Goal: Task Accomplishment & Management: Use online tool/utility

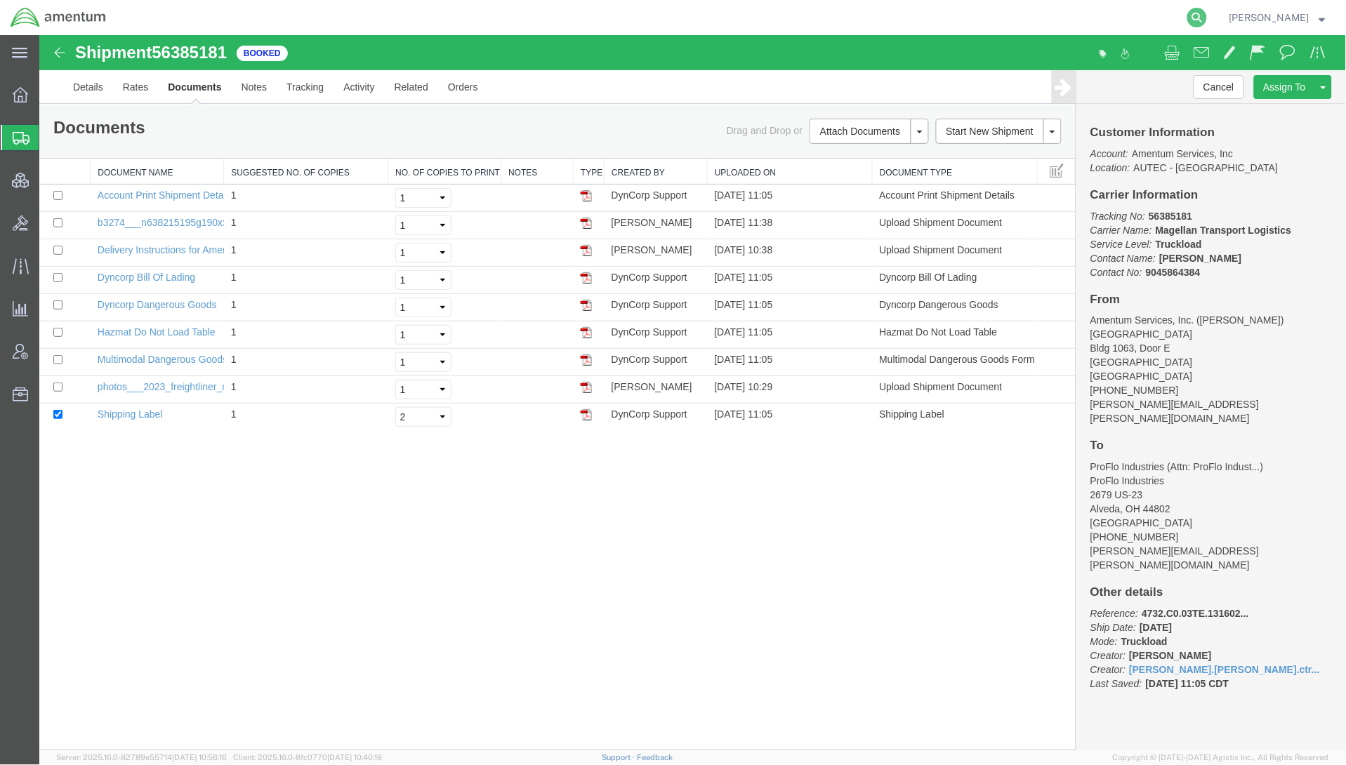
click at [1188, 21] on icon at bounding box center [1197, 18] width 20 height 20
paste input "56351385"
type input "56351385"
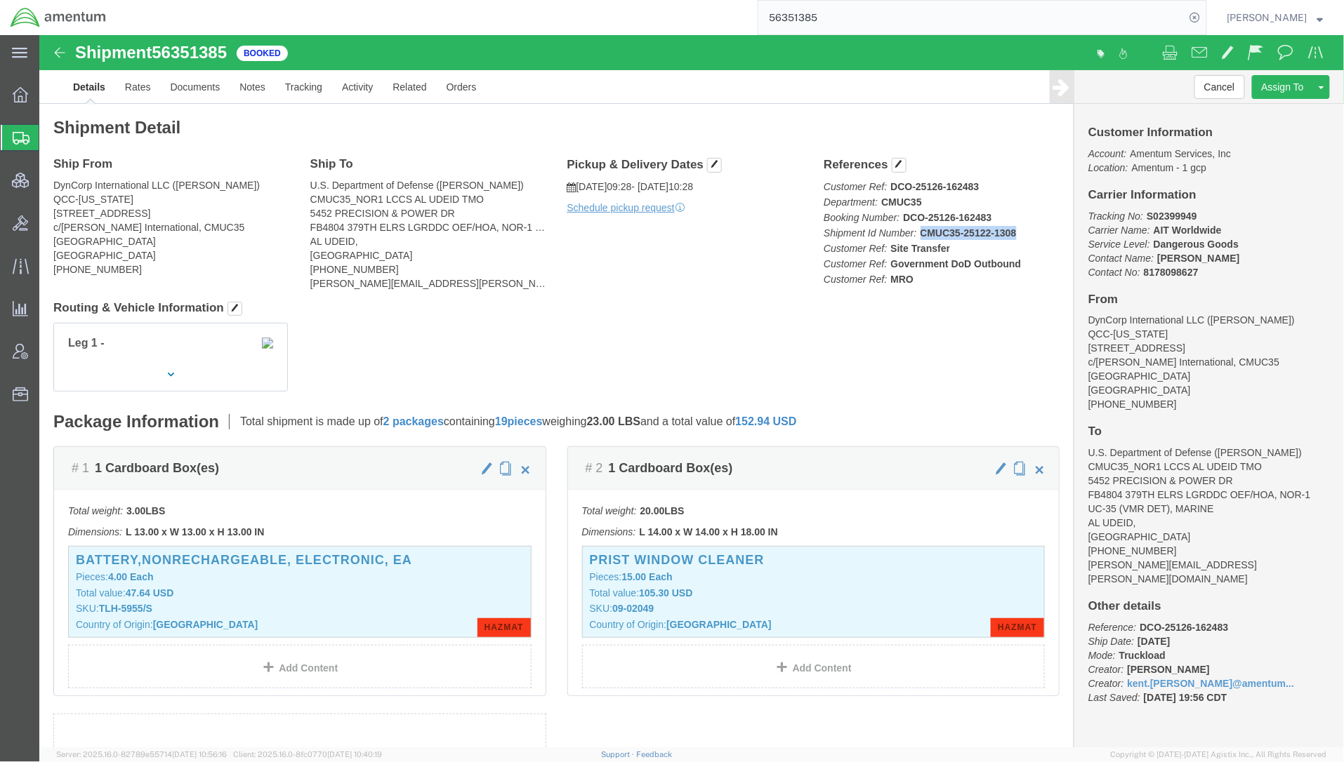
click p "Customer Ref: DCO-25126-162483 Department: CMUC35 Booking Number: DCO-25126-162…"
click link "Documents"
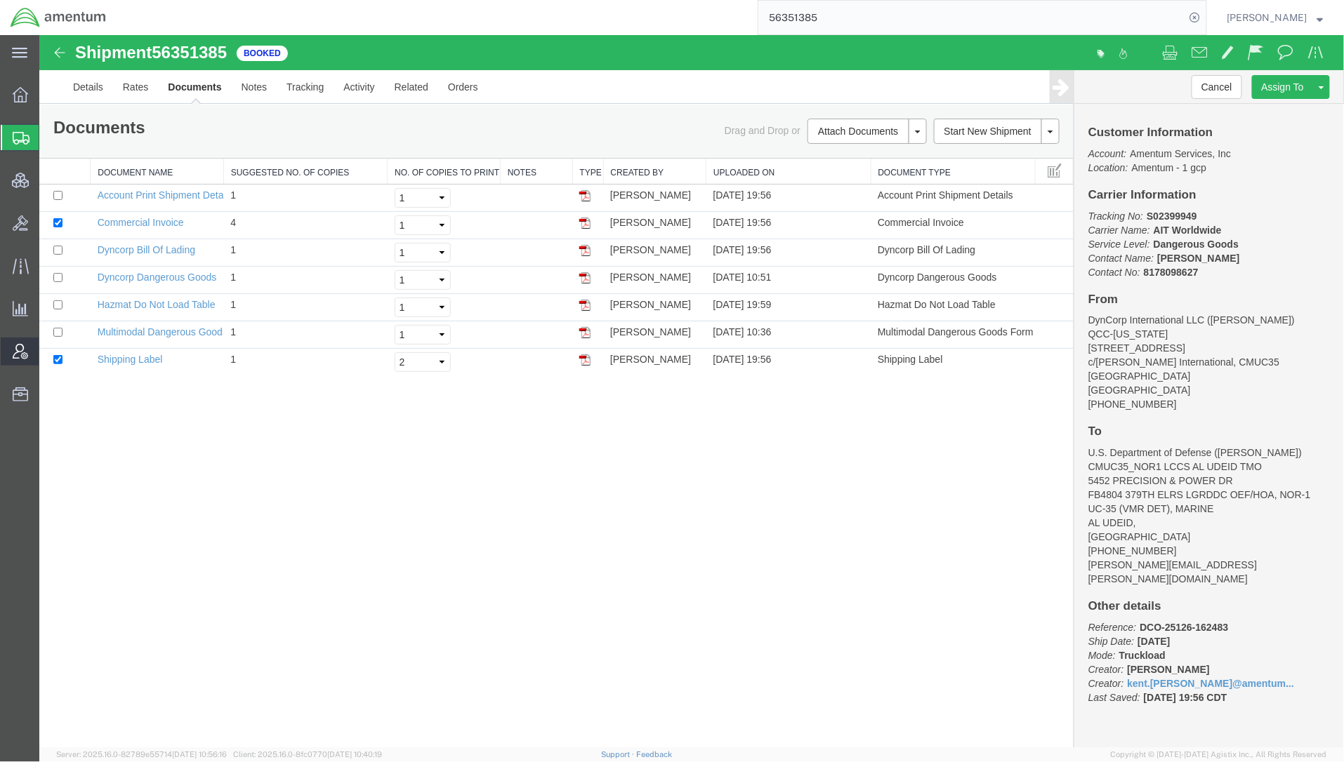
click at [48, 361] on span "Account Admin" at bounding box center [44, 352] width 10 height 28
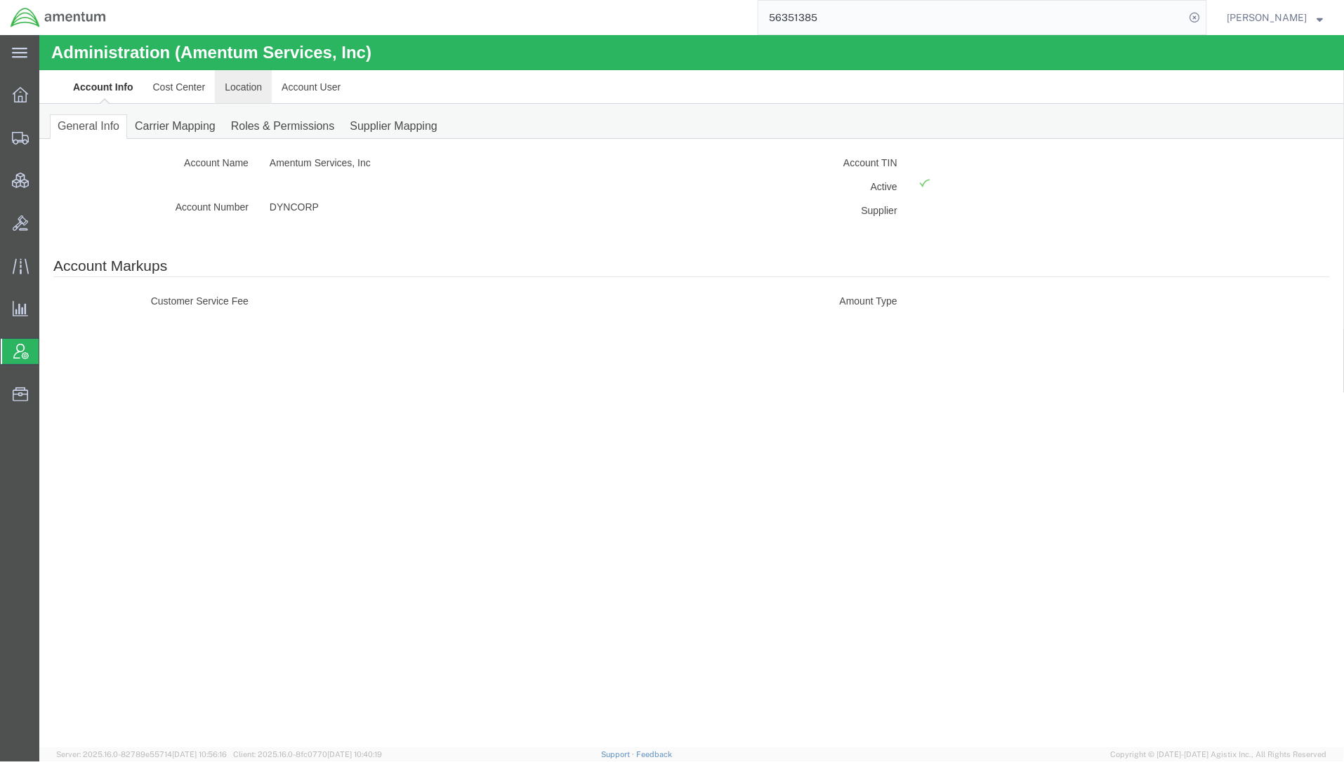
click at [237, 84] on link "Location" at bounding box center [242, 87] width 57 height 34
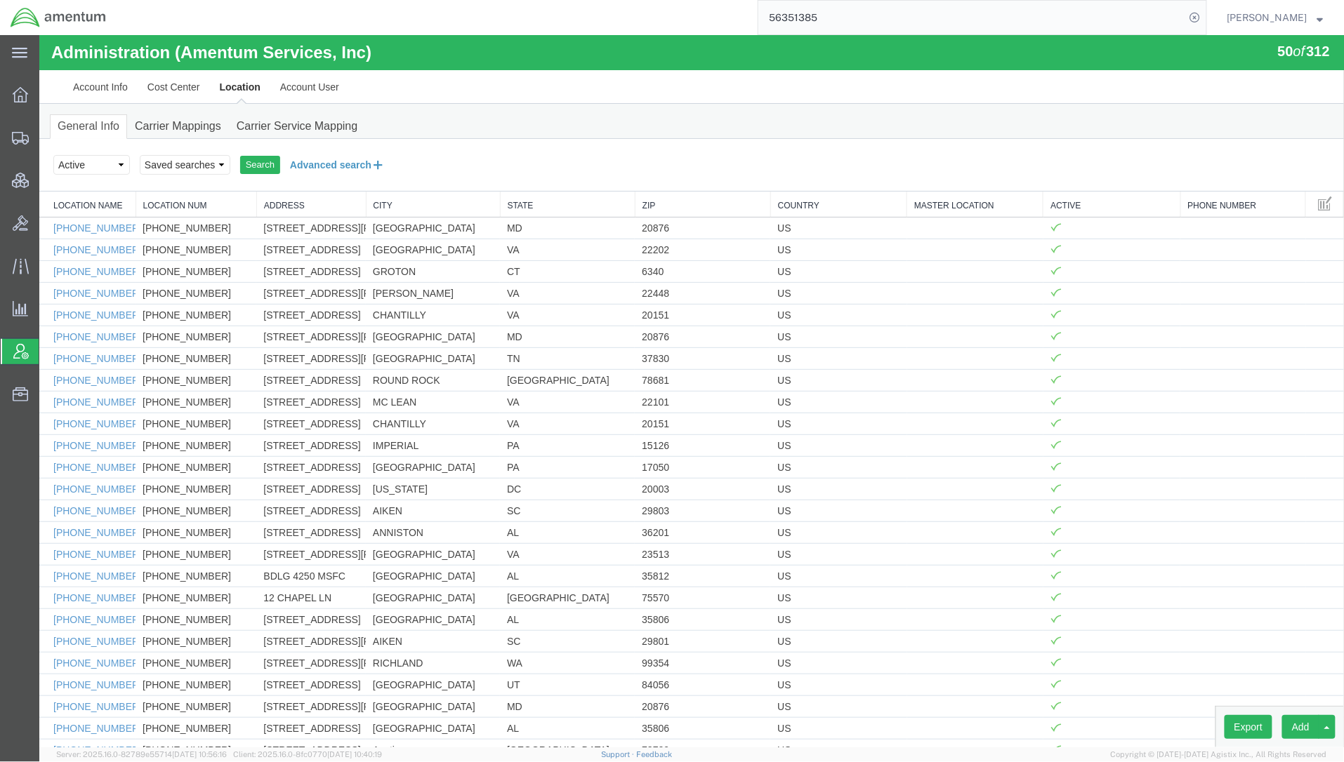
click at [319, 166] on button "Advanced search" at bounding box center [336, 164] width 114 height 24
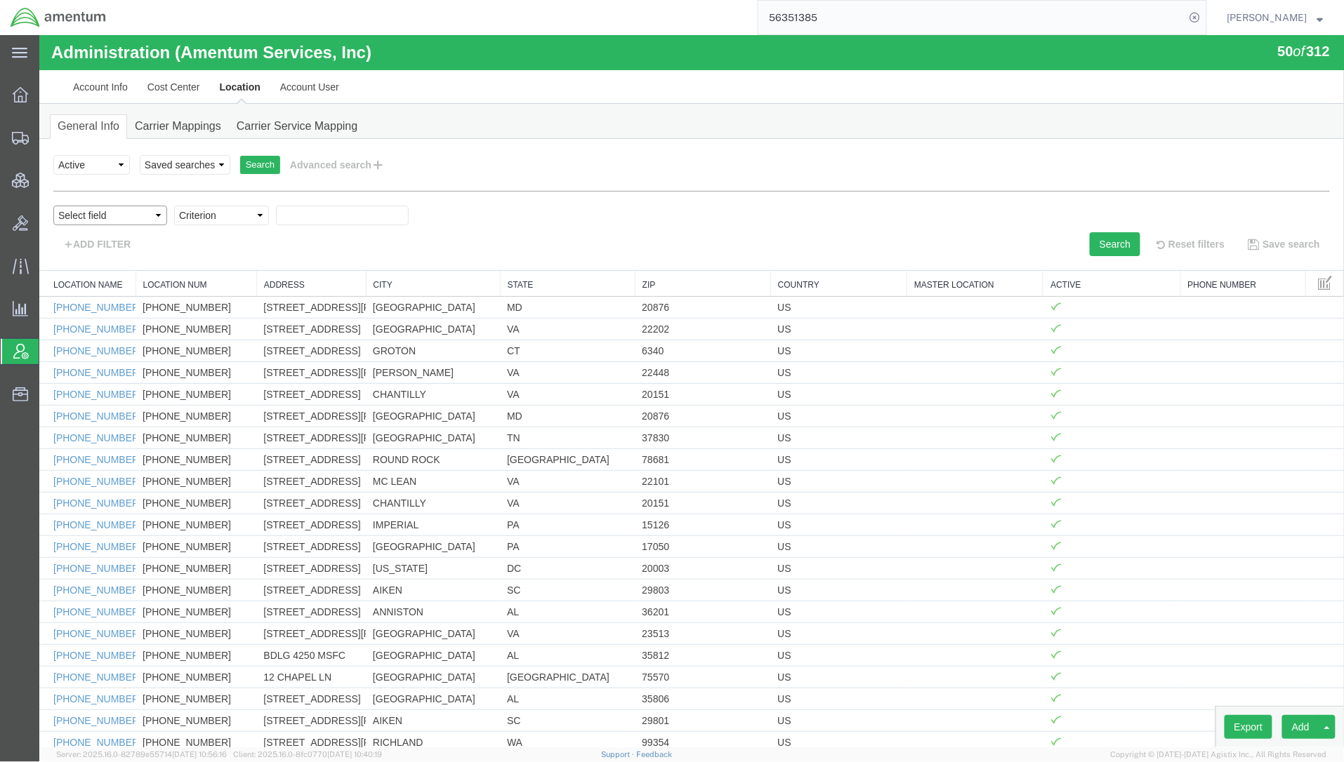
click at [115, 219] on select "Select field Address [GEOGRAPHIC_DATA] Location Name Location Num Master Locati…" at bounding box center [110, 215] width 114 height 20
click at [187, 256] on div "ADD FILTER" at bounding box center [366, 244] width 649 height 24
click at [325, 88] on link "Account User" at bounding box center [309, 87] width 79 height 34
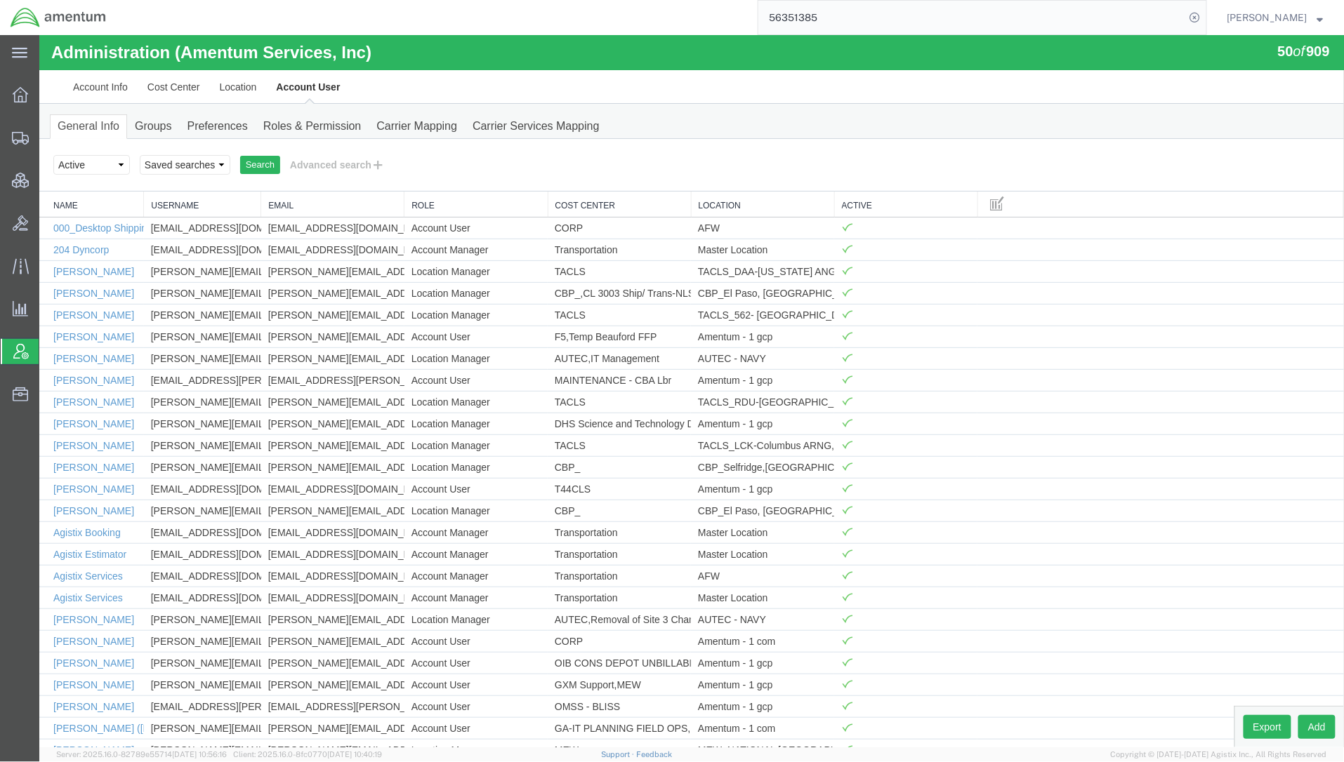
click at [1328, 14] on div "[PERSON_NAME]" at bounding box center [1275, 17] width 117 height 35
click at [1316, 20] on span "[PERSON_NAME]" at bounding box center [1275, 17] width 96 height 15
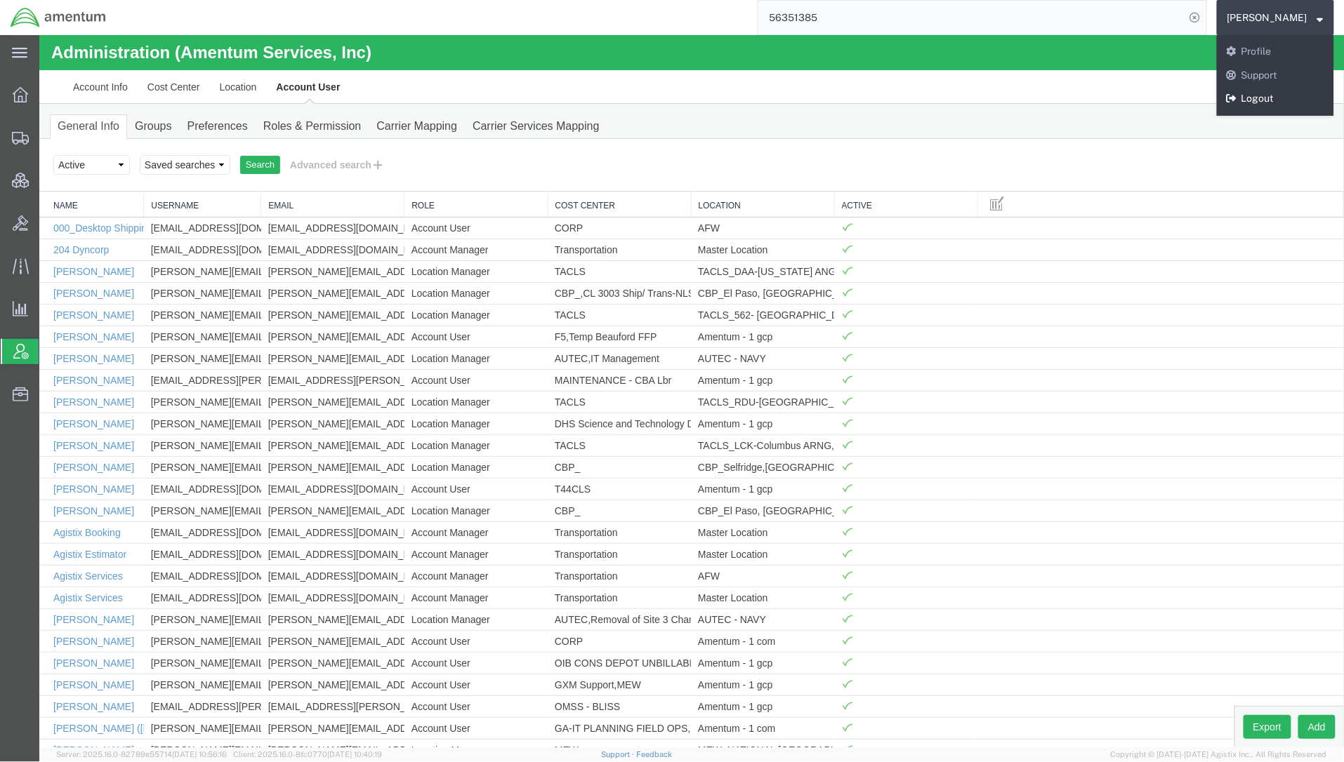
click at [1233, 103] on icon at bounding box center [1232, 98] width 10 height 10
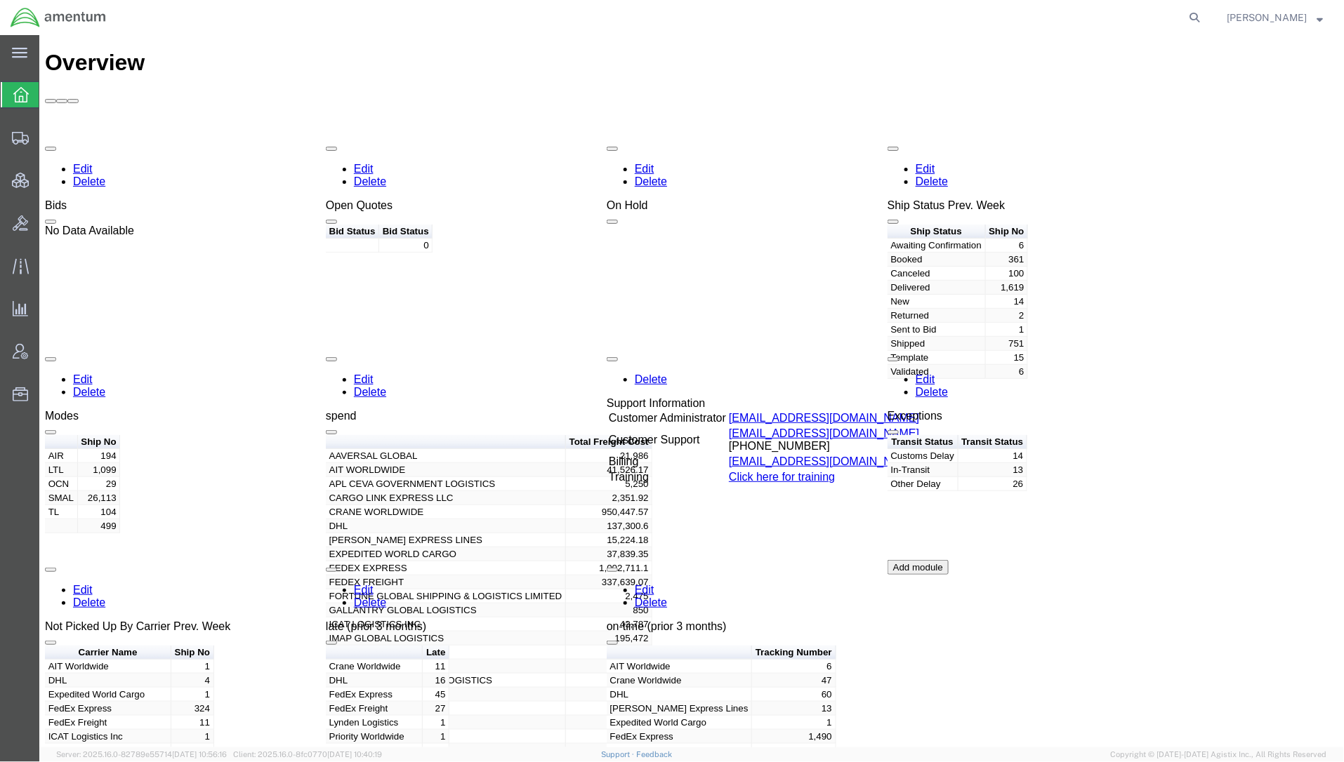
click at [645, 4] on div at bounding box center [662, 17] width 1090 height 35
click at [48, 351] on span "Account Admin" at bounding box center [44, 352] width 10 height 28
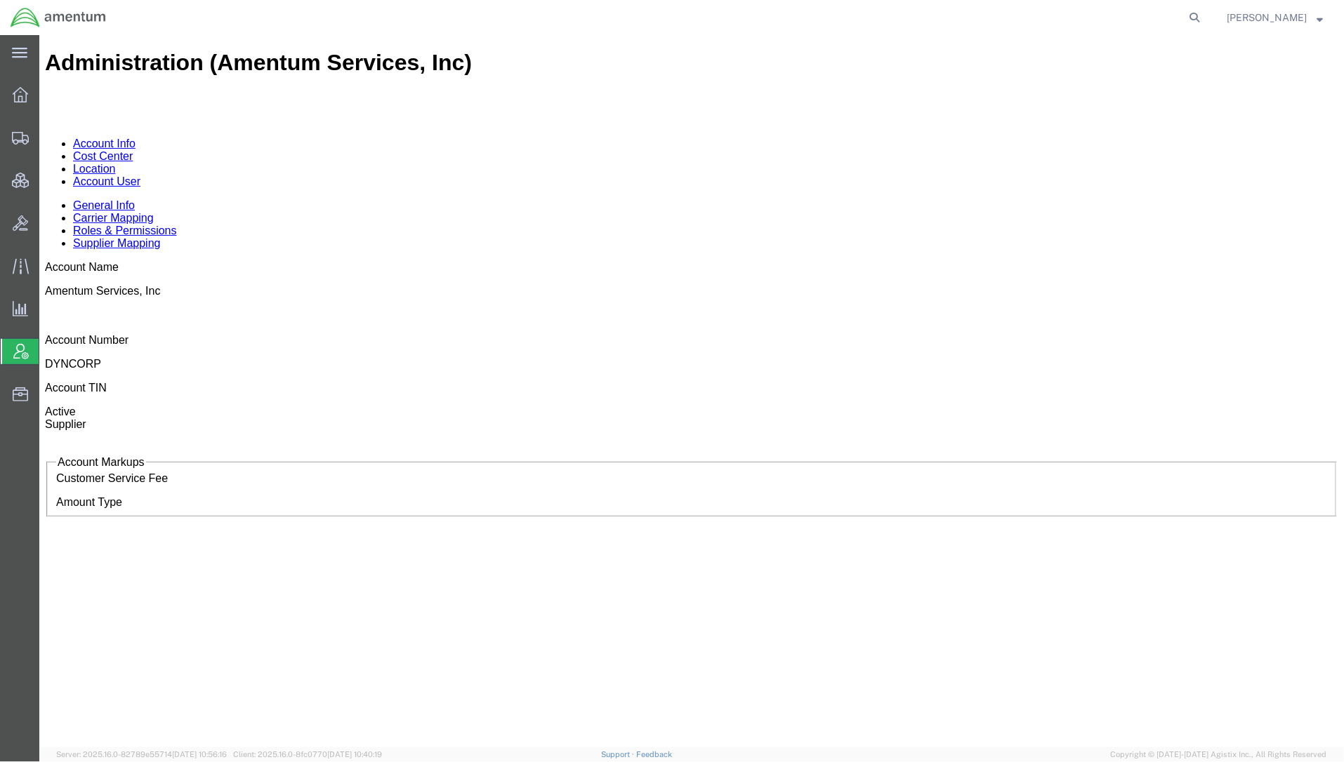
click at [115, 162] on link "Location" at bounding box center [93, 168] width 43 height 12
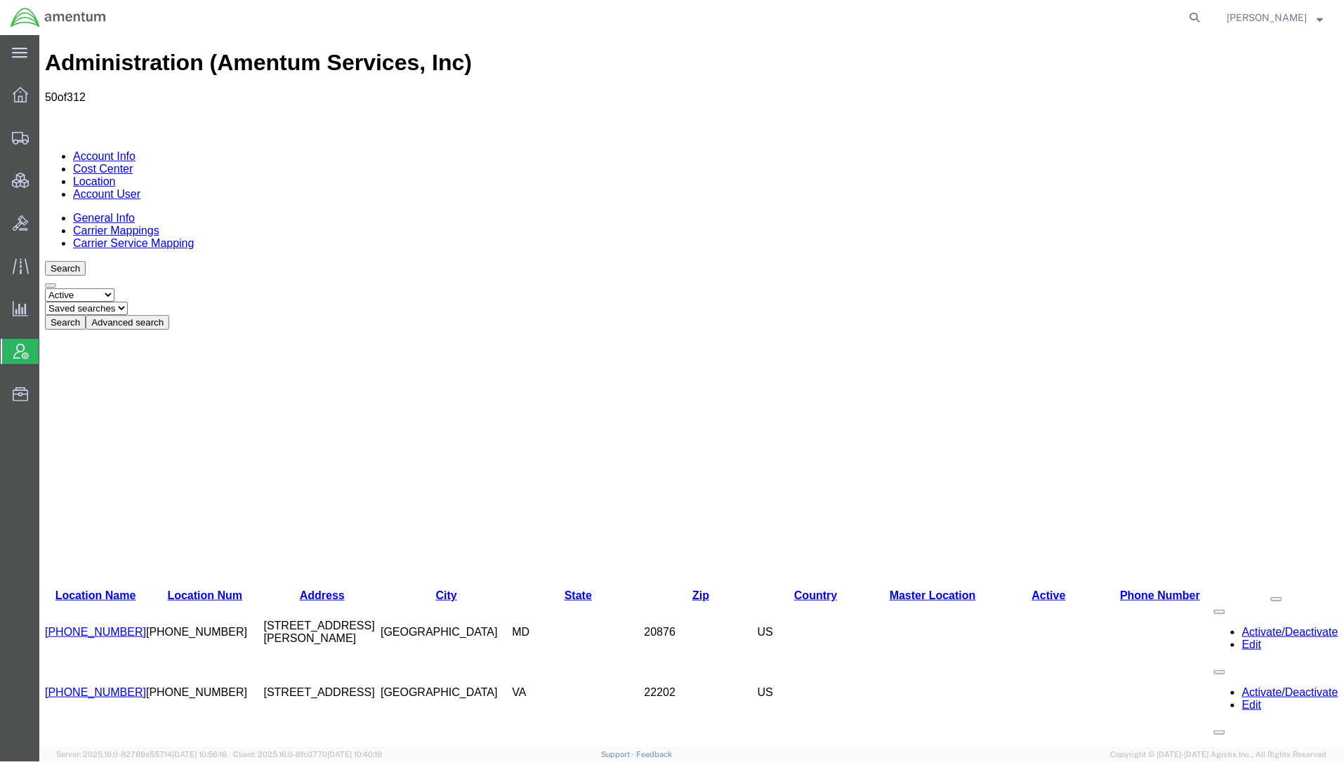
click at [169, 315] on button "Advanced search" at bounding box center [127, 322] width 84 height 15
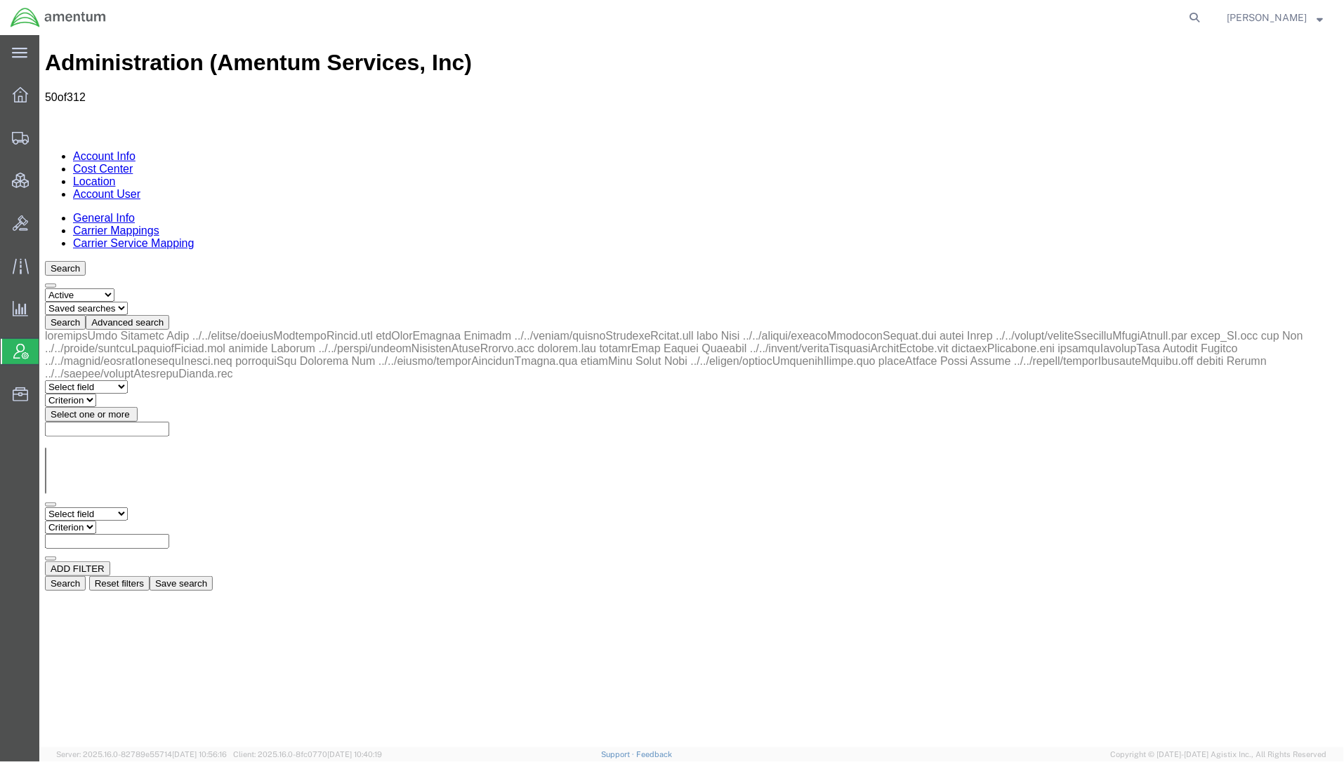
click at [126, 507] on select "Select field Address [GEOGRAPHIC_DATA] Location Name Location Num Master Locati…" at bounding box center [85, 513] width 83 height 13
click at [239, 561] on div "ADD FILTER" at bounding box center [690, 568] width 1293 height 15
click at [169, 534] on input "text" at bounding box center [106, 541] width 124 height 15
click at [48, 226] on span "Bids" at bounding box center [44, 223] width 10 height 28
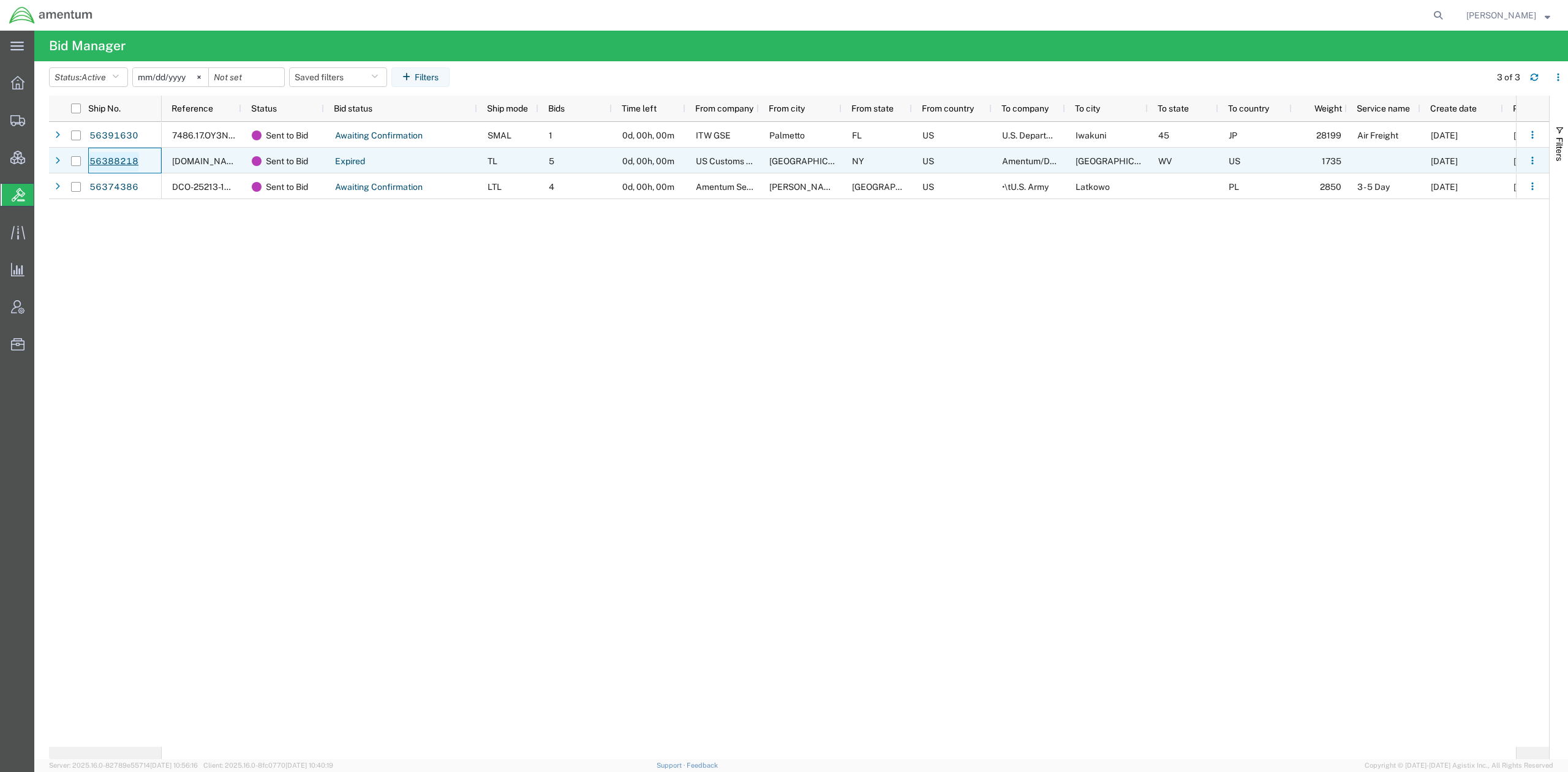
click at [113, 158] on link "56388218" at bounding box center [114, 161] width 51 height 19
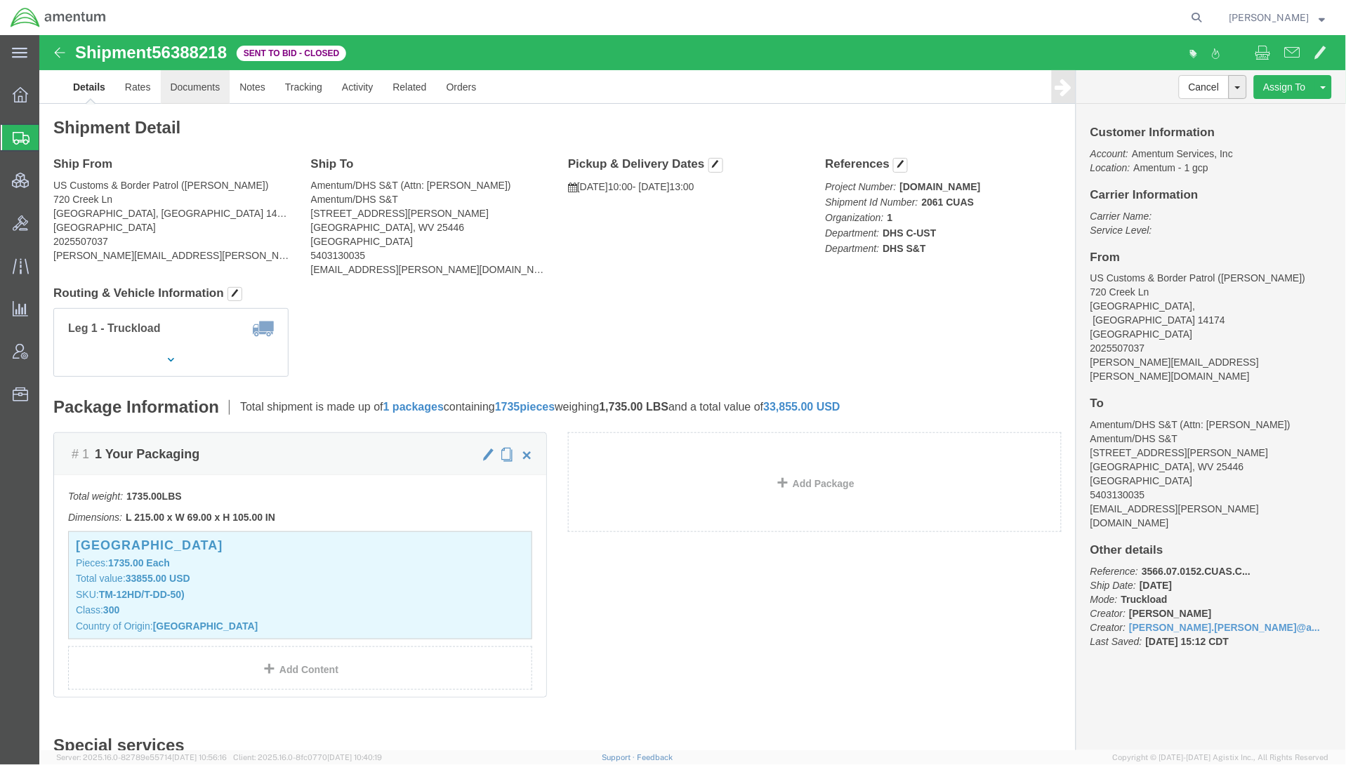
click link "Documents"
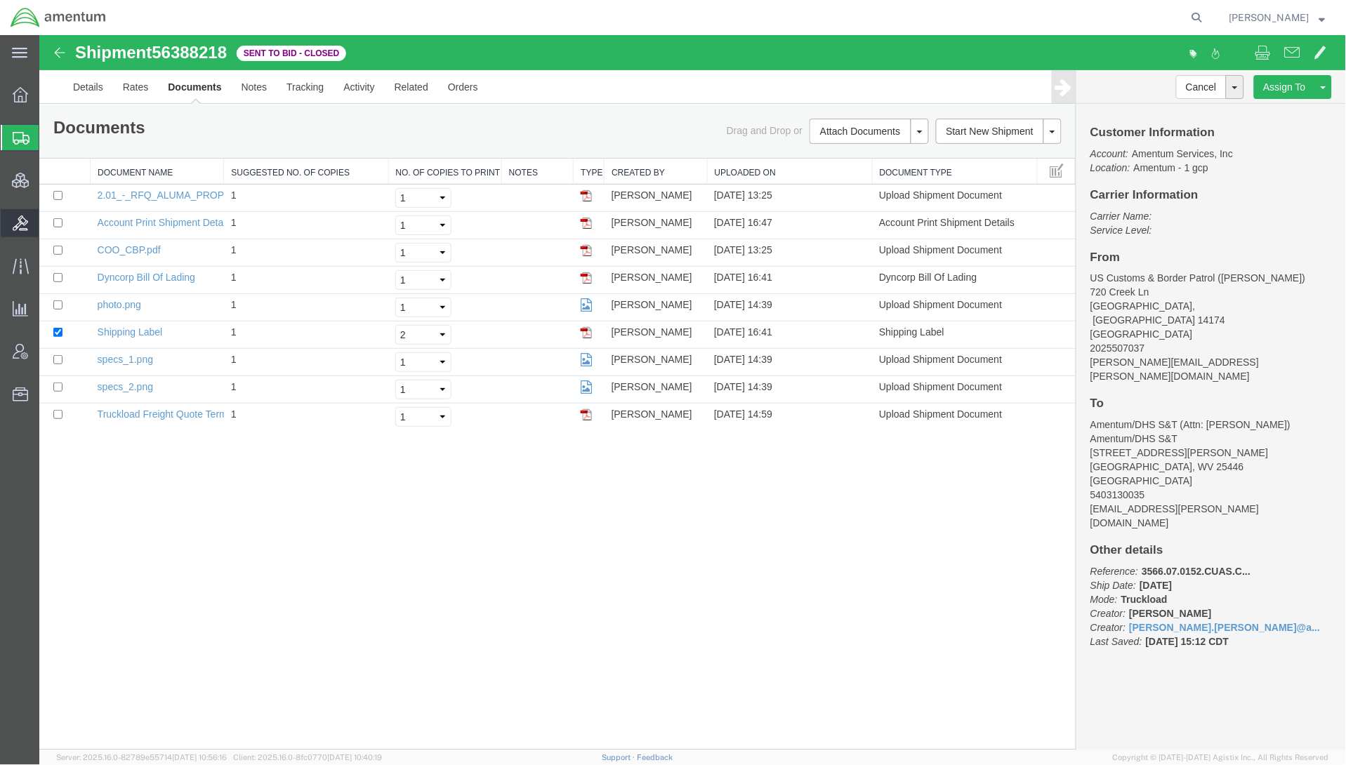
click at [48, 226] on span "Bids" at bounding box center [44, 223] width 10 height 28
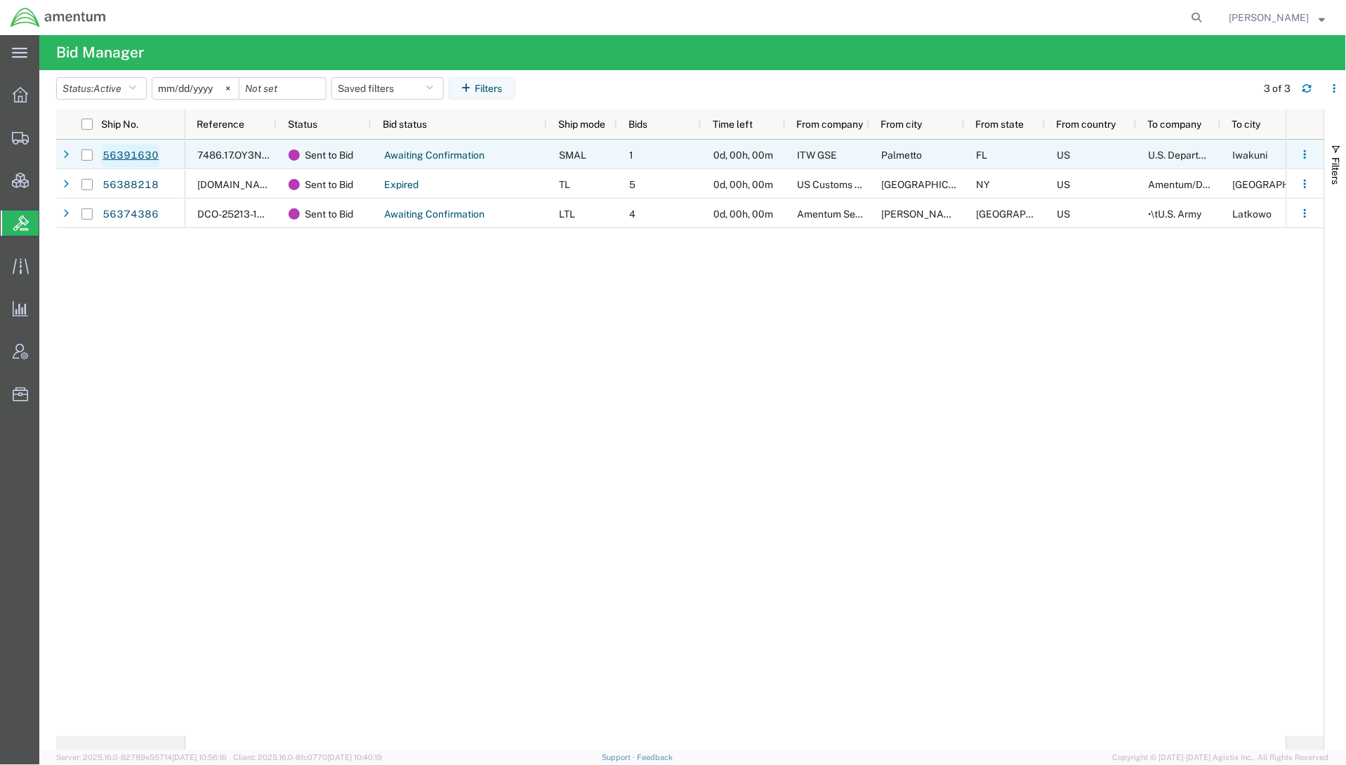
click at [147, 159] on link "56391630" at bounding box center [131, 156] width 58 height 22
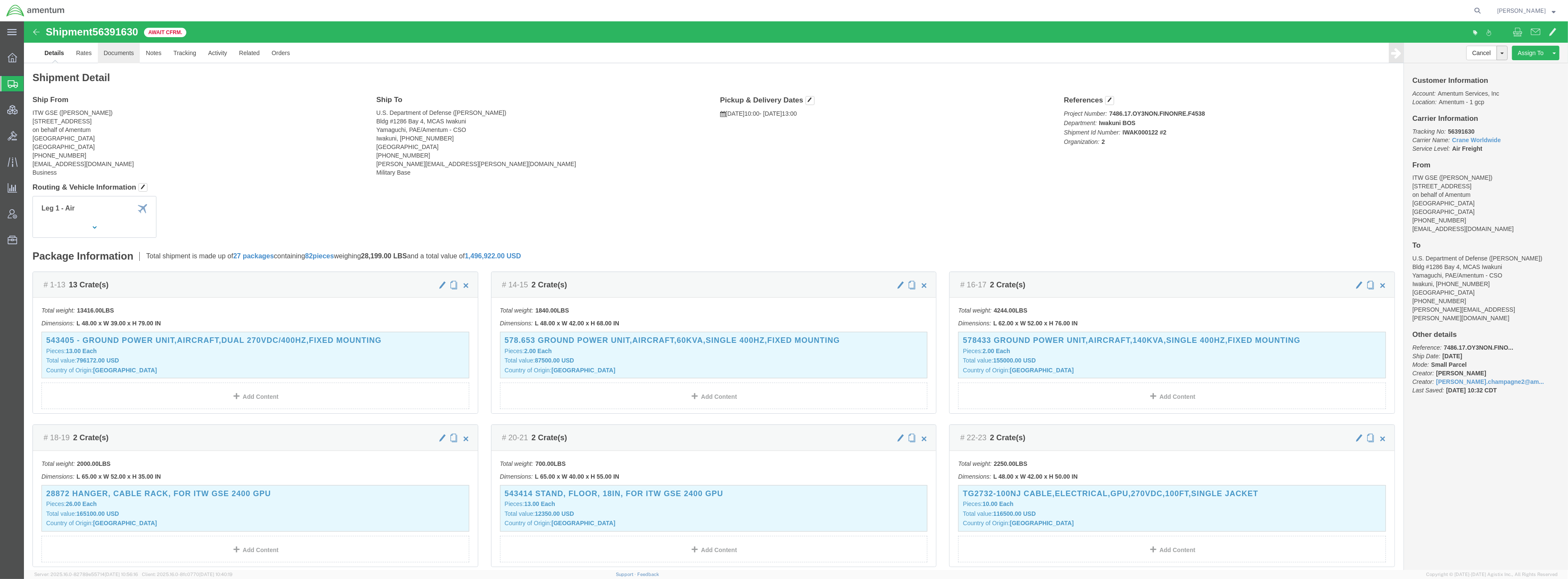
click link "Documents"
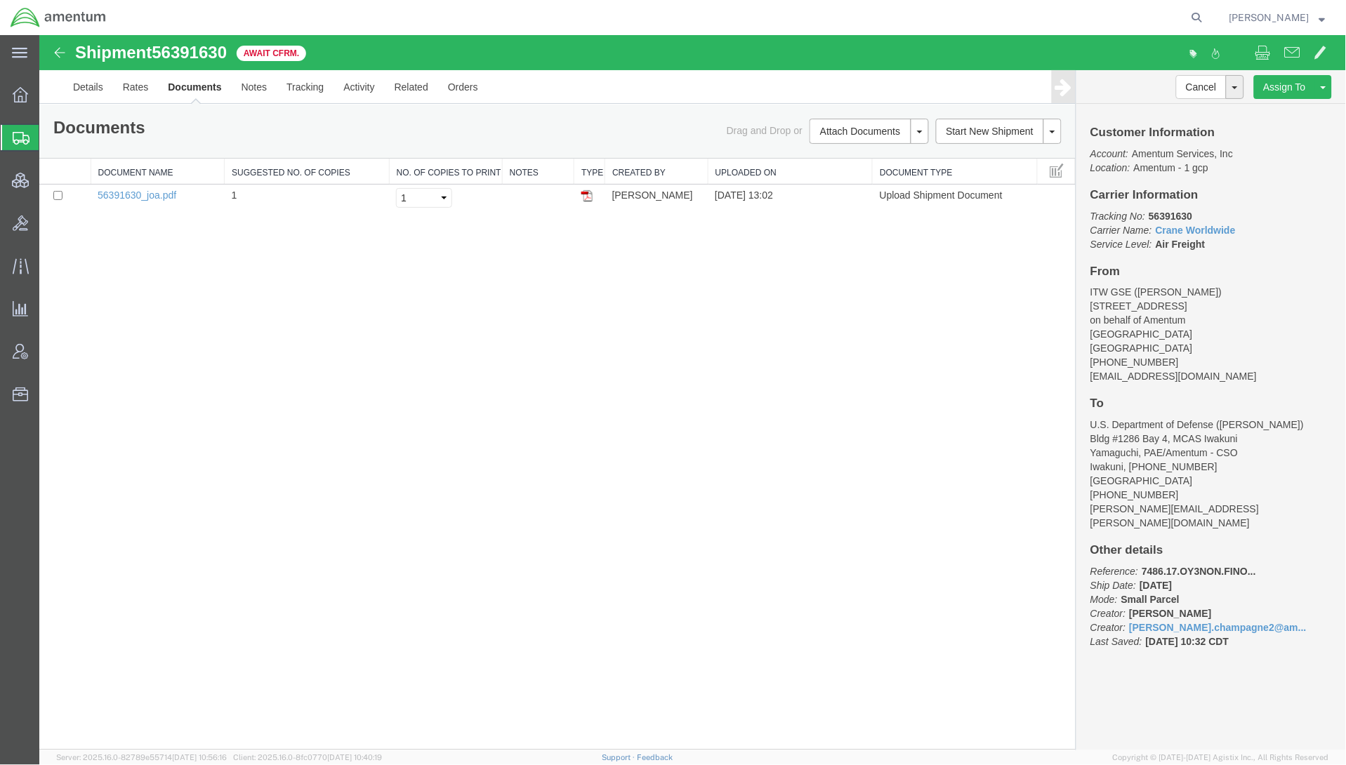
click at [1009, 649] on div "Shipment 56391630 1 of 1 Await Cfrm. Details Rates Documents Notes Tracking Act…" at bounding box center [692, 391] width 1307 height 715
click at [48, 225] on span "Bids" at bounding box center [44, 223] width 10 height 28
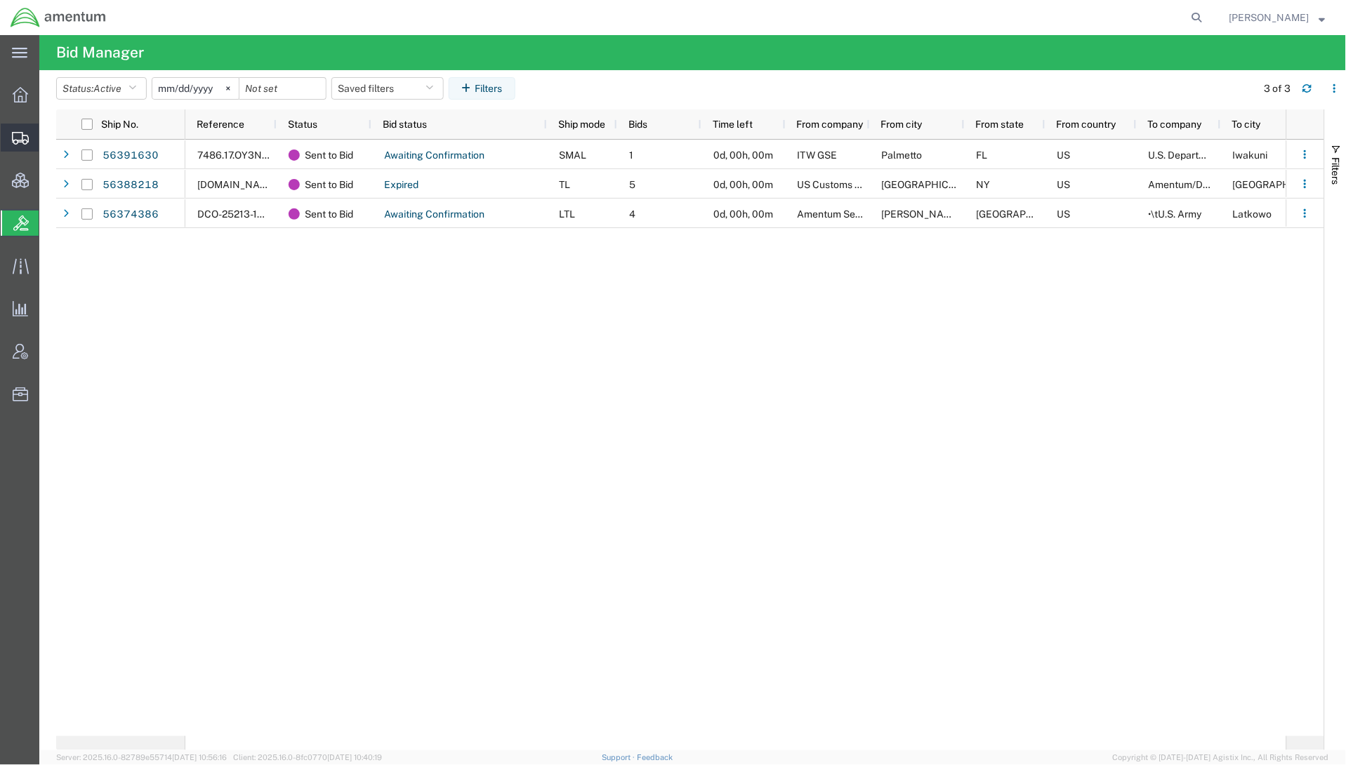
click at [48, 139] on span "Shipments" at bounding box center [44, 138] width 10 height 28
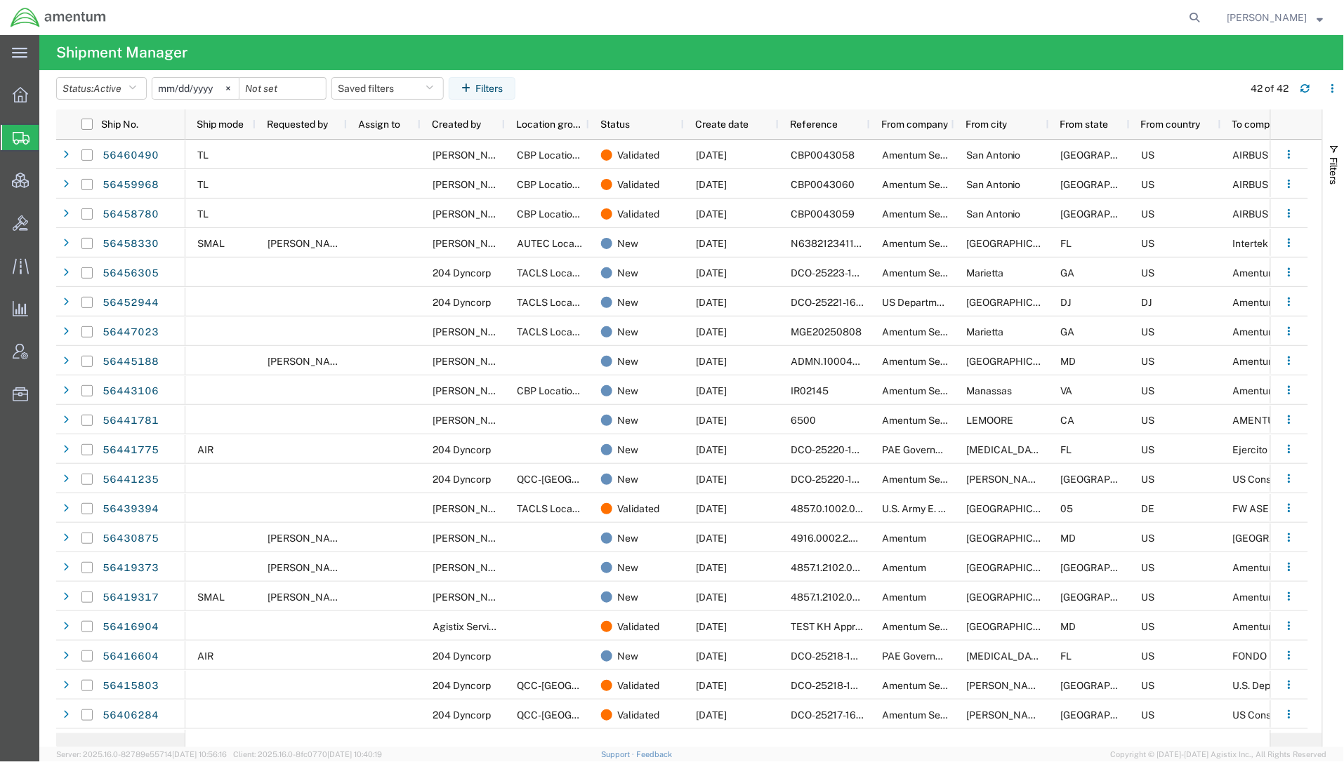
click at [0, 0] on span "Create Shipment" at bounding box center [0, 0] width 0 height 0
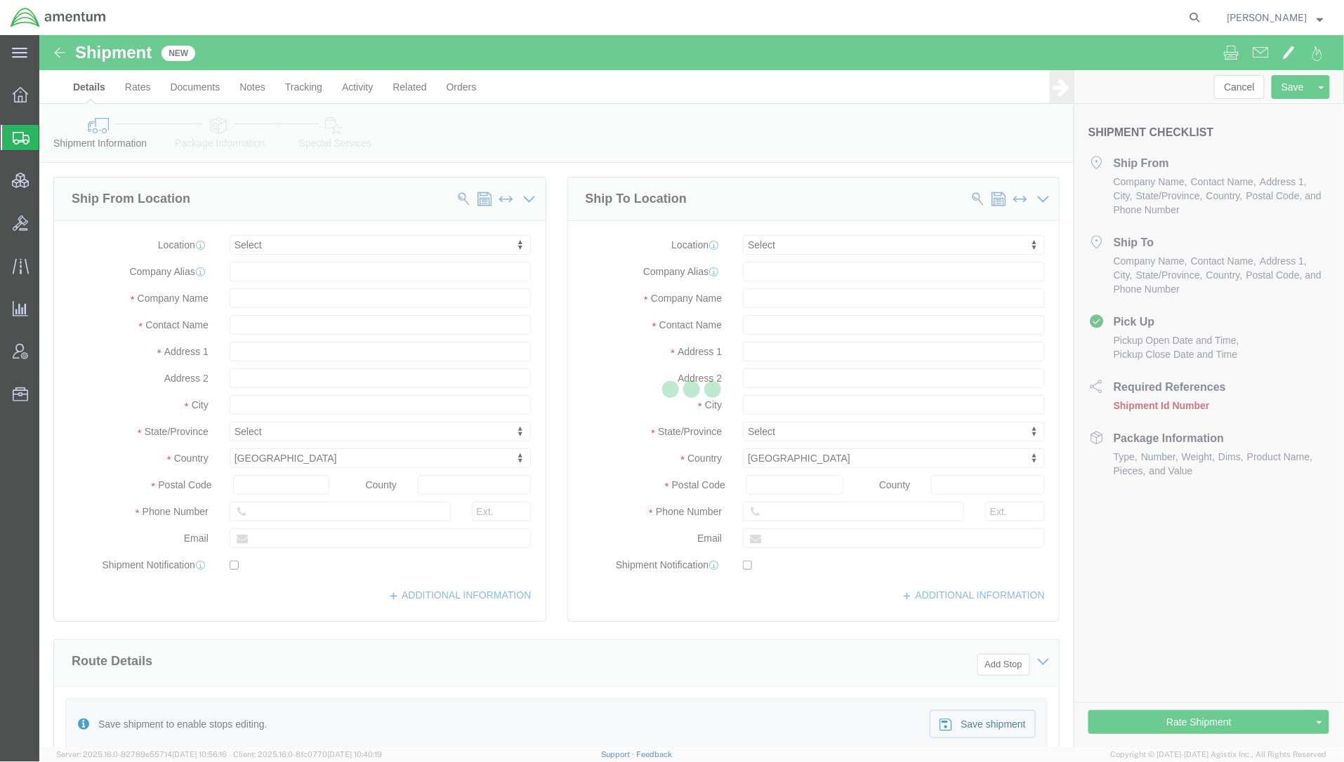
click at [278, 300] on div at bounding box center [691, 391] width 1304 height 713
select select
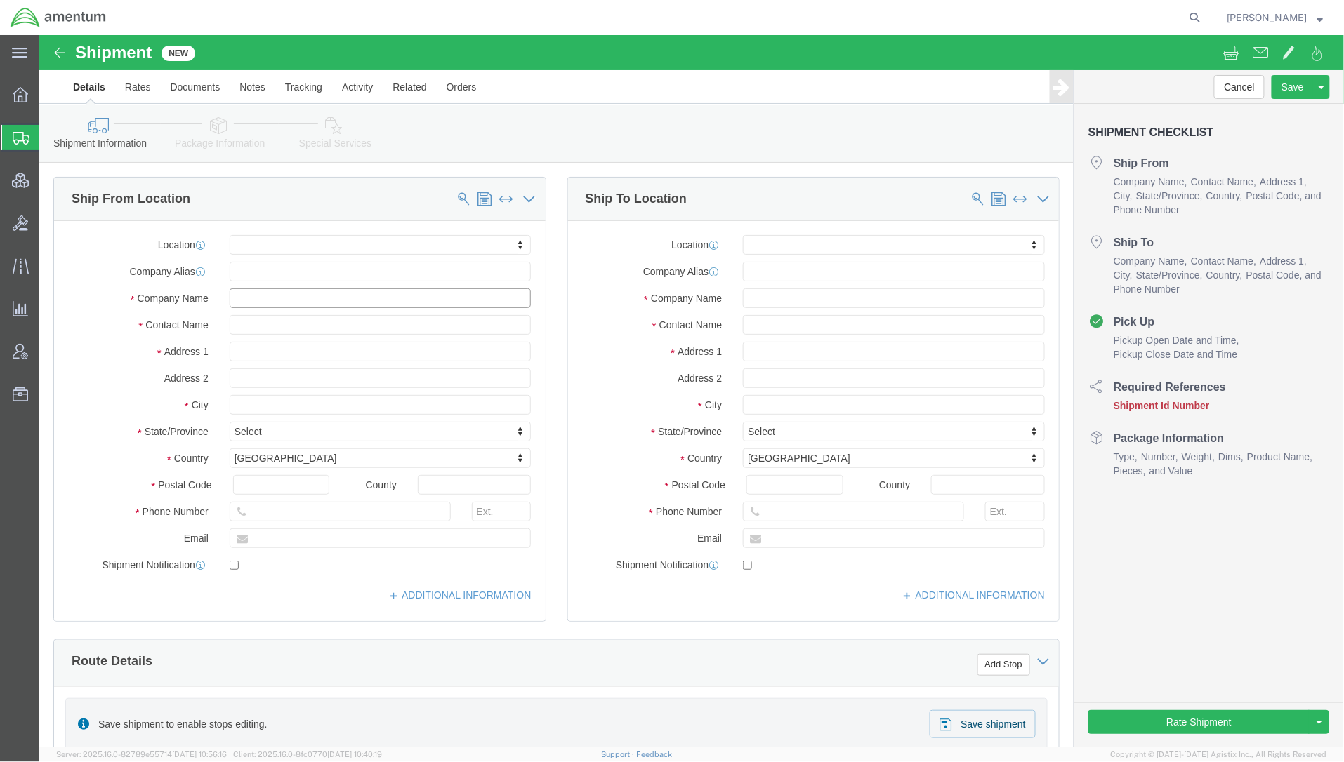
click input "text"
paste input "PicoQuant GmbH"
type input "PicoQuant GmbH"
click input "text"
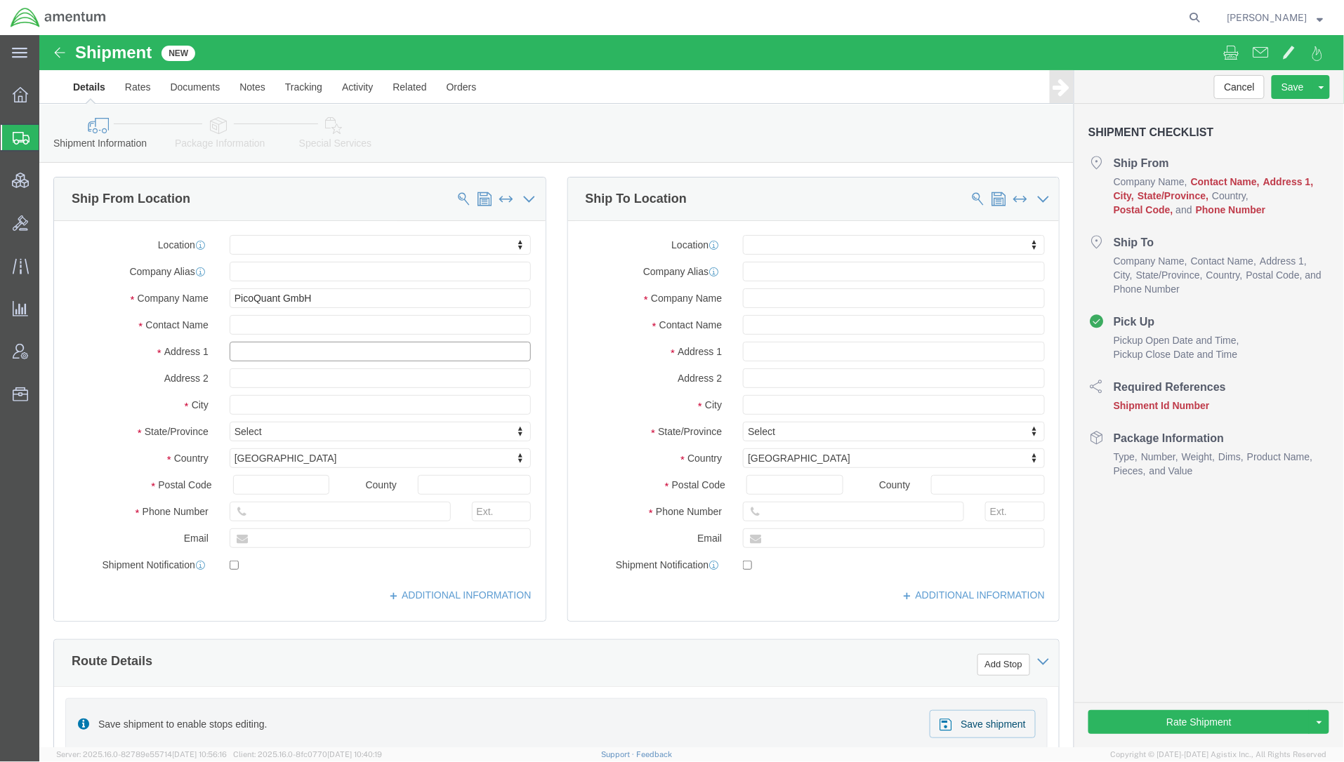
paste input "Rudower Chaussee 29"
type input "Rudower Chaussee 29"
drag, startPoint x: 299, startPoint y: 261, endPoint x: 1, endPoint y: 254, distance: 297.8
click div "Please fix the following errors Ship From Location Location My Profile Location…"
click input "text"
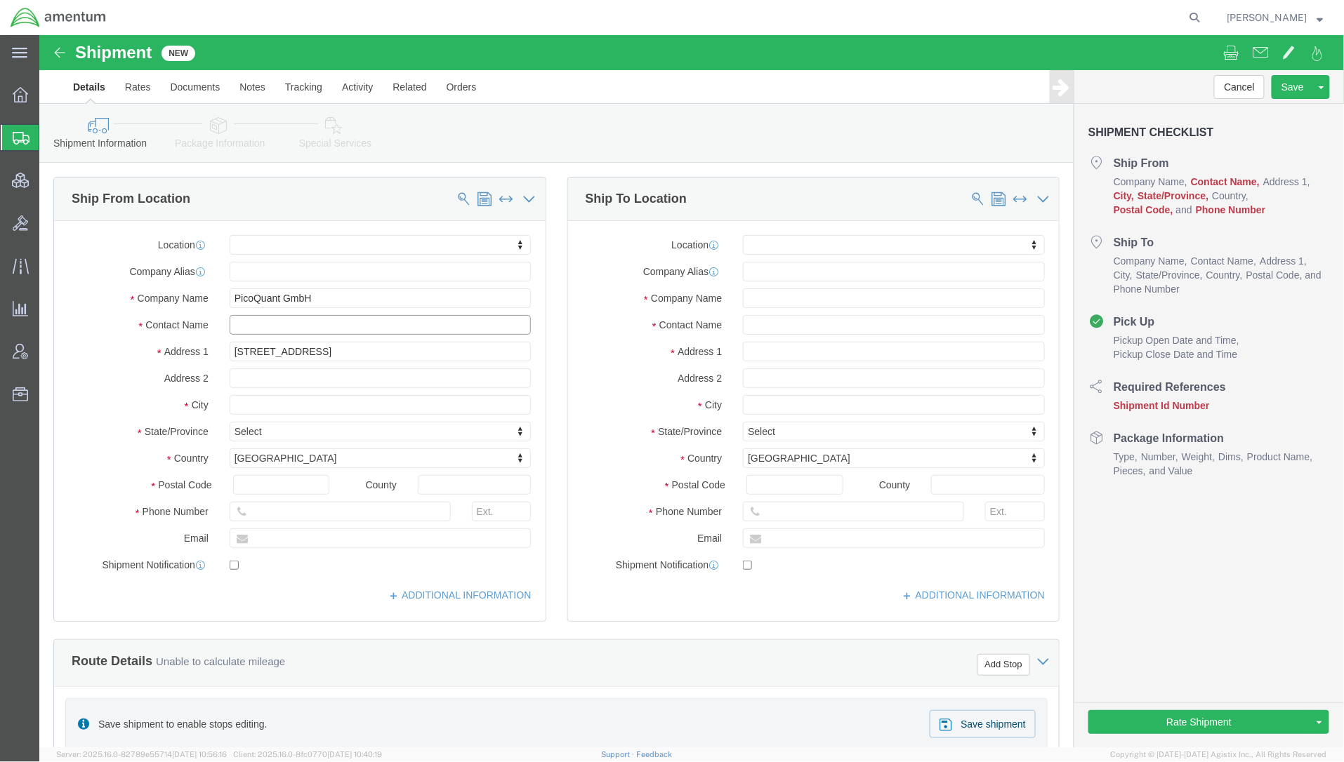
paste input "PicoQuant GmbH"
type input "PicoQuant GmbH"
click input "text"
click input "on behalf of Amwntum"
type input "on behalf of Amentum"
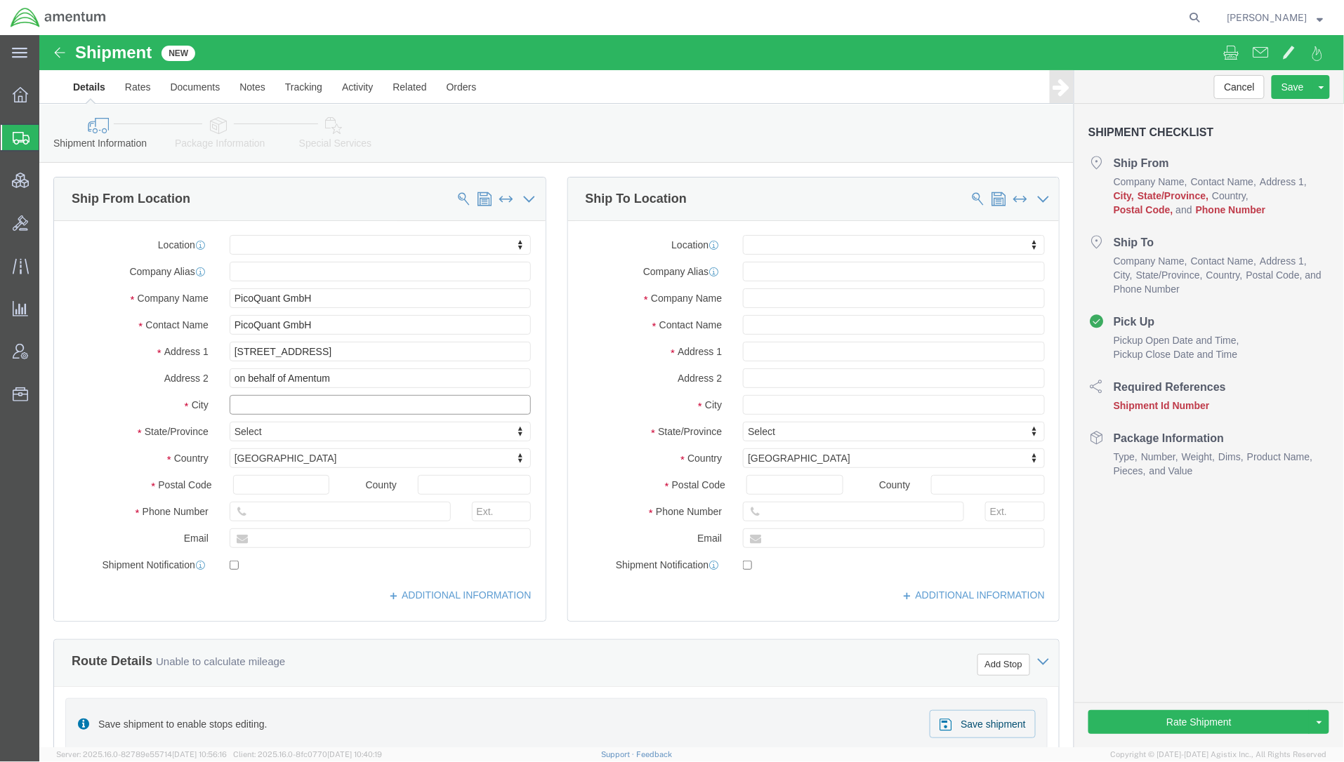
click input "text"
paste input "Berlin"
type input "Berlin"
type input "germ"
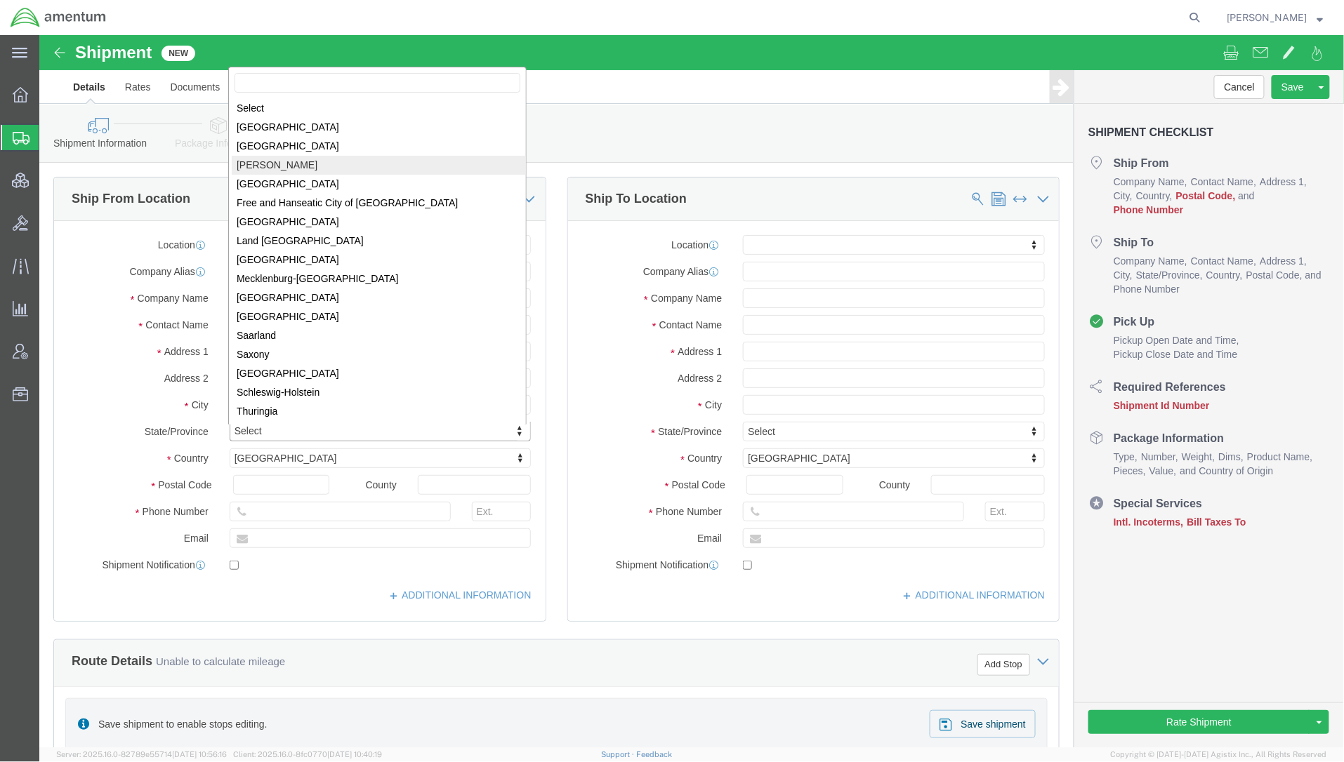
select select "11"
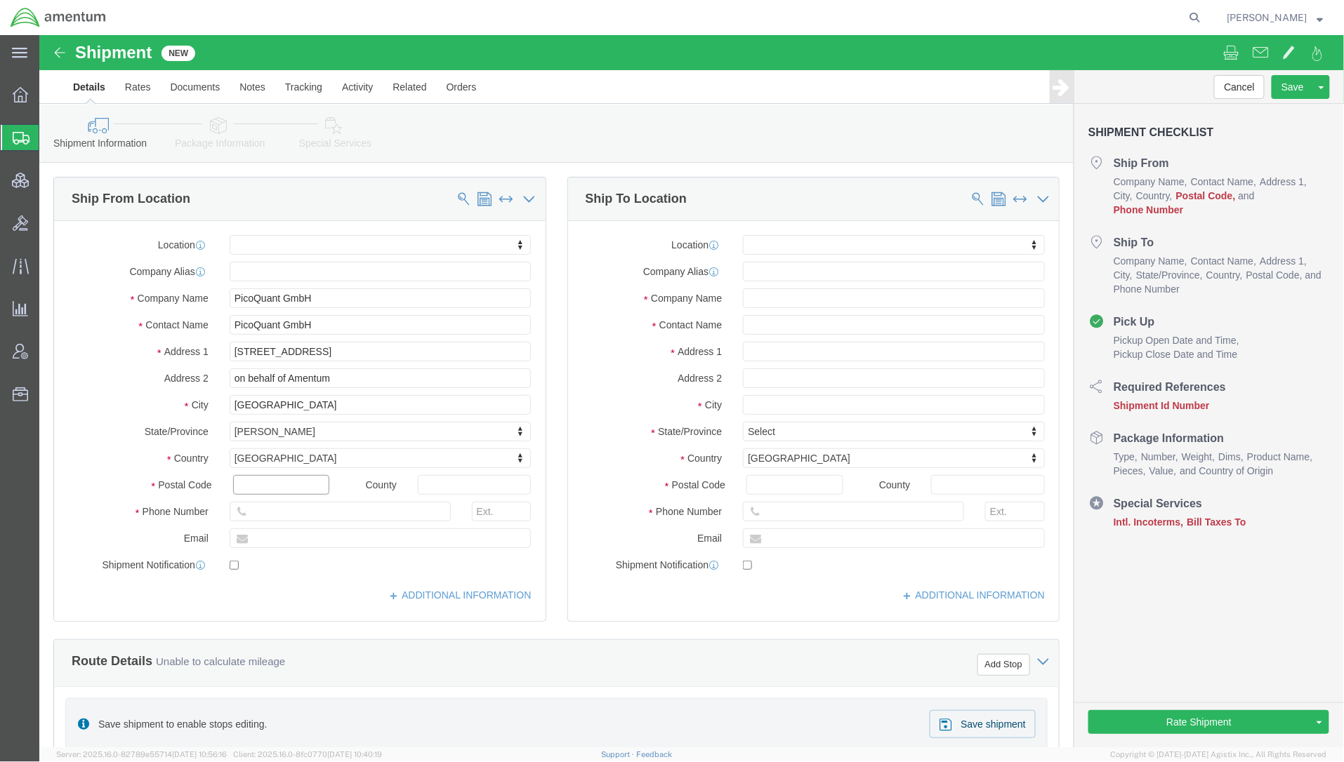
click input "text"
paste input "12489"
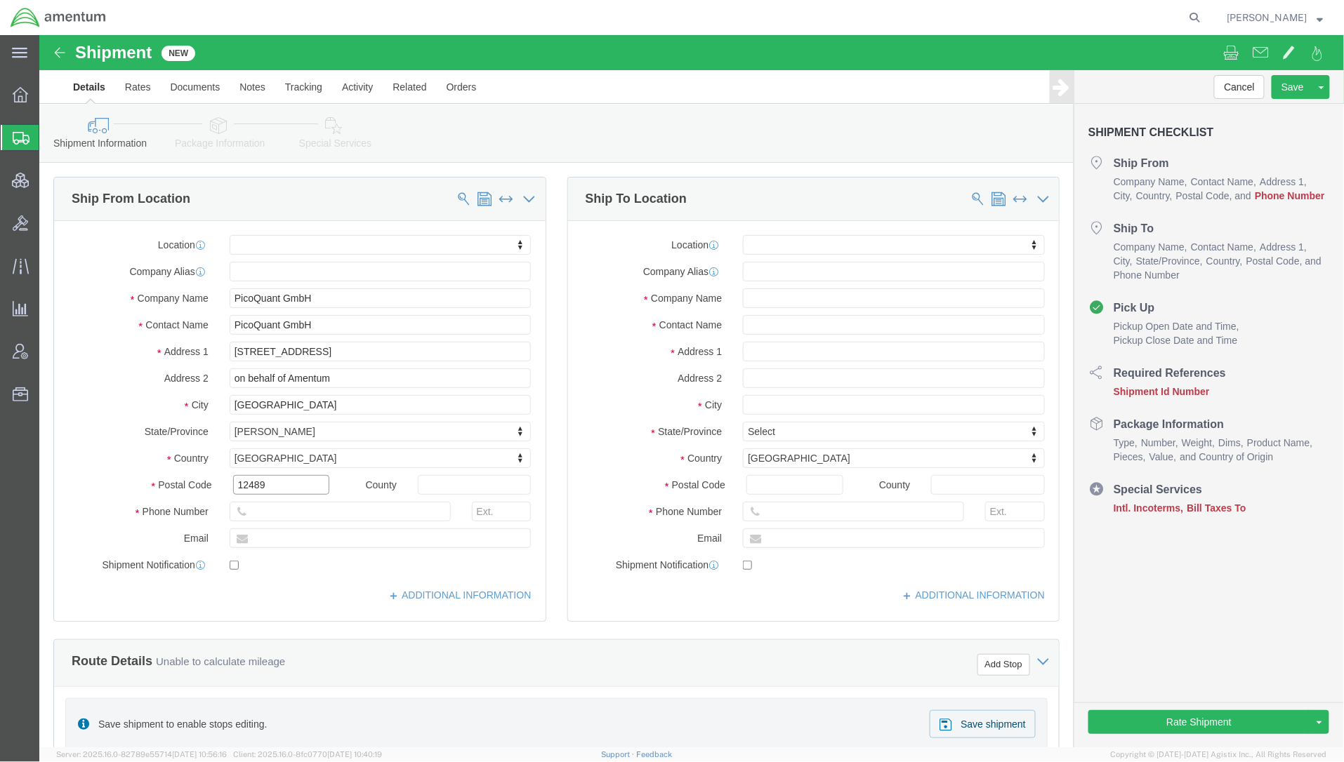
type input "12489"
click input "text"
paste input "+49-30-1208820-89"
type input "+49-30-1208820-89"
click div "Ship From Location Location My Profile Location 1002-4122-6 1006-5256-0 1026-89…"
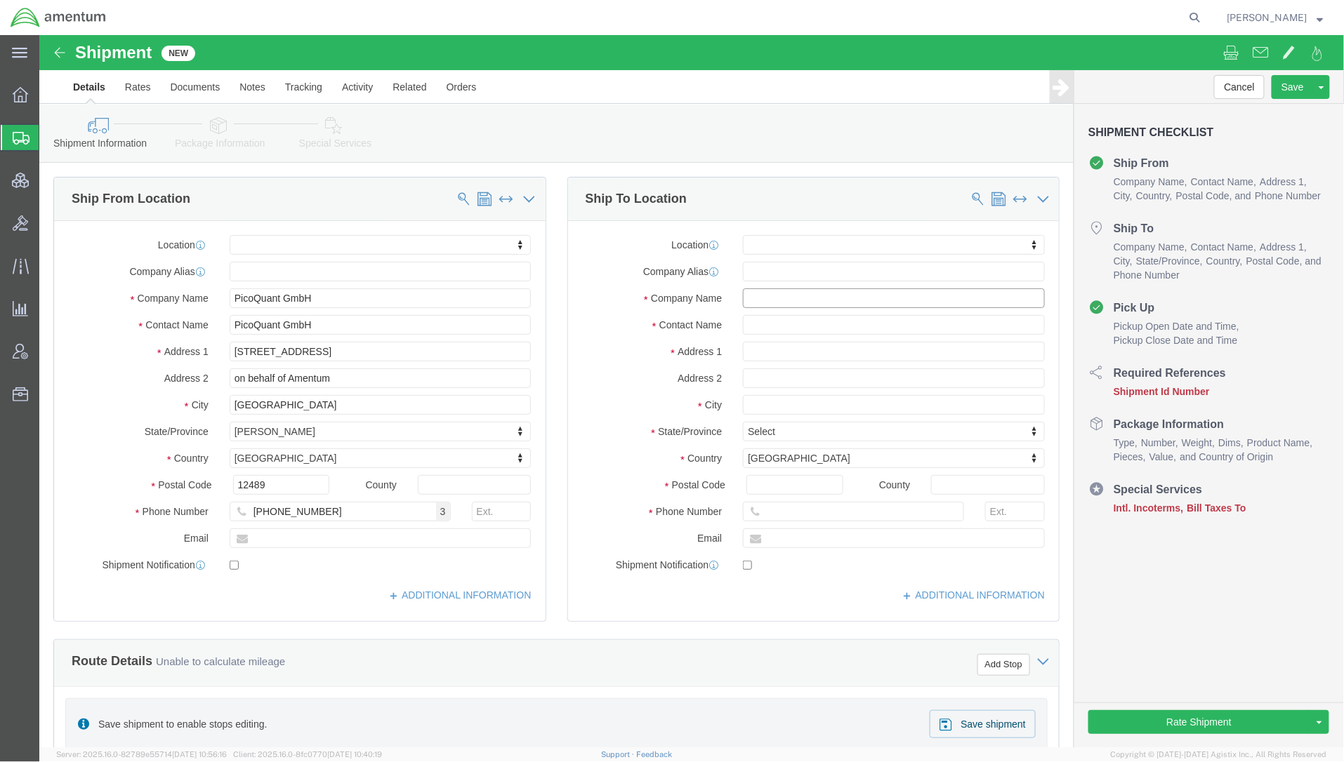
click input "text"
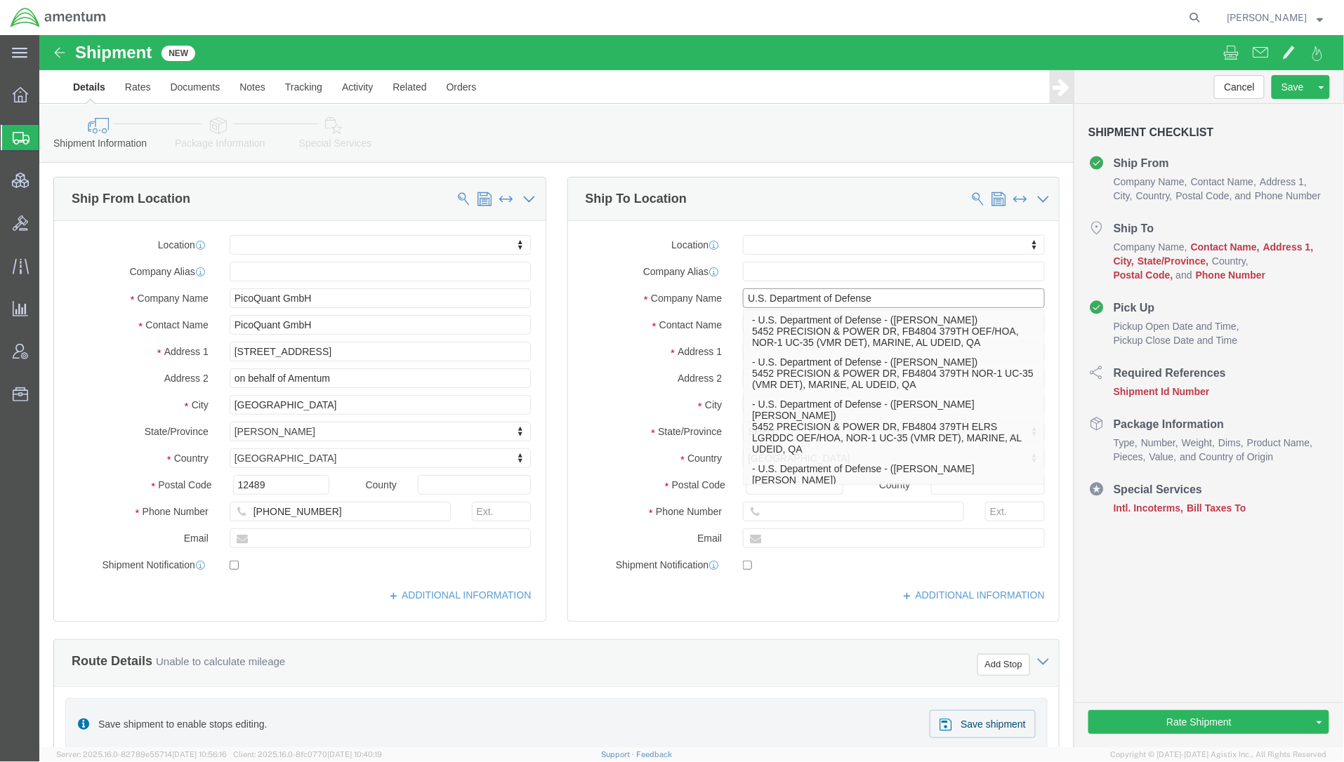
type input "U.S. Department of Defense"
click label "Address 2"
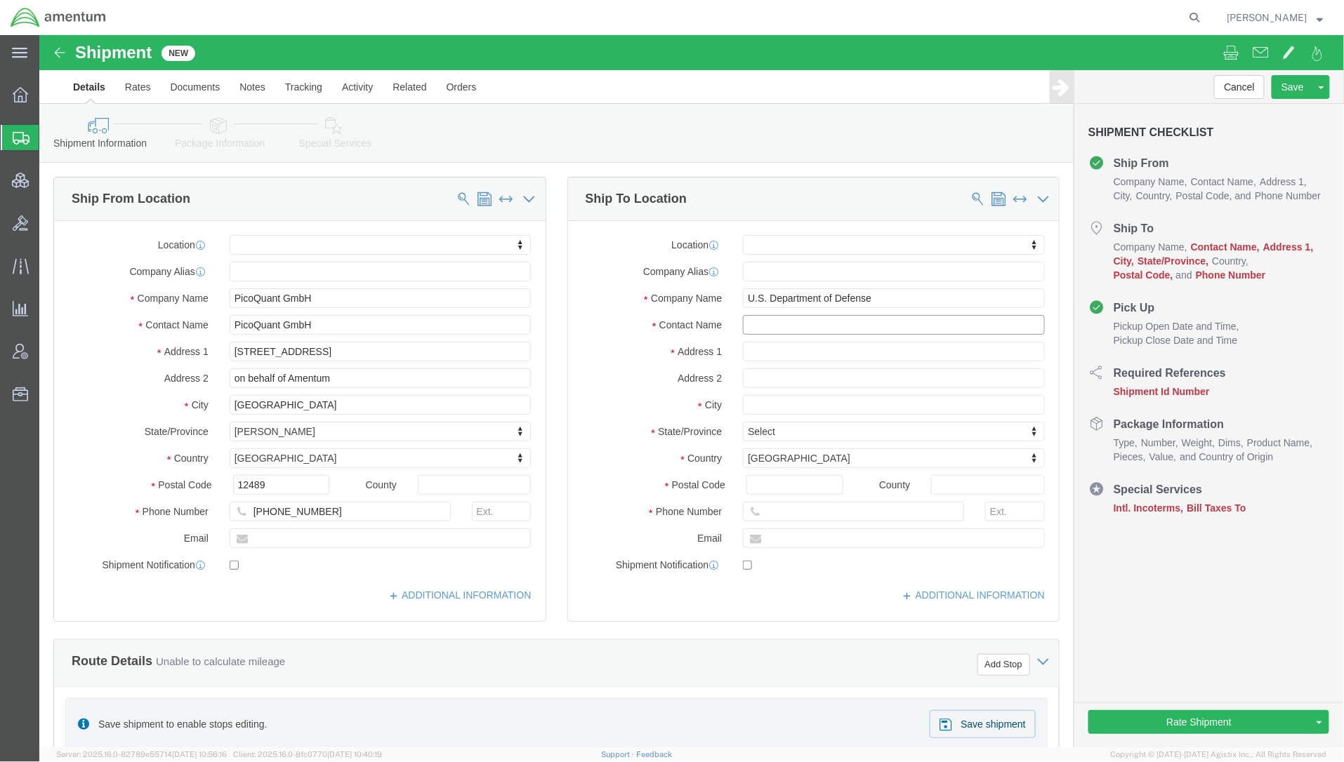
click input "text"
paste input "Naval Research Laboratory"
type input "Naval Research Laboratory"
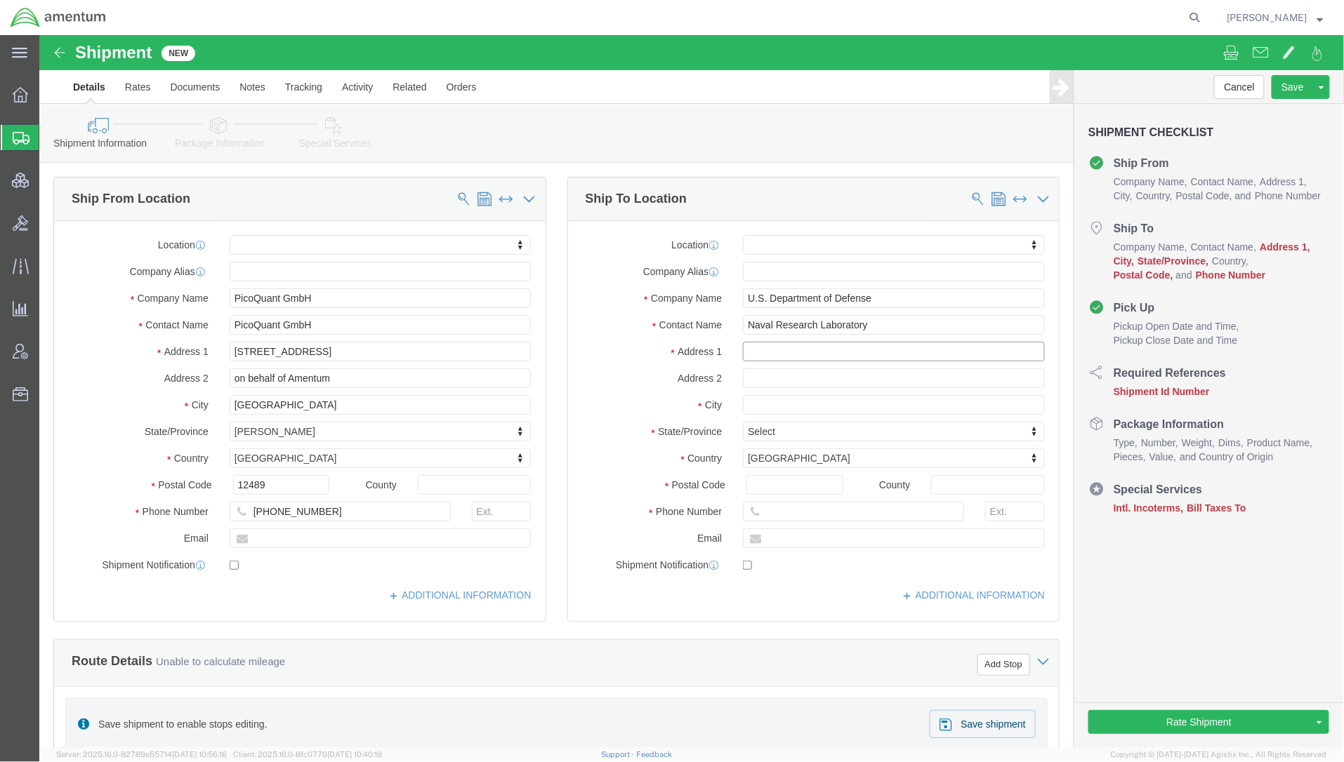
click input "text"
paste input "455 Overlook Ave SW"
type input "455 Overlook Ave SW"
click input "text"
paste input "Bldg 3 Code 6362"
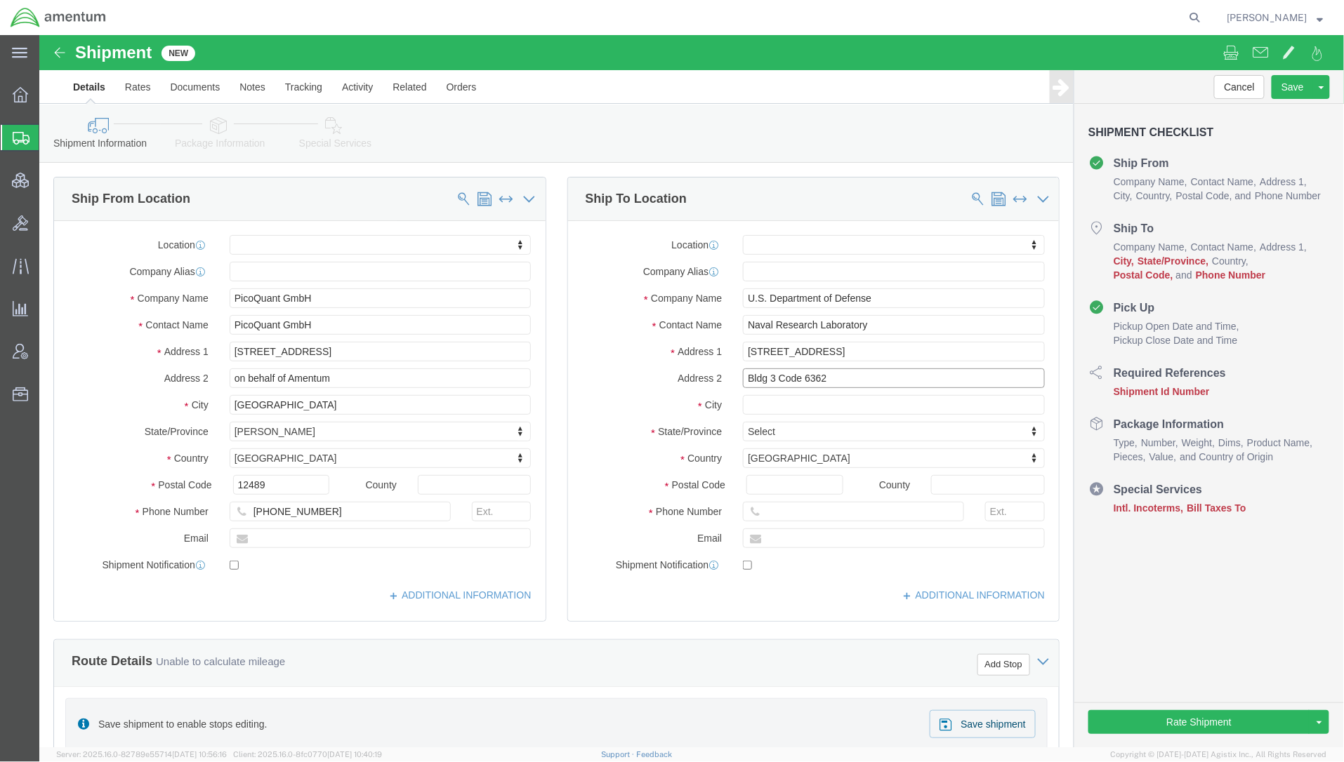
type input "Bldg 3 Code 6362"
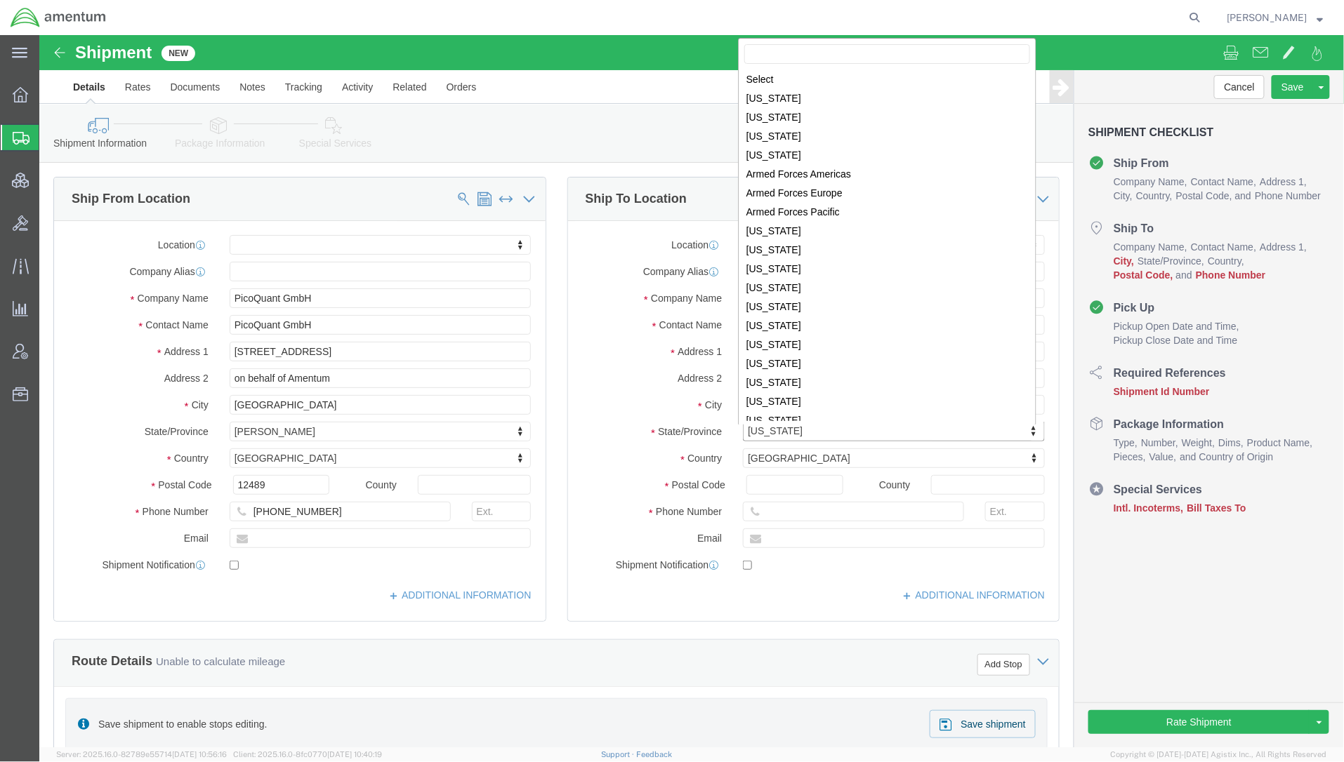
scroll to position [666, 0]
drag, startPoint x: 779, startPoint y: 393, endPoint x: 642, endPoint y: 393, distance: 137.6
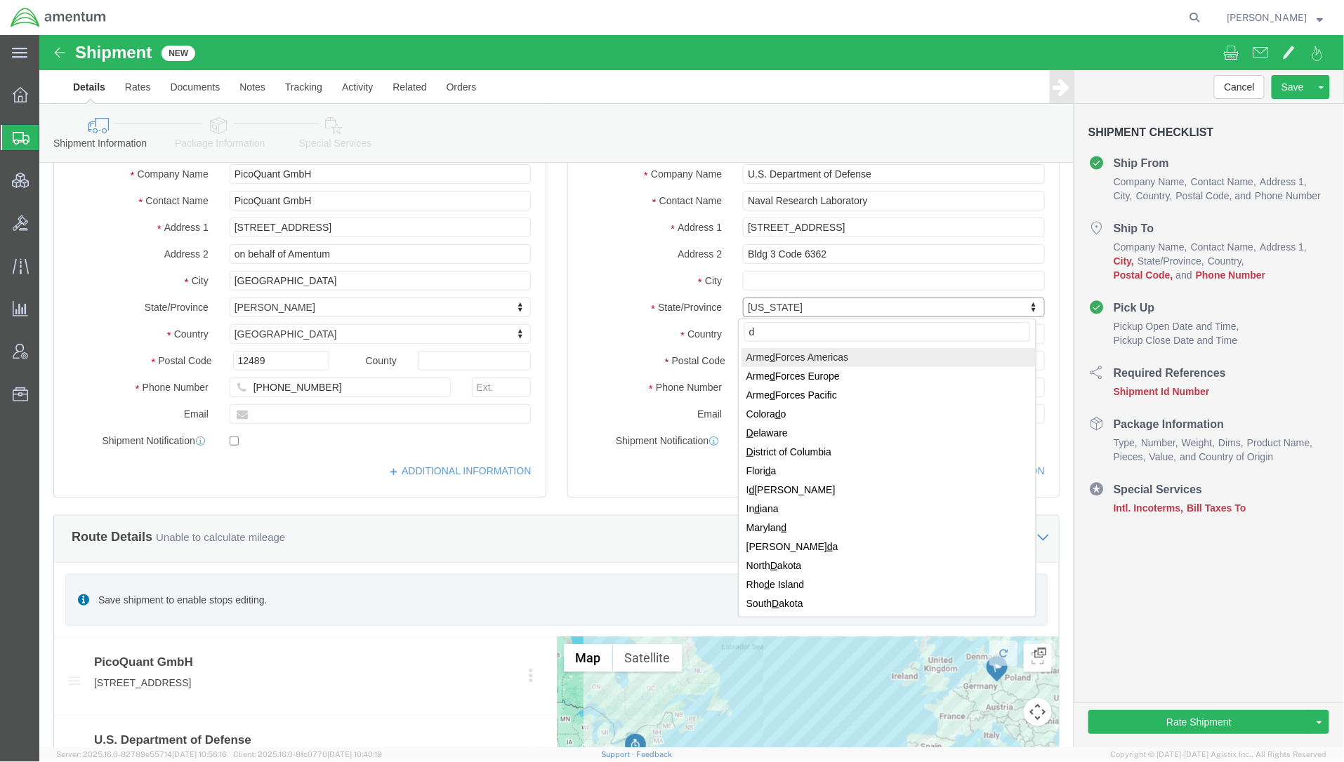
scroll to position [0, 0]
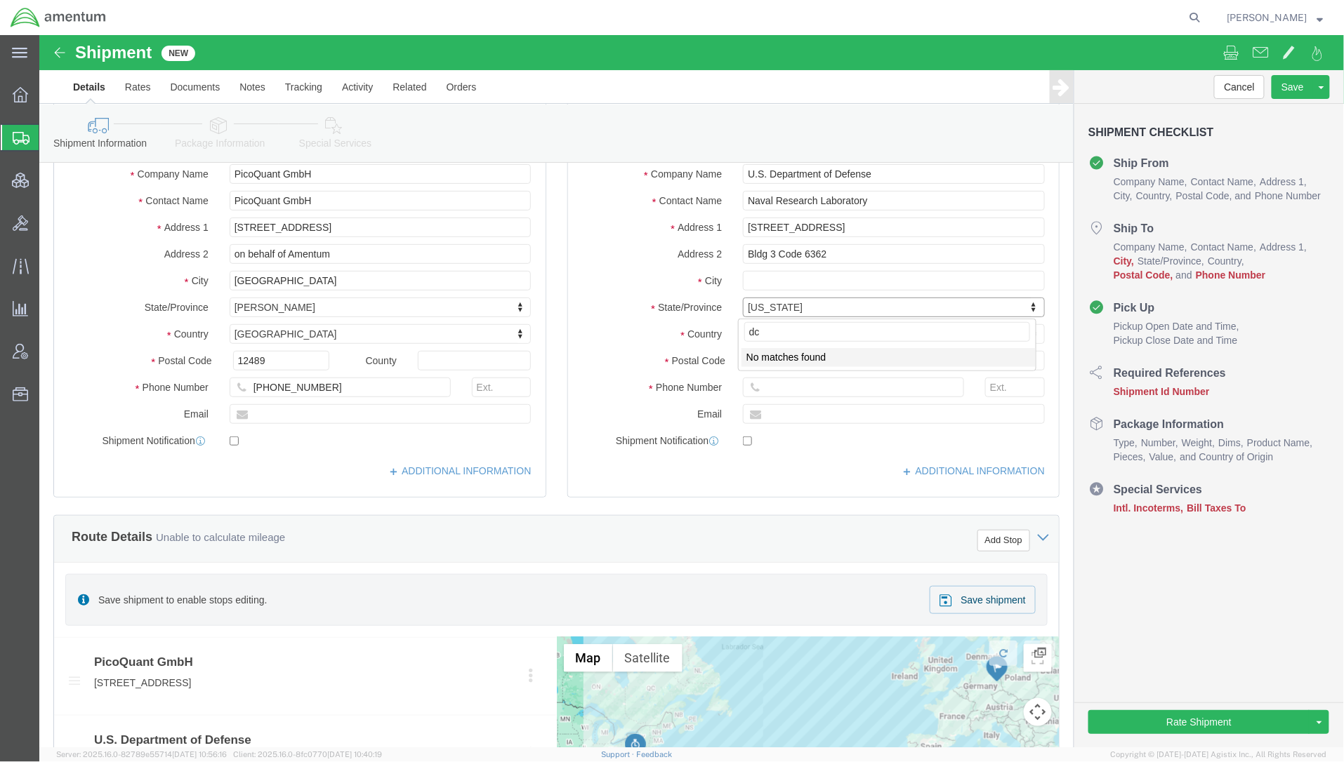
type input "d"
type input "distr"
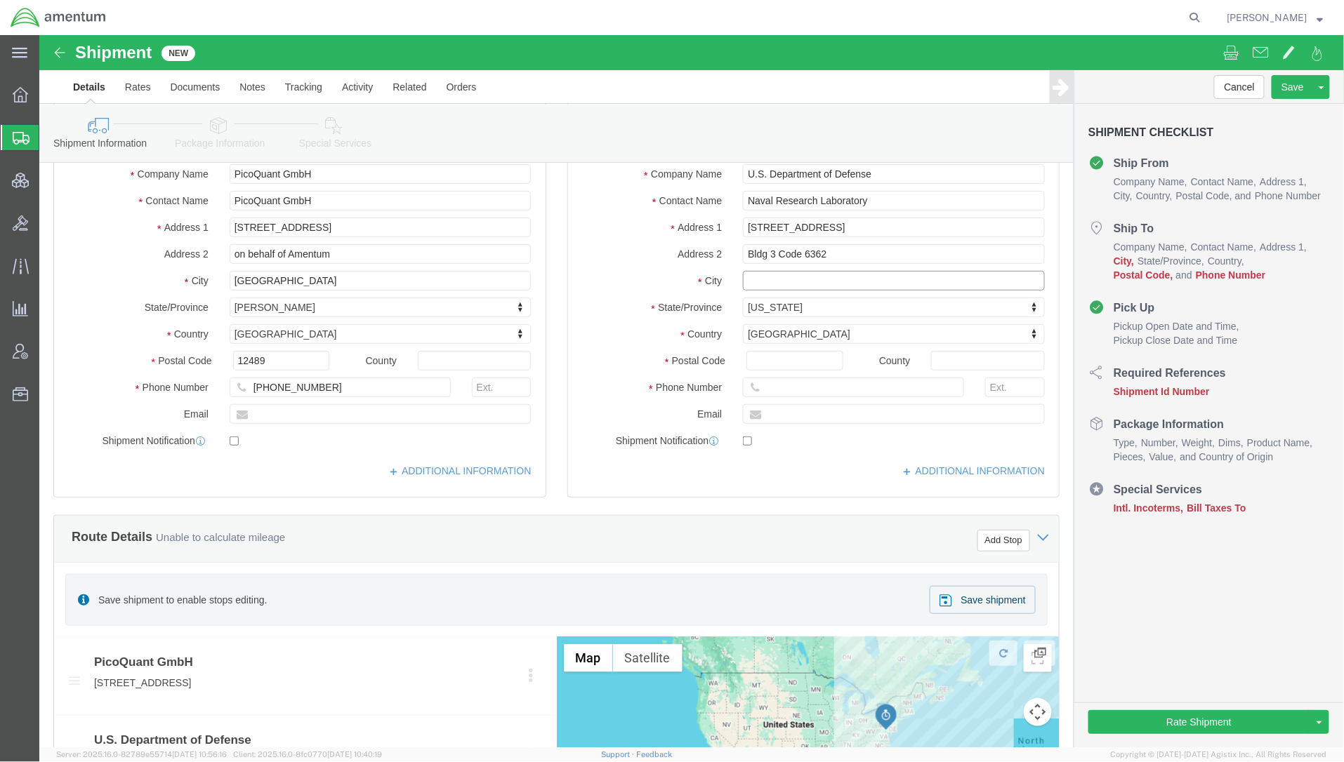
click input "text"
paste input "WASHINGTON DC"
type input "WASHINGTON DC"
click input "Postal Code"
type input "20375"
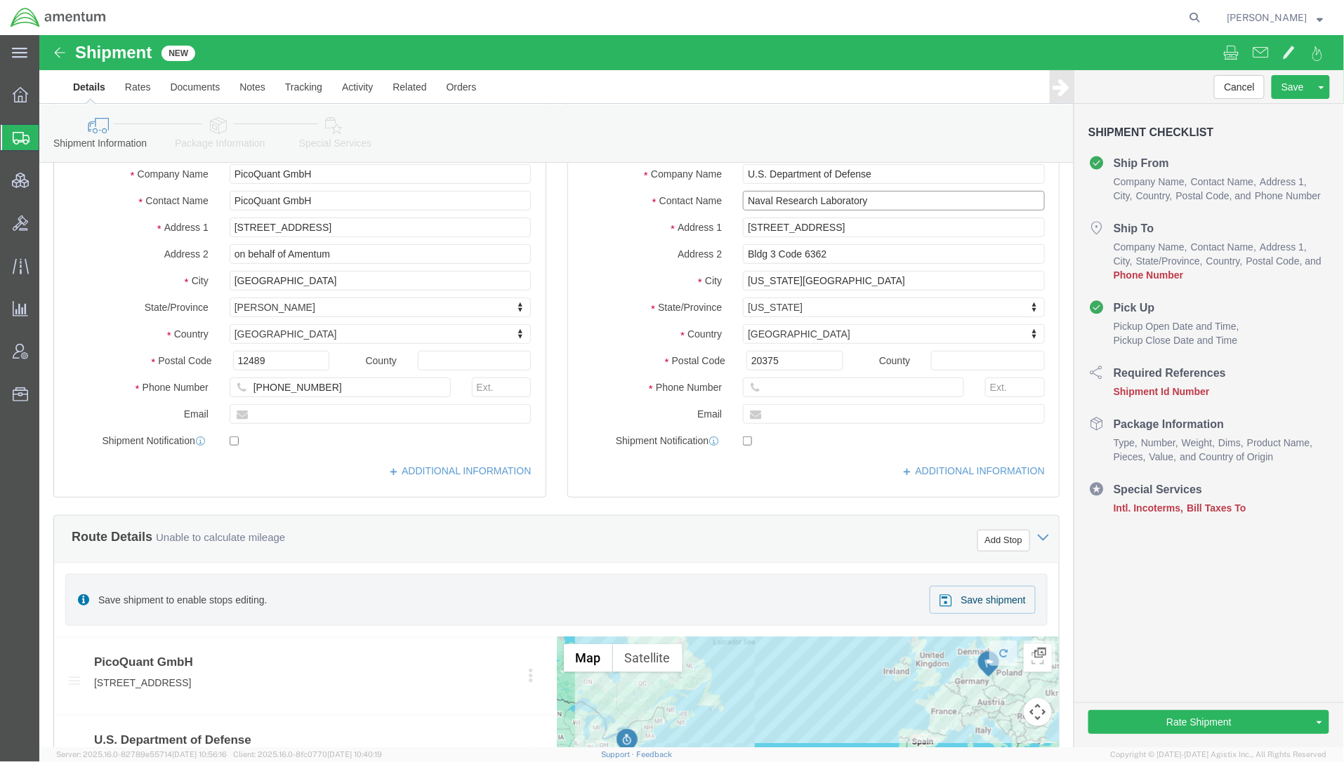
drag, startPoint x: 859, startPoint y: 170, endPoint x: 475, endPoint y: 136, distance: 386.2
click div "Ship From Location Location My Profile Location 1002-4122-6 1006-5256-0 1026-89…"
click input "text"
paste input "480-3746"
type input "+1-202-480-3746"
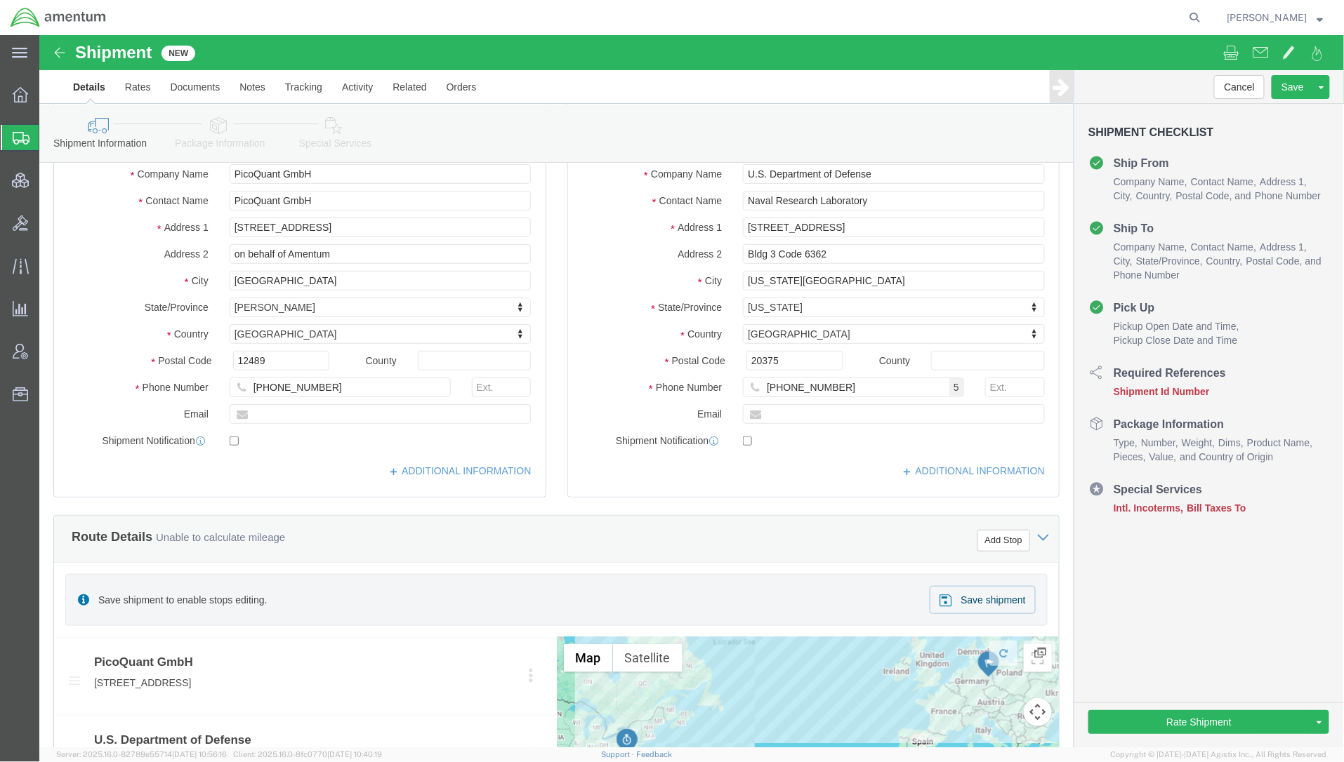
click div "Location My Profile Location 1002-4122-6 1006-5256-0 1026-8910-0 1281-0560-3 13…"
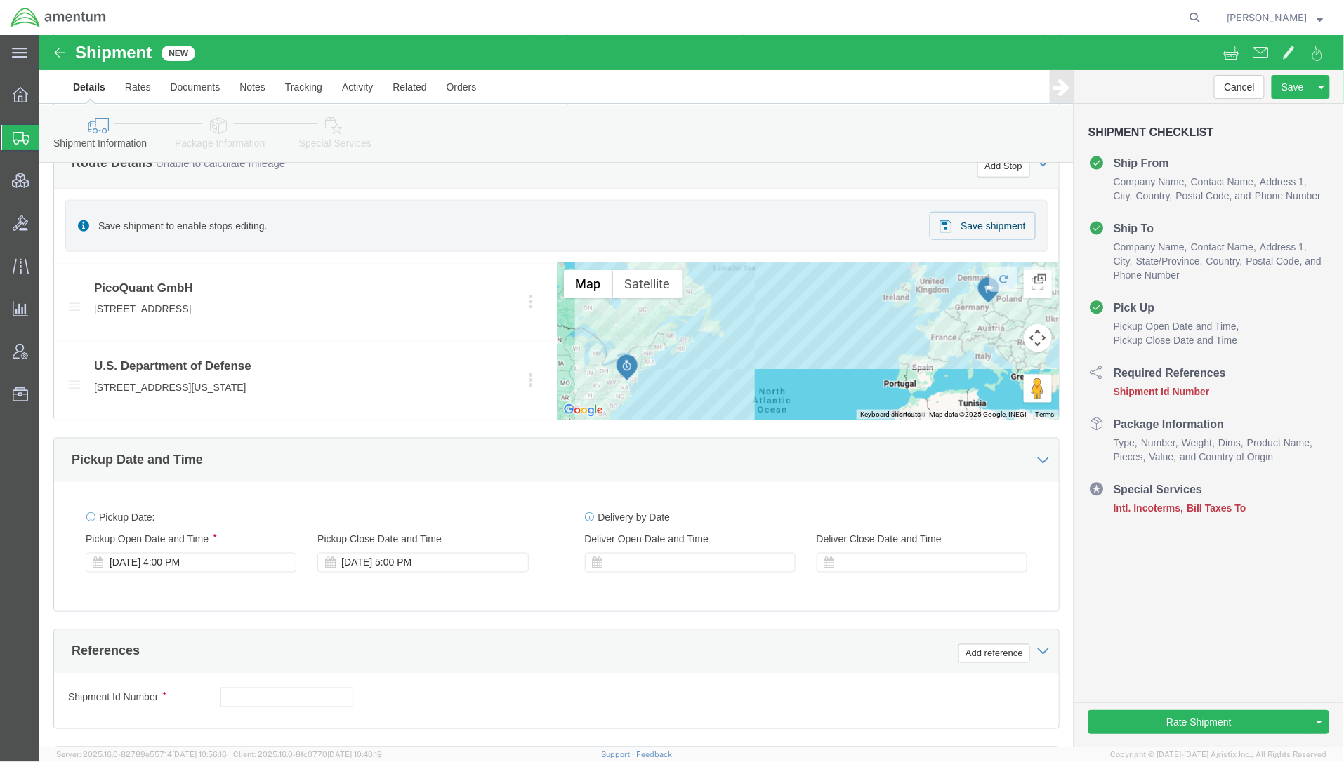
scroll to position [748, 0]
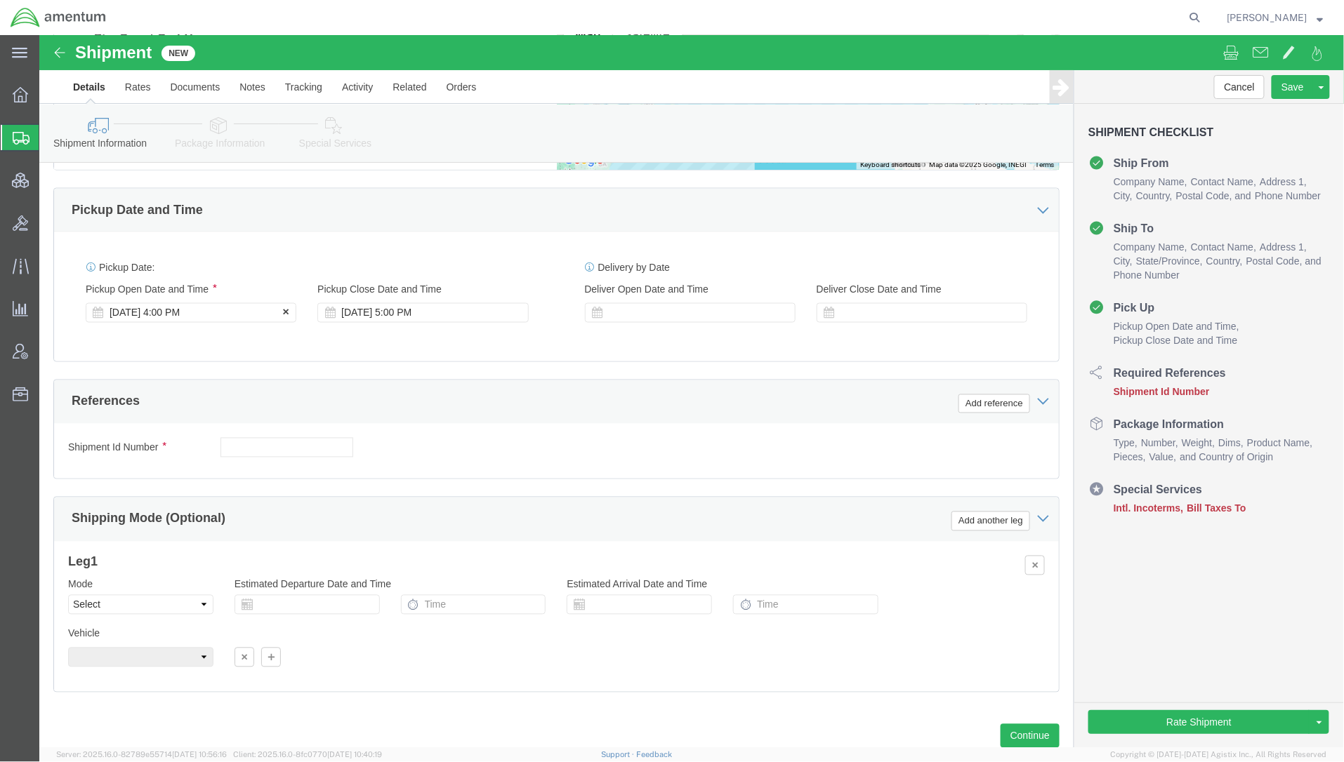
click div "Aug 11 2025 4:00 PM"
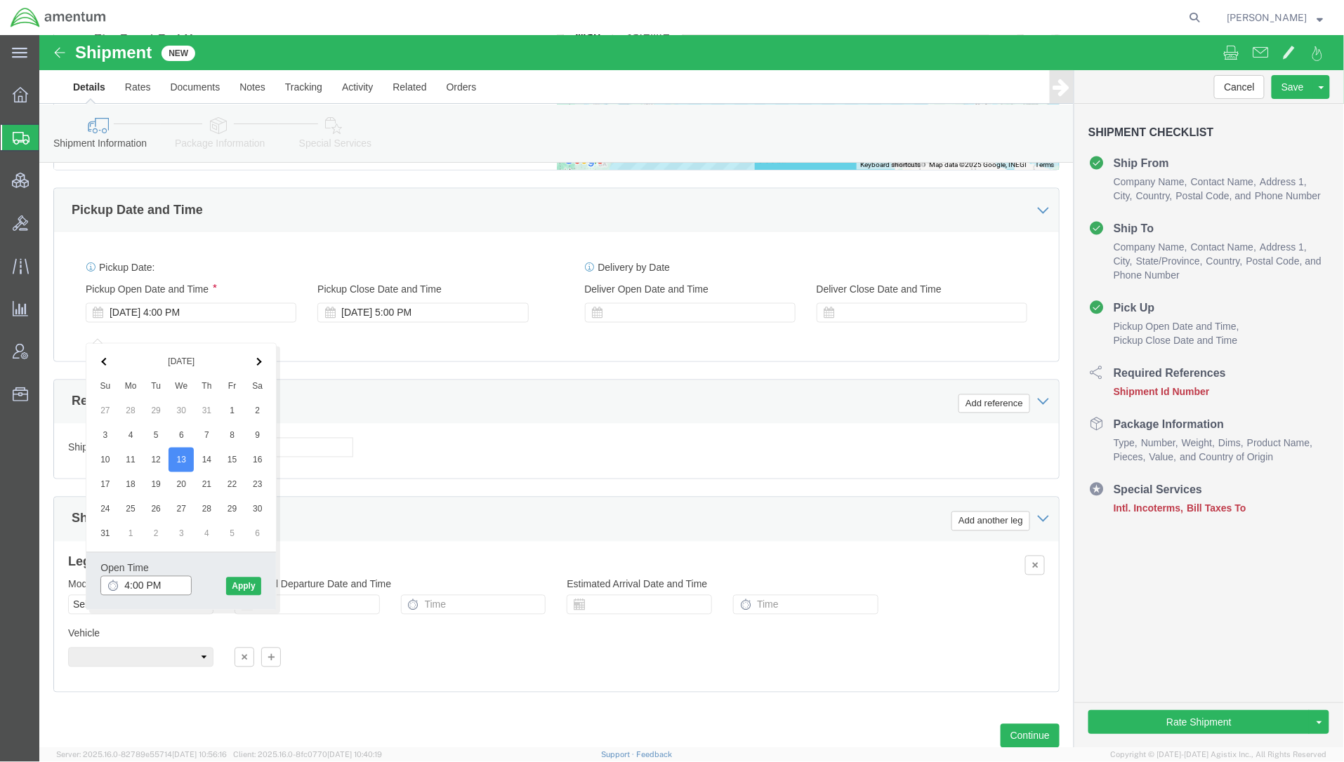
click input "4:00 PM"
type input "1:00 PM"
click button "Apply"
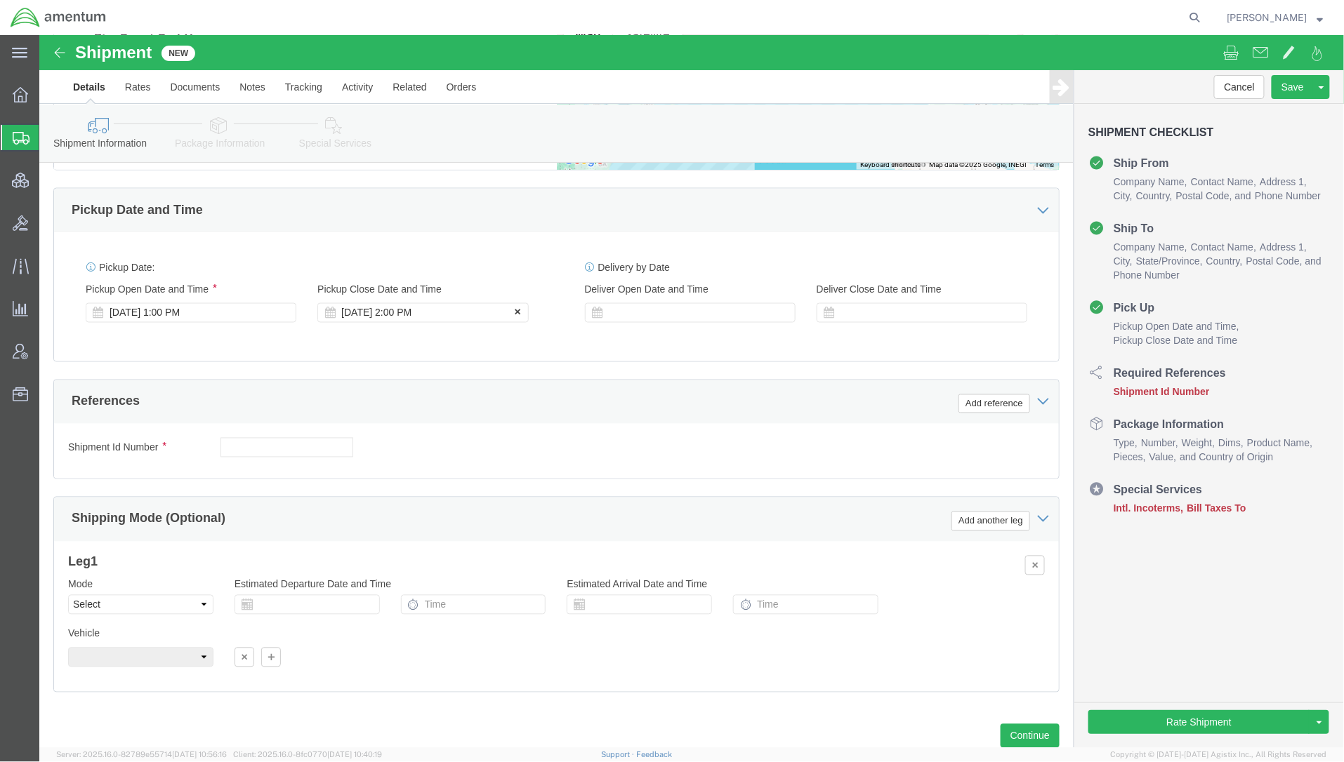
click div "Aug 13 2025 2:00 PM"
type input "16:00 PM"
click button "Apply"
click input "text"
type input "test"
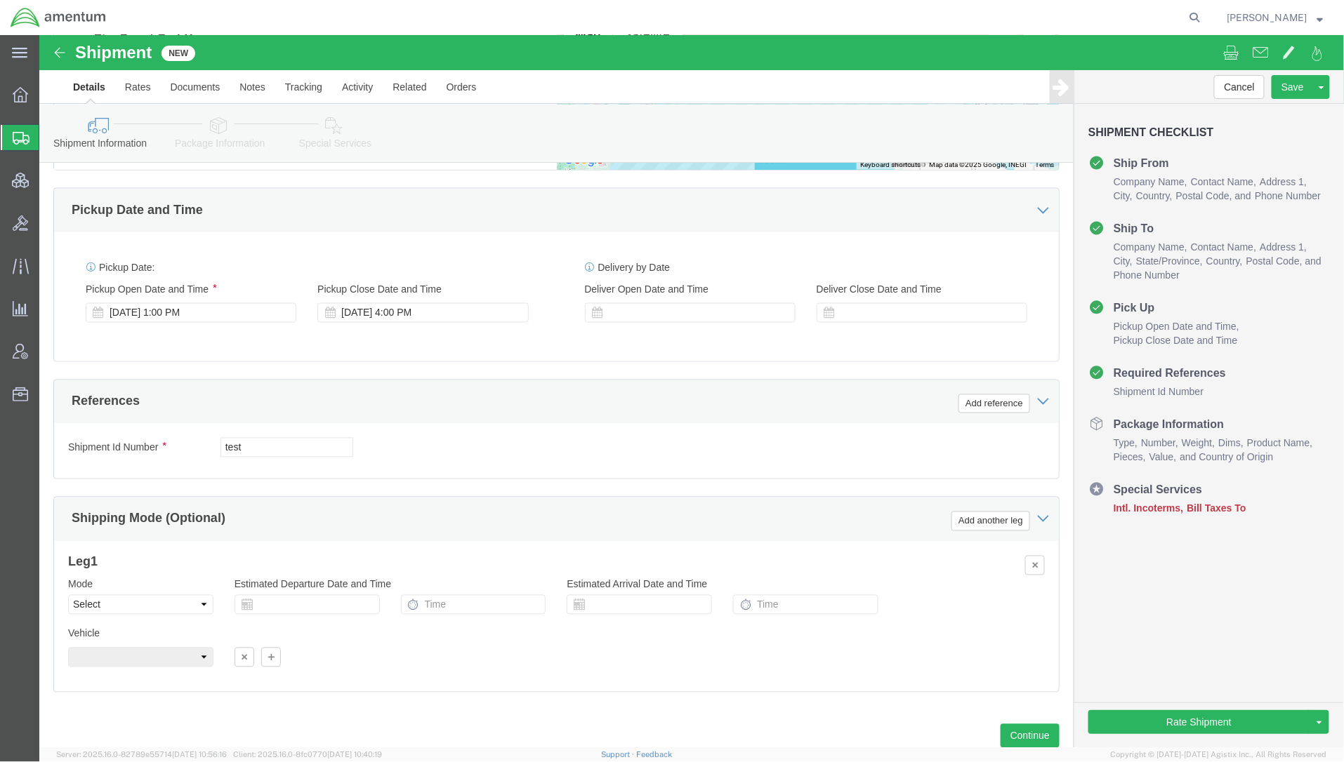
click div "References Add reference"
click button "Add reference"
click select "Select Account Type Activity ID Airline Appointment Number ASN Batch Request # …"
select select "DEPT"
click select "Select Account Type Activity ID Airline Appointment Number ASN Batch Request # …"
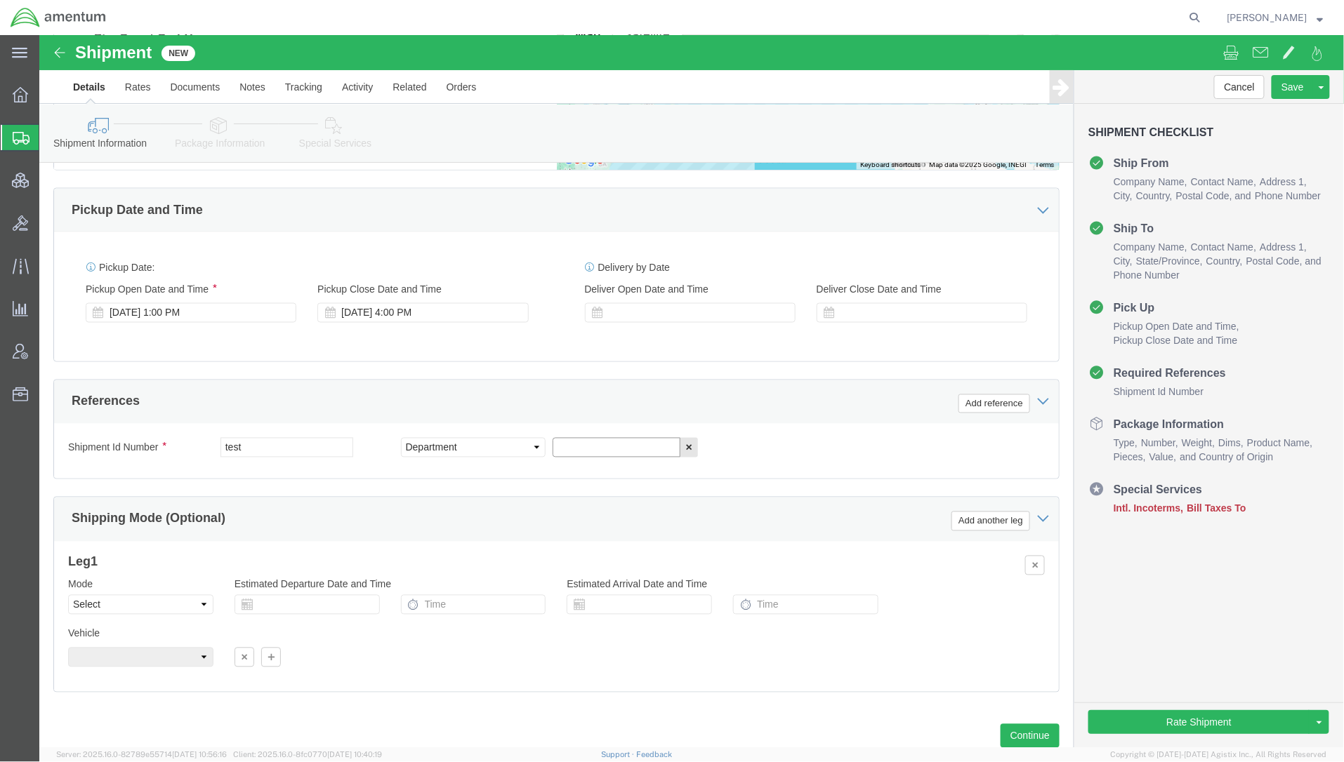
click input "text"
paste input "M-EOTD"
type input "M-EOTD"
click button "Add reference"
click select "Select Account Type Activity ID Airline Appointment Number ASN Batch Request # …"
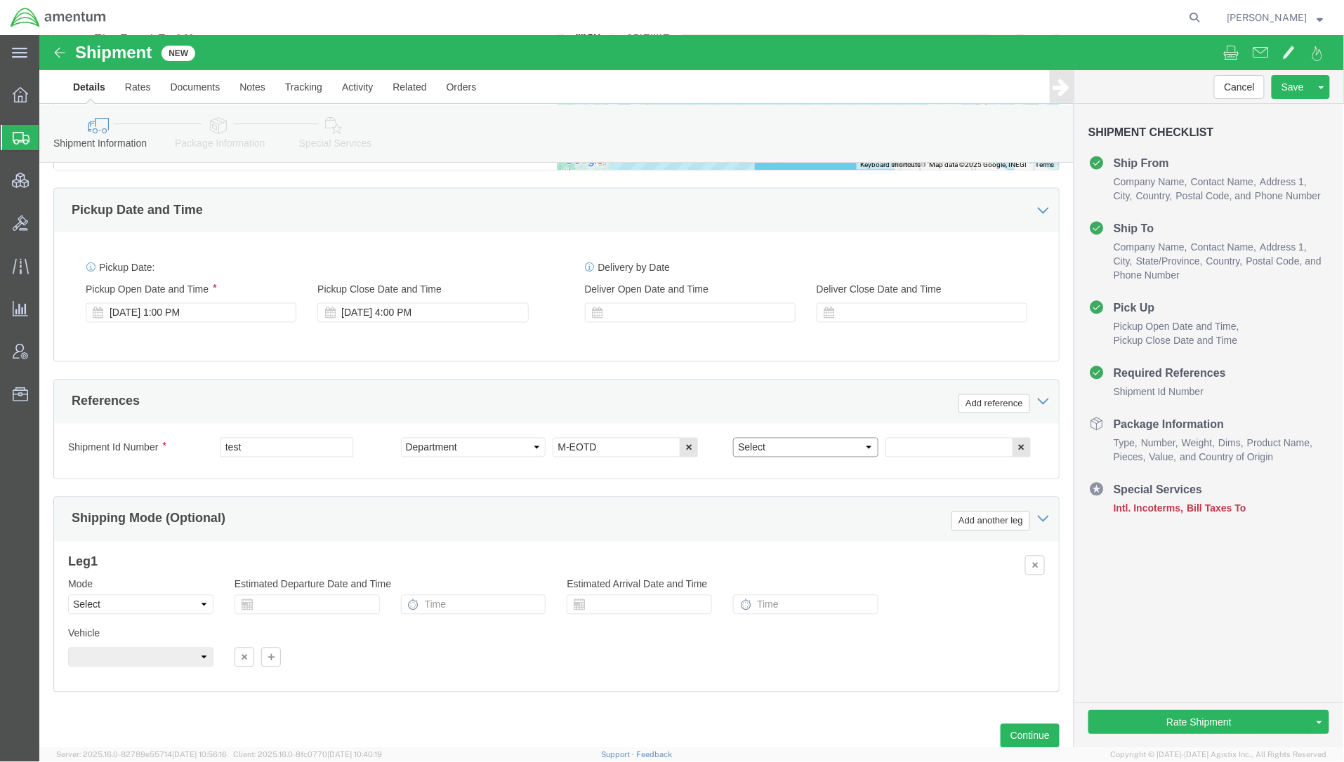
select select "DEPT"
click select "Select Account Type Activity ID Airline Appointment Number ASN Batch Request # …"
click input "text"
paste input "FA807521F0002"
type input "FA807521F0002"
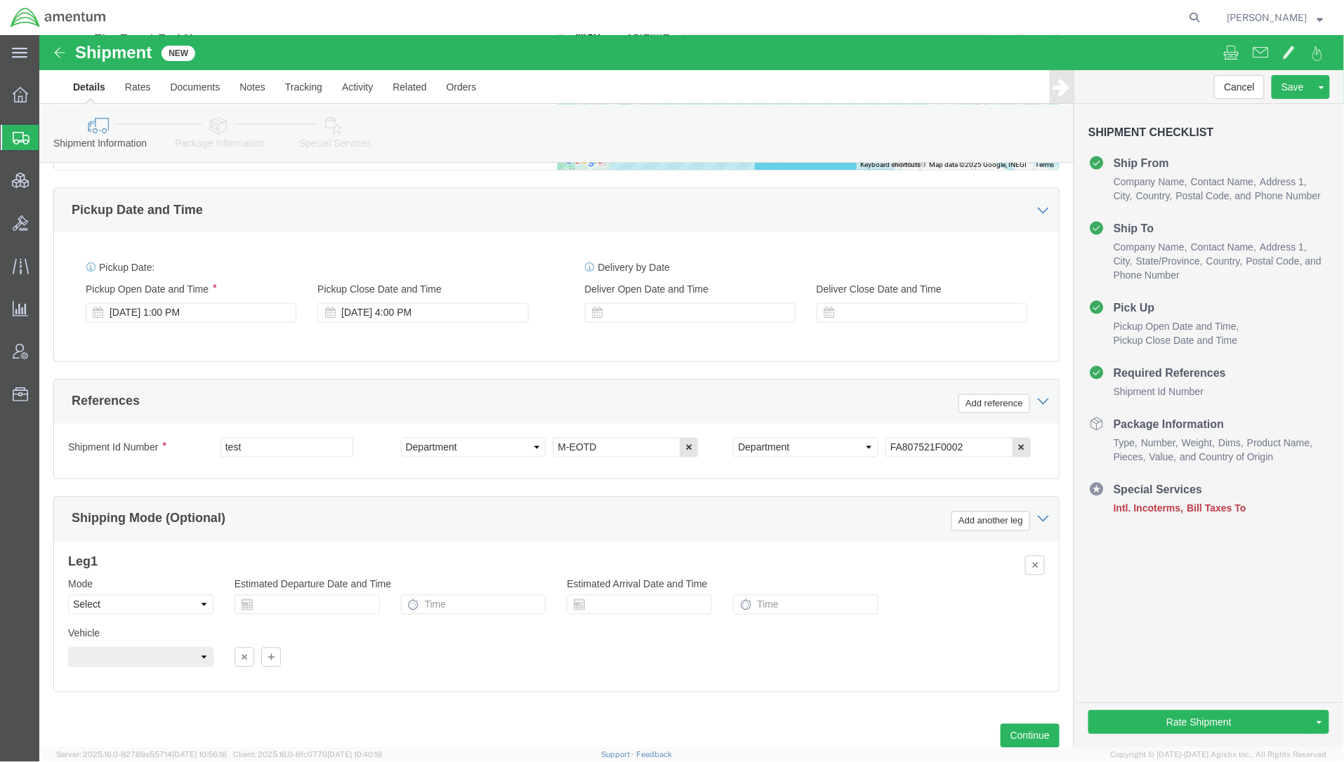
drag, startPoint x: 428, startPoint y: 340, endPoint x: 523, endPoint y: 425, distance: 128.3
click div "Pickup Date: Pickup Start Date Pickup Start Time Pickup Open Date and Time Aug …"
click input "FA807521F0002"
click button "Add reference"
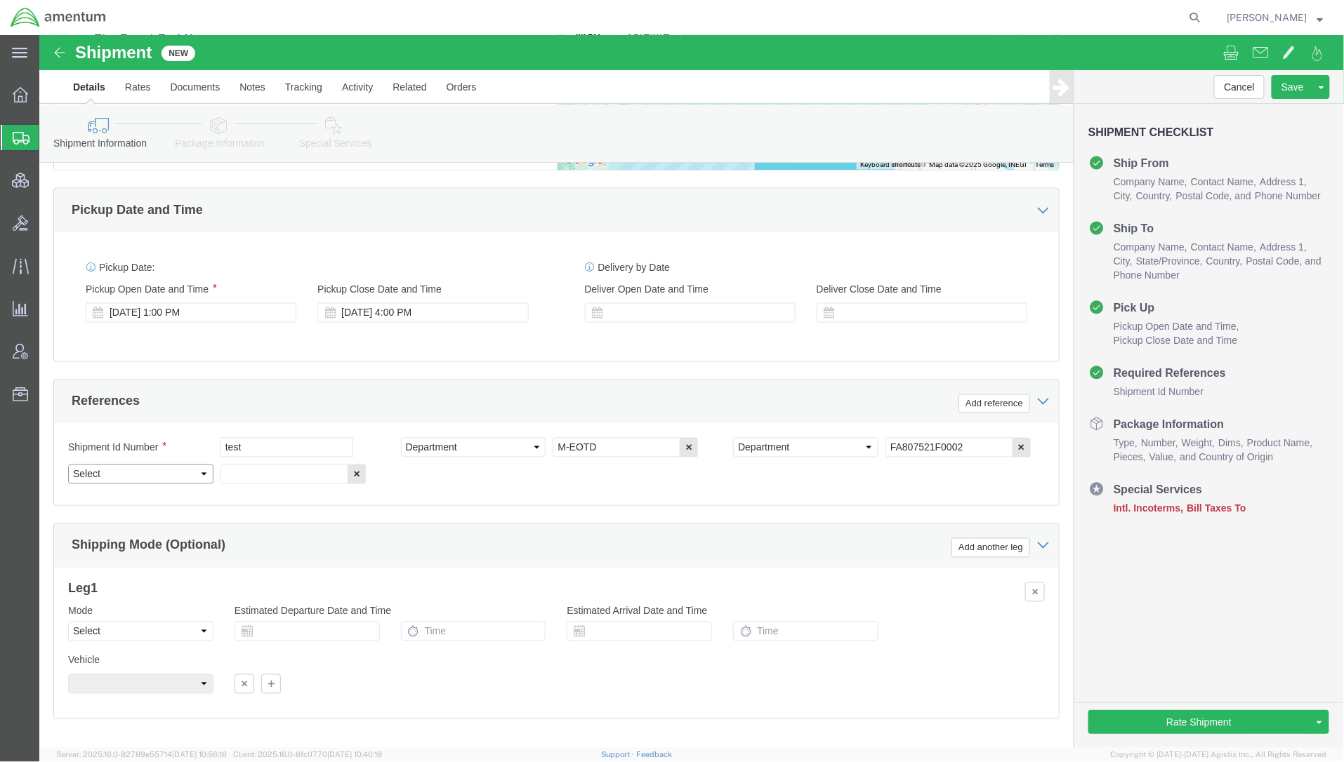
click select "Select Account Type Activity ID Airline Appointment Number ASN Batch Request # …"
select select "TASK"
click select "Select Account Type Activity ID Airline Appointment Number ASN Batch Request # …"
click input "text"
paste input "FA807521F0002"
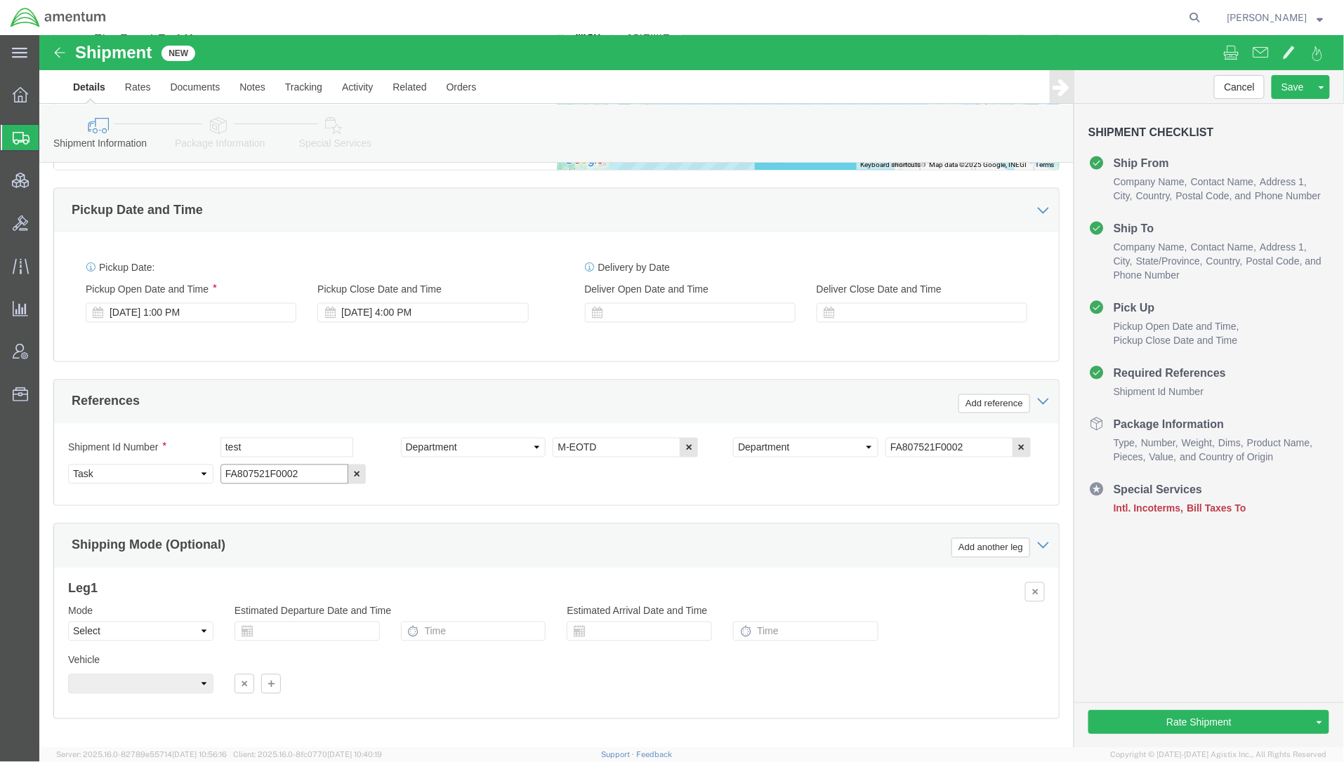
type input "FA807521F0002"
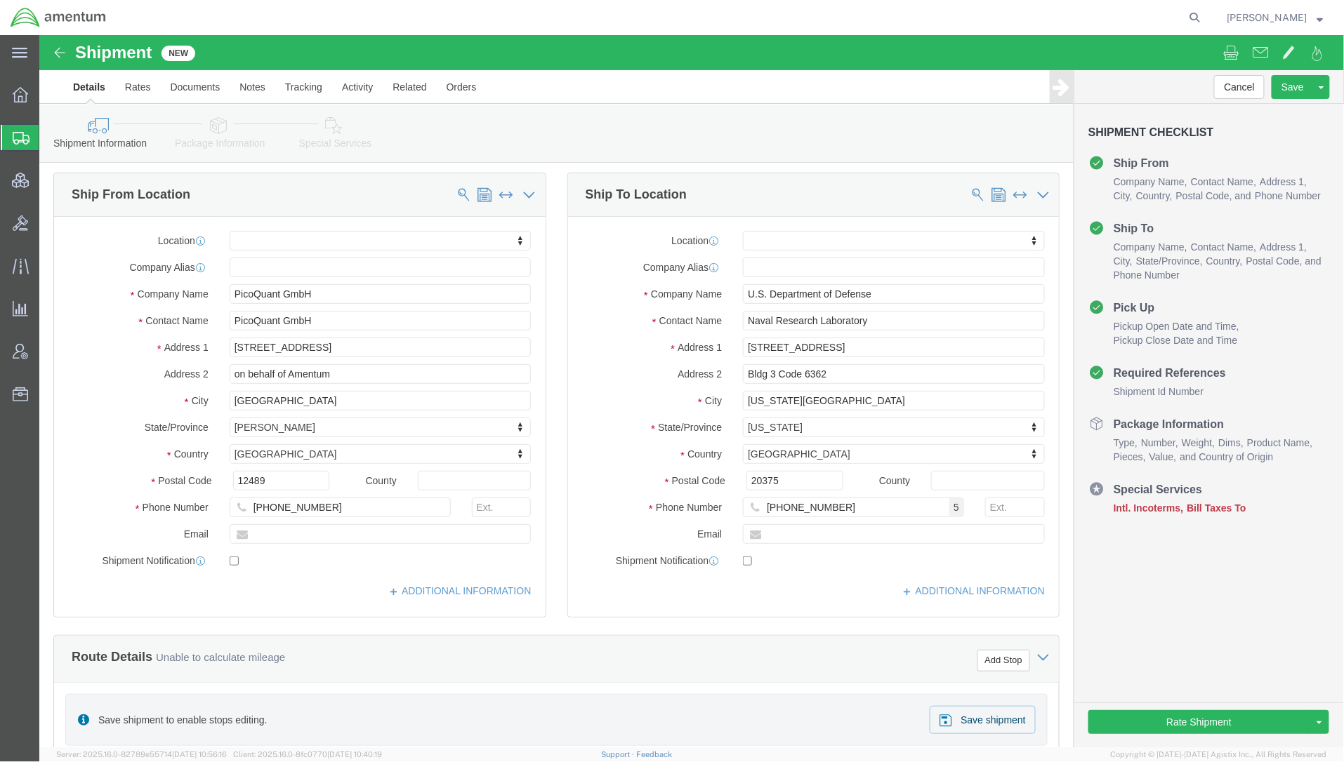
scroll to position [0, 0]
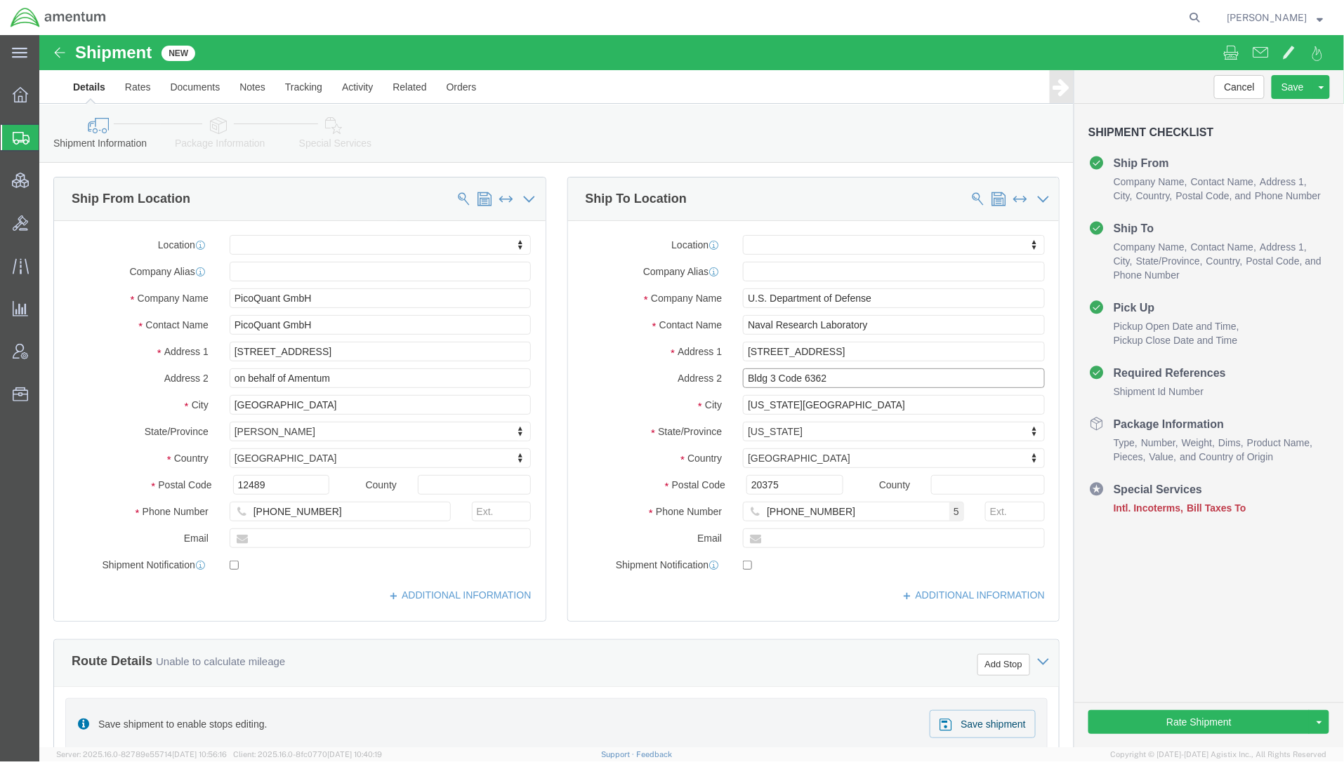
click input "Bldg 3 Code 6362"
type input "Bldg 3 Code 6362"
click div "Location My Profile Location 1002-4122-6 1006-5256-0 1026-8910-0 1281-0560-3 13…"
drag, startPoint x: 817, startPoint y: 350, endPoint x: 416, endPoint y: 331, distance: 401.3
click div "Ship From Location Location My Profile Location 1002-4122-6 1006-5256-0 1026-89…"
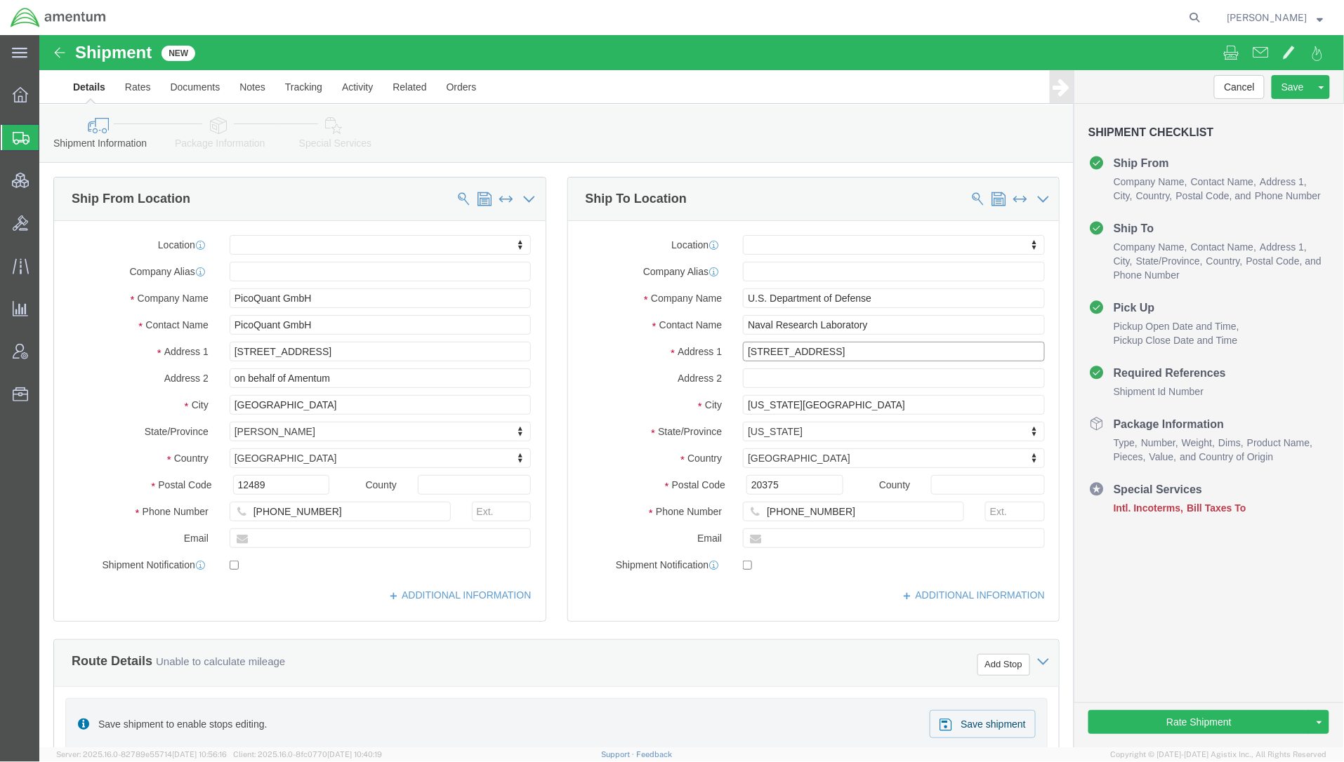
click input "455 Overlook Ave SW"
paste input "Bldg 3 Code 6362"
type input "455 Overlook Ave SW, Bldg 3, Code 6362"
type input "c/o Amentum"
click div "Location My Profile Location 1002-4122-6 1006-5256-0 1026-8910-0 1281-0560-3 13…"
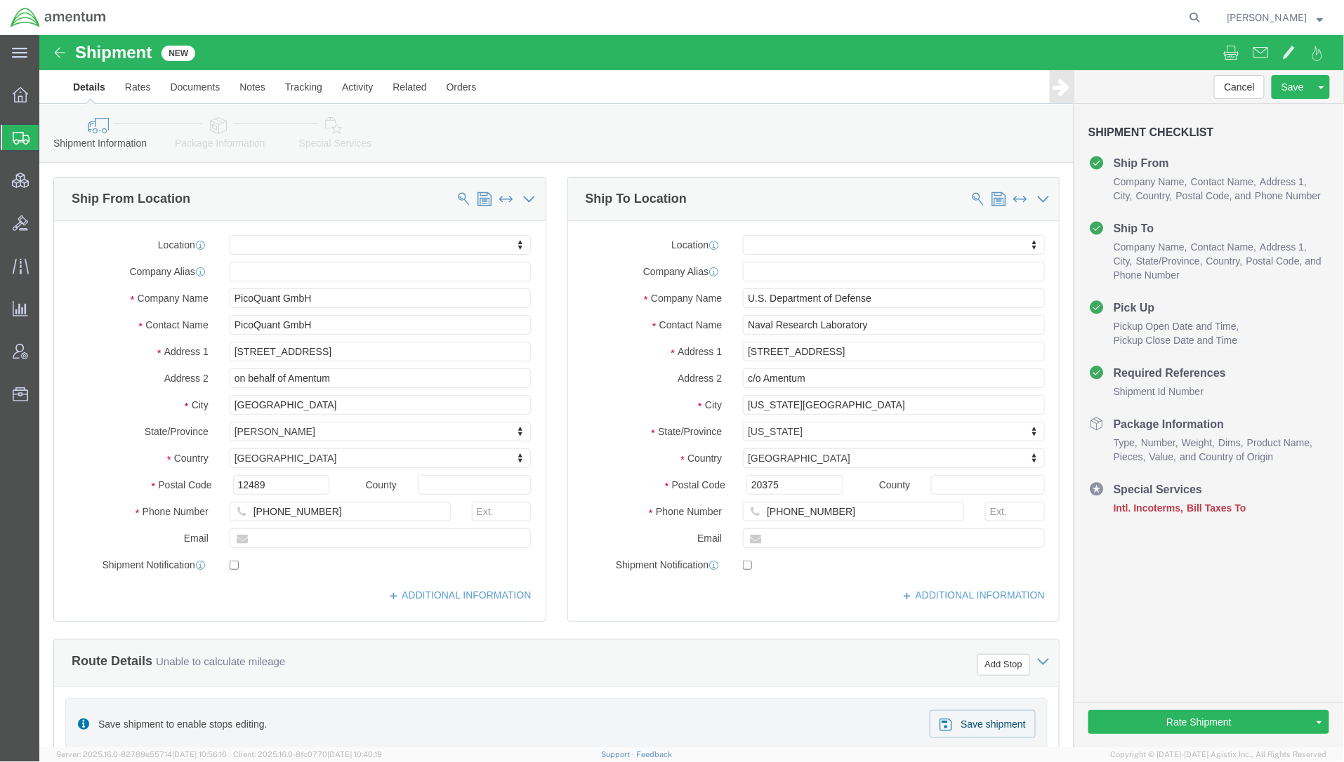
click div "Location My Profile Location 1002-4122-6 1006-5256-0 1026-8910-0 1281-0560-3 13…"
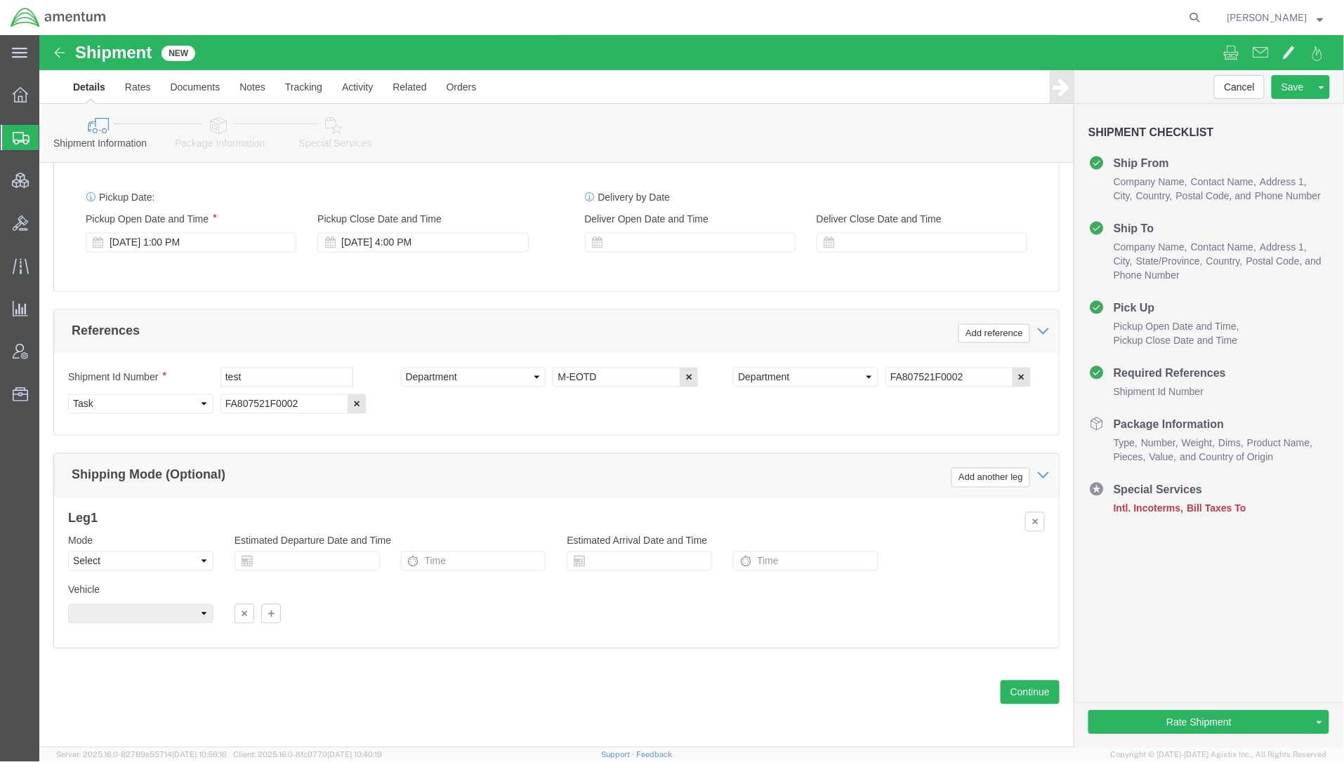
scroll to position [838, 0]
click link "Package Information"
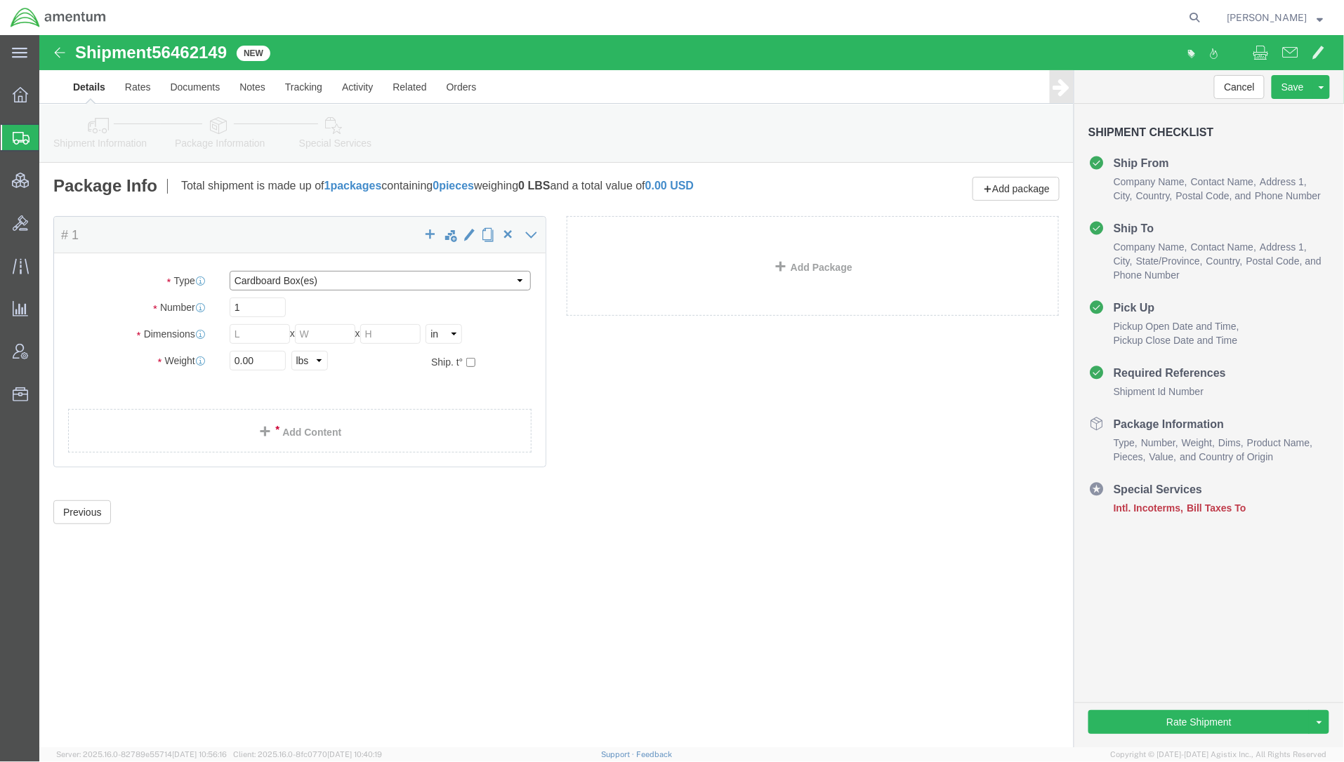
click select "Select BCK Boxes Bale(s) Basket(s) Bolt(s) Bottle(s) Buckets Bulk Bundle(s) Can…"
select select "CRAT"
click select "Select BCK Boxes Bale(s) Basket(s) Bolt(s) Bottle(s) Buckets Bulk Bundle(s) Can…"
click select "Select cm ft in"
select select "CM"
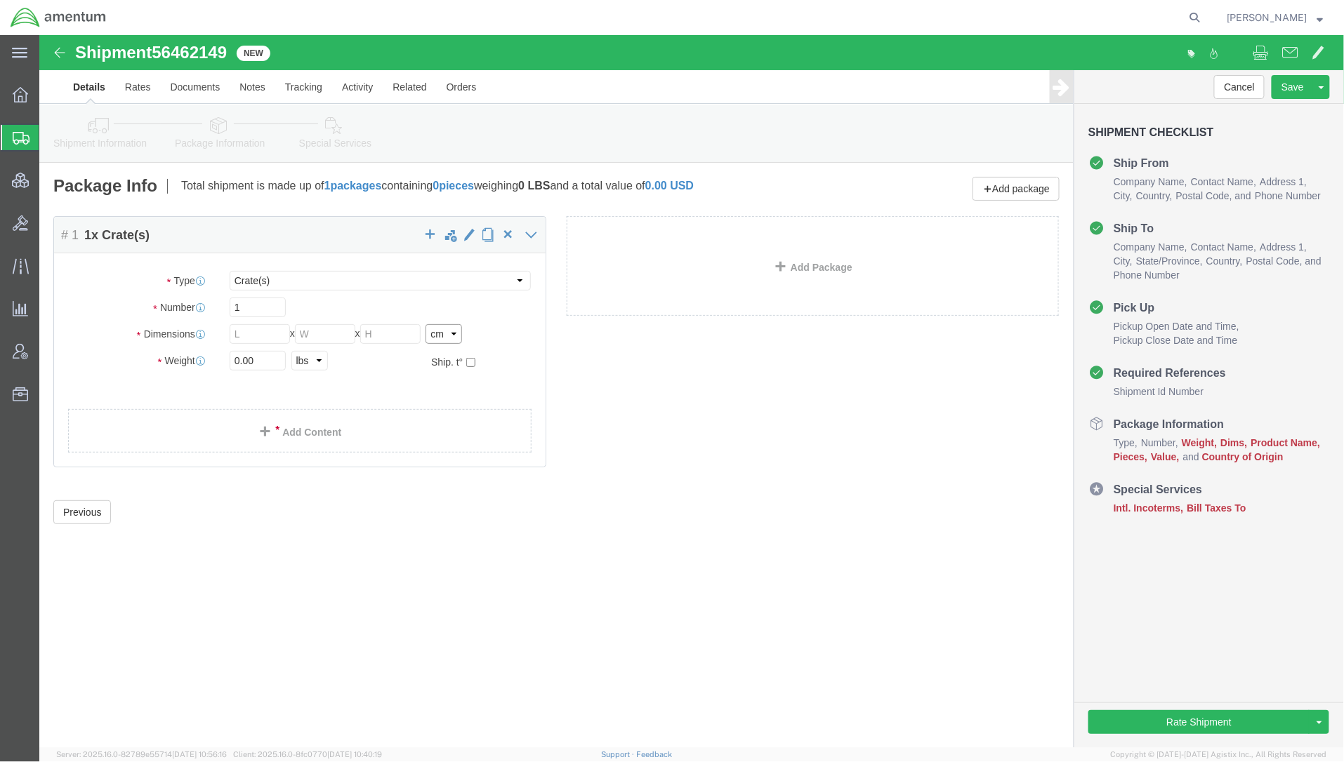
click select "Select cm ft in"
click input "text"
type input "120"
type input "80"
type input "75"
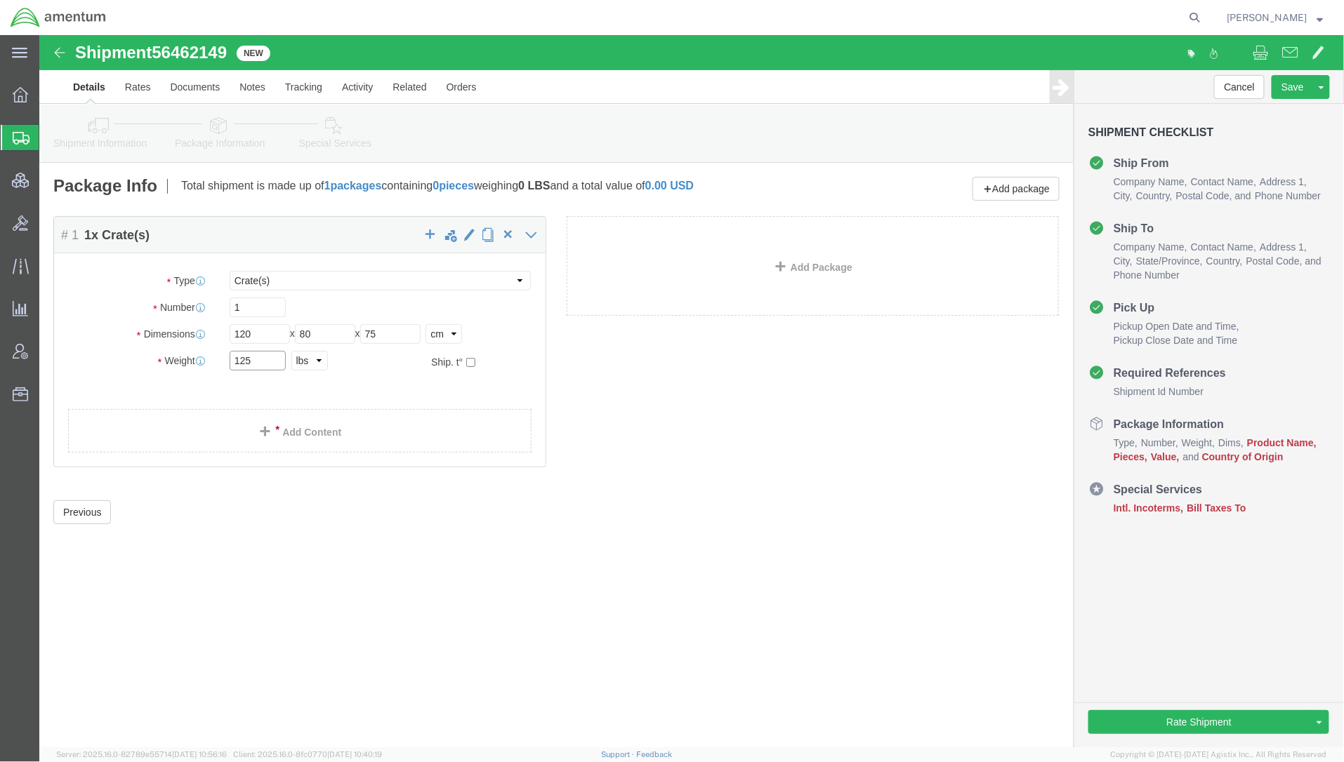
type input "125"
select select "KGS"
type input "125"
click link "Add Content"
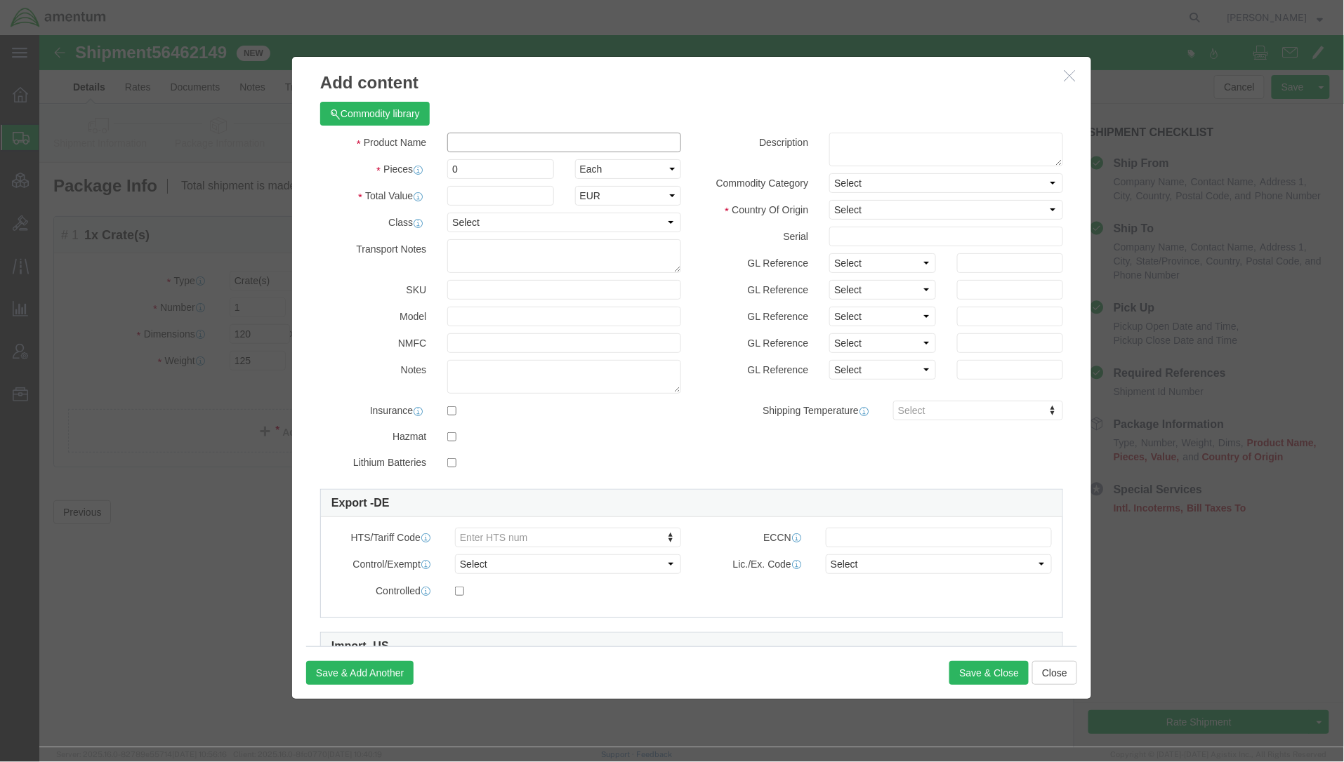
click input "text"
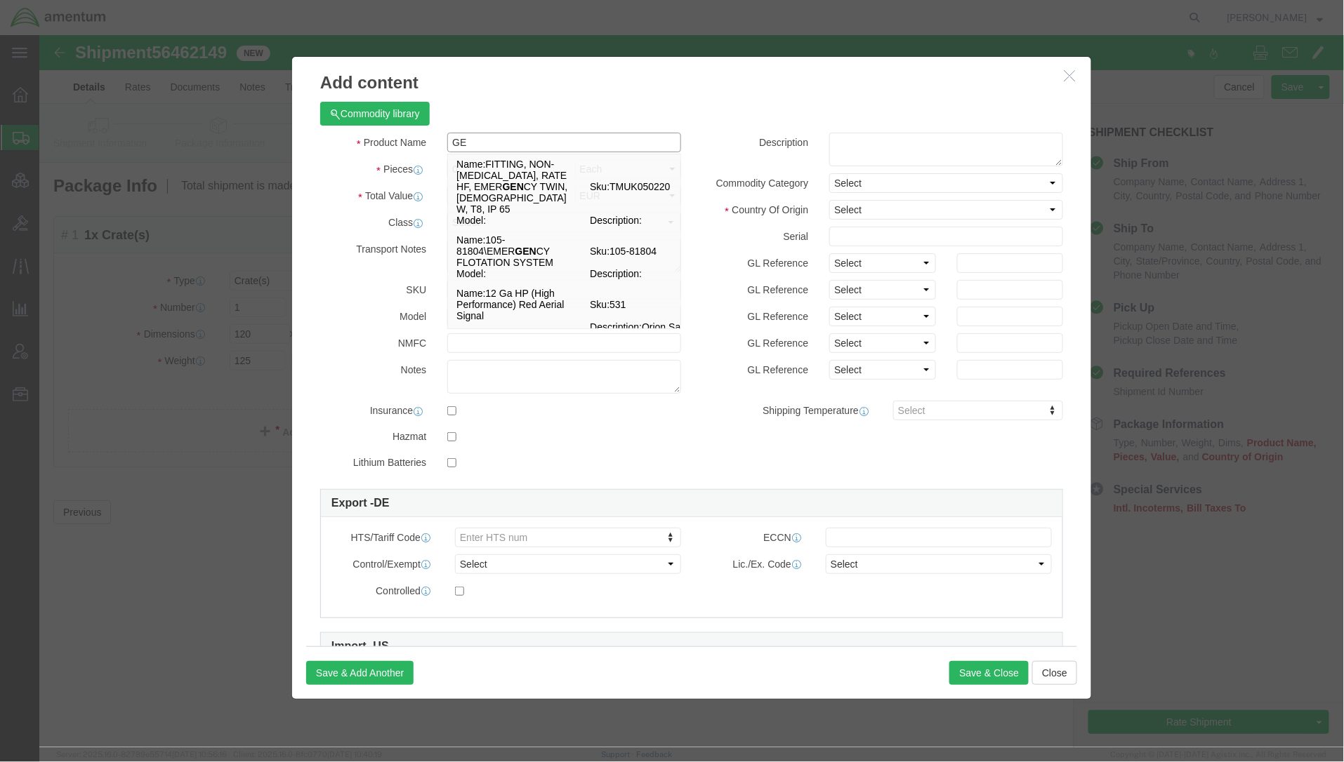
type input "G"
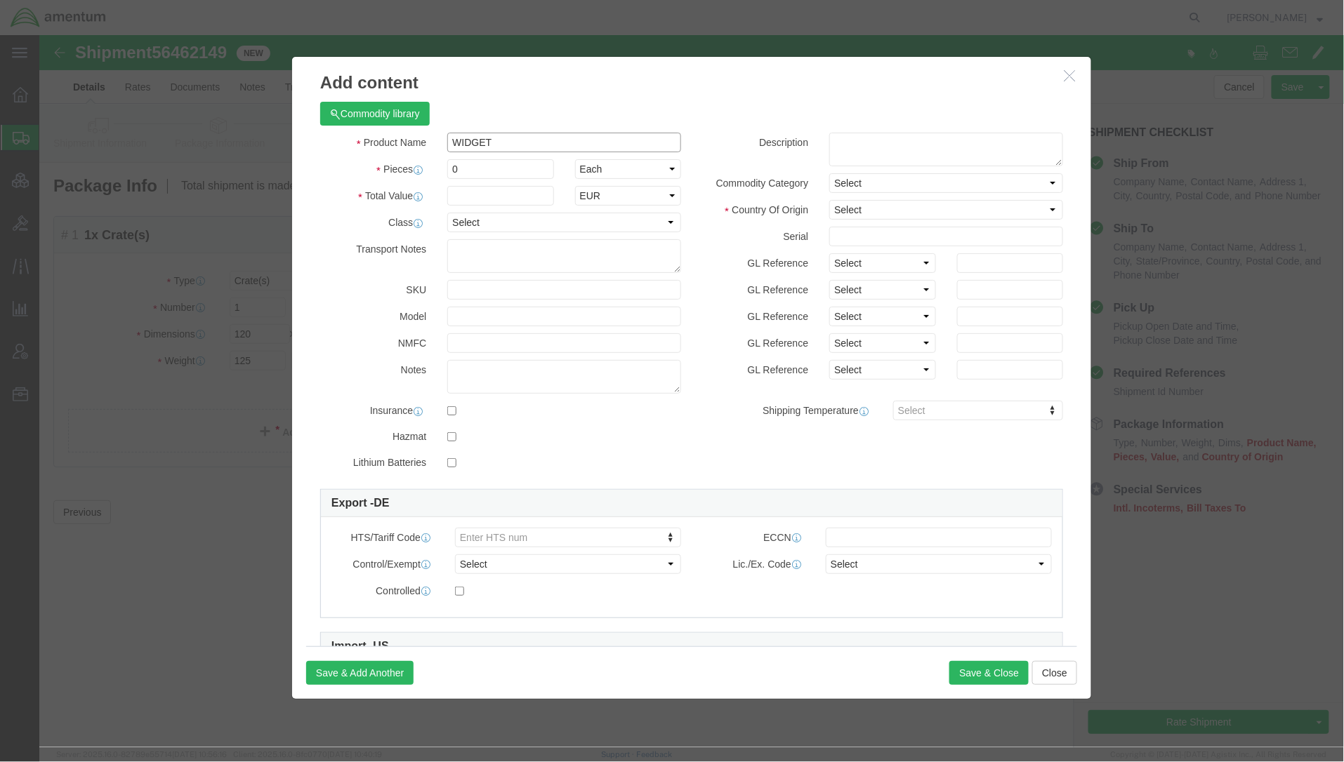
type input "WIDGET"
type input "1"
type input "1000"
select select "EUR"
click select "Select Afghanistan Åland Islands Albania Algeria American Samoa Andorra Angola …"
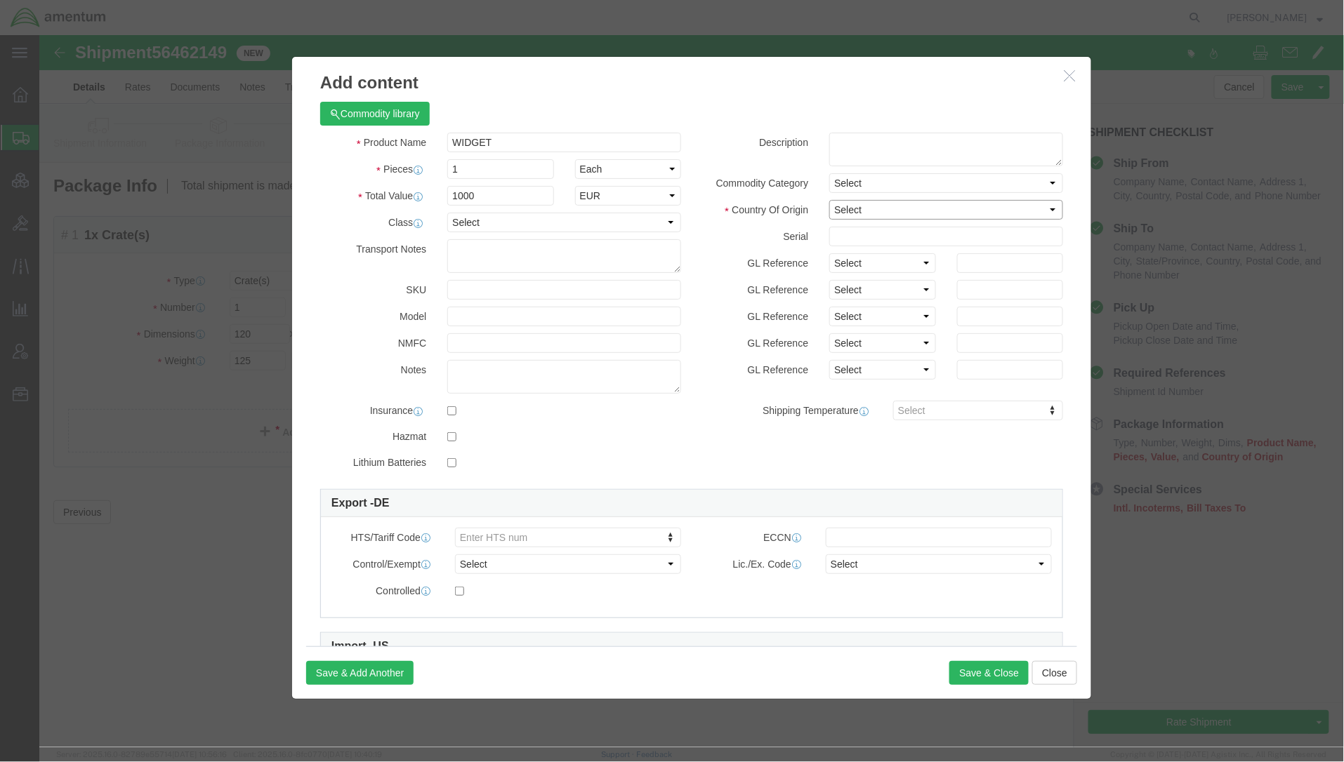
select select "DE"
click select "Select Afghanistan Åland Islands Albania Algeria American Samoa Andorra Angola …"
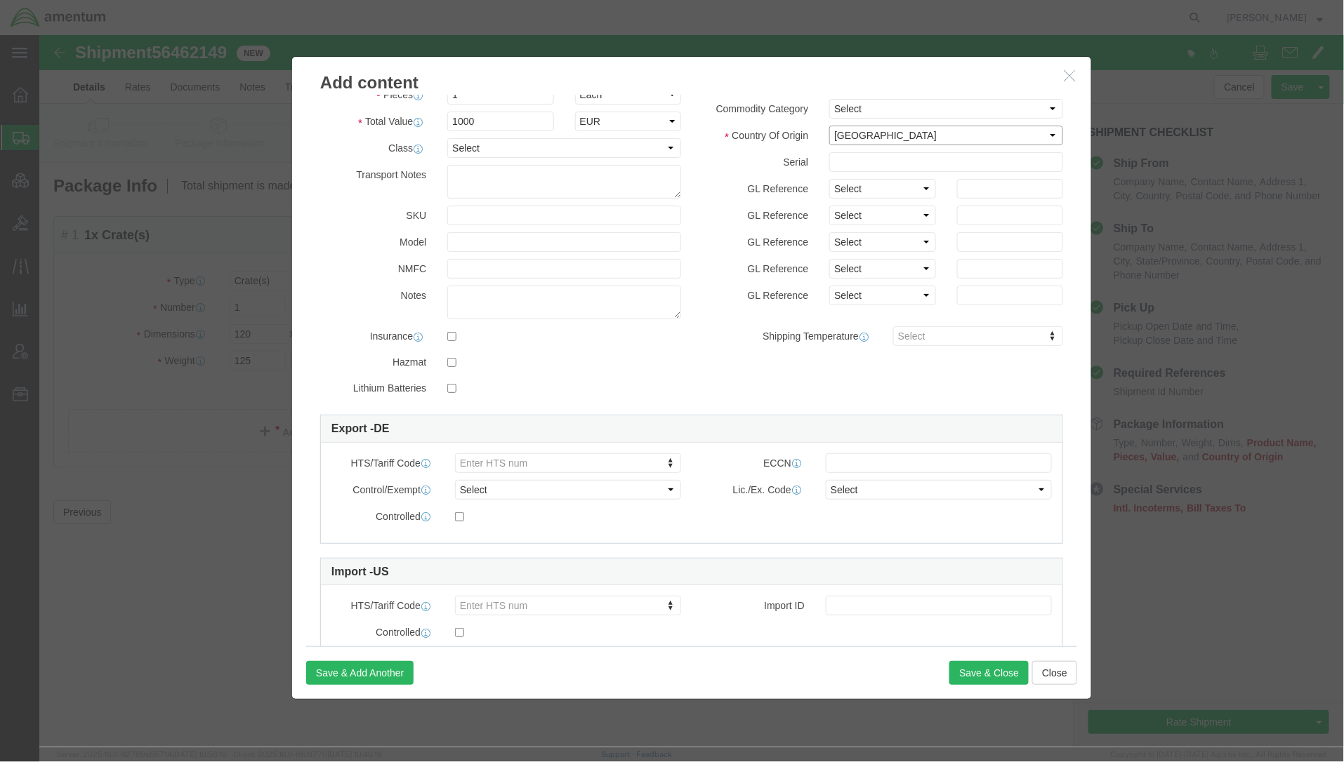
scroll to position [121, 0]
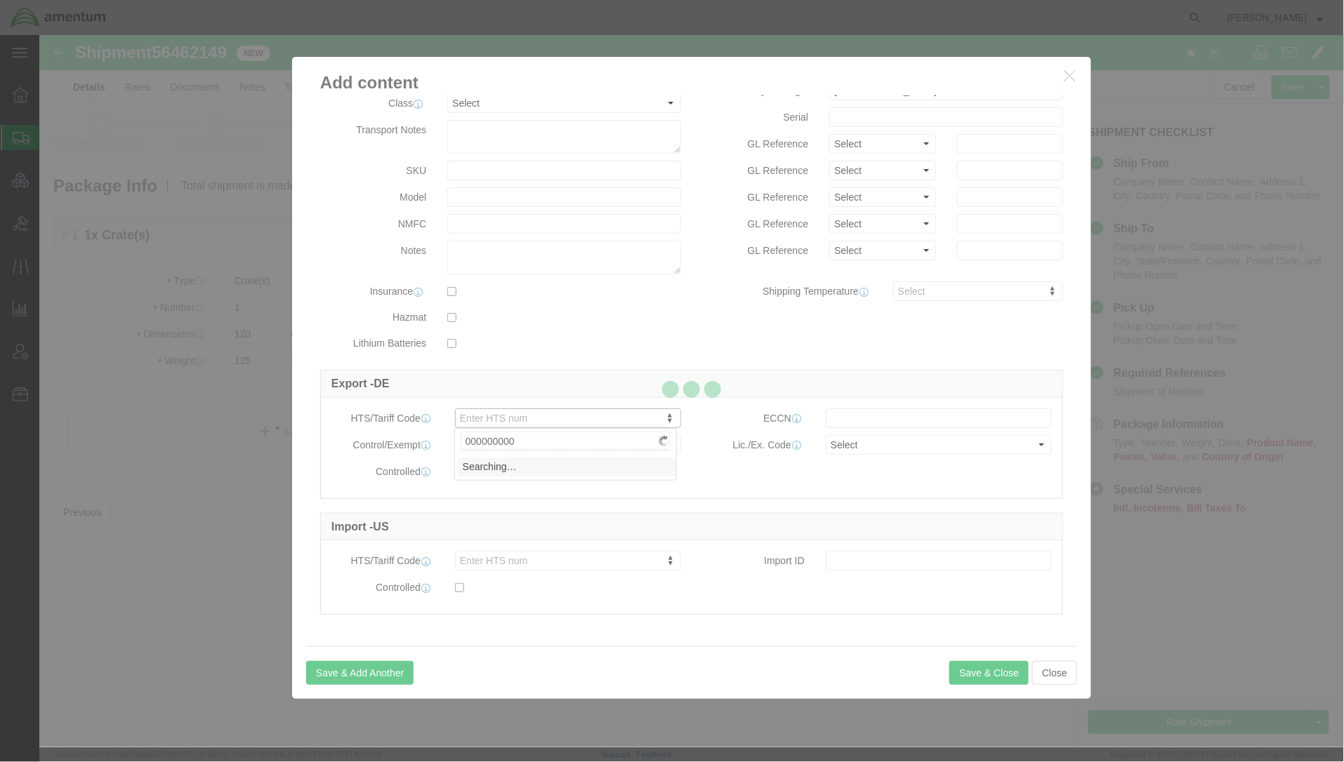
type input "0000000000"
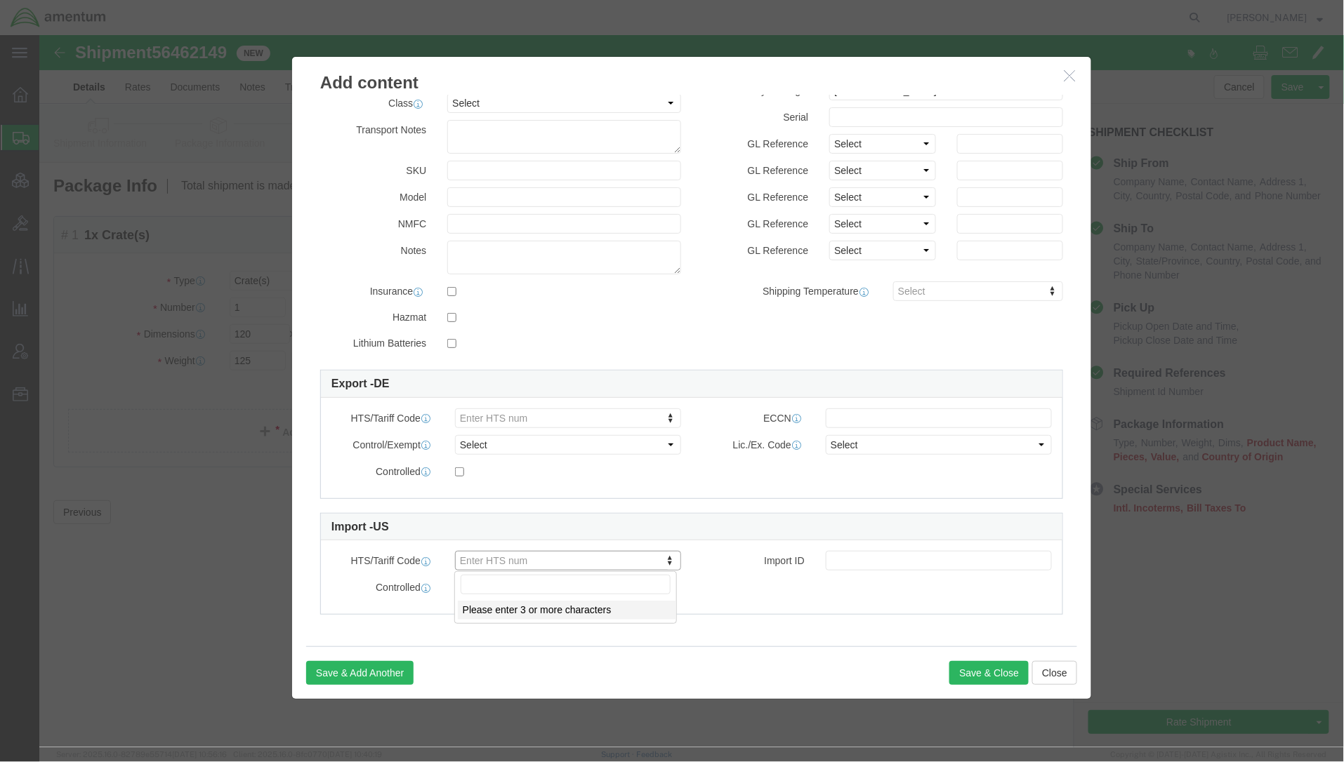
click input "text"
type input "0000000000"
click input "text"
type input "00000"
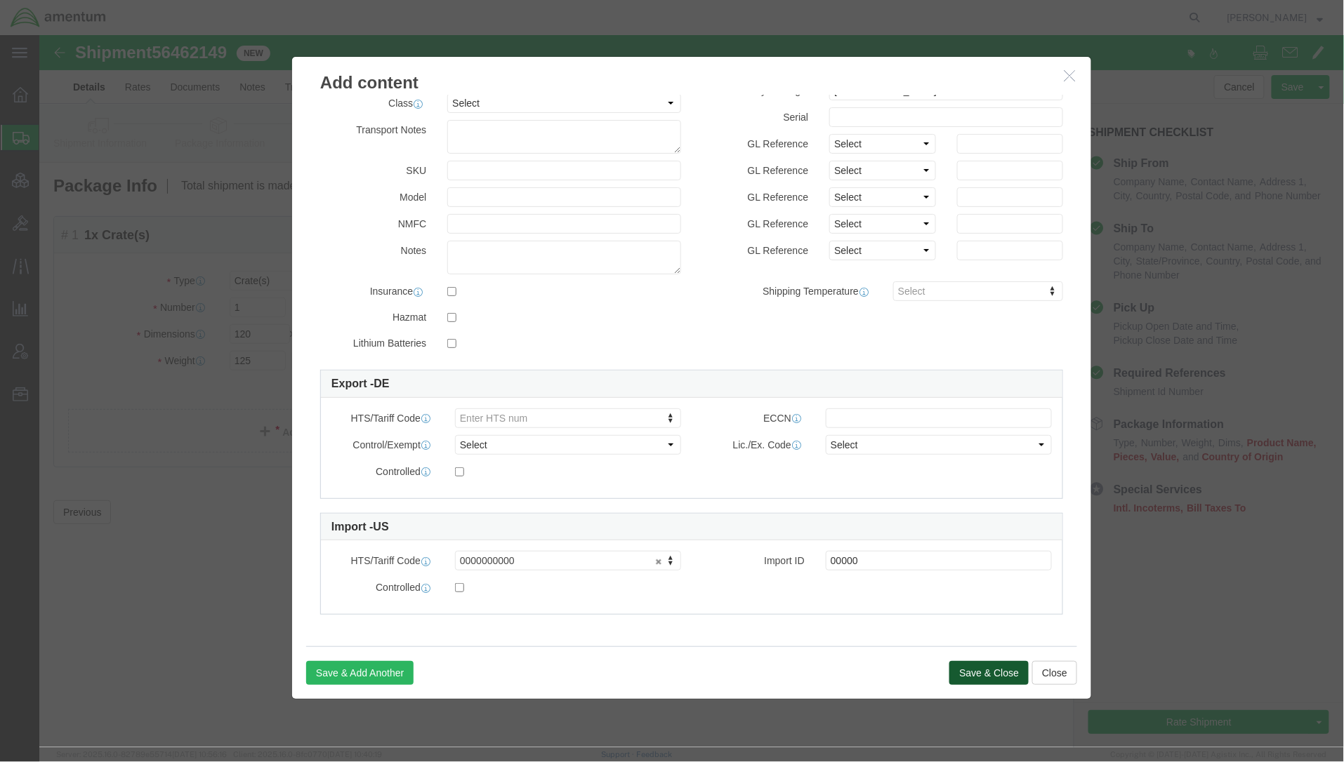
click button "Save & Close"
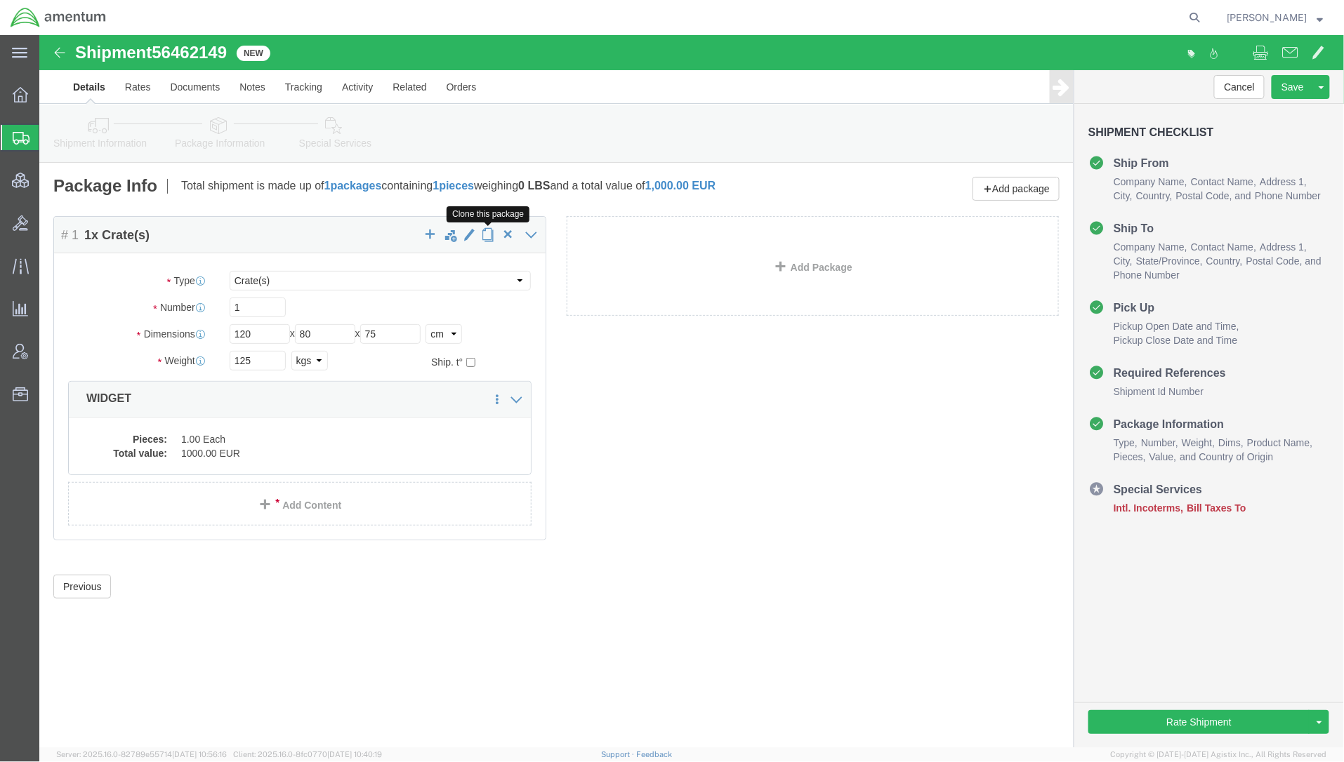
click button "button"
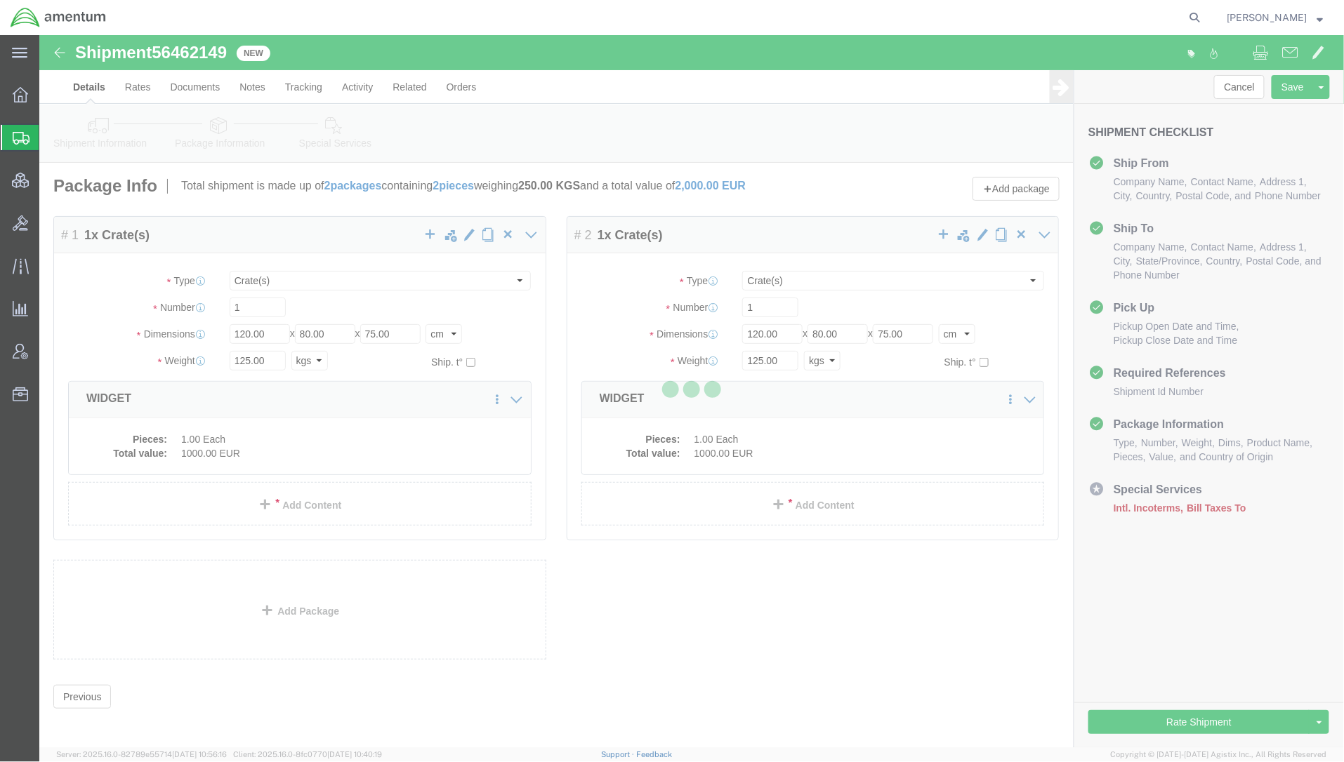
select select "CRAT"
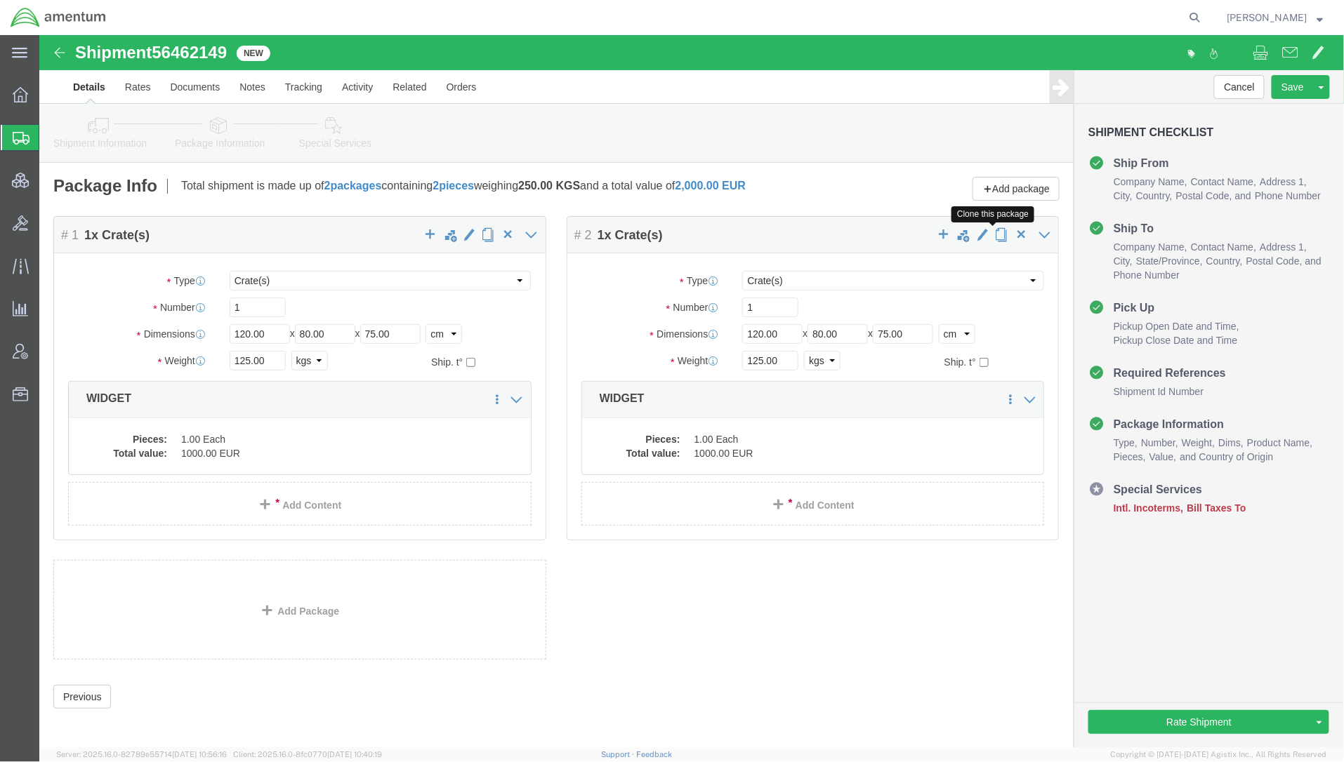
click span "button"
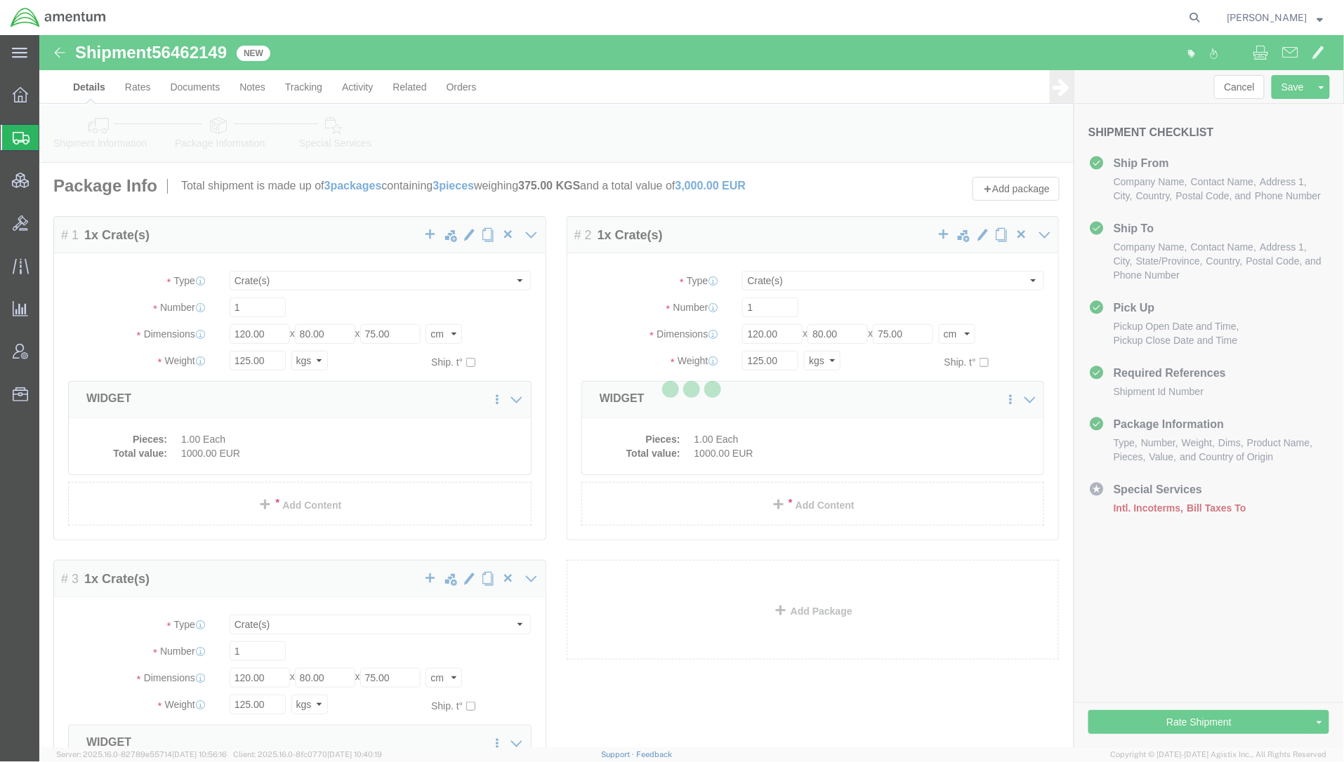
select select "CRAT"
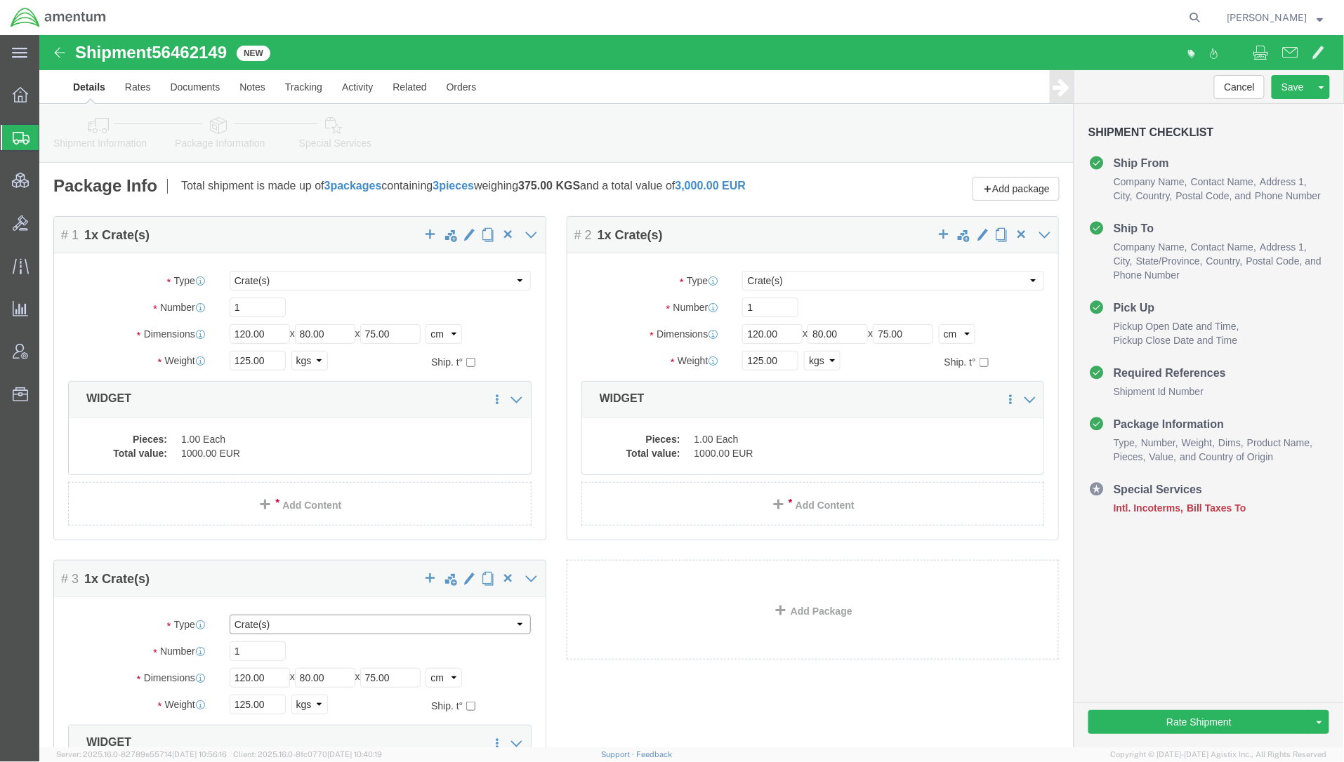
click select "Select BCK Boxes Bale(s) Basket(s) Bolt(s) Bottle(s) Buckets Bulk Bundle(s) Can…"
select select "CRTN"
click select "Select BCK Boxes Bale(s) Basket(s) Bolt(s) Bottle(s) Buckets Bulk Bundle(s) Can…"
drag, startPoint x: 239, startPoint y: 647, endPoint x: 4, endPoint y: 614, distance: 237.5
click div "# 3 1 x Carton(s) Package Type Select BCK Boxes Bale(s) Basket(s) Bolt(s) Bottl…"
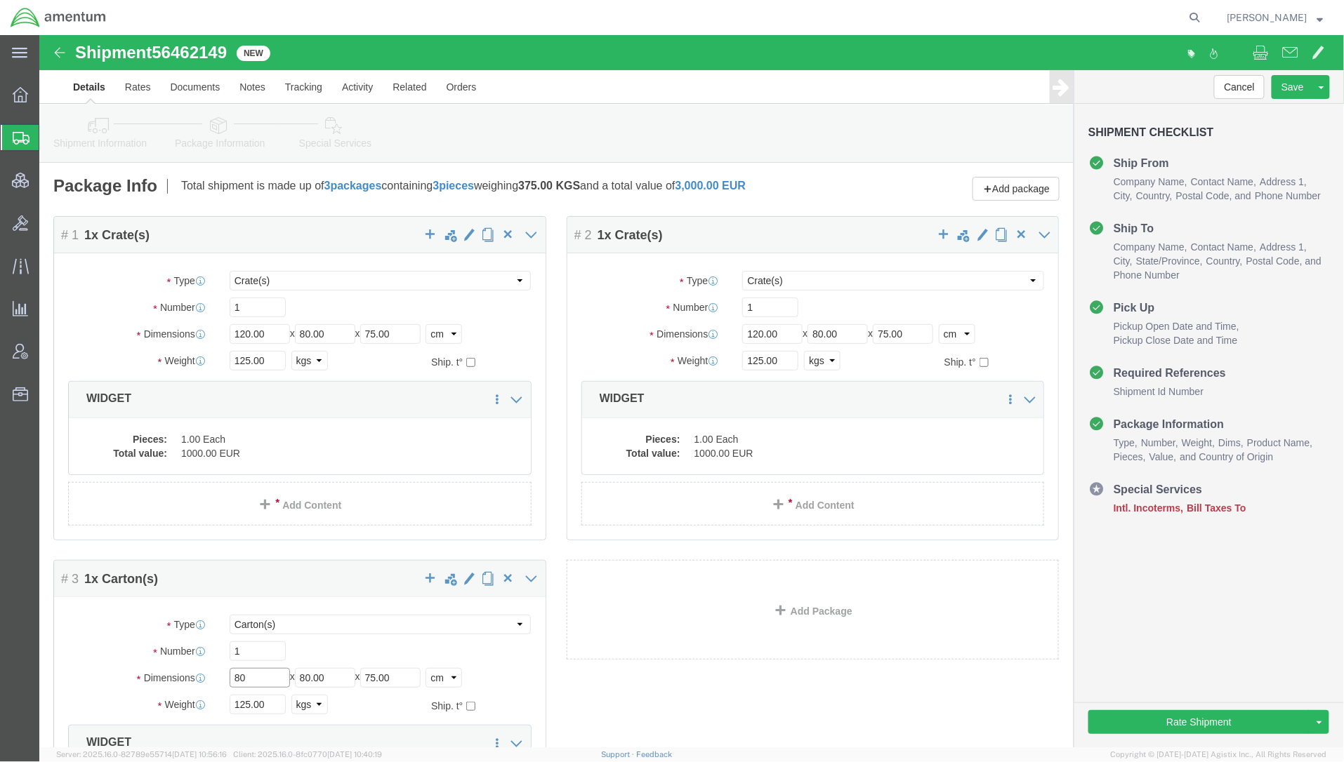
type input "80"
type input "60"
type input "73"
type input "80"
click link "Special Services"
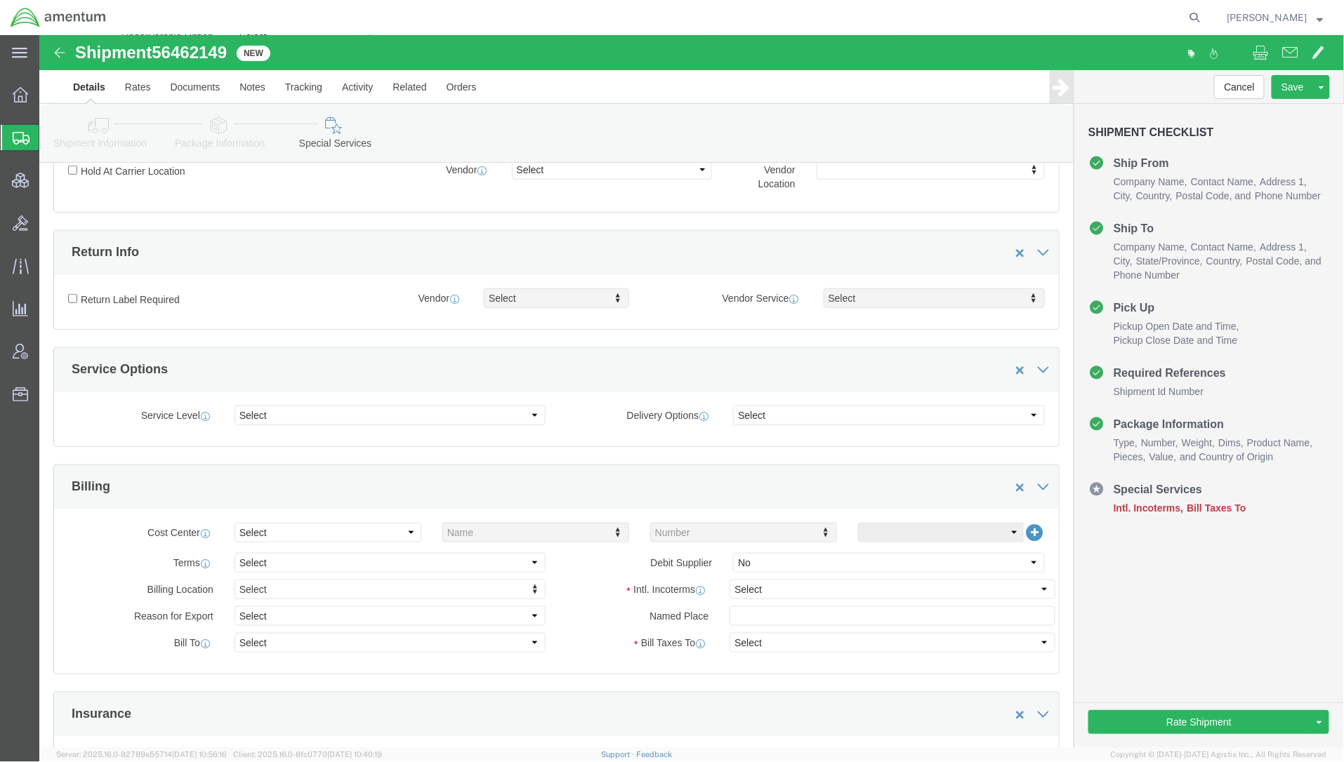
scroll to position [374, 0]
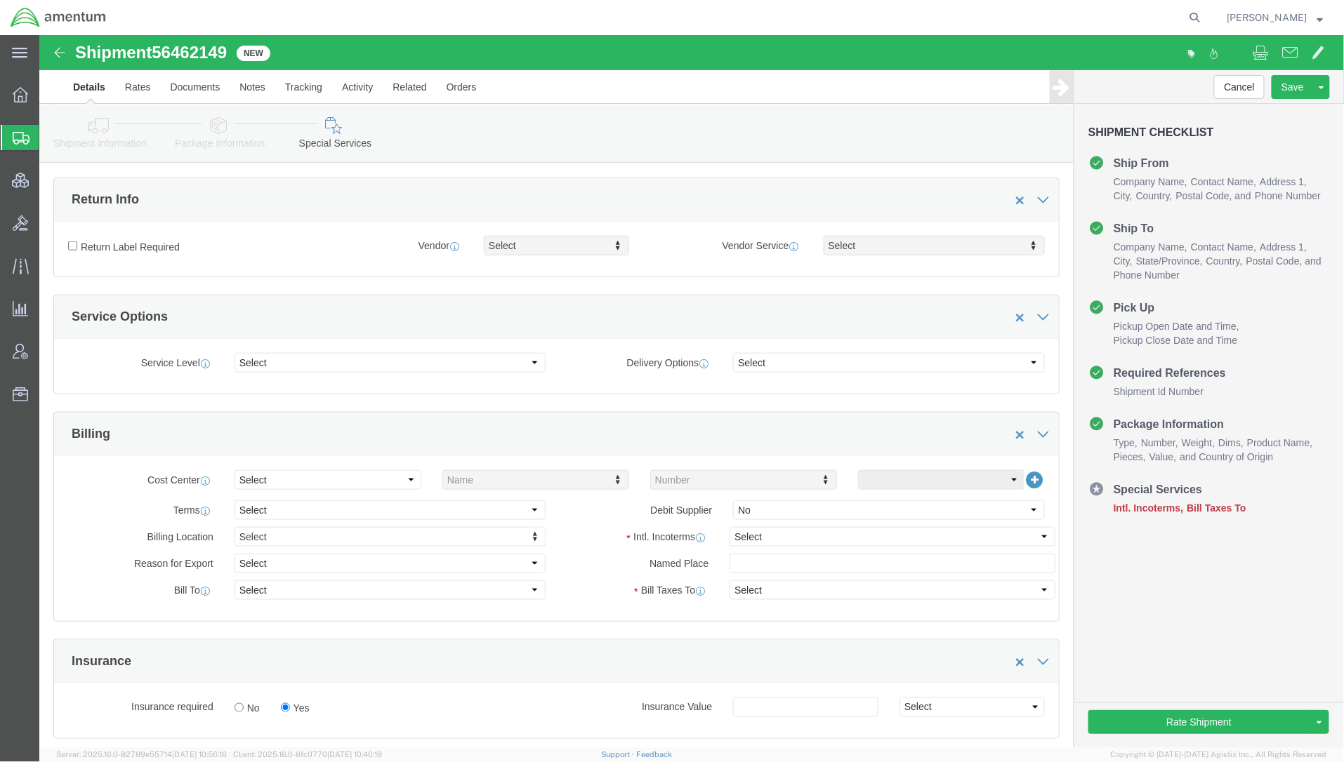
click div "Service Level Select 1 Day 2 Day 3-5 Day Economy 5+ Day Delivery Options Select…"
click select "Select Buyer Cost Center Department Operations Number Order Number Sales Person"
select select "COSTCENTER"
click select "Select Buyer Cost Center Department Operations Number Order Number Sales Person"
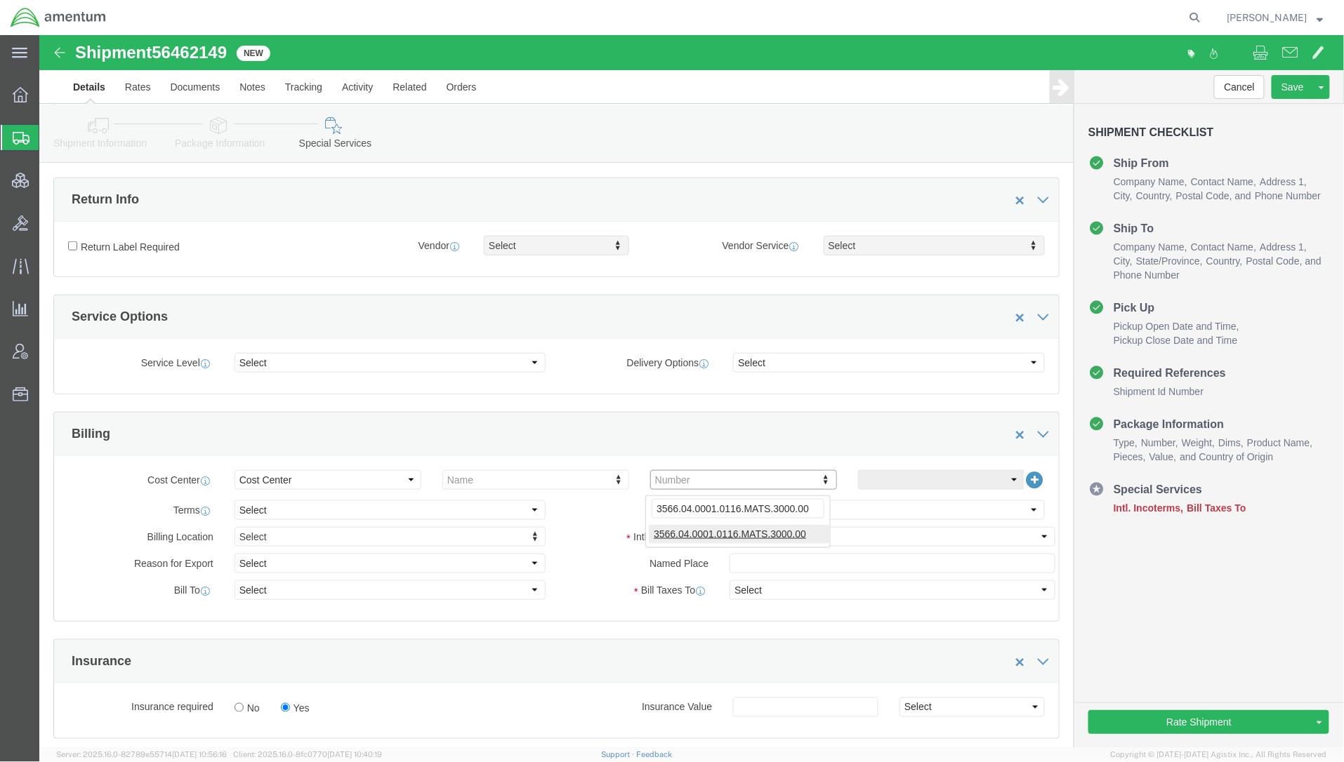
type input "3566.04.0001.0116.MATS.3000.00"
click select "Select Gift Personal Effects Repair/Warranty Return Sample Sold Temporary/Not S…"
select select "SOLD"
click select "Select Gift Personal Effects Repair/Warranty Return Sample Sold Temporary/Not S…"
click select "Select Recipient Account Sender/Shipper Third Party Account"
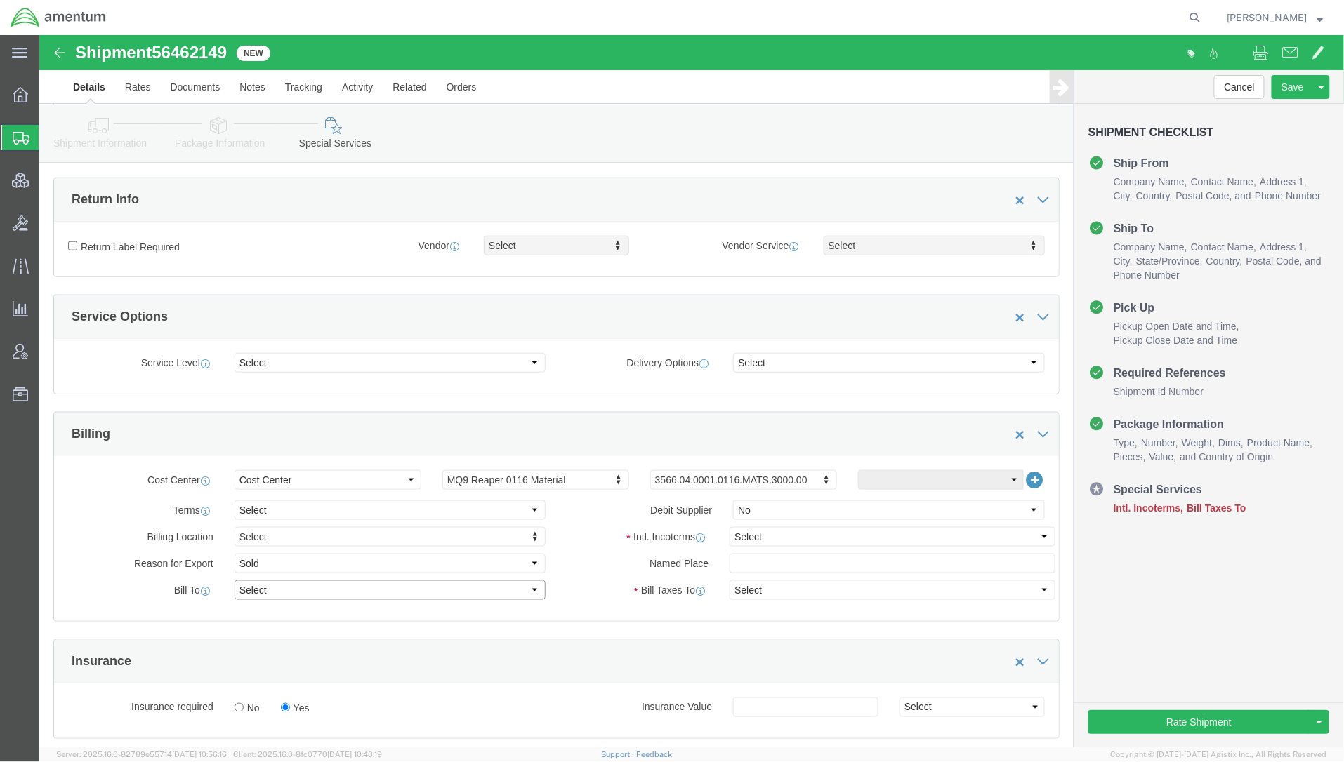
select select "THRD"
click select "Select Recipient Account Sender/Shipper Third Party Account"
select select
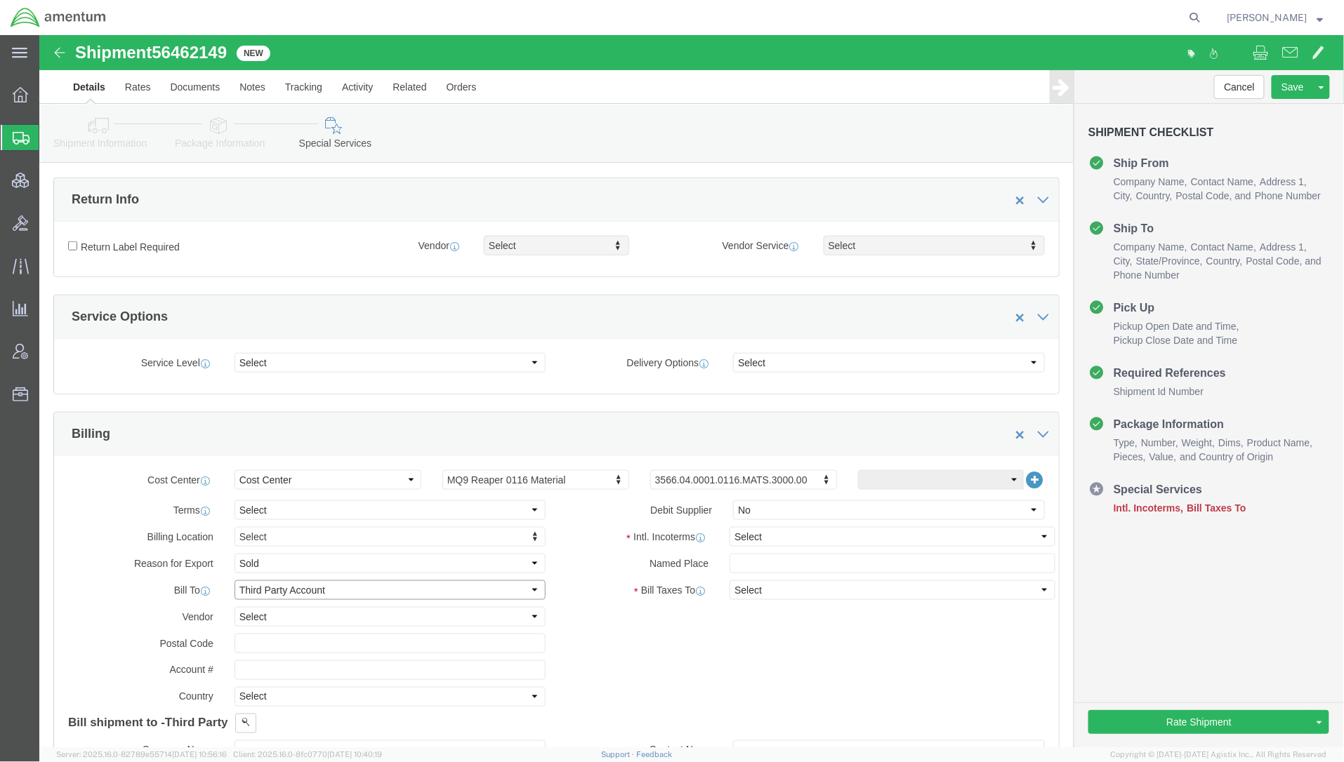
click select "Select Recipient Account Sender/Shipper Third Party Account"
select select "SHIP"
click select "Select Recipient Account Sender/Shipper Third Party Account"
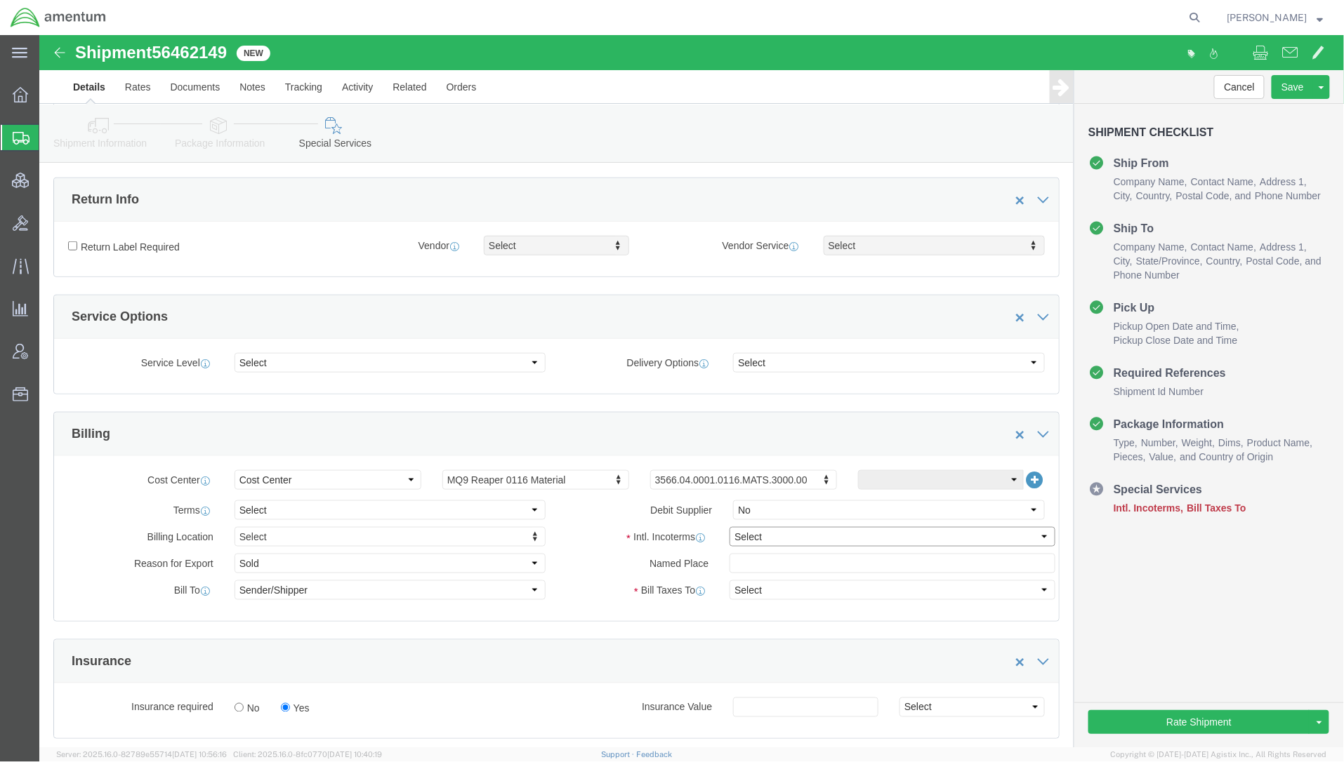
click select "Select Carriage Insurance Paid Carriage Paid To Cost and Freight Cost Insurance…"
select select "FCA"
click select "Select Carriage Insurance Paid Carriage Paid To Cost and Freight Cost Insurance…"
select select "RCPN"
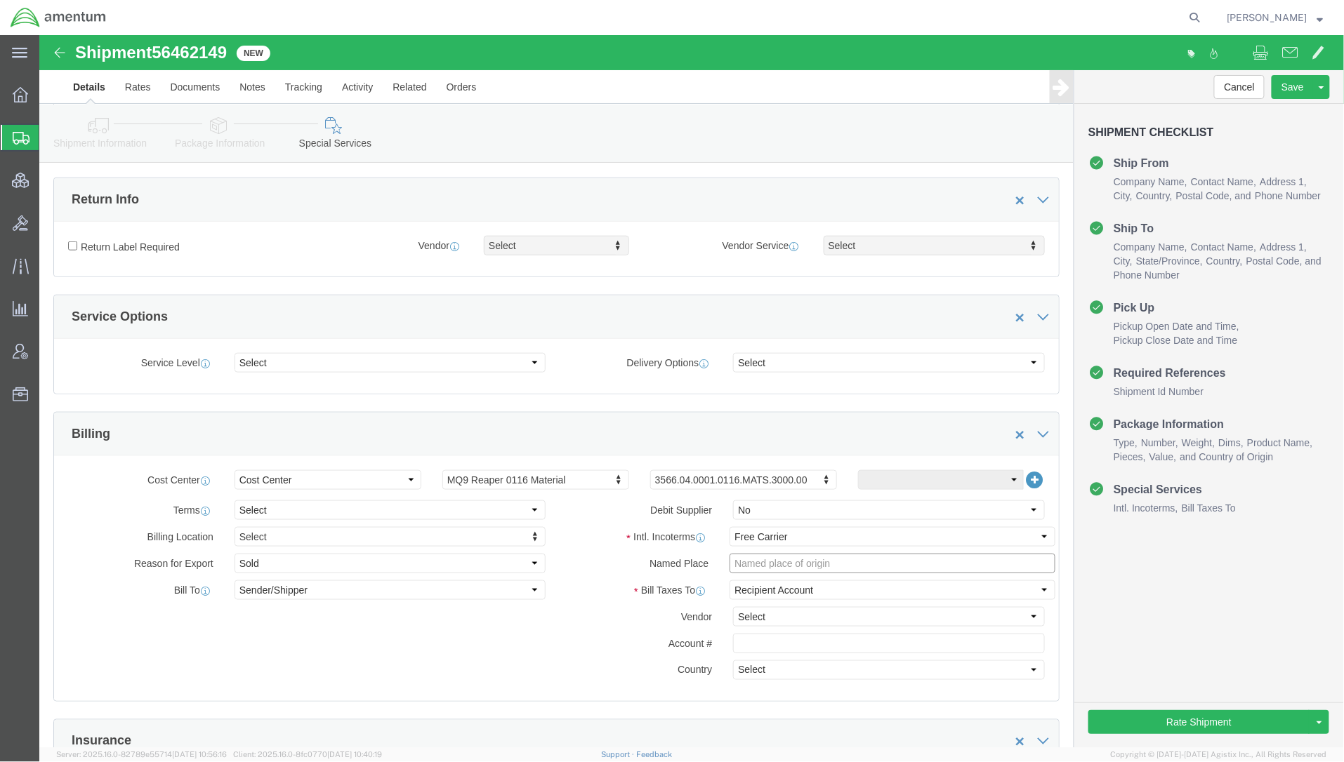
click input "text"
paste input "PicoQuant GmbH"
click input "PicoQuant GmbH,"
paste input "Berlin Germany"
click input "PicoQuant GmbH, Berlin Germany"
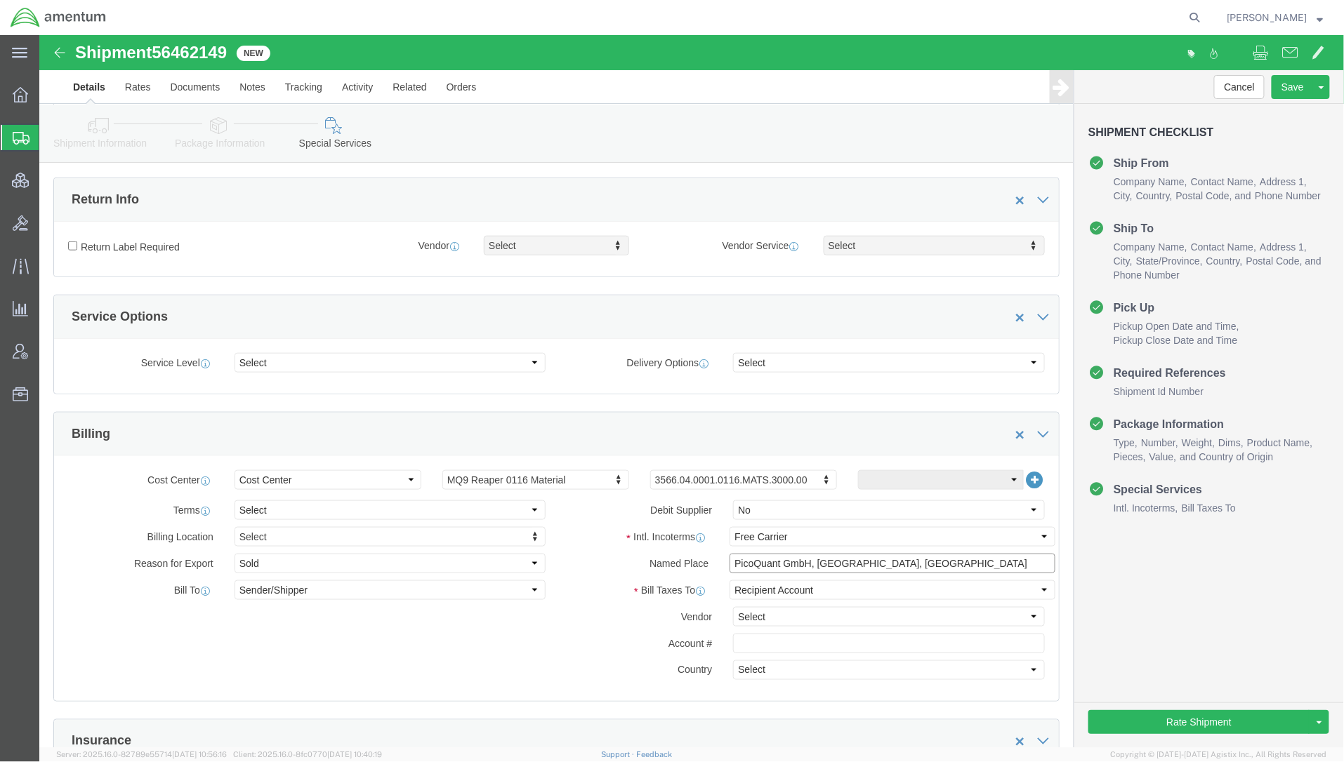
type input "PicoQuant GmbH, Berlin, Germany"
click select "Select Recipient Account Sender/Shipper Third Party Account"
select select "THRD"
click select "Select Recipient Account Sender/Shipper Third Party Account"
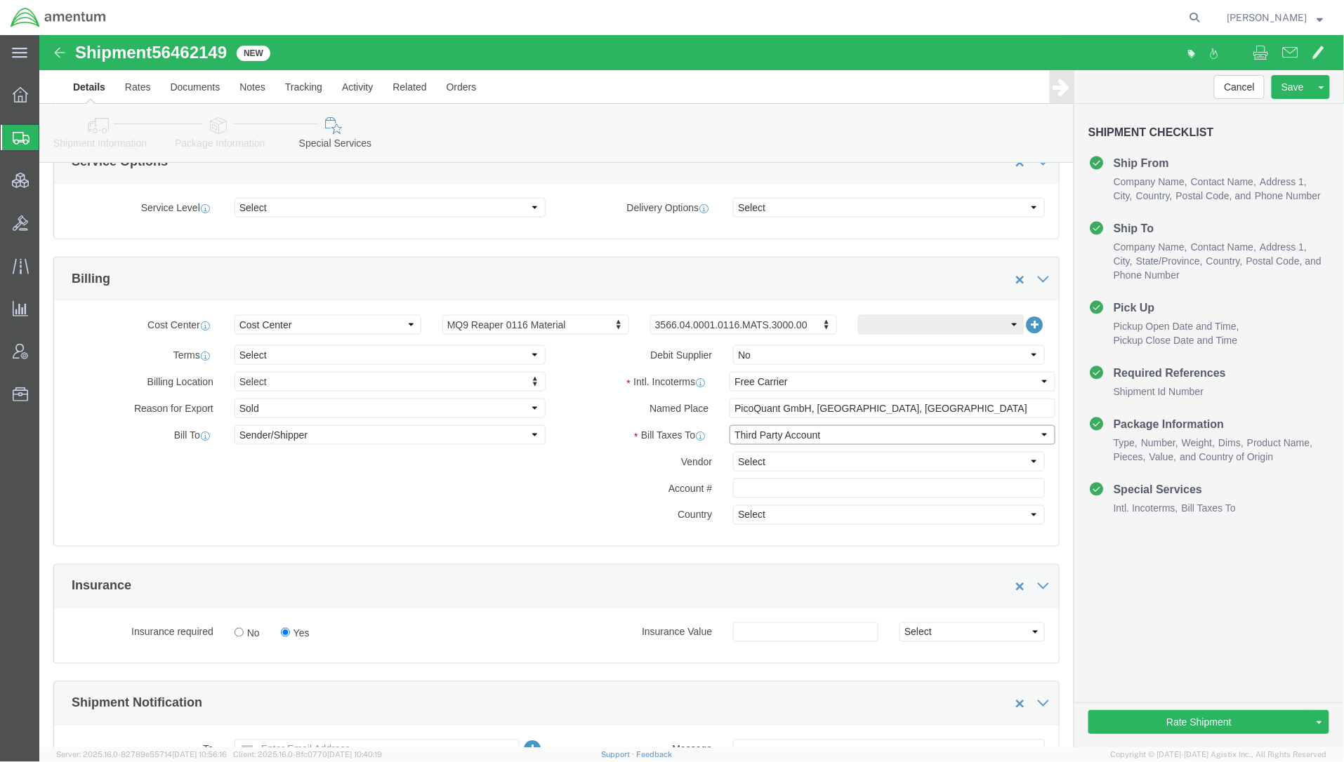
scroll to position [624, 0]
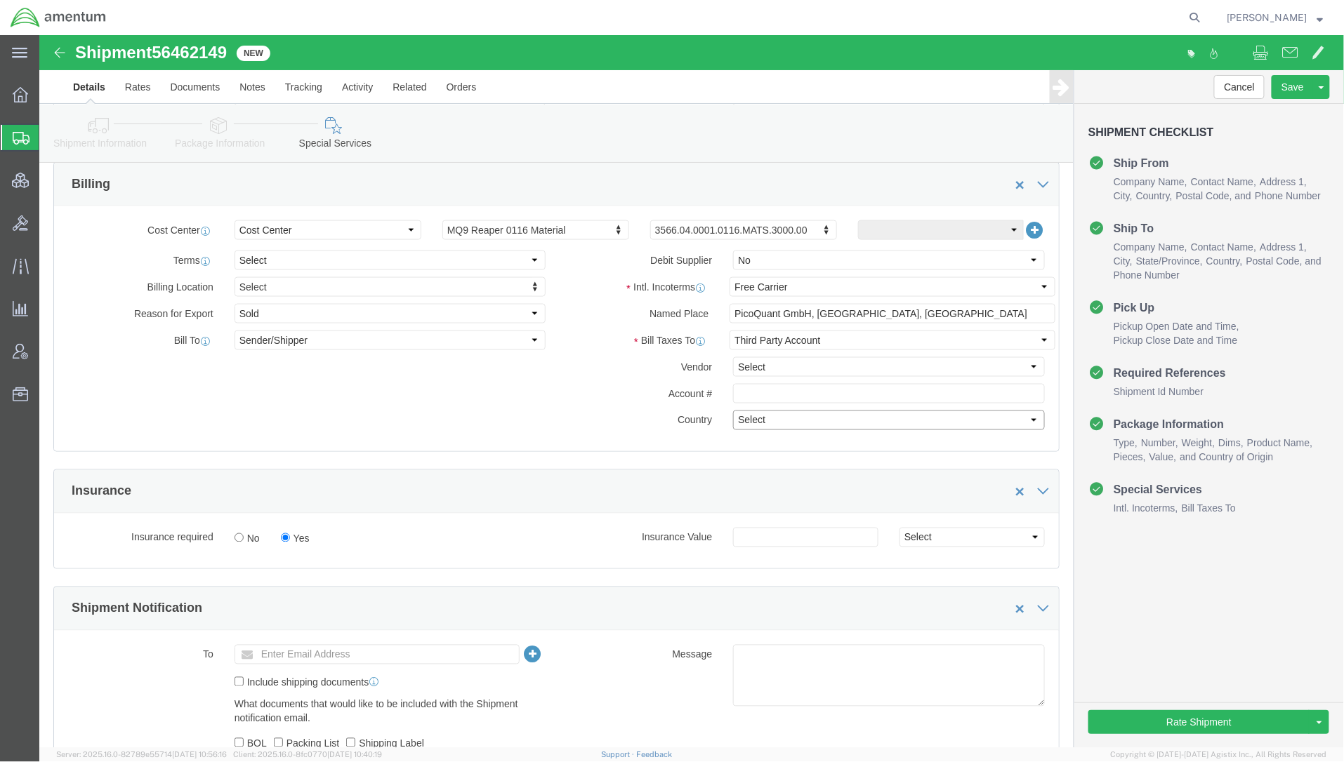
click select "Select Afghanistan Åland Islands Albania Algeria American Samoa Andorra Angola …"
select select "US"
click select "Select Afghanistan Åland Islands Albania Algeria American Samoa Andorra Angola …"
click select "Select Recipient Account Sender/Shipper Third Party Account"
select select "THRD"
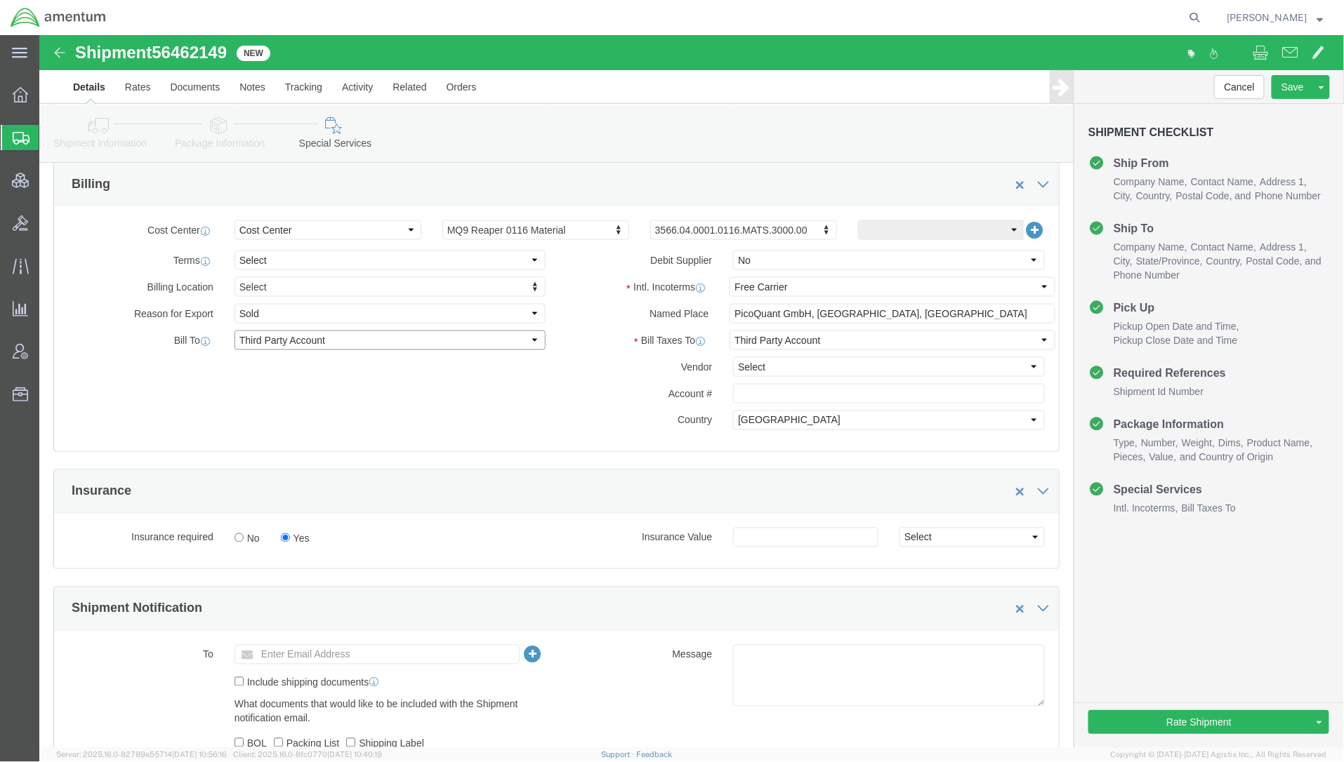
click select "Select Recipient Account Sender/Shipper Third Party Account"
select select
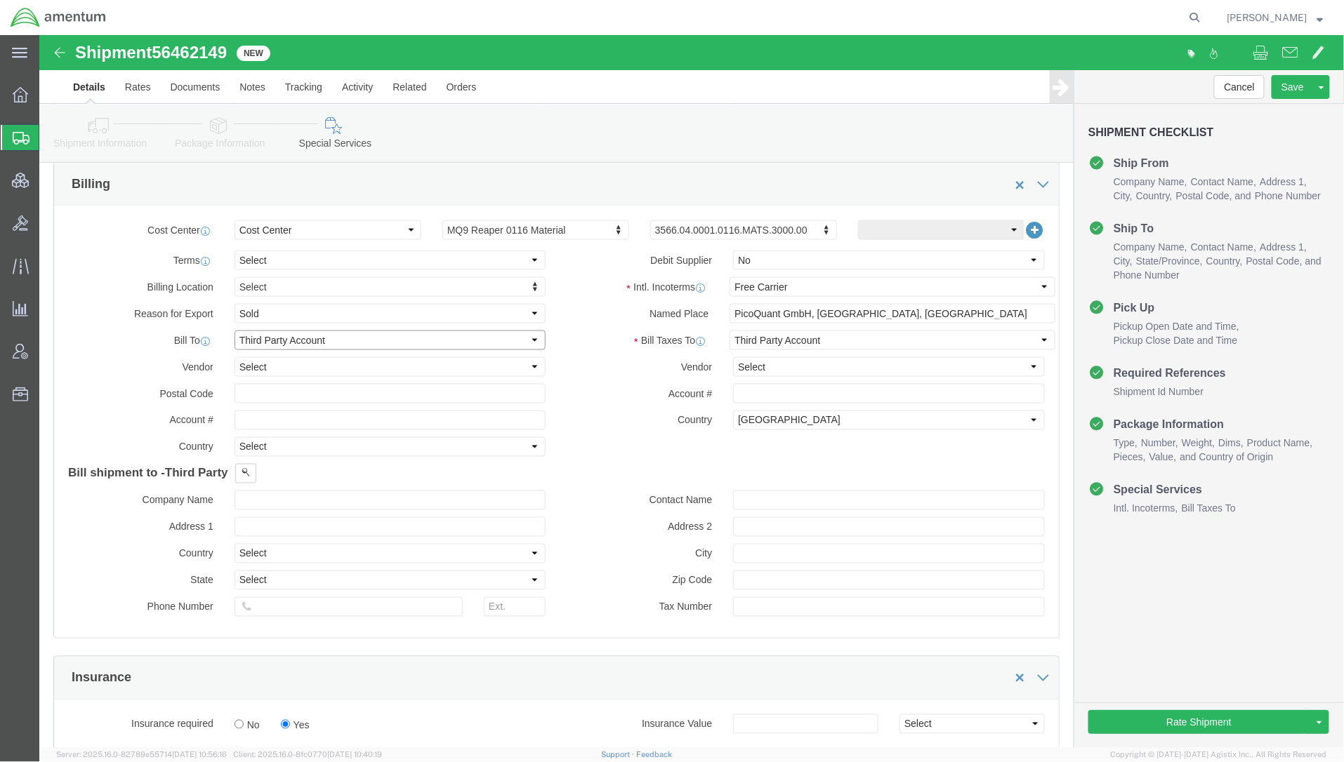
click select "Select Recipient Account Sender/Shipper Third Party Account"
select select "RCPN"
click select "Select Recipient Account Sender/Shipper Third Party Account"
type input "U.S. Department of Defense"
type input "455 Overlook Ave SW, Bldg 3, Code 6362"
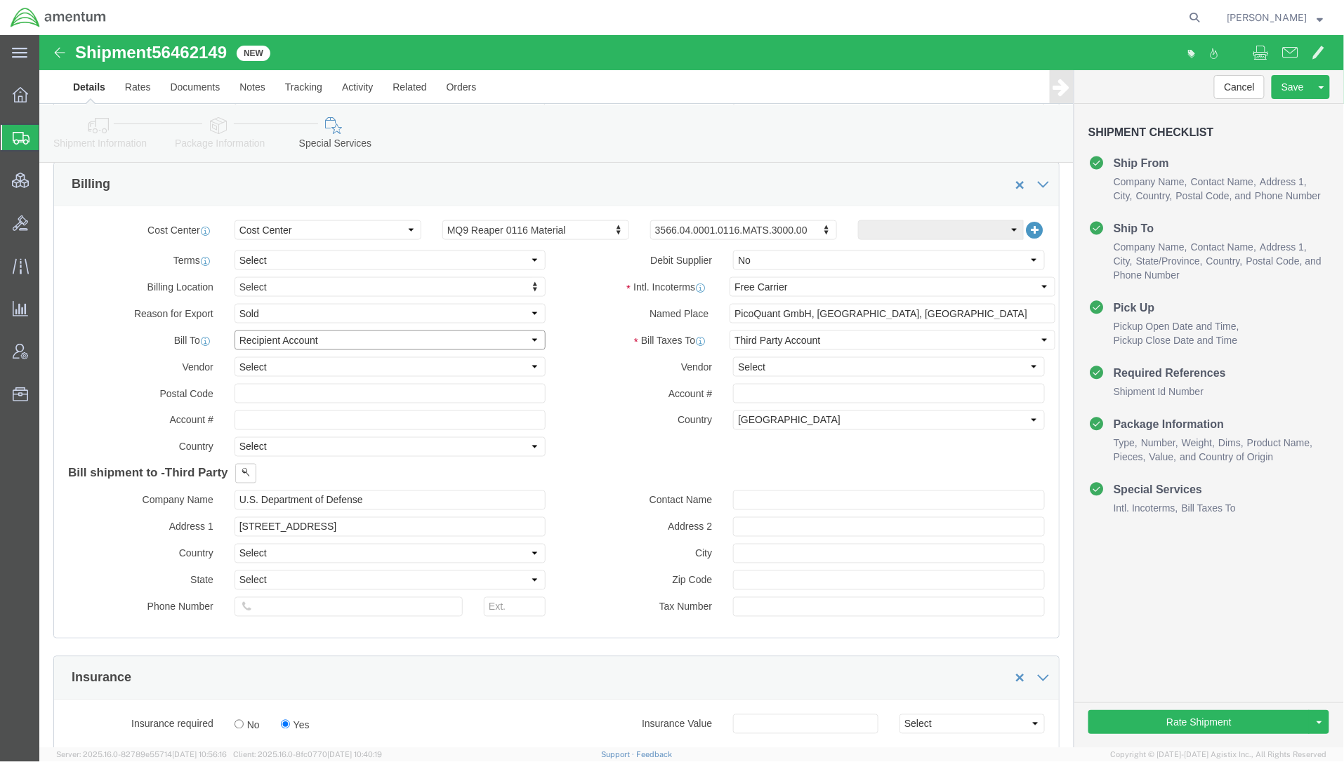
select select "US"
select select "DC"
type input "+1-202-480-3746"
type input "Naval Research Laboratory"
type input "c/o Amentum"
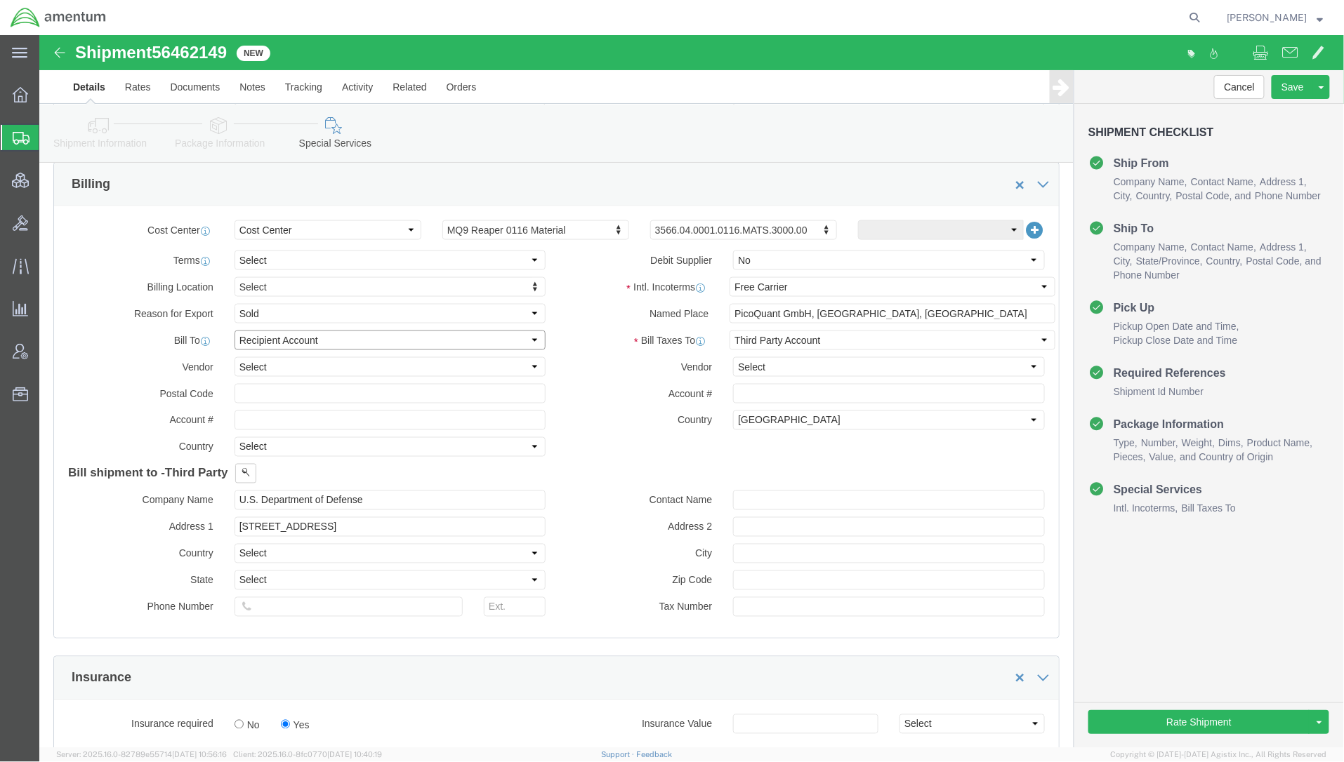
type input "WASHINGTON DC"
type input "20375"
click select "Select Recipient Account Sender/Shipper Third Party Account"
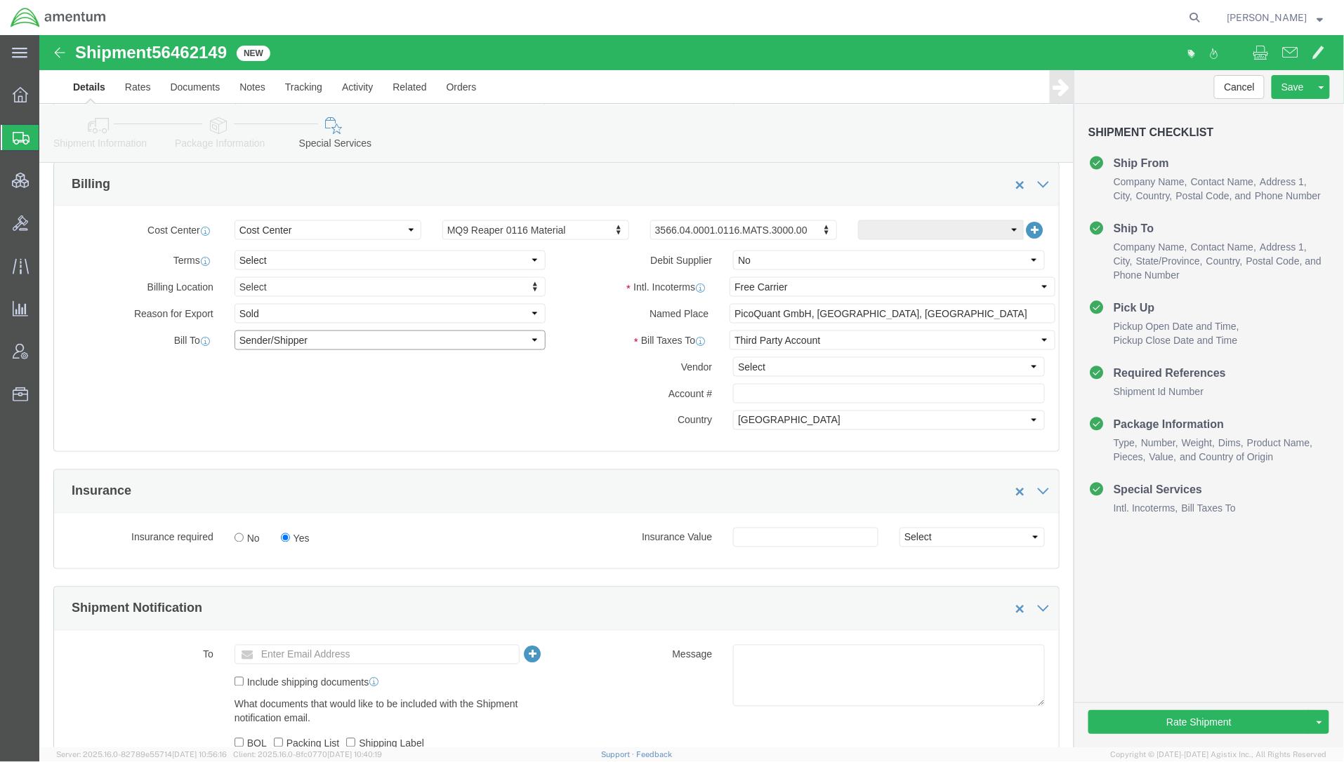
click select "Select Recipient Account Sender/Shipper Third Party Account"
select select "THRD"
click select "Select Recipient Account Sender/Shipper Third Party Account"
select select
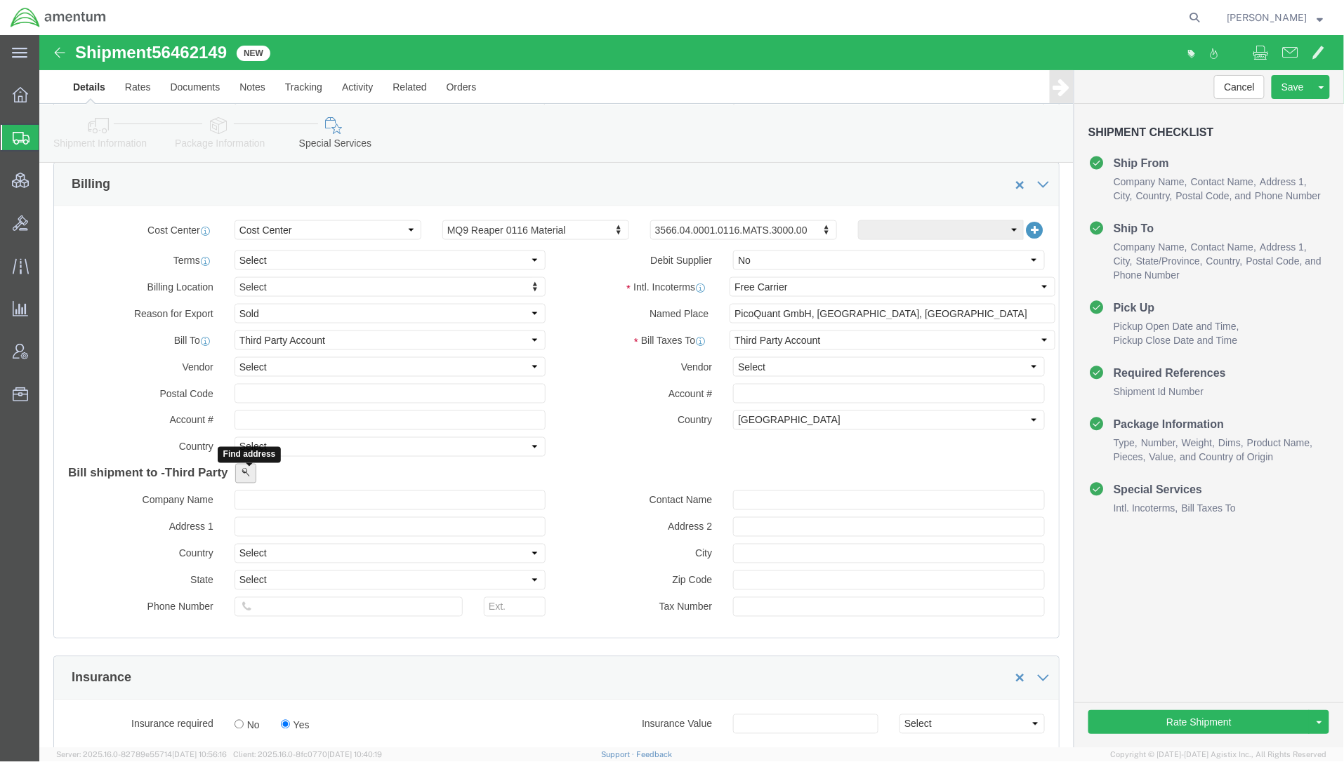
click span
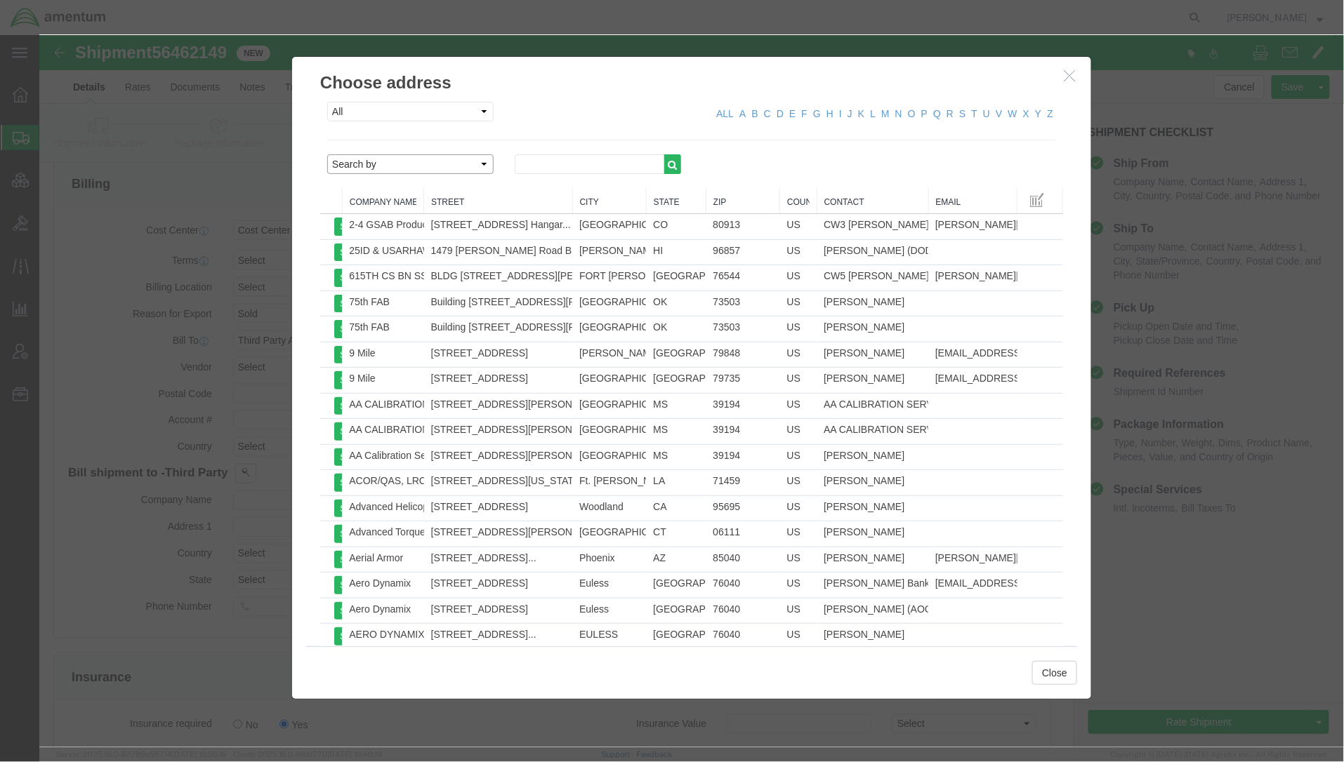
click select "Search by Address Book Name City Company Name Contact Name Country CustomerAlia…"
select select "emailAddress"
click select "Search by Address Book Name City Company Name Contact Name Country CustomerAlia…"
click input "text"
type input "EDM"
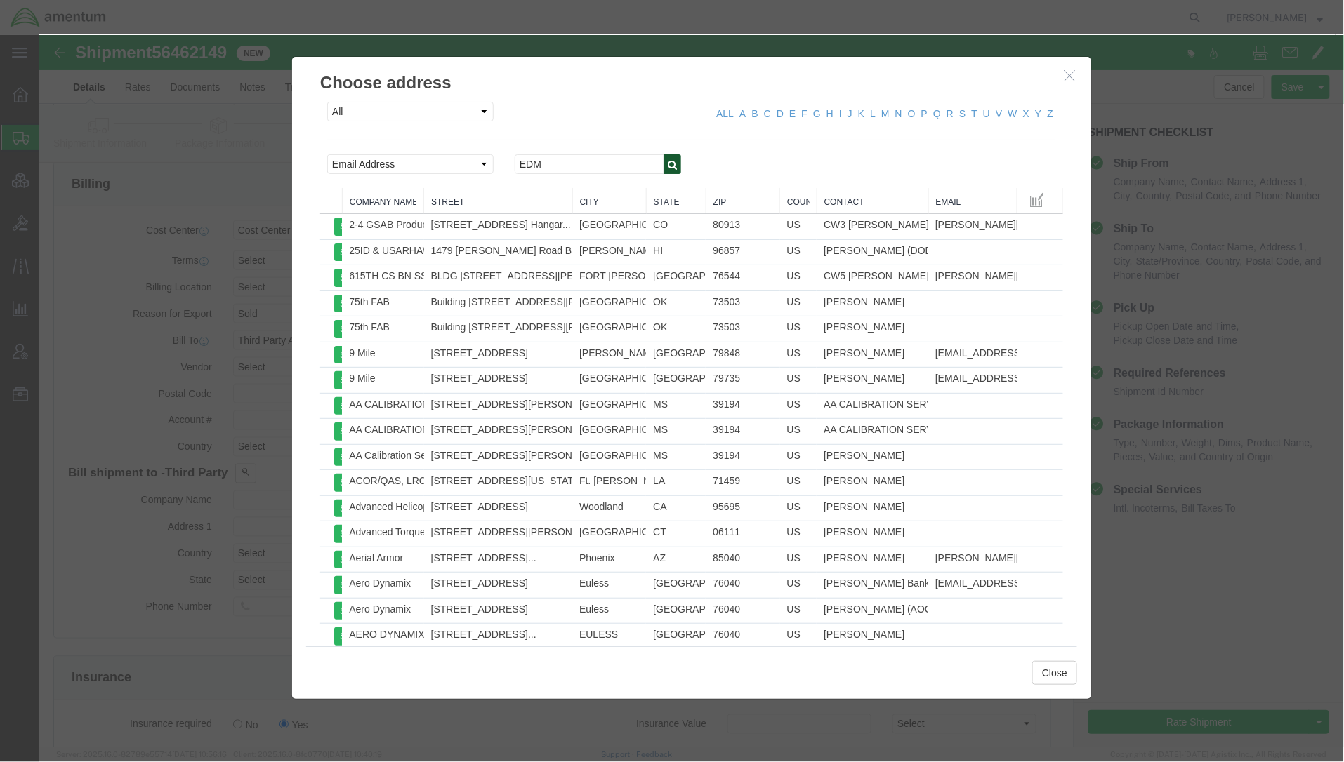
click icon "button"
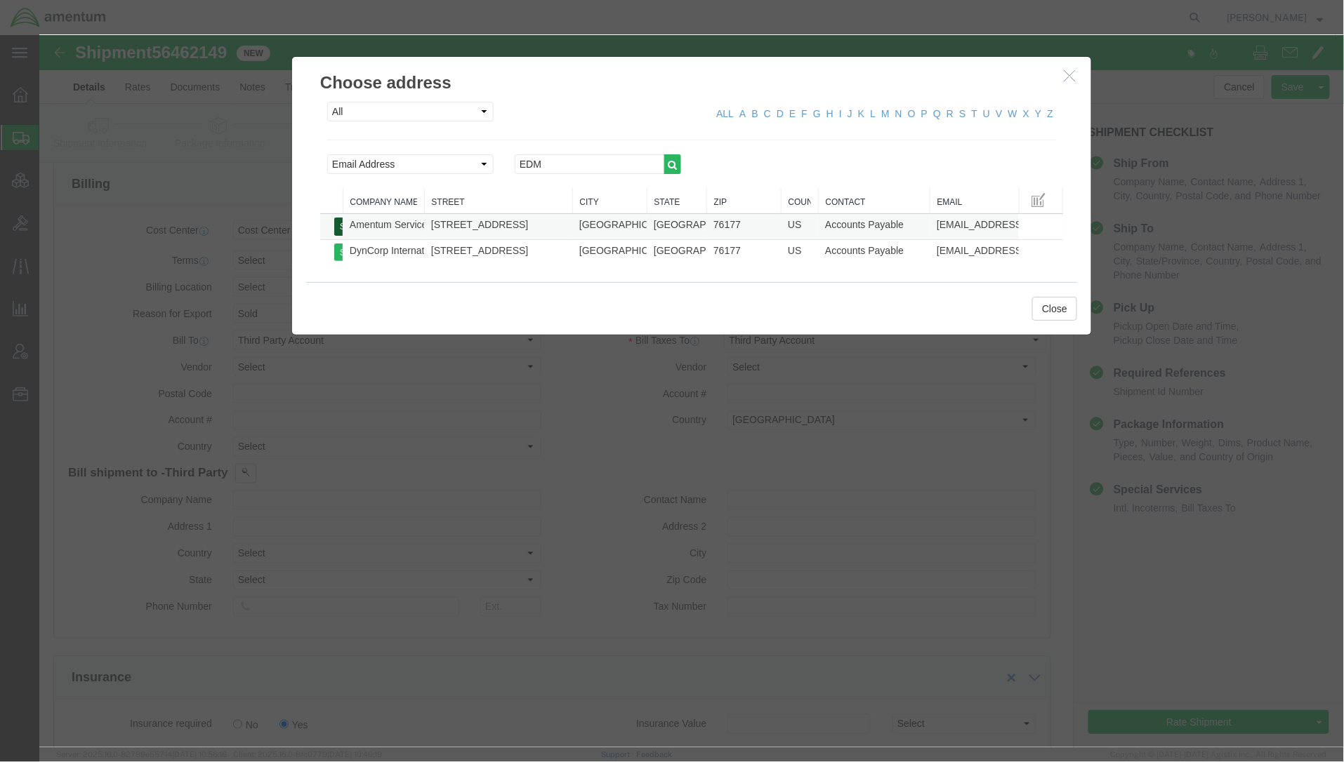
click button "Select"
type input "Amentum Services, Inc."
type input "13500 Heritage Parkway"
select select "US"
type input "+1-817-224-6642"
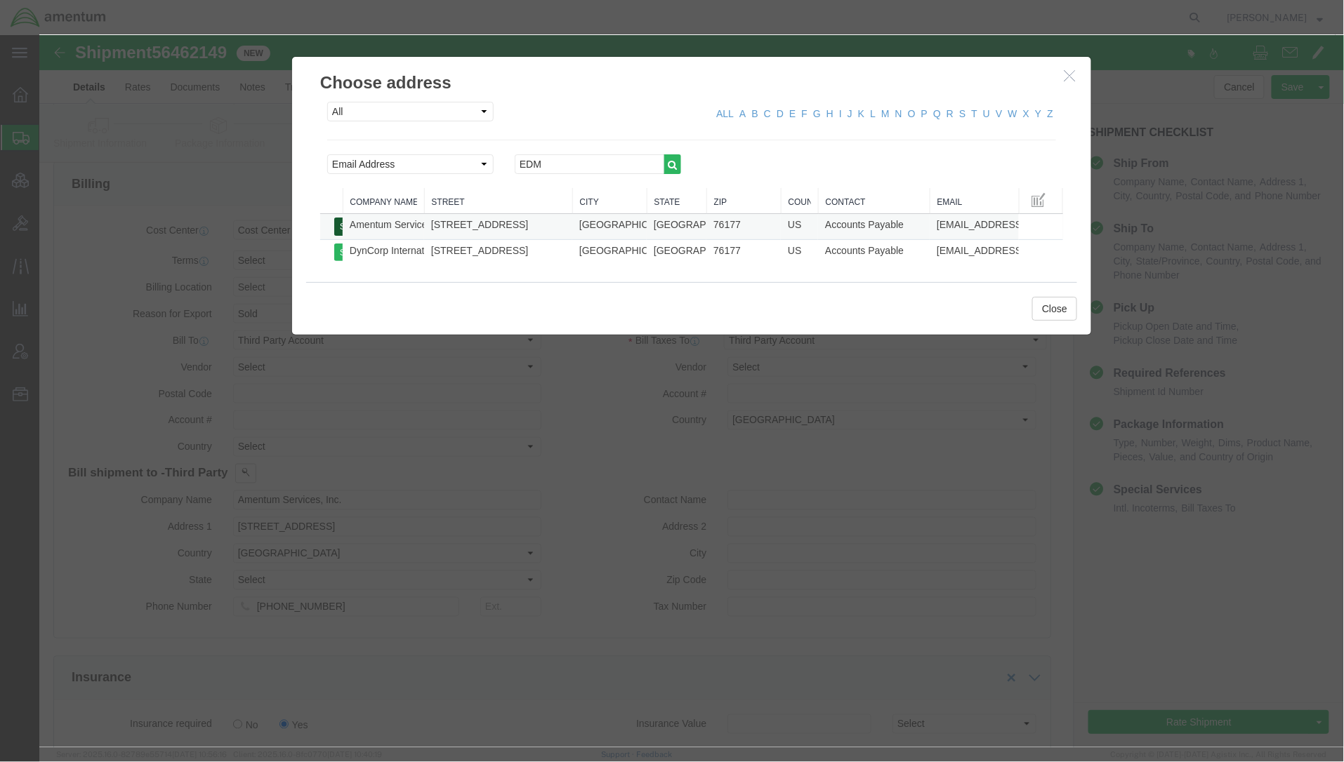
type input "Accounts Payable"
type input "Fort Worth"
type input "76177"
type input "27-1628265-00"
select select "TX"
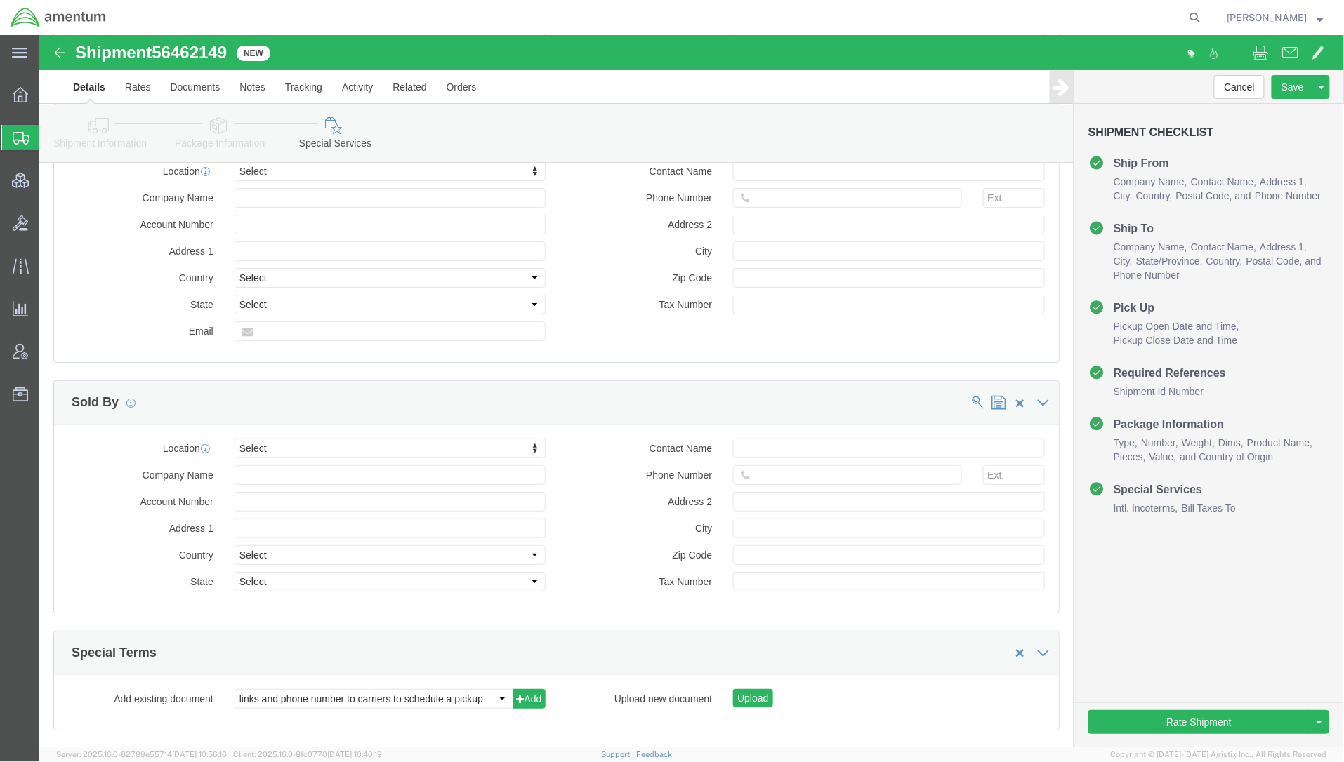
scroll to position [1997, 0]
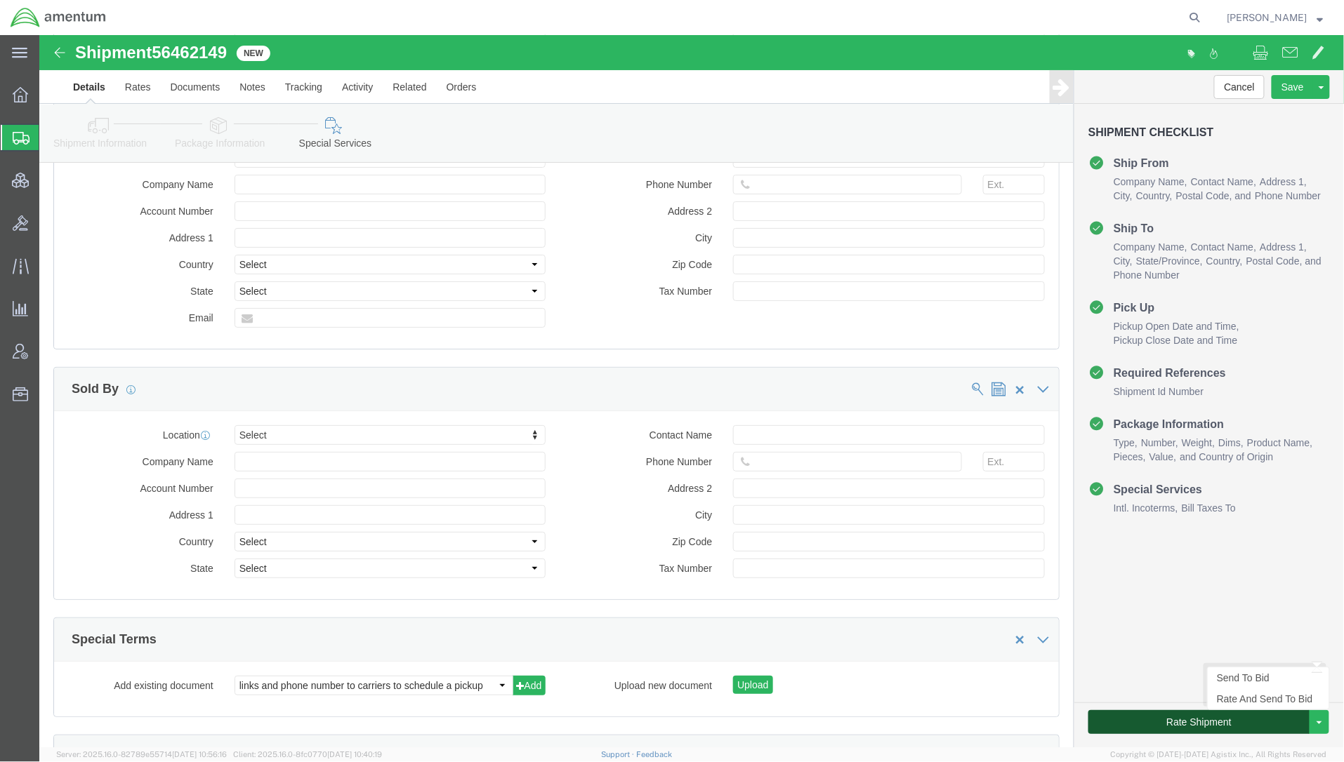
click button "Rate Shipment"
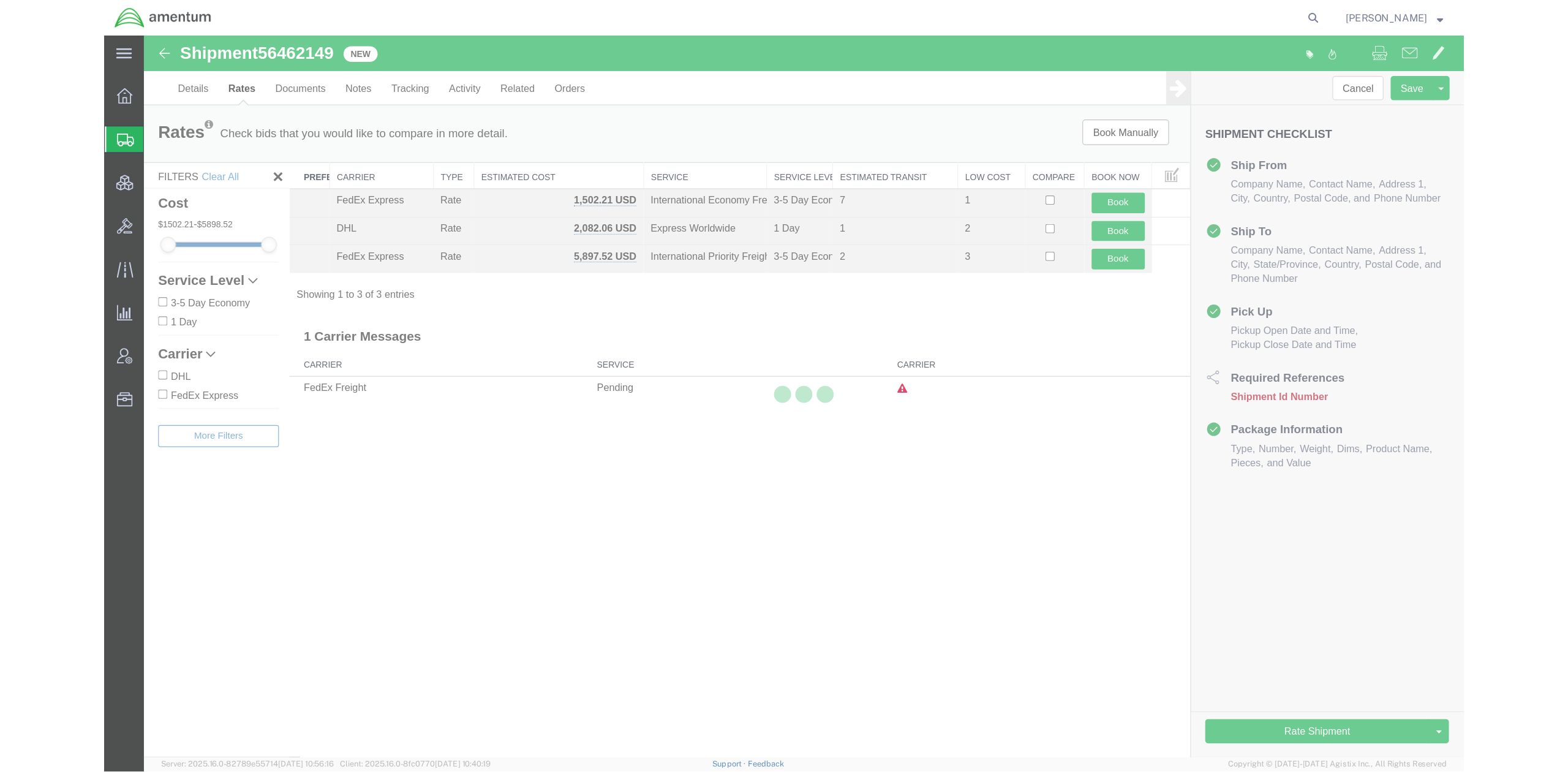
scroll to position [0, 0]
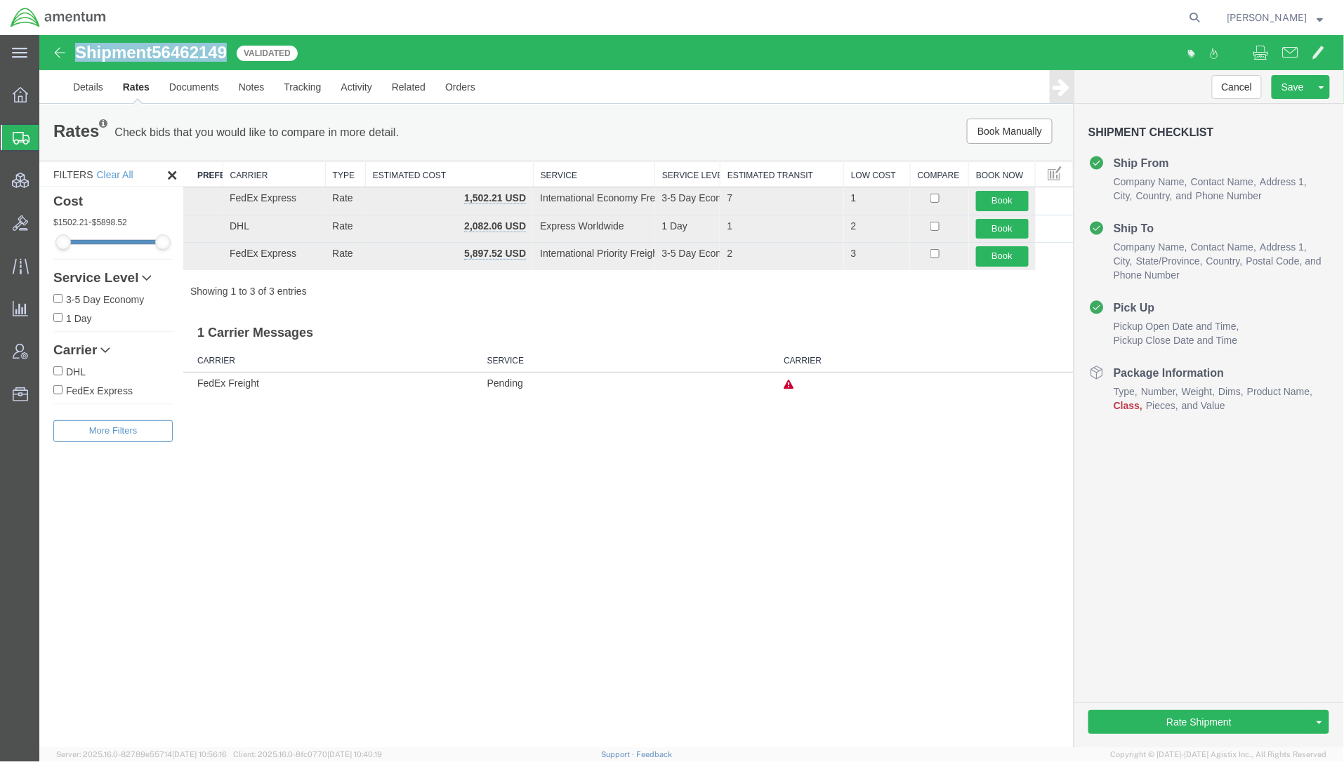
drag, startPoint x: 230, startPoint y: 53, endPoint x: 78, endPoint y: 51, distance: 151.7
click at [78, 51] on h1 "Shipment 56462149" at bounding box center [150, 52] width 152 height 18
drag, startPoint x: 78, startPoint y: 51, endPoint x: 1261, endPoint y: 58, distance: 1183.1
click at [1261, 58] on span at bounding box center [1260, 51] width 15 height 17
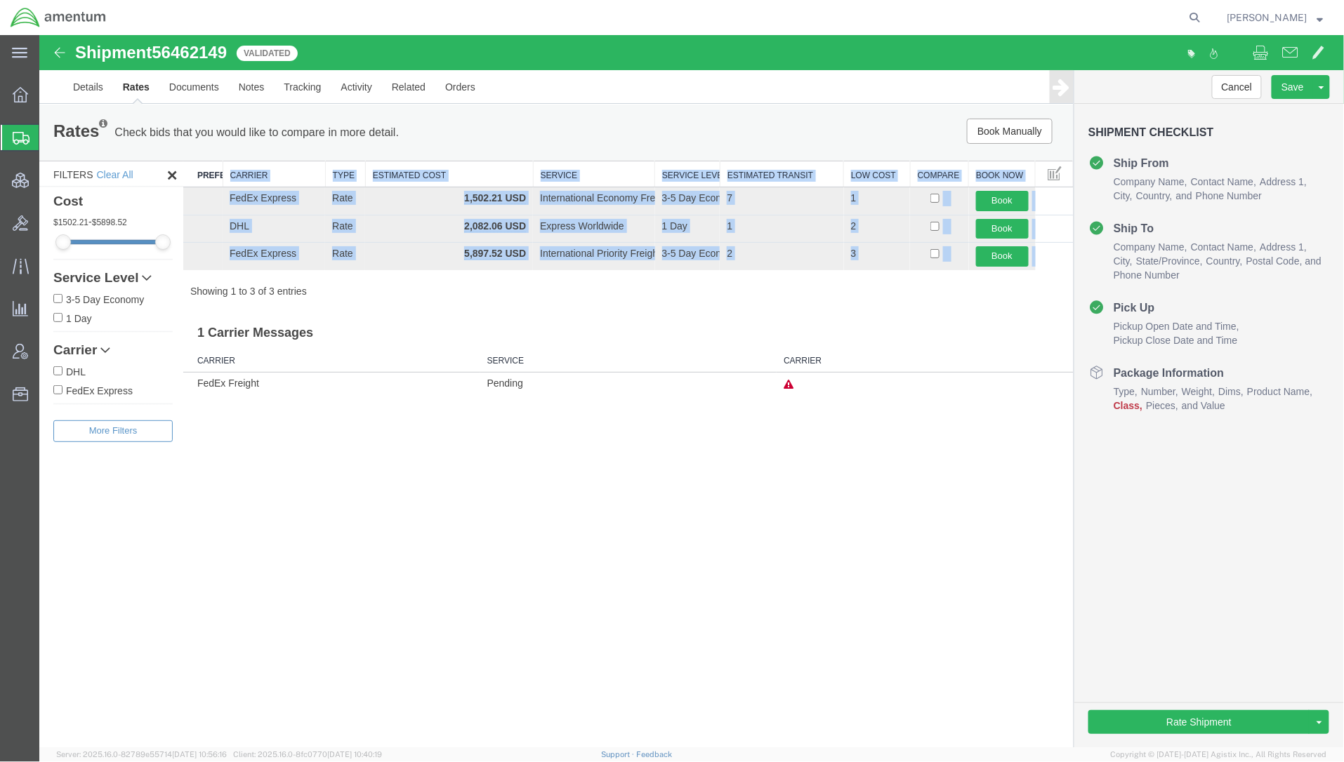
drag, startPoint x: 1044, startPoint y: 262, endPoint x: 225, endPoint y: 176, distance: 823.1
click at [225, 176] on table "Preferred Carrier Carrier Type Estimated Cost Service Service Level Estimated T…" at bounding box center [628, 215] width 890 height 110
copy table "Carrier Type Estimated Cost Service Service Level Estimated Transit Low Cost Co…"
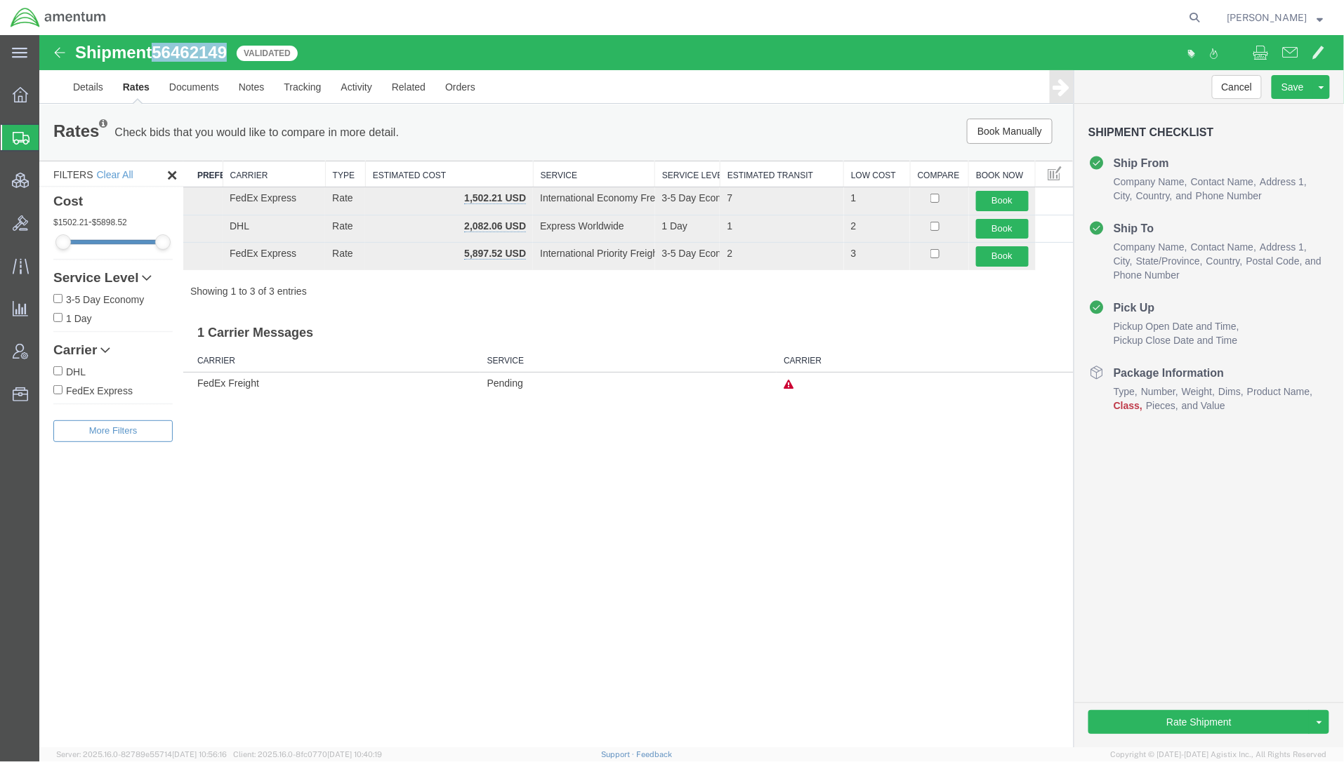
drag, startPoint x: 235, startPoint y: 53, endPoint x: 157, endPoint y: 60, distance: 78.2
click at [157, 60] on div "Shipment 56462149 3 of 3 Validated" at bounding box center [365, 56] width 651 height 27
copy span "56462149"
click at [50, 143] on span "Shipments" at bounding box center [44, 138] width 11 height 28
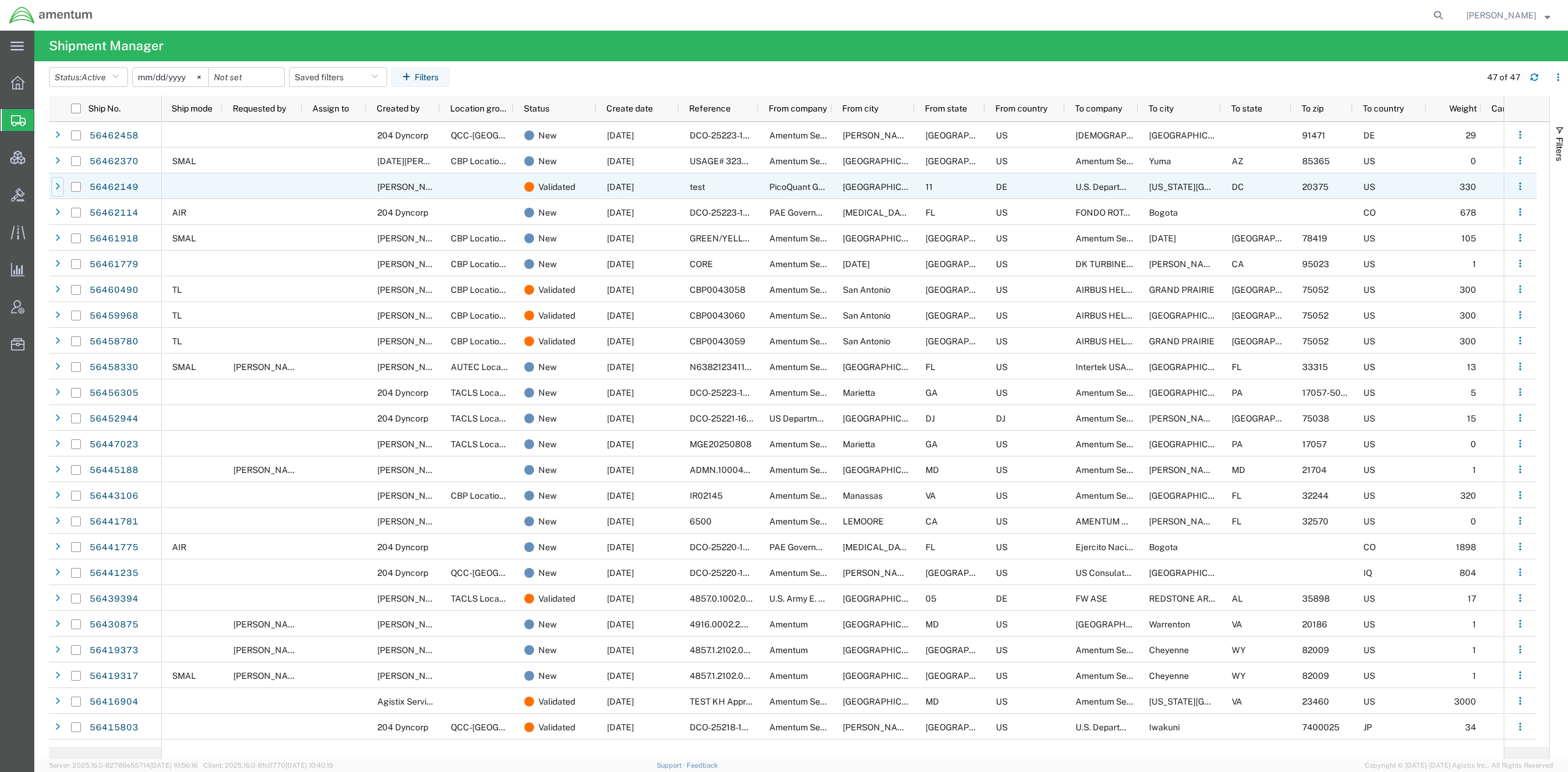
click at [59, 189] on icon at bounding box center [58, 187] width 5 height 9
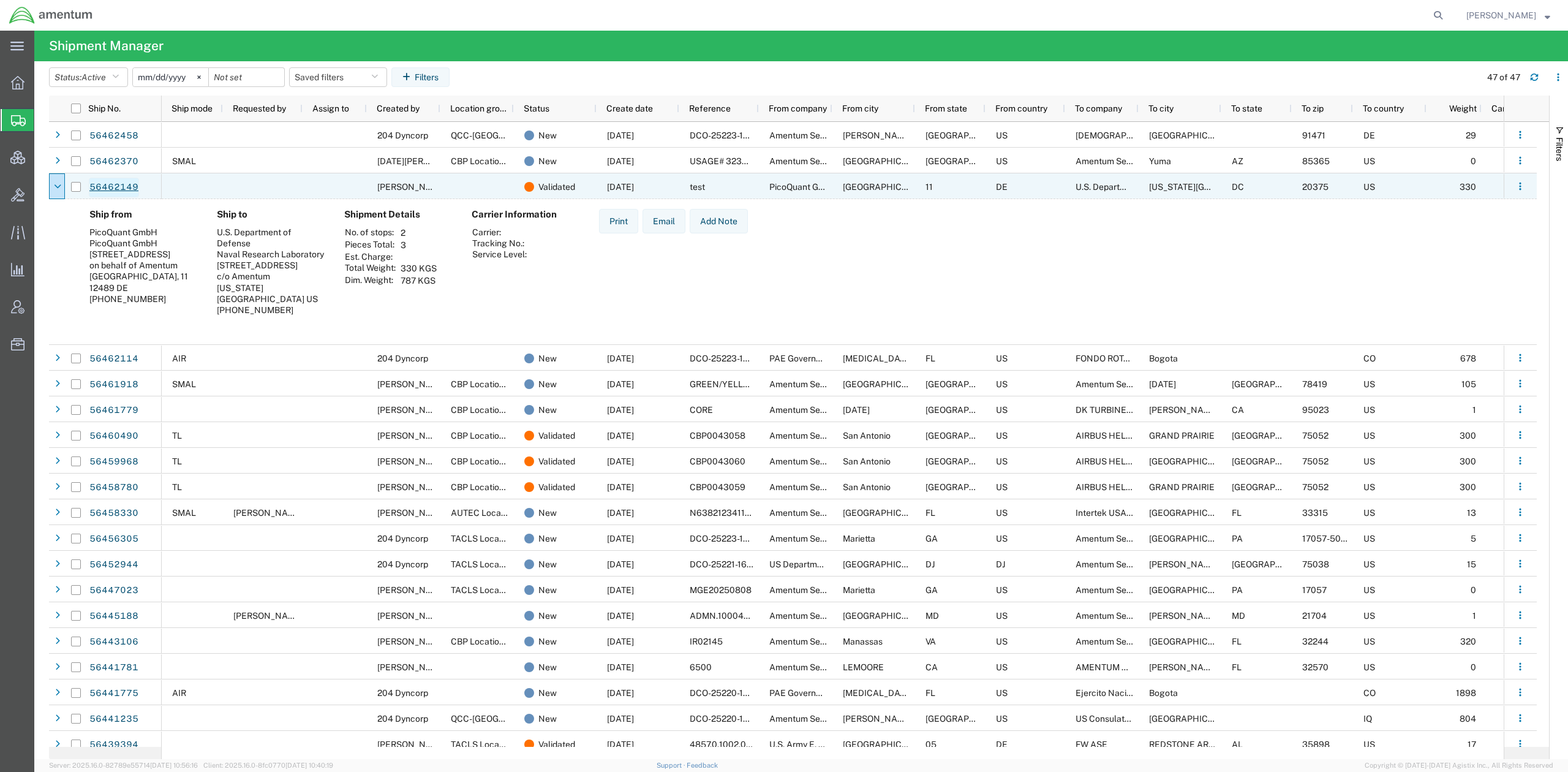
click at [121, 185] on link "56462149" at bounding box center [114, 188] width 51 height 19
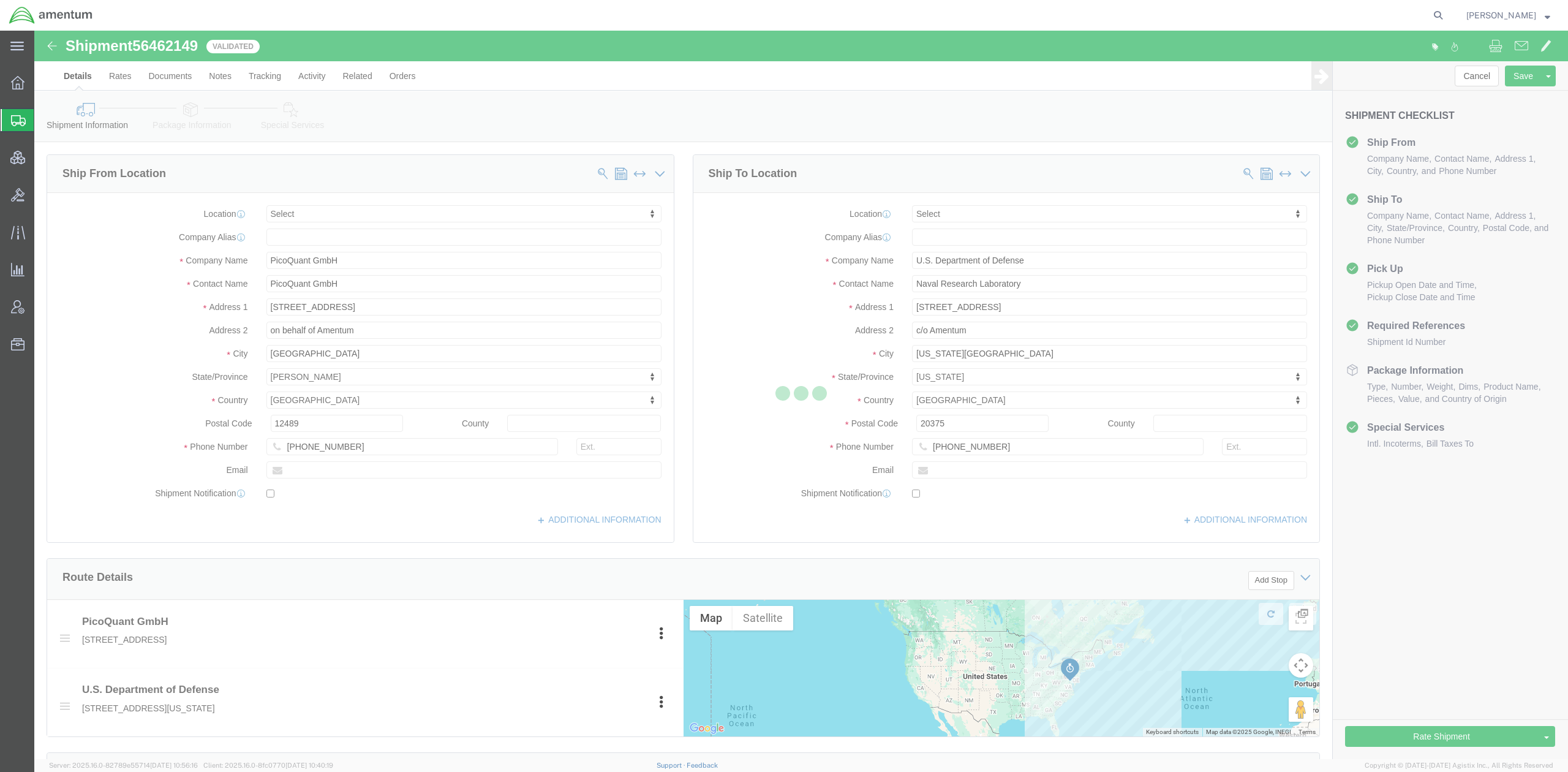
select select
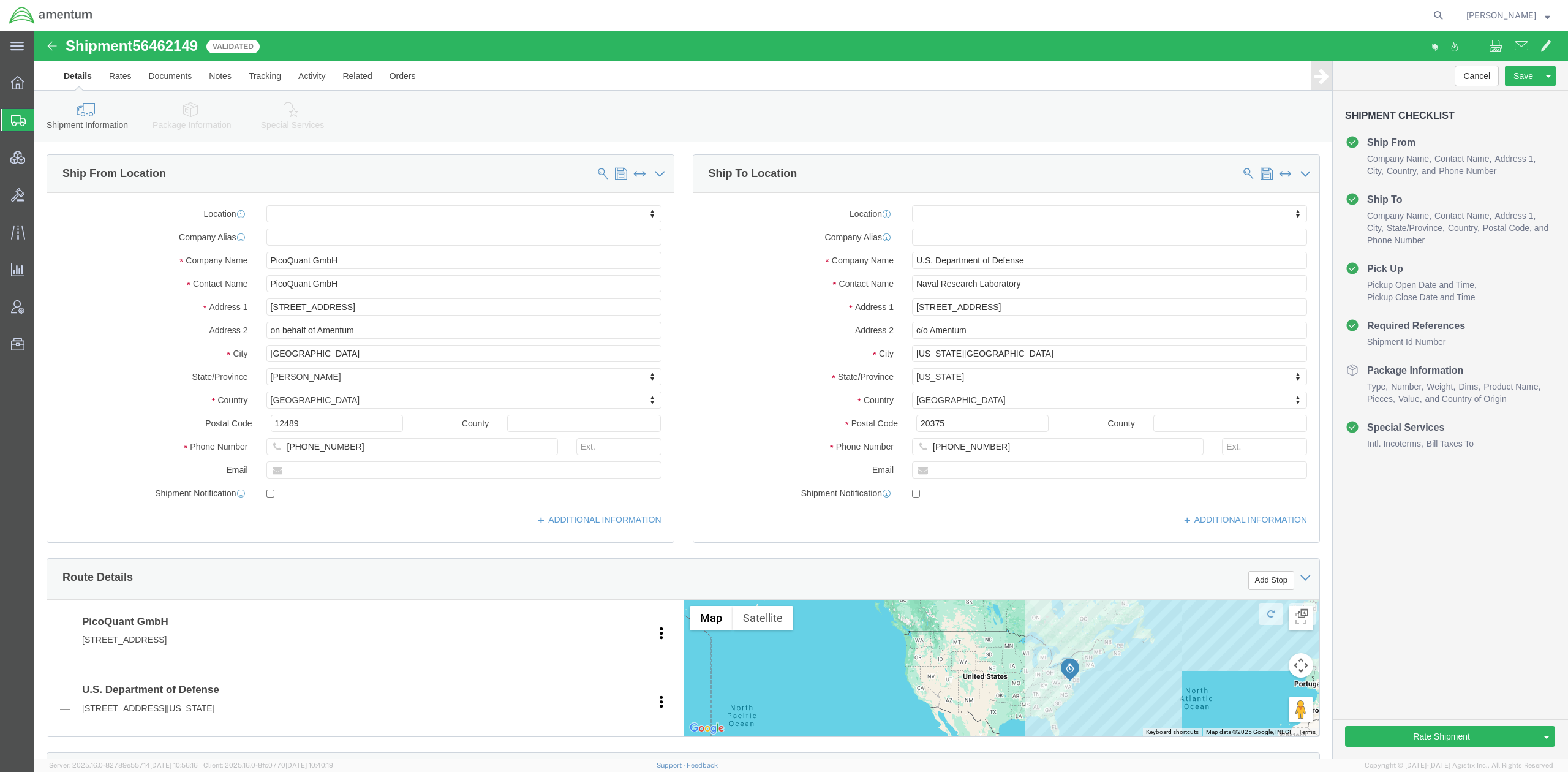
click div "Shipment Information Package Information Special Services Loading Routing"
click link "Package Information"
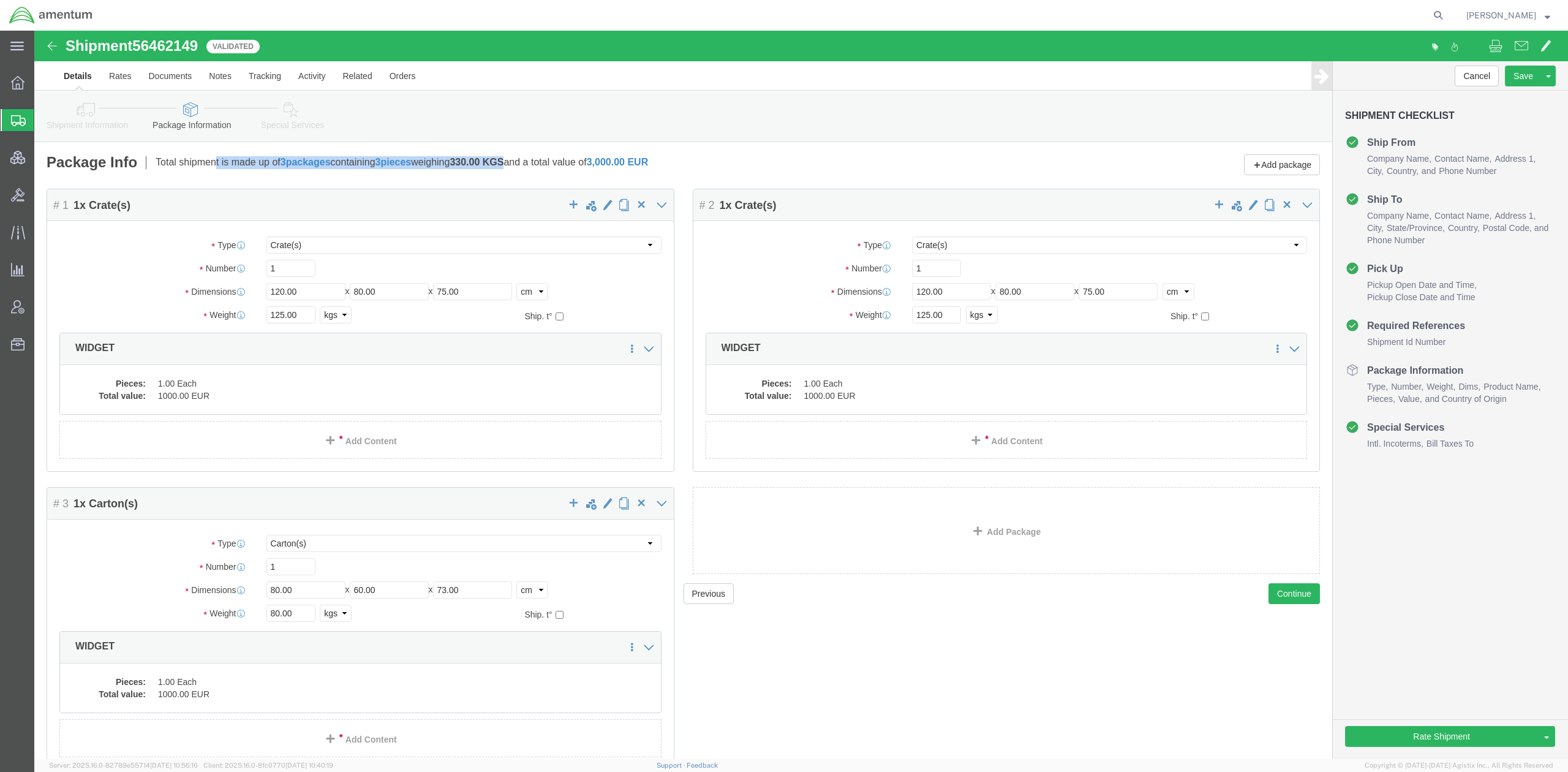
drag, startPoint x: 120, startPoint y: 133, endPoint x: 486, endPoint y: 131, distance: 366.0
click div "Package Info Total shipment is made up of 3 packages containing 3 pieces weighi…"
copy p "Total shipment is made up of 3 packages containing 3 pieces weighing 330.00 KGS"
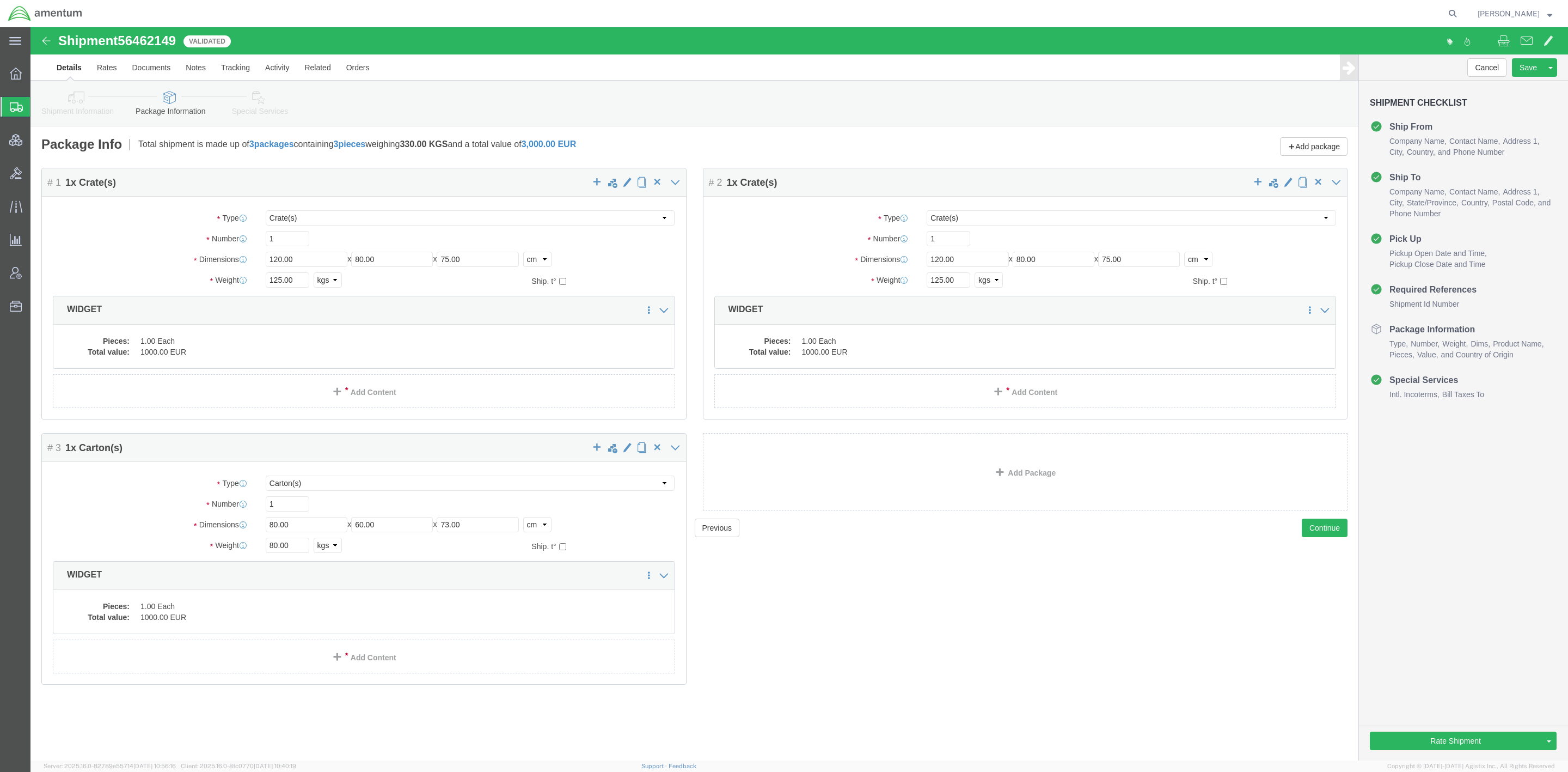
click div "Previous Continue"
click div "# 3 1 x Carton(s) Package Type Select BCK Boxes Bale(s) Basket(s) Bolt(s) Bottl…"
click at [1041, 16] on icon at bounding box center [1452, 14] width 16 height 16
paste input "56351385"
type input "56351385"
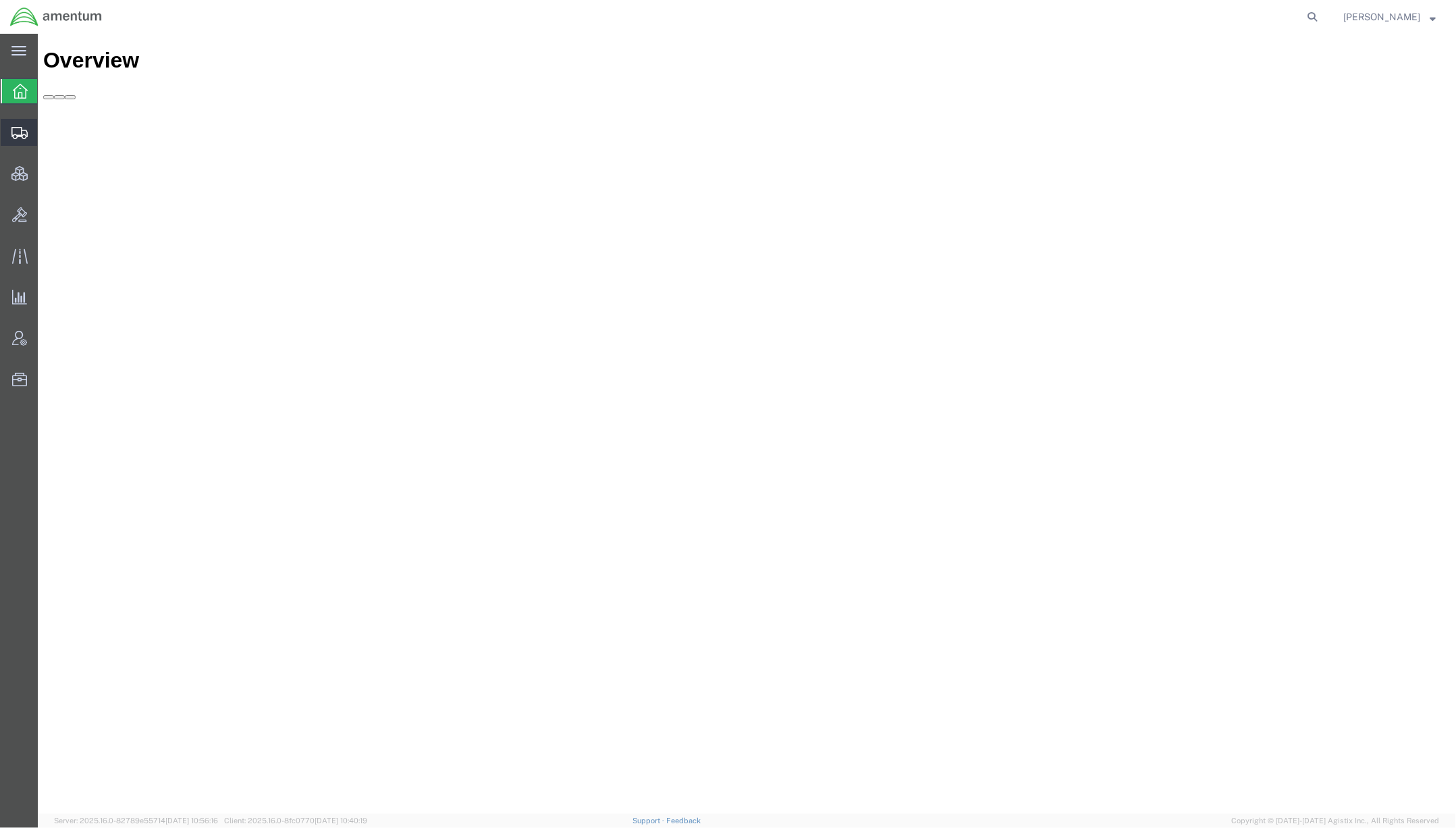
click at [46, 134] on span "Shipments" at bounding box center [42, 133] width 10 height 27
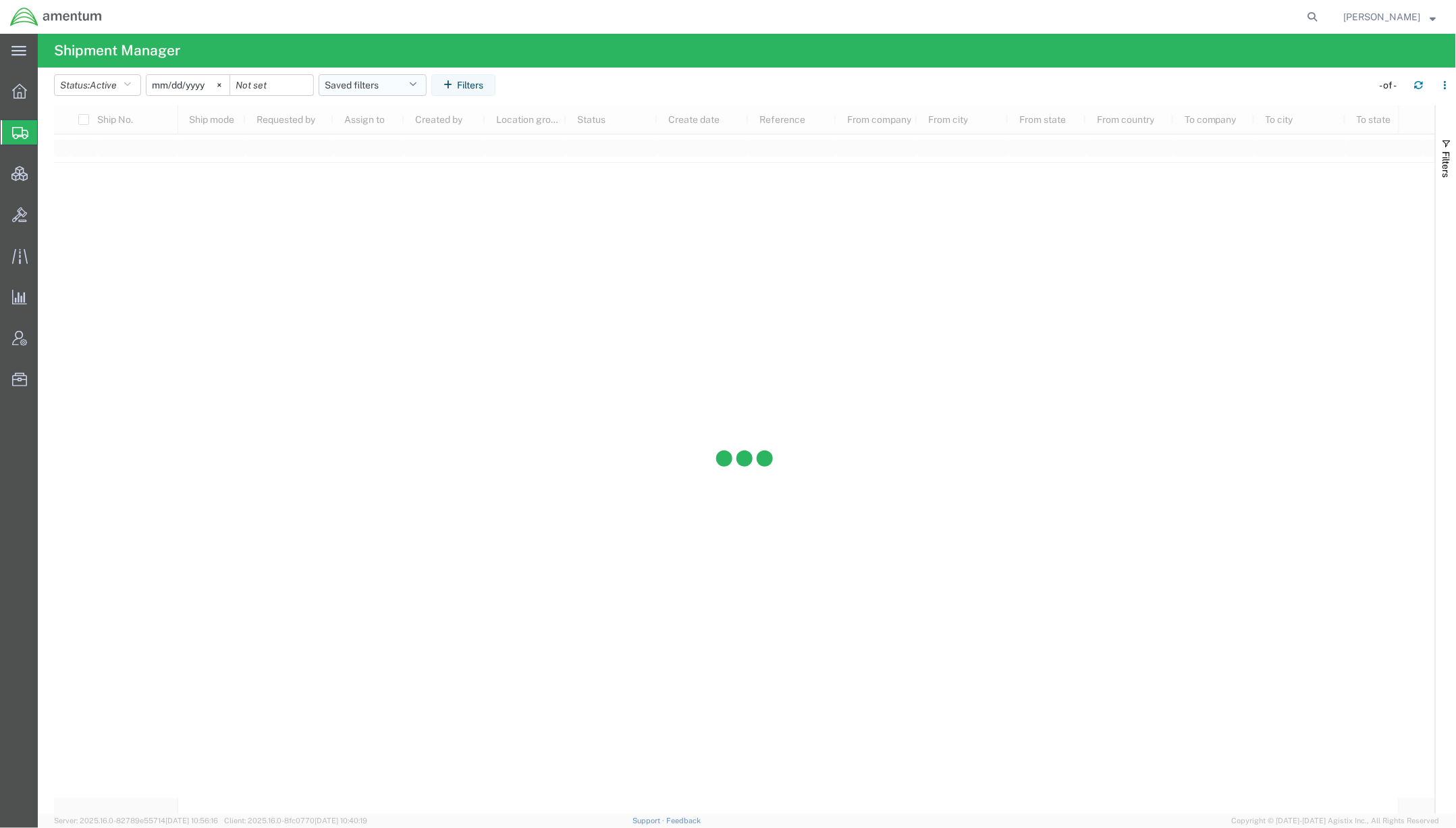
click at [355, 85] on button "Saved filters" at bounding box center [372, 85] width 108 height 21
click at [372, 169] on span "Active DCI shipments" at bounding box center [409, 169] width 177 height 25
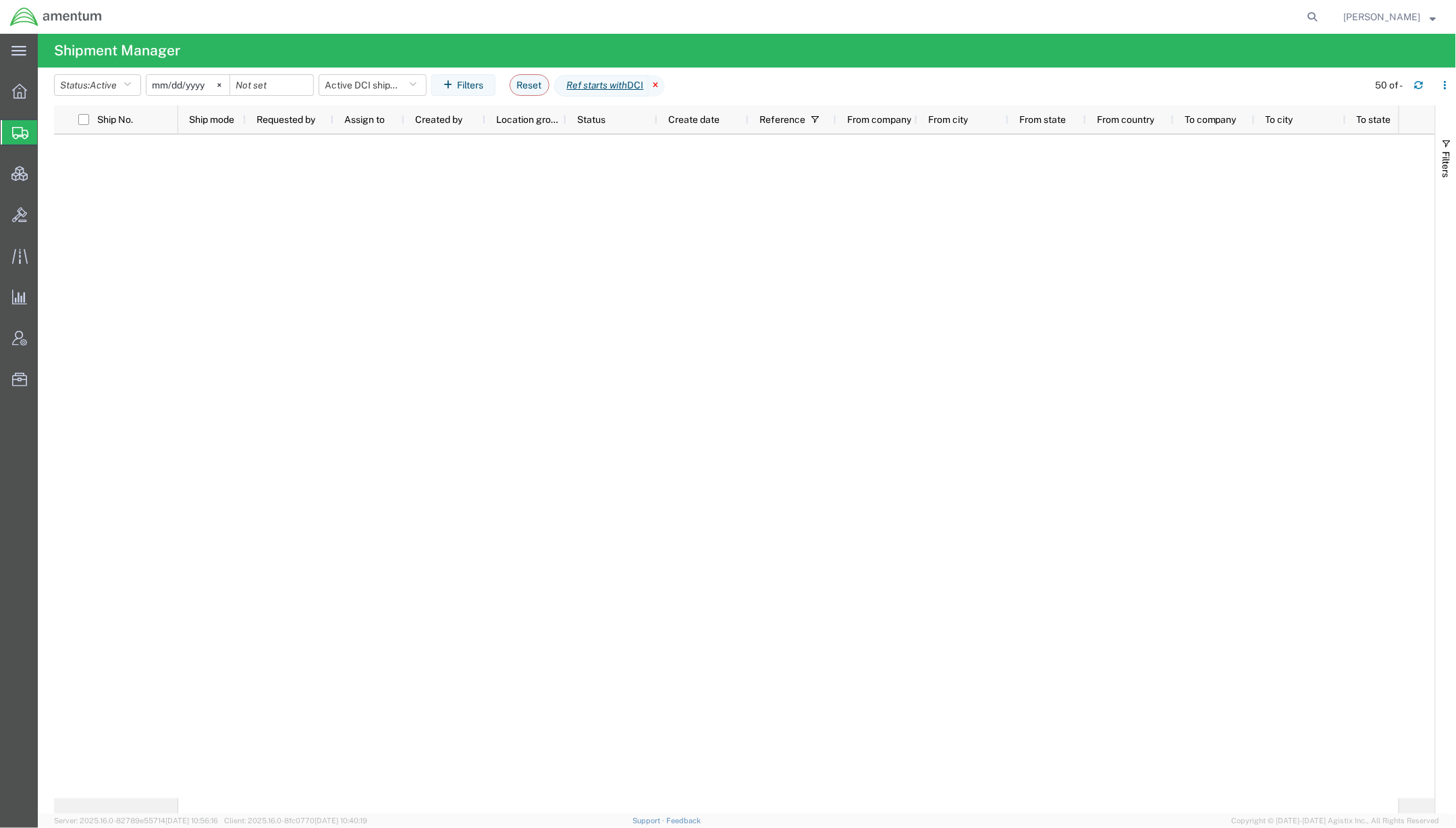
click at [663, 89] on icon at bounding box center [657, 86] width 16 height 21
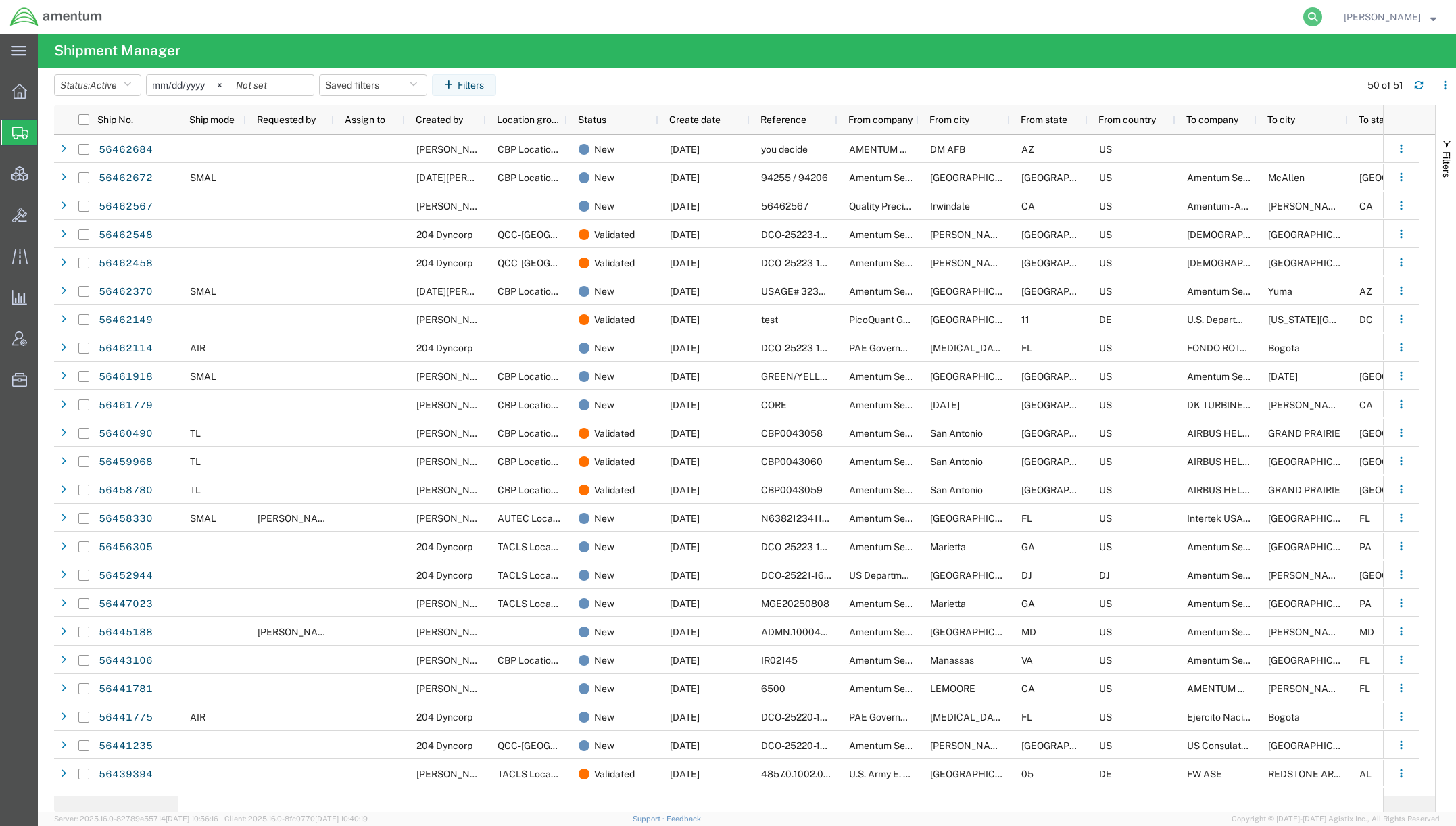
click at [1305, 14] on icon at bounding box center [1313, 17] width 19 height 19
click at [1120, 14] on input "search" at bounding box center [1098, 17] width 411 height 33
click at [1170, 21] on input "search" at bounding box center [1098, 17] width 411 height 33
paste input "56351385"
type input "56351385"
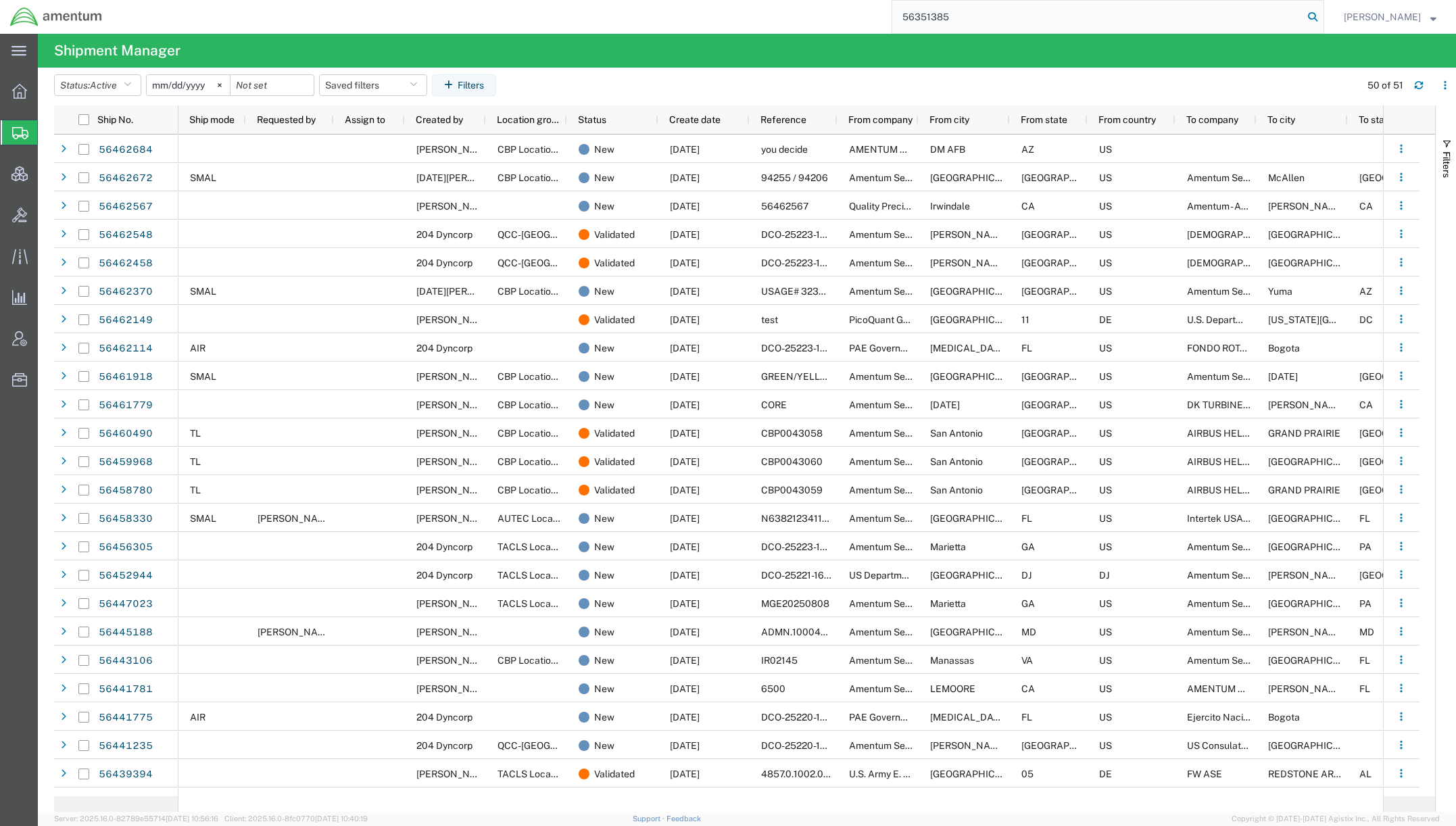
click at [1304, 17] on icon at bounding box center [1313, 17] width 19 height 19
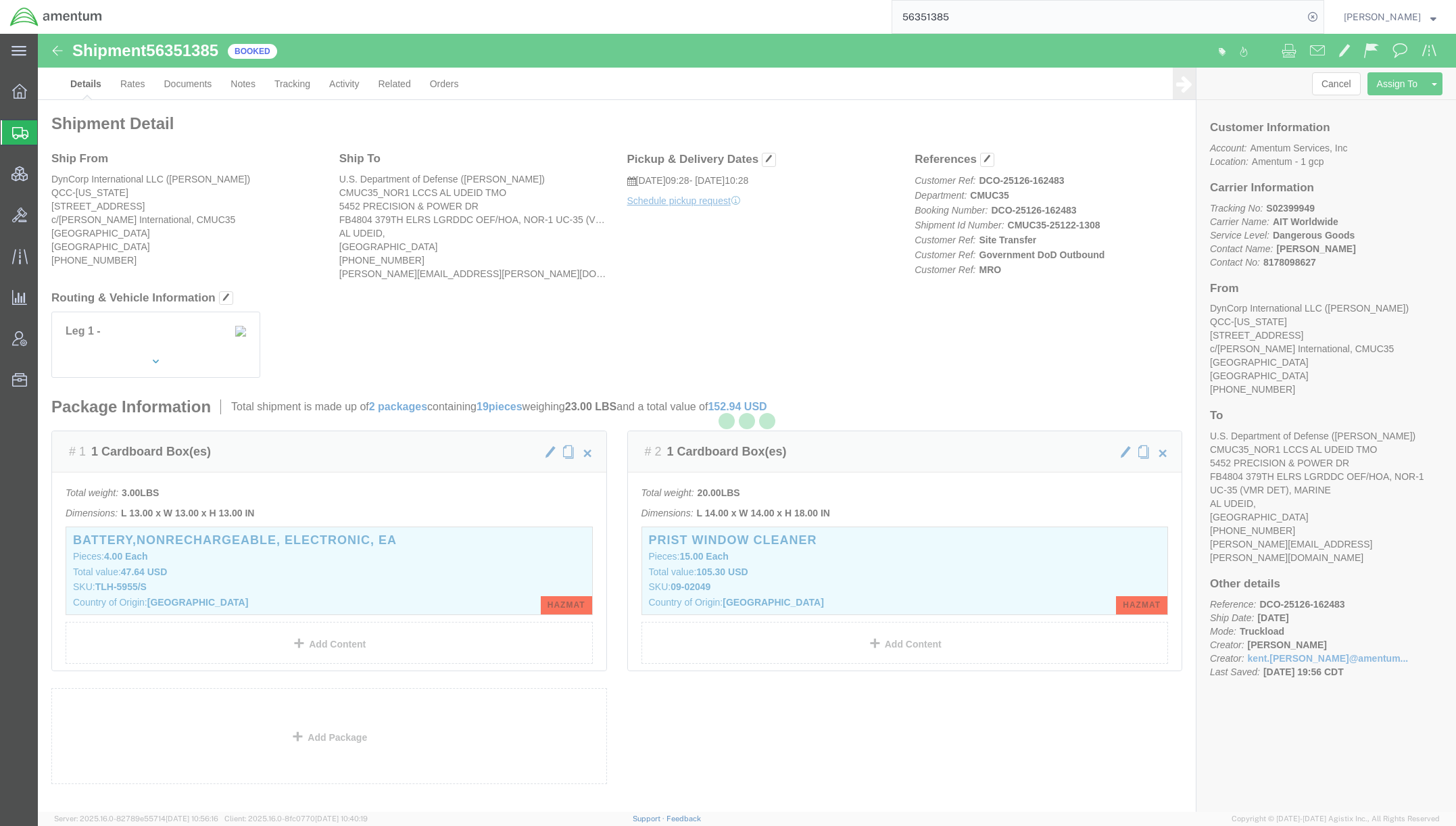
click at [173, 88] on div at bounding box center [746, 423] width 1418 height 778
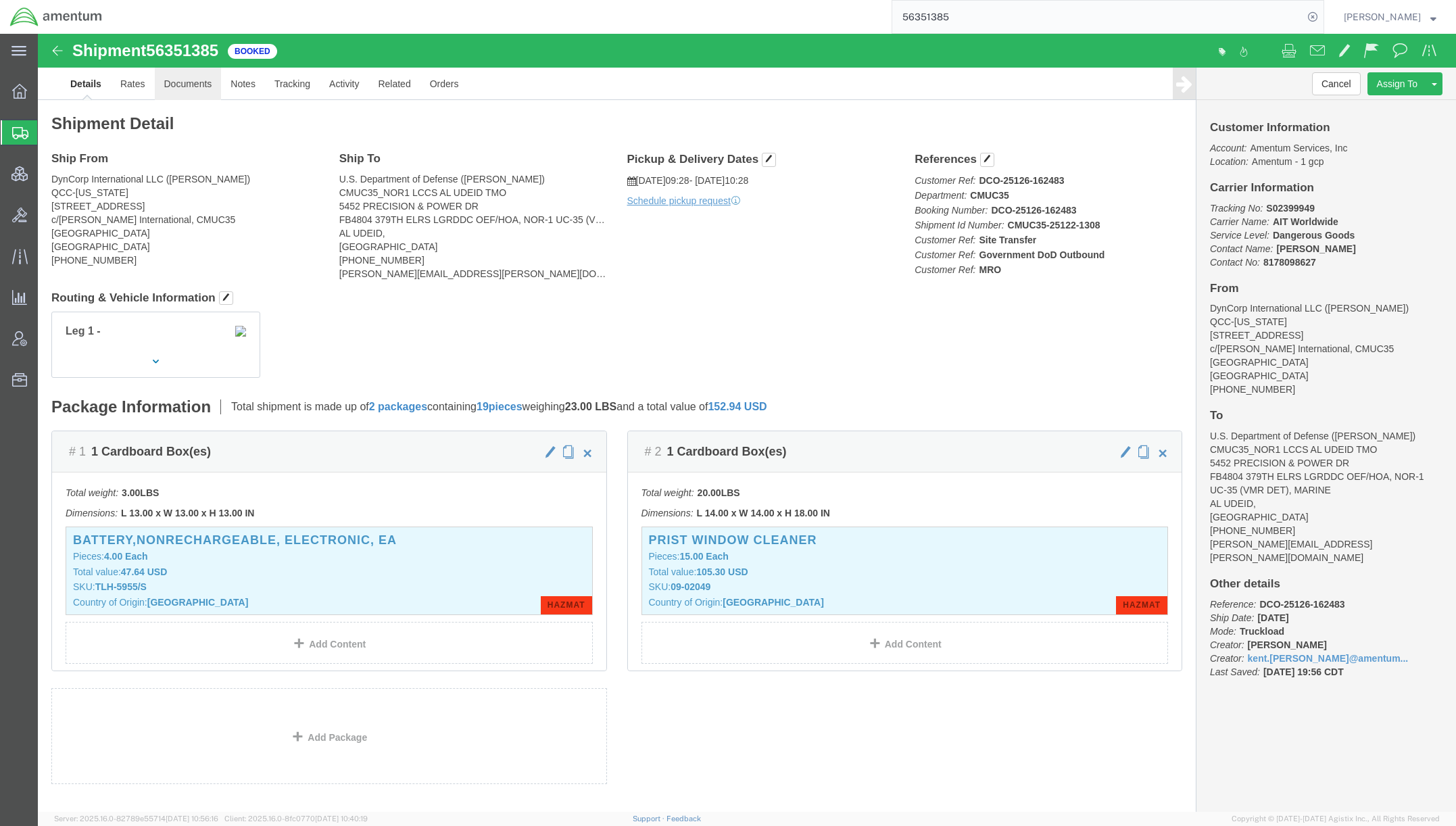
click link "Documents"
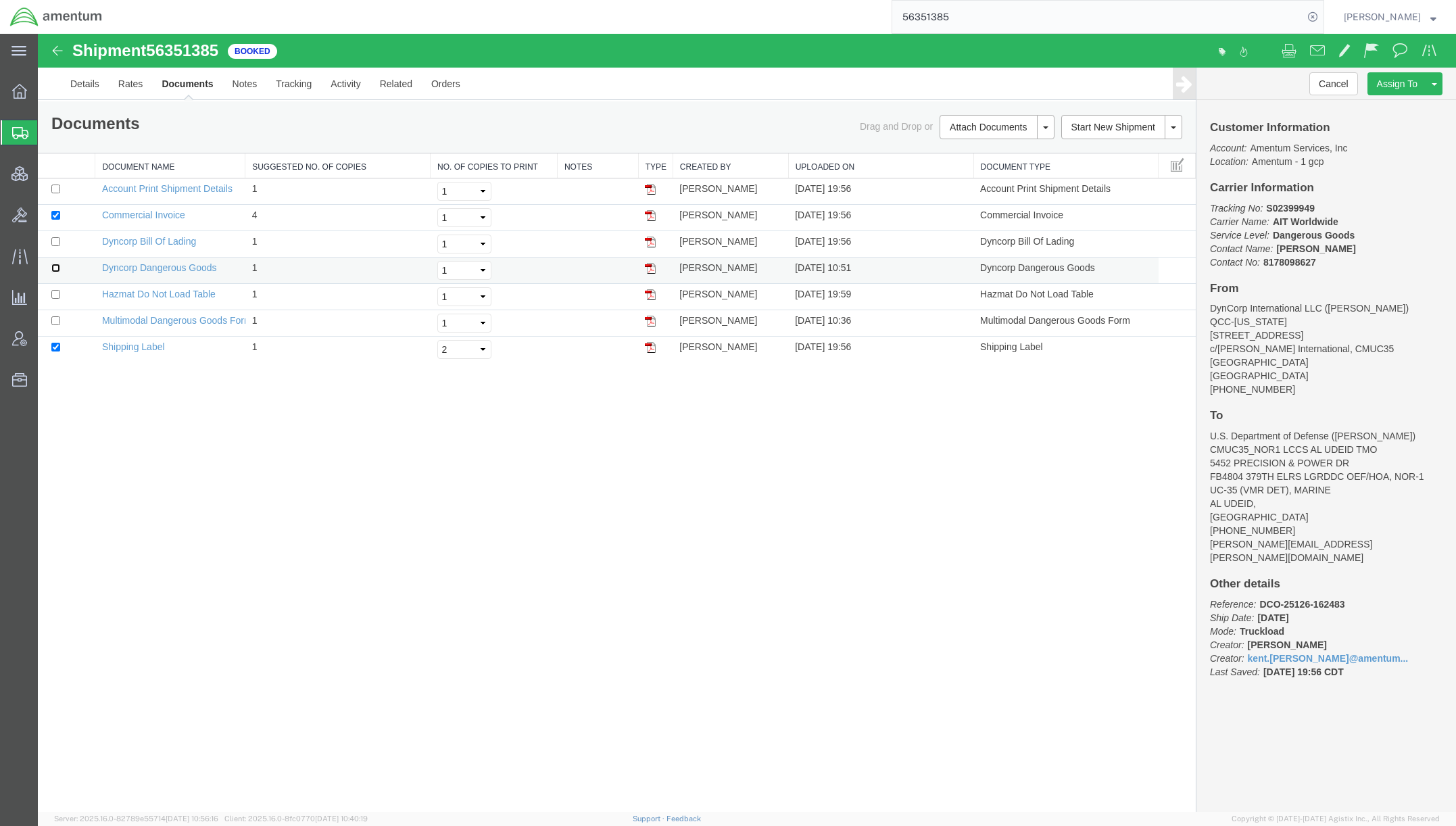
click at [55, 271] on input "checkbox" at bounding box center [55, 268] width 9 height 9
click at [49, 270] on td at bounding box center [66, 270] width 58 height 26
click at [51, 270] on input "checkbox" at bounding box center [55, 268] width 9 height 9
checkbox input "false"
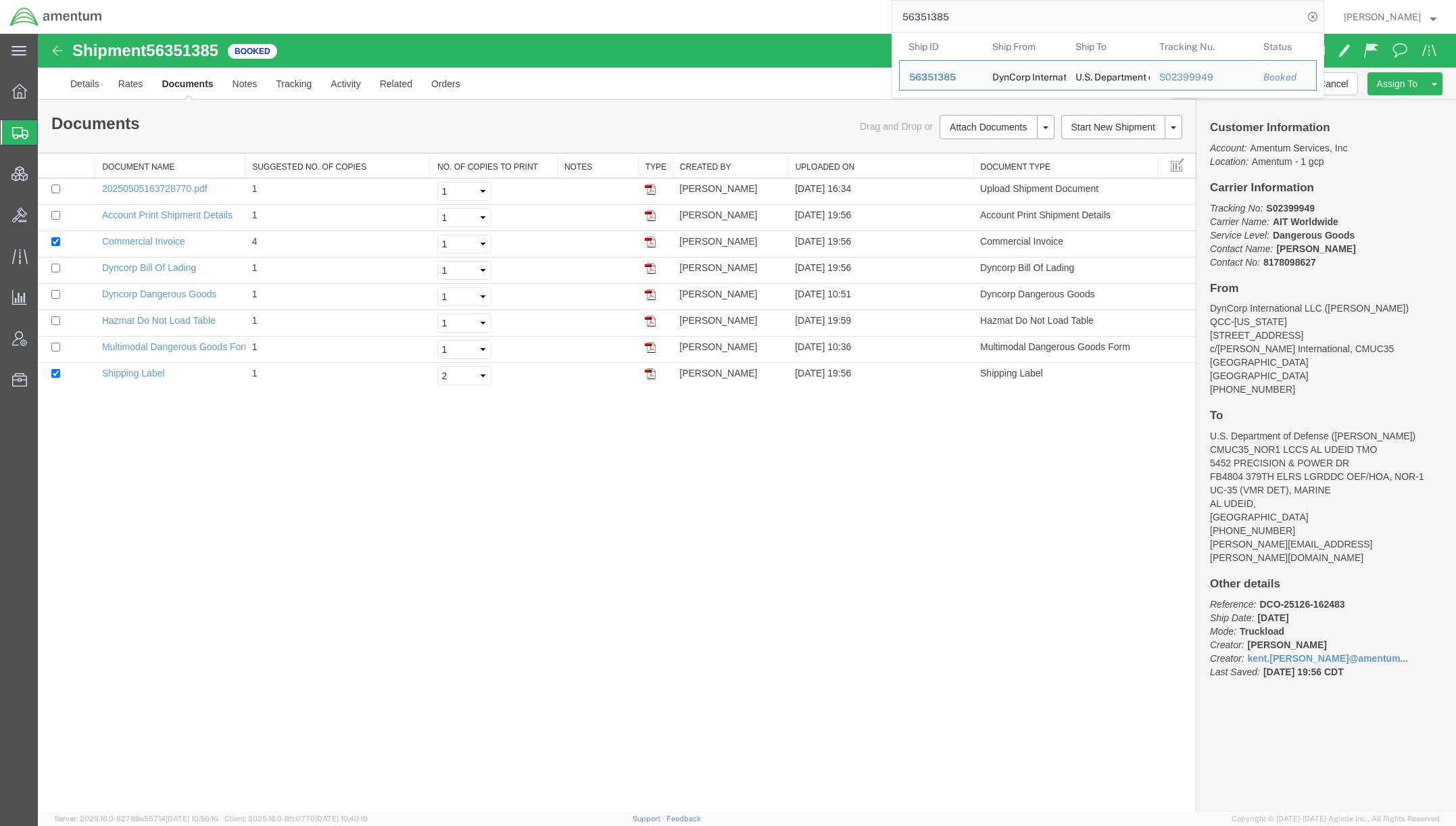
drag, startPoint x: 1039, startPoint y: 20, endPoint x: 566, endPoint y: -15, distance: 474.3
click at [566, 0] on html "main_menu Created with Sketch. Collapse Menu Overview Shipments Shipment Manage…" at bounding box center [728, 413] width 1456 height 826
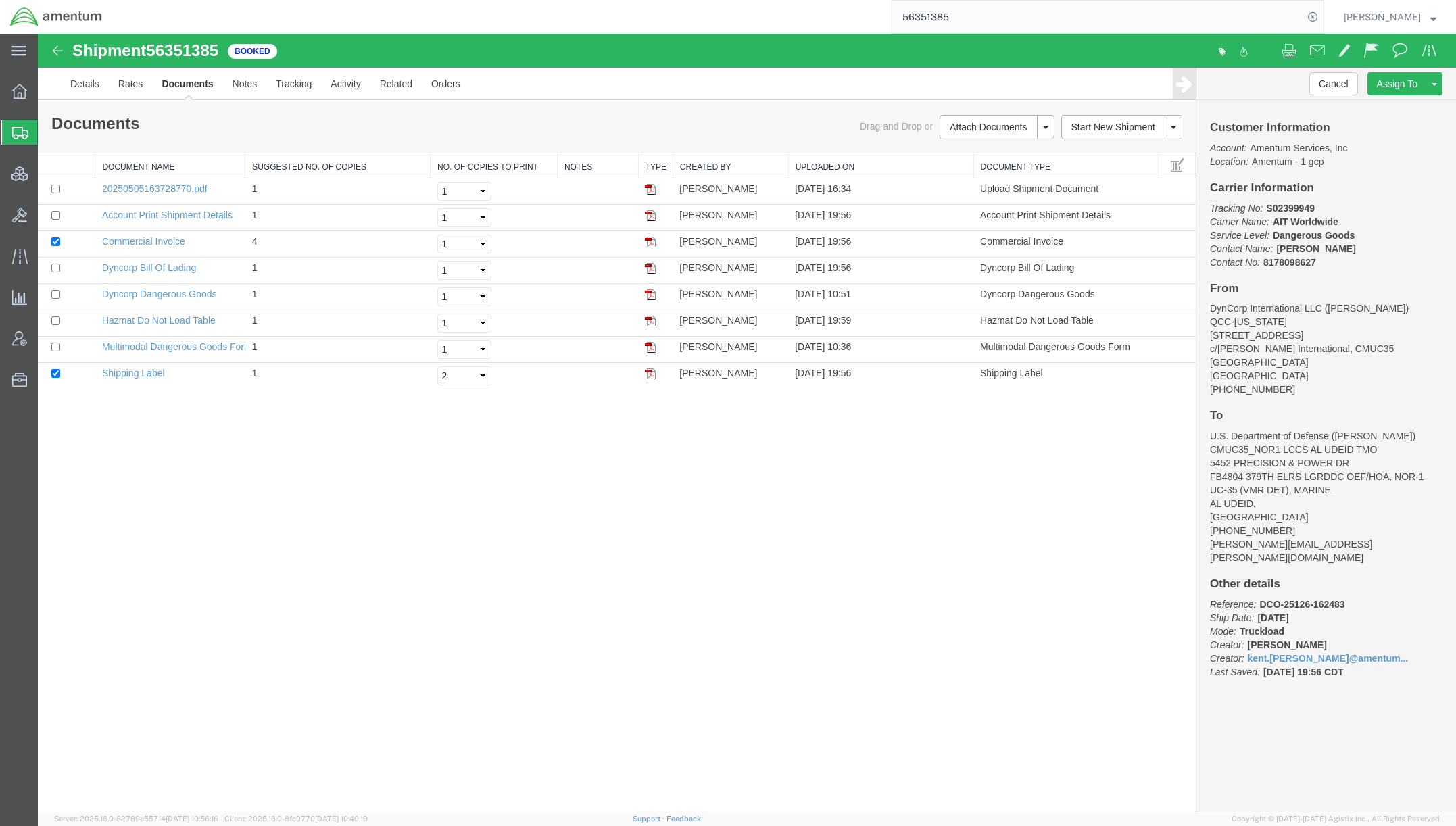
paste input "462567"
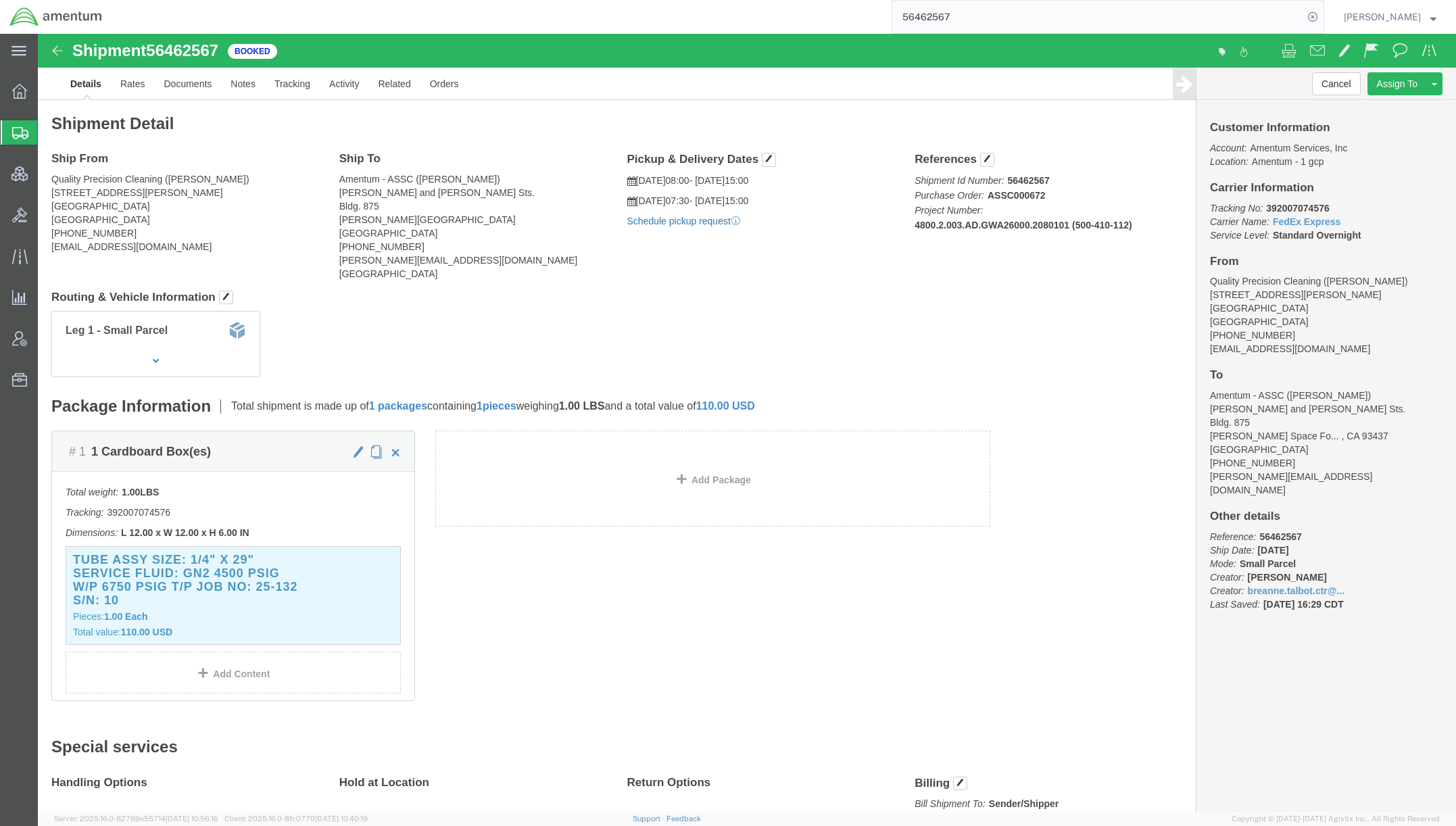
click link "Schedule pickup request"
drag, startPoint x: 737, startPoint y: 188, endPoint x: 581, endPoint y: 184, distance: 156.1
click div "Pickup & Delivery Dates 08/12/2025 08:00 - 08/12/2025 15:00 08/13/2025 07:30 - …"
copy p "Pickup request number : 3029"
drag, startPoint x: 764, startPoint y: 141, endPoint x: 583, endPoint y: 148, distance: 181.1
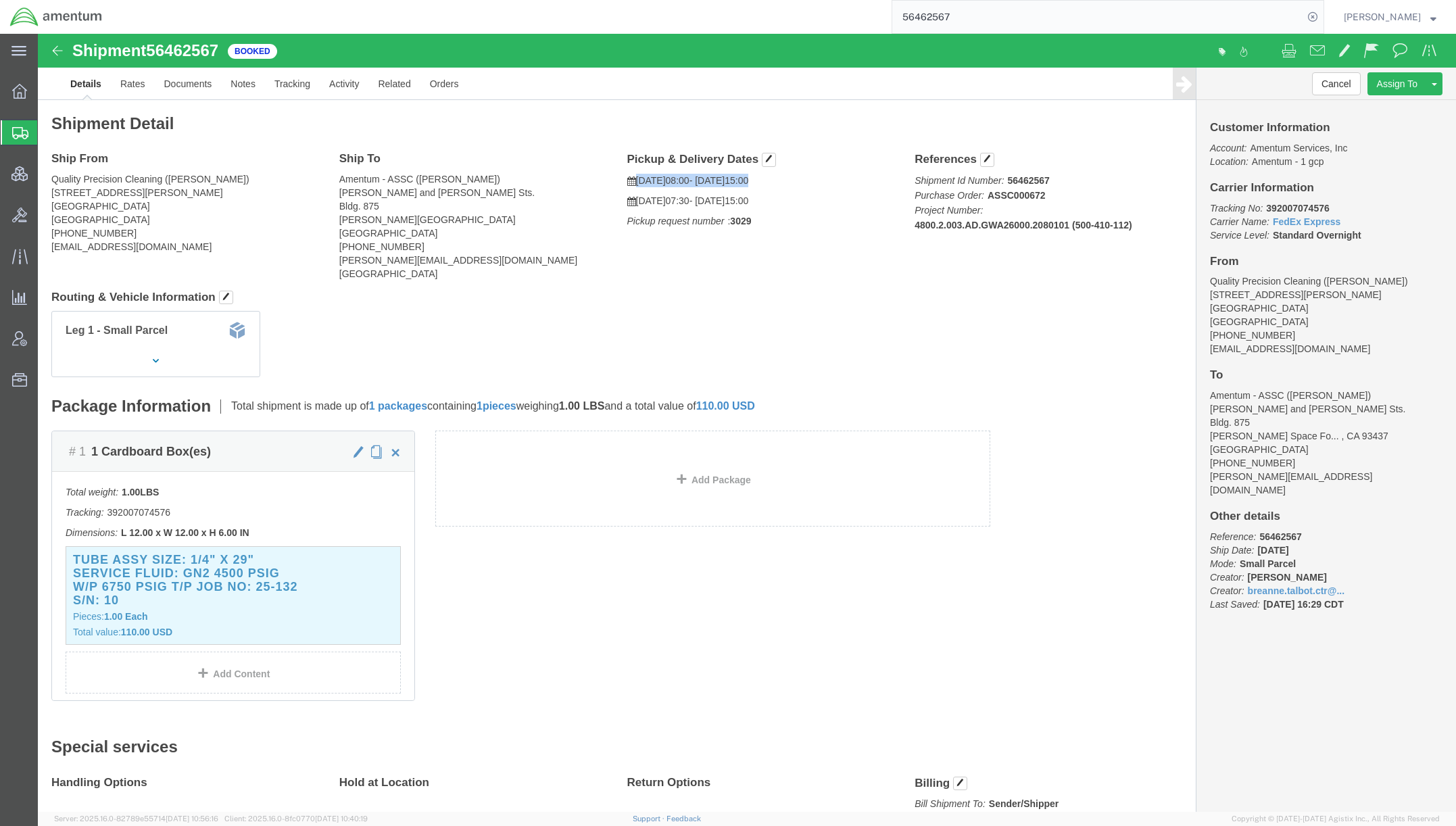
click div "Pickup & Delivery Dates 08/12/2025 08:00 - 08/12/2025 15:00 08/13/2025 07:30 - …"
copy p "08/12/2025 08:00 - 08/12/2025 15:00"
drag, startPoint x: 1287, startPoint y: 176, endPoint x: 1220, endPoint y: 175, distance: 67.0
click p "Tracking No: 392007074576 Carrier Name: FedEx Express FedEx Express Service Lev…"
copy b "392007074576"
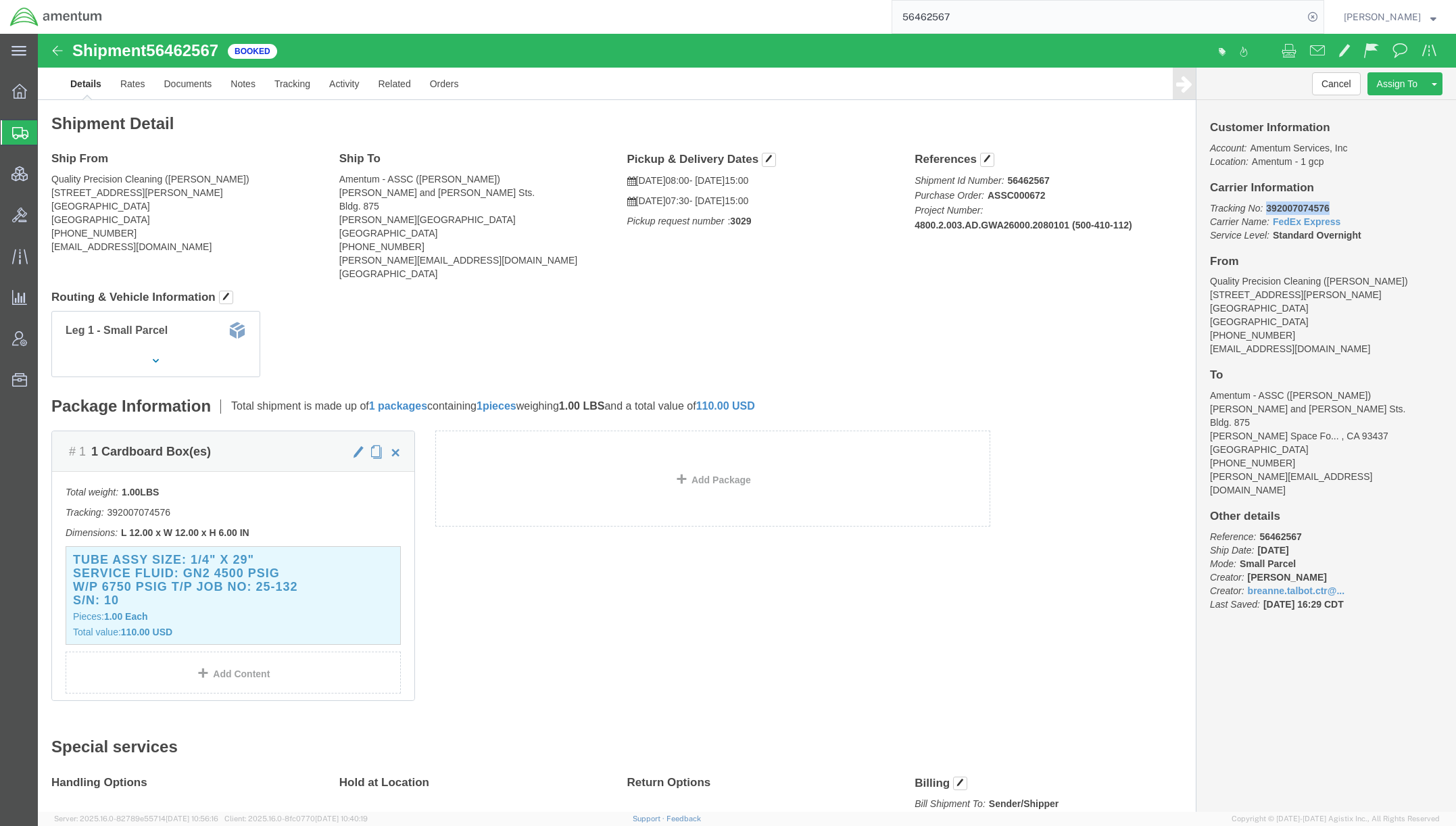
copy b "392007074576"
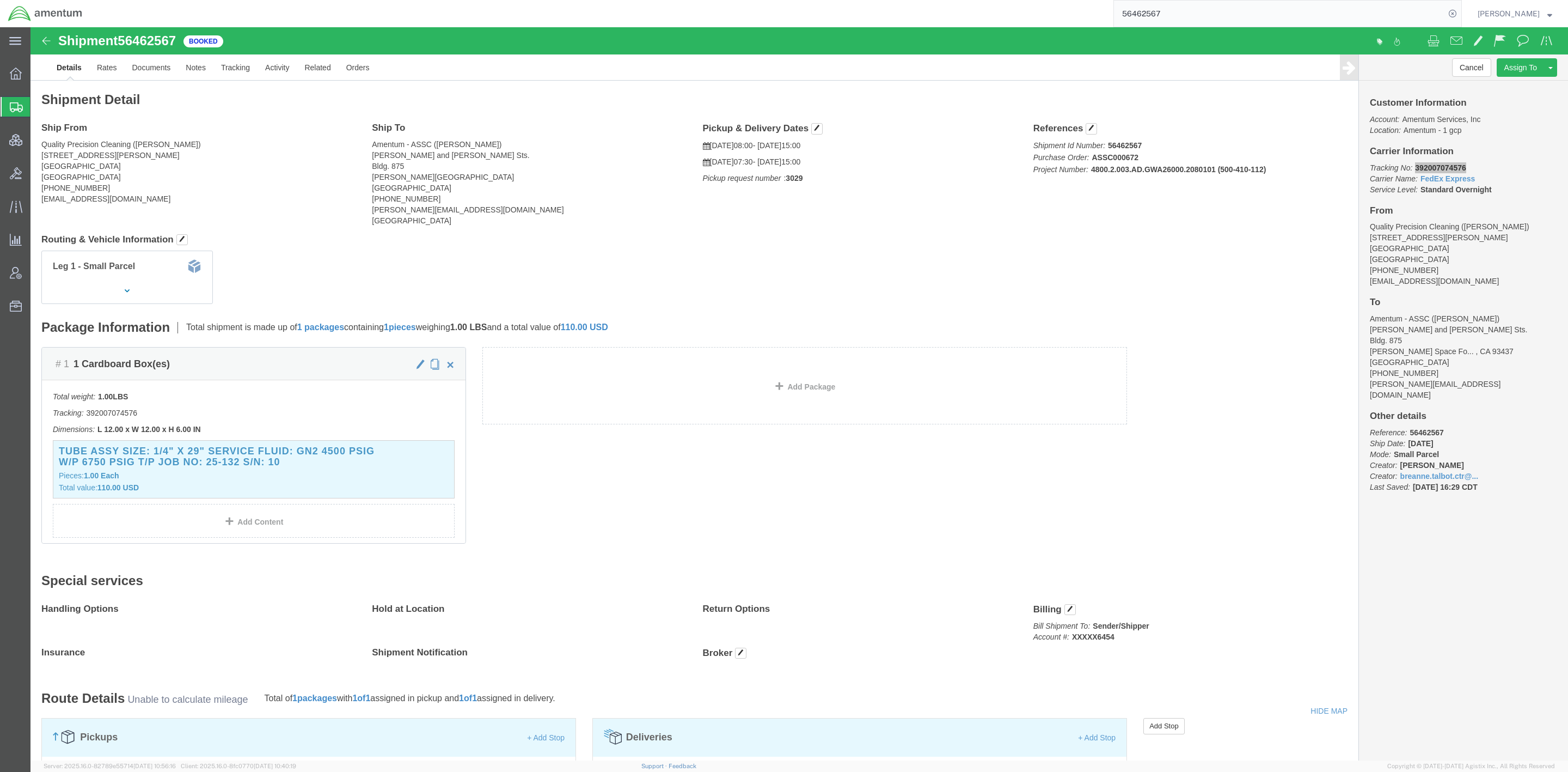
click at [39, 107] on span "Shipments" at bounding box center [34, 107] width 9 height 22
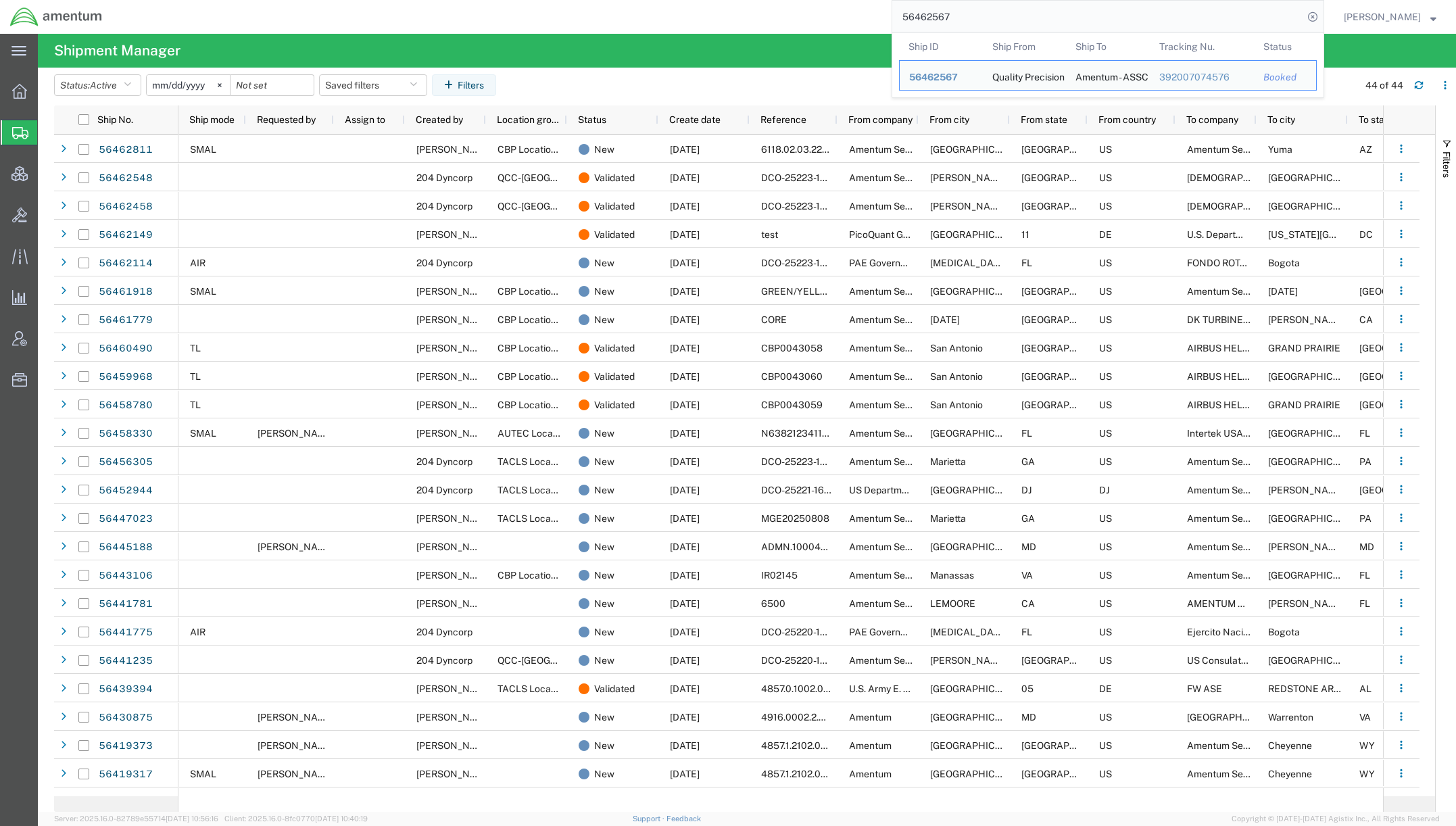
drag, startPoint x: 1183, startPoint y: 24, endPoint x: 611, endPoint y: 5, distance: 572.3
click at [611, 8] on div "56462567 Ship ID Ship From Ship To Tracking Nu. Status Ship ID 56462567 Ship Fr…" at bounding box center [718, 16] width 1212 height 34
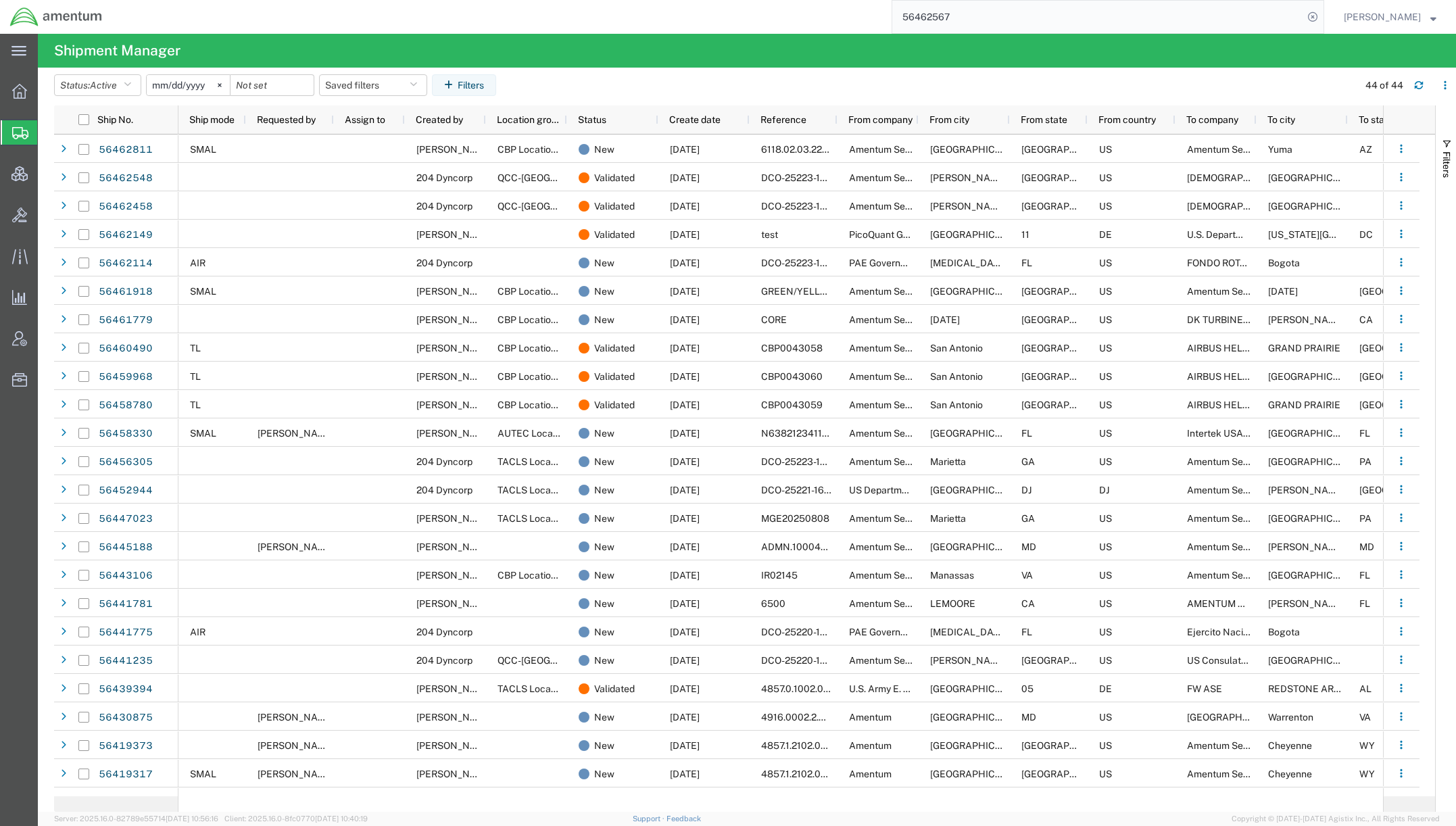
paste input "351385"
type input "56351385"
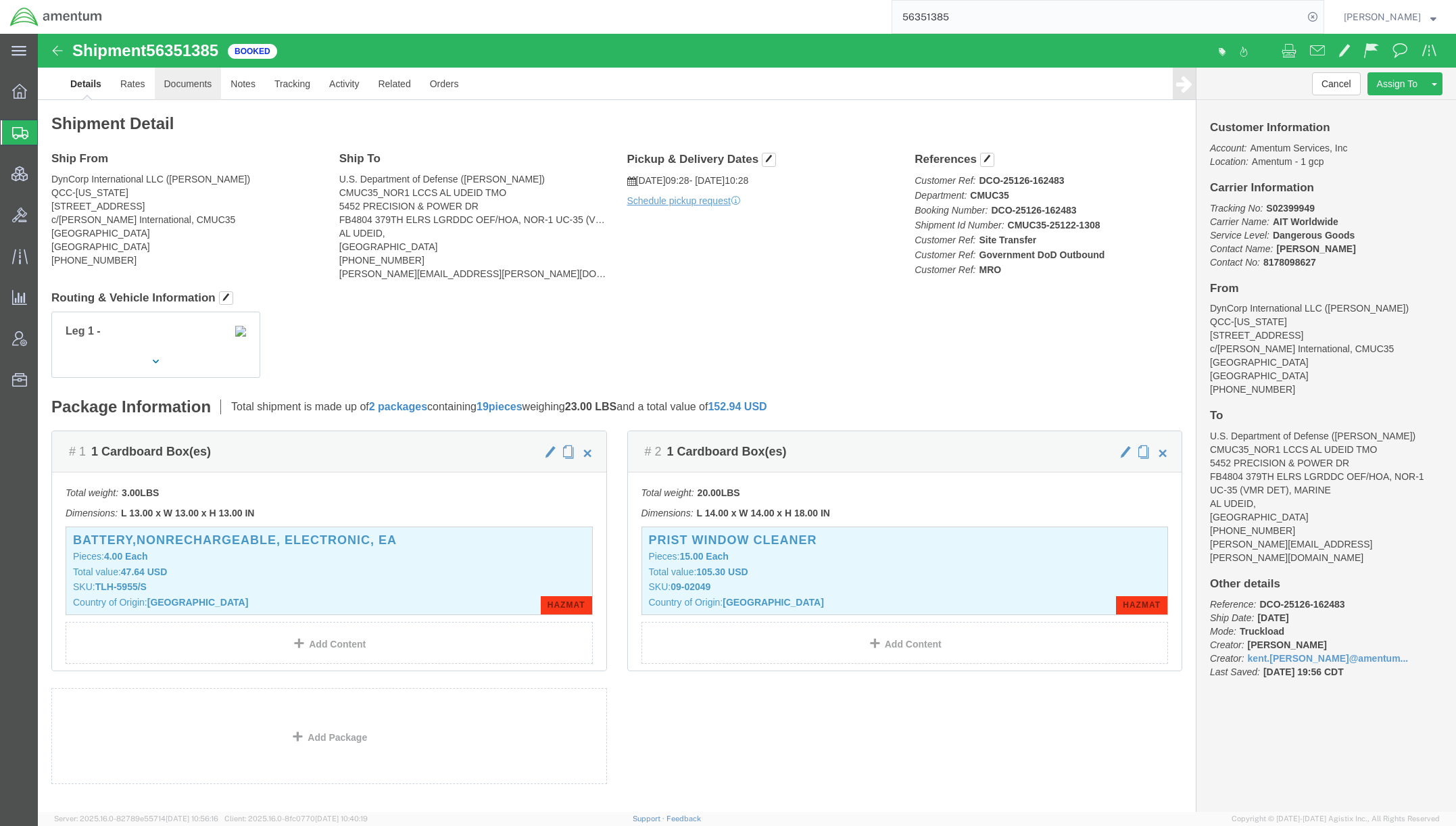
click link "Documents"
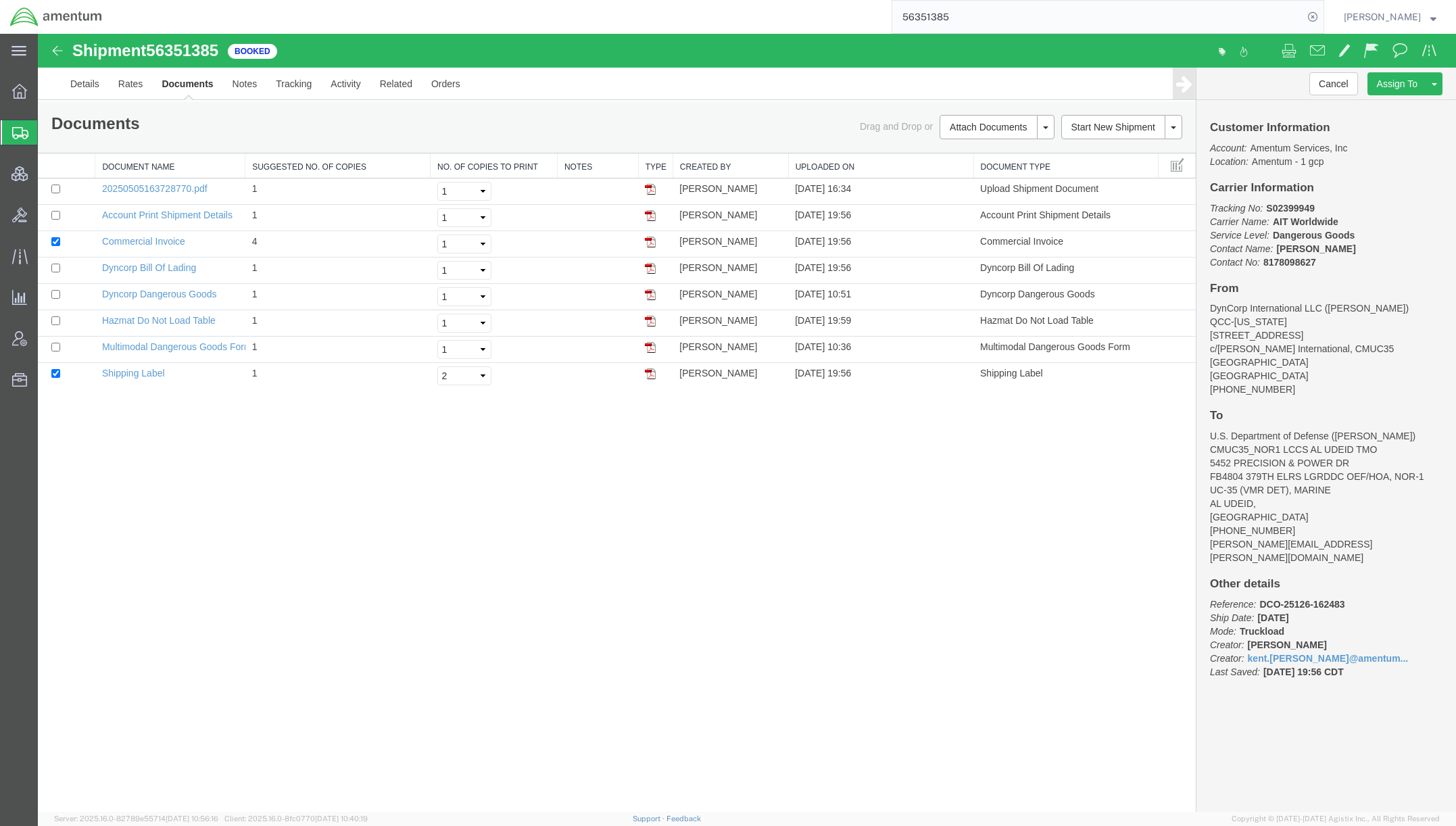
click at [203, 86] on link "Documents" at bounding box center [187, 84] width 70 height 33
click at [126, 80] on link "Rates" at bounding box center [131, 84] width 44 height 33
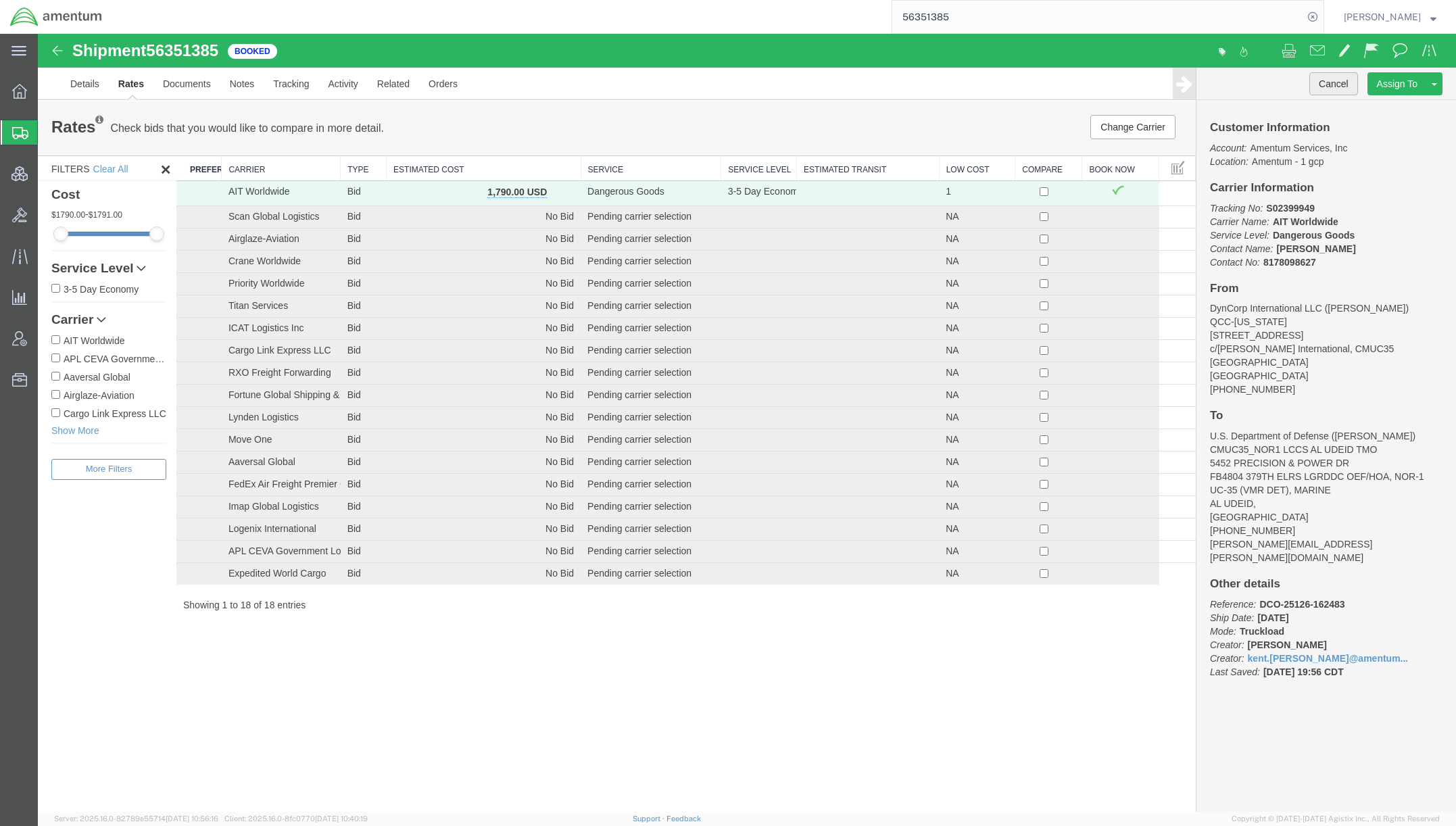
click at [1318, 84] on button "Cancel" at bounding box center [1334, 84] width 49 height 23
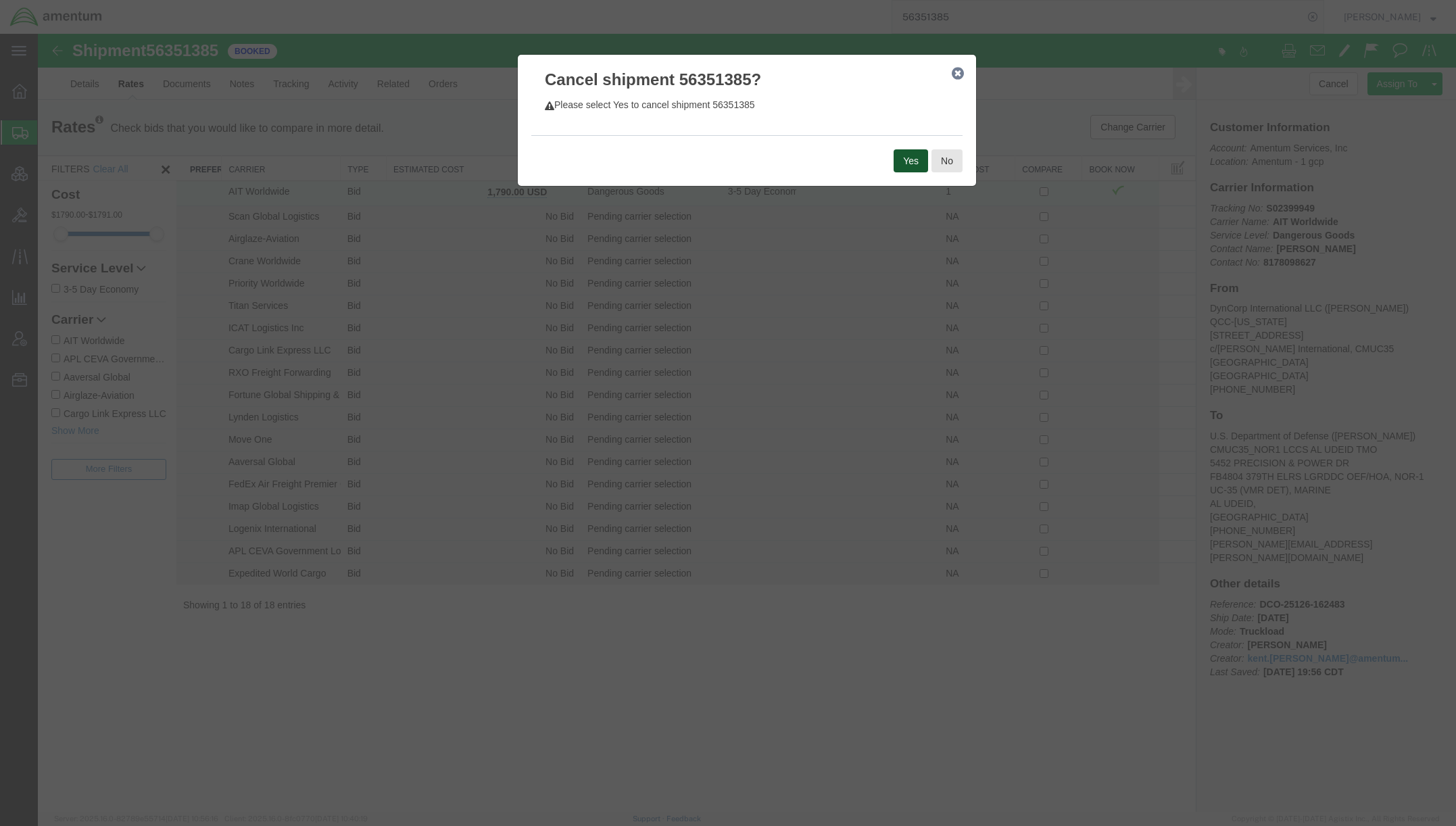
click at [909, 157] on button "Yes" at bounding box center [911, 161] width 35 height 23
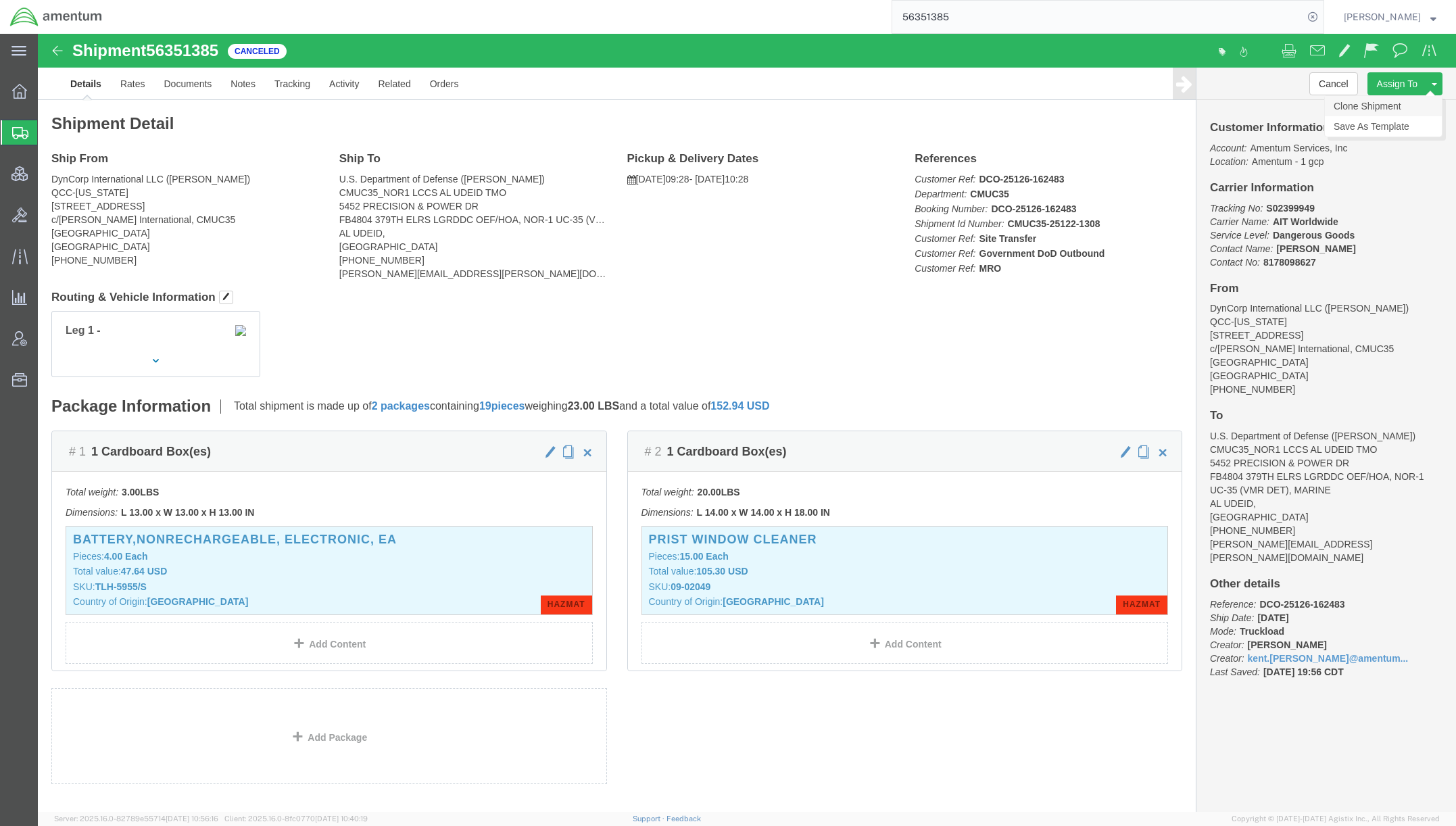
click link "Clone Shipment"
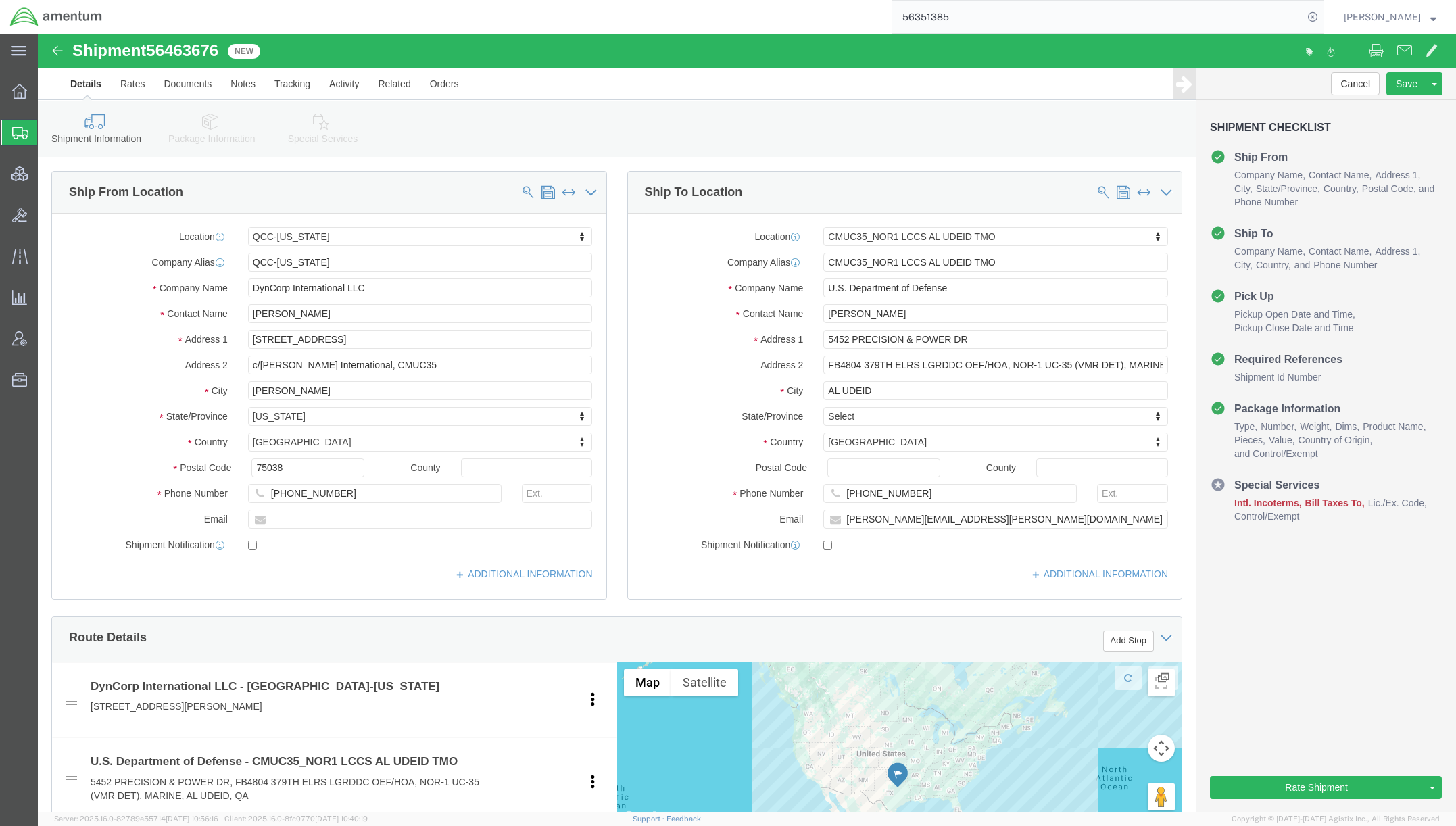
select select "42668"
select select "42657"
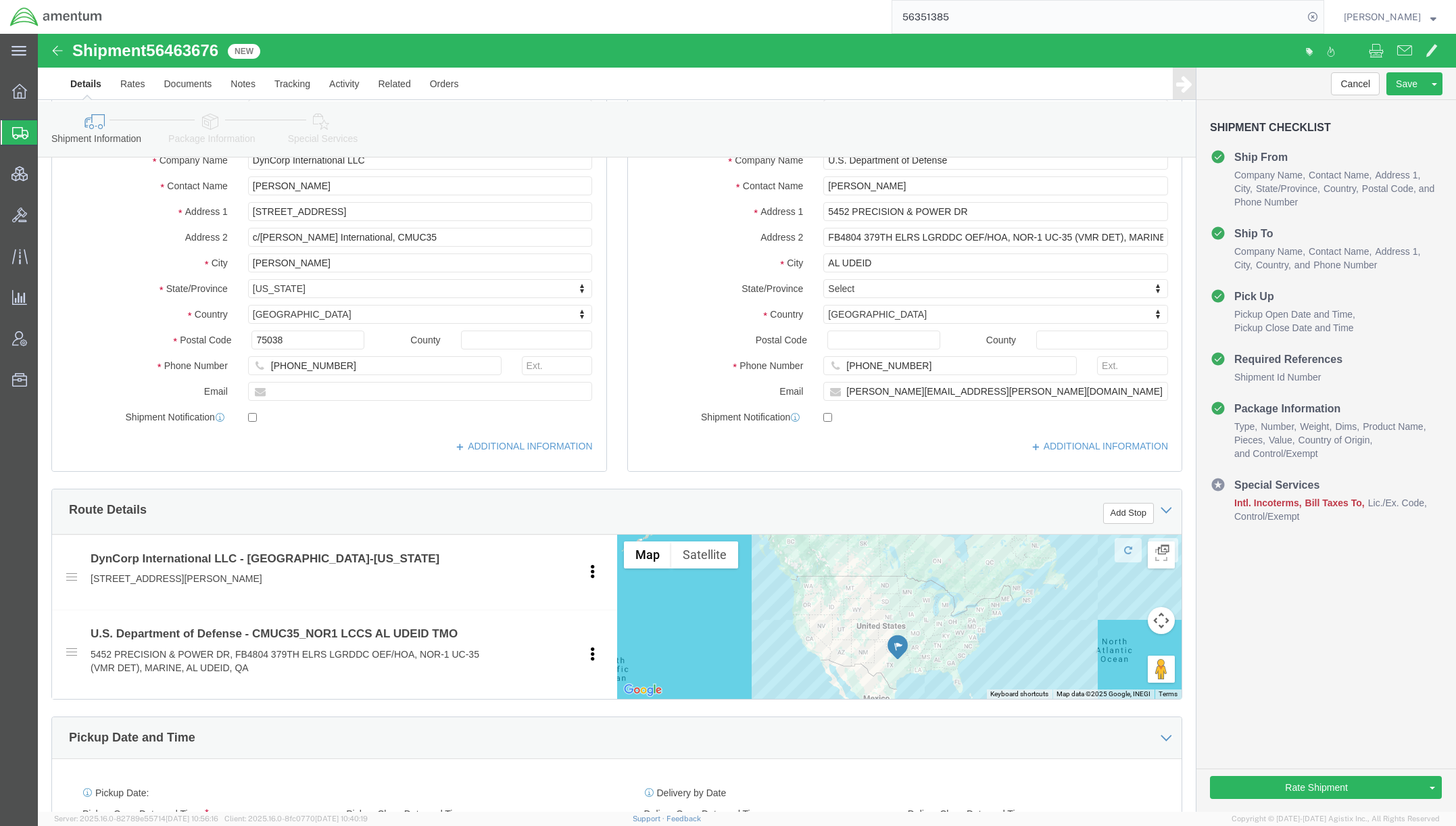
scroll to position [540, 0]
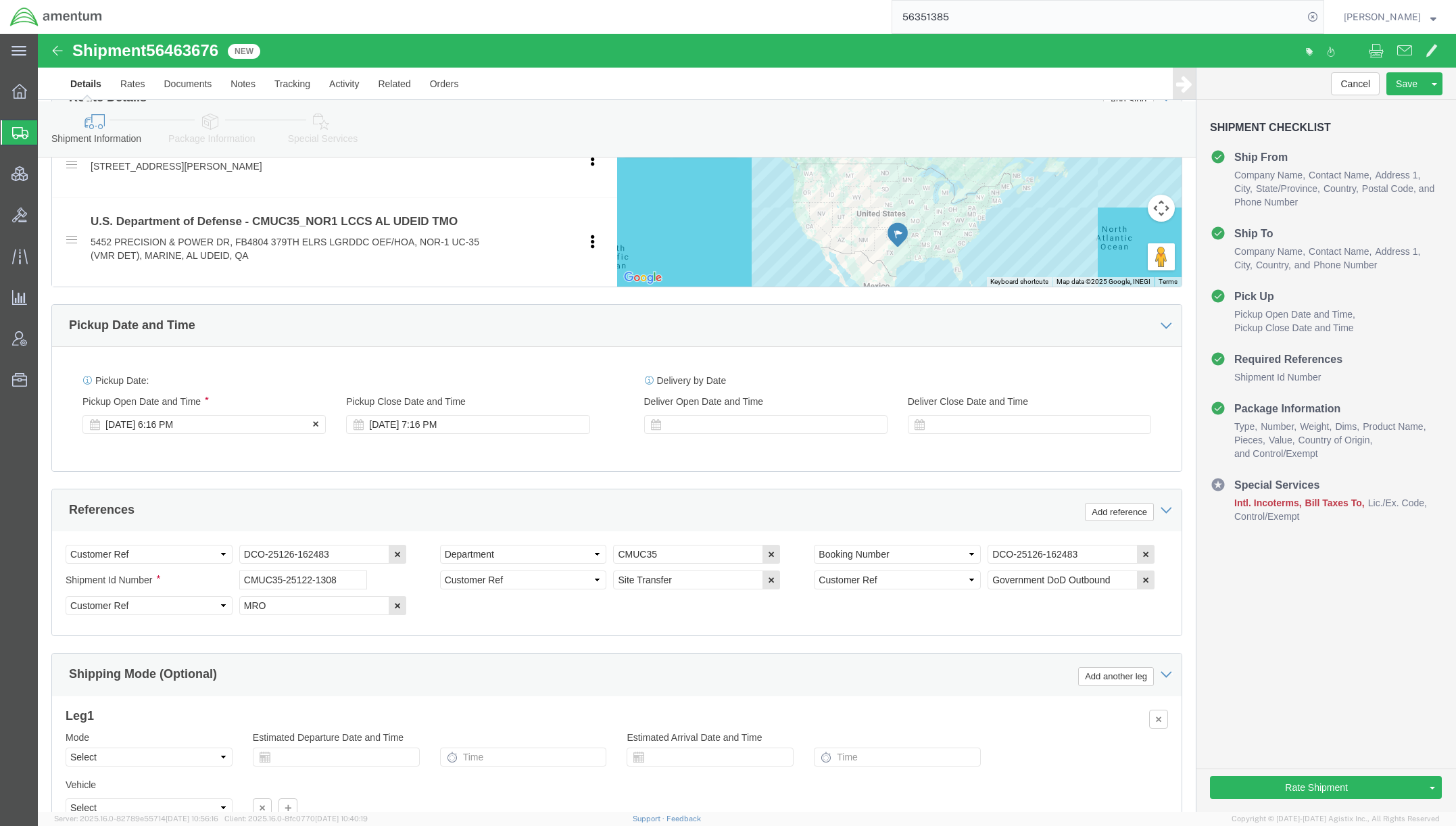
click div "Aug 11 2025 6:16 PM"
click input "6:16 PM"
type input "1:00 PM"
click button "Apply"
click div "Aug 14 2025 2:00 PM"
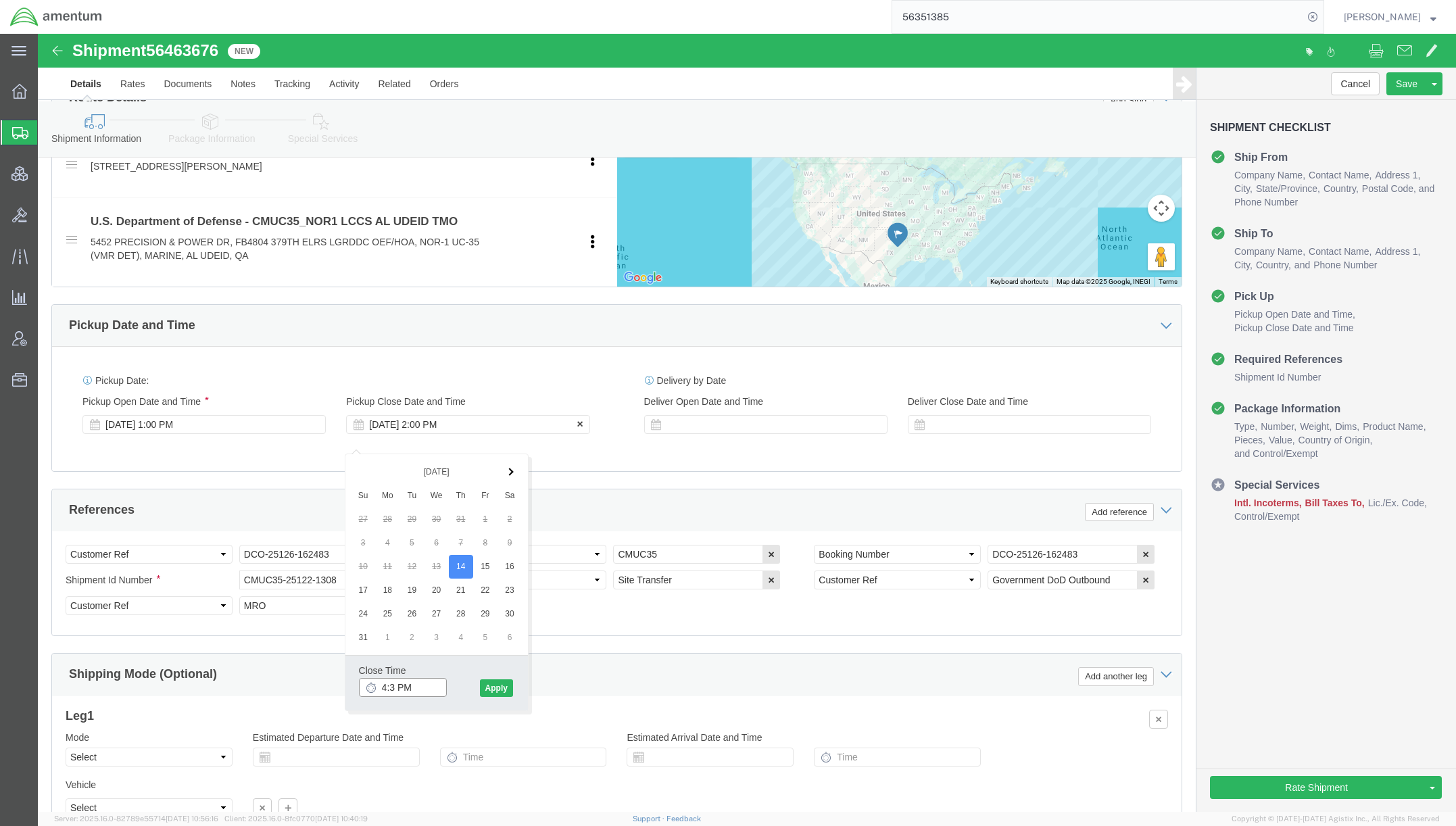
type input "4:30 PM"
click button "Apply"
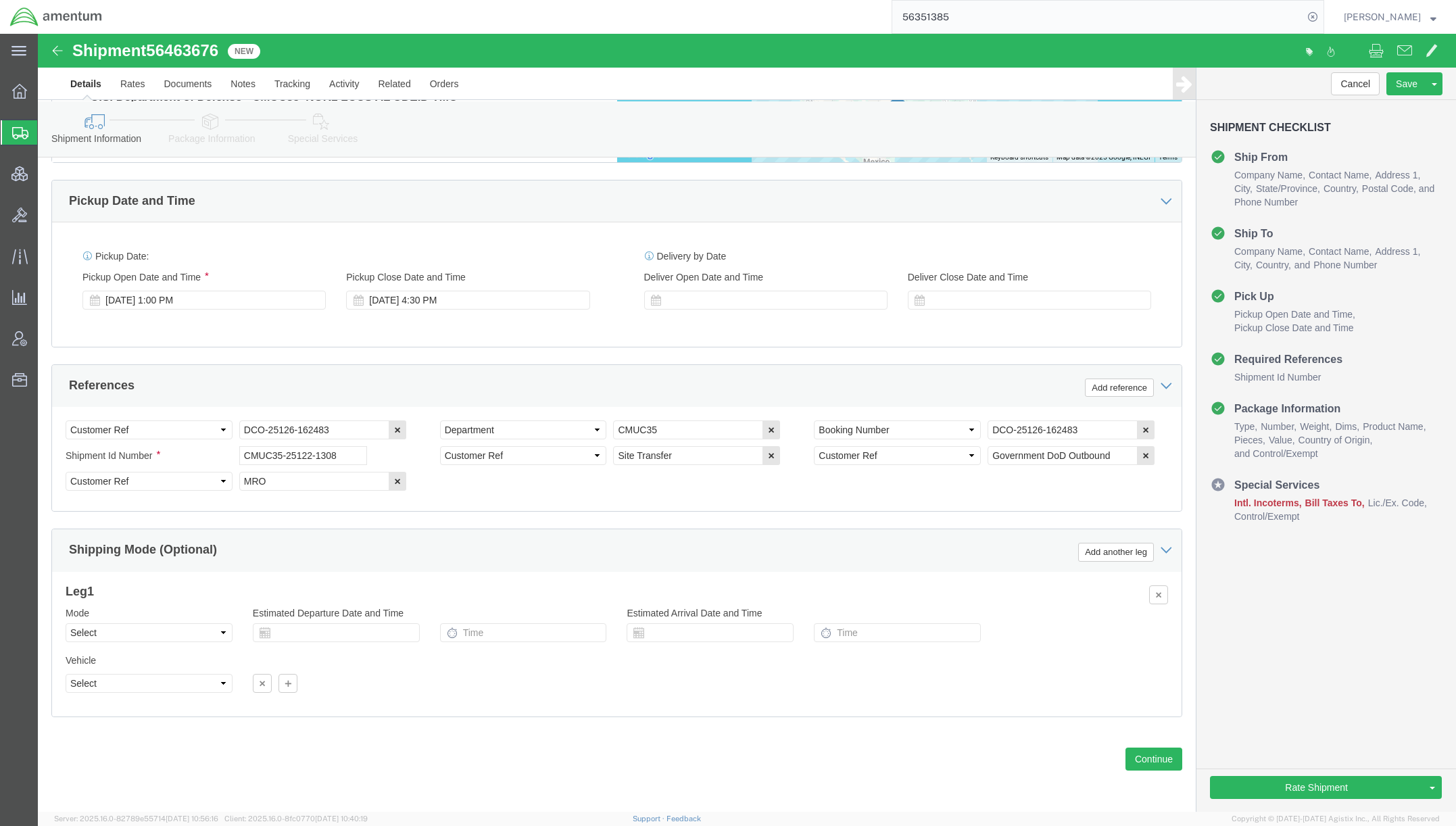
scroll to position [676, 0]
click select "Select Air Less than Truckload Multi-Leg Ocean Freight Rail Small Parcel Truckl…"
select select "AIR"
click select "Select Air Less than Truckload Multi-Leg Ocean Freight Rail Small Parcel Truckl…"
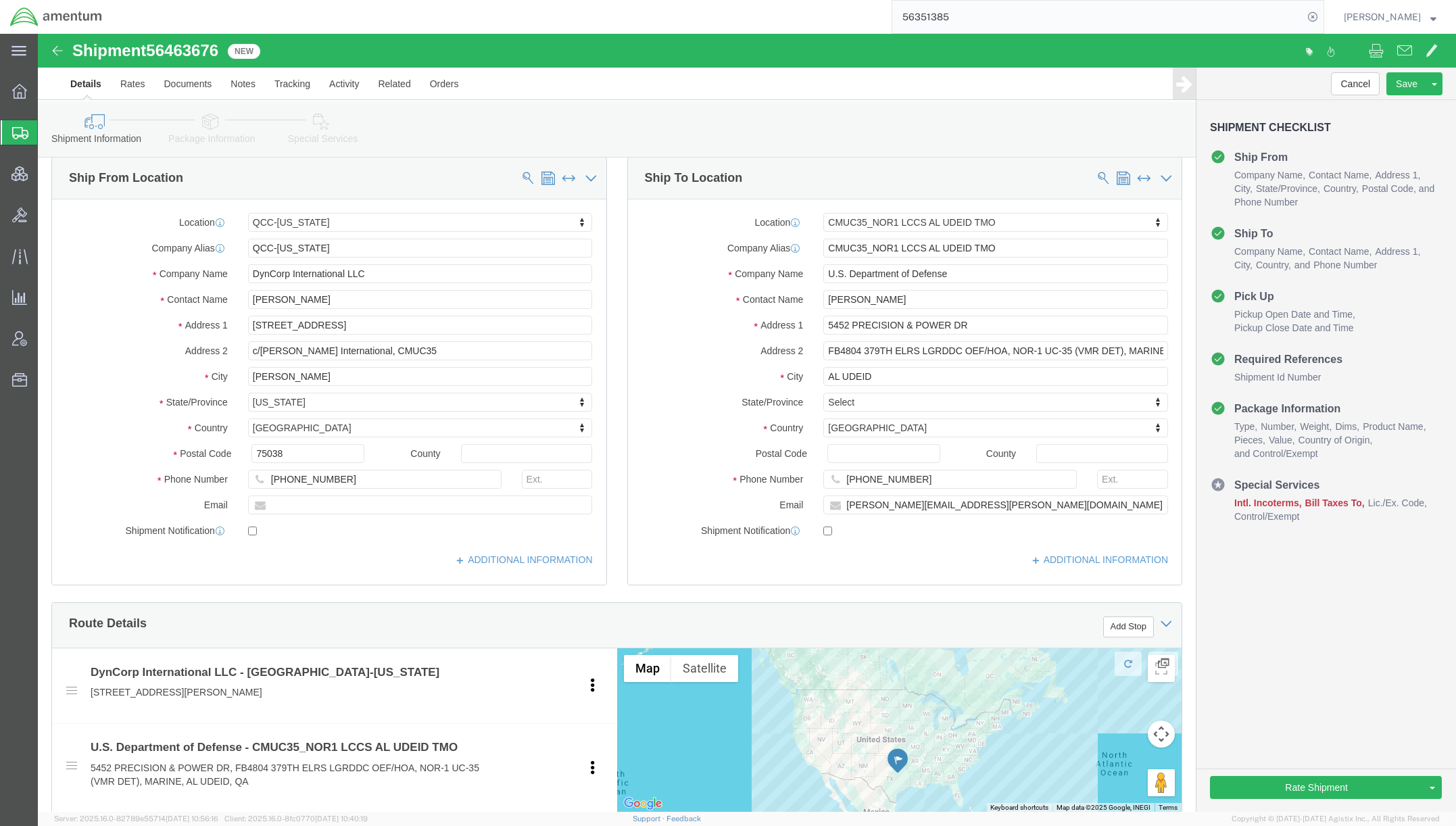
scroll to position [0, 0]
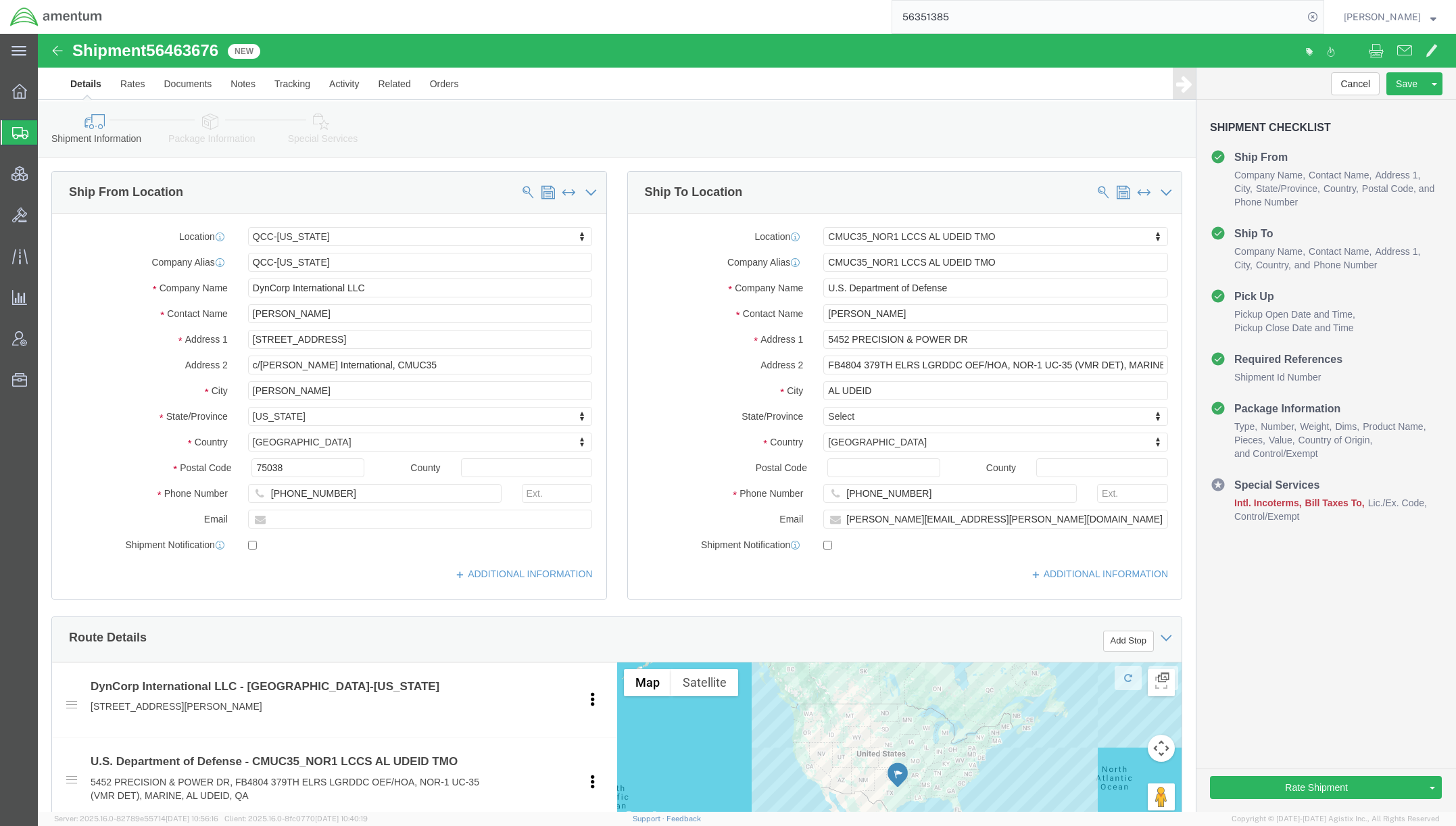
click icon
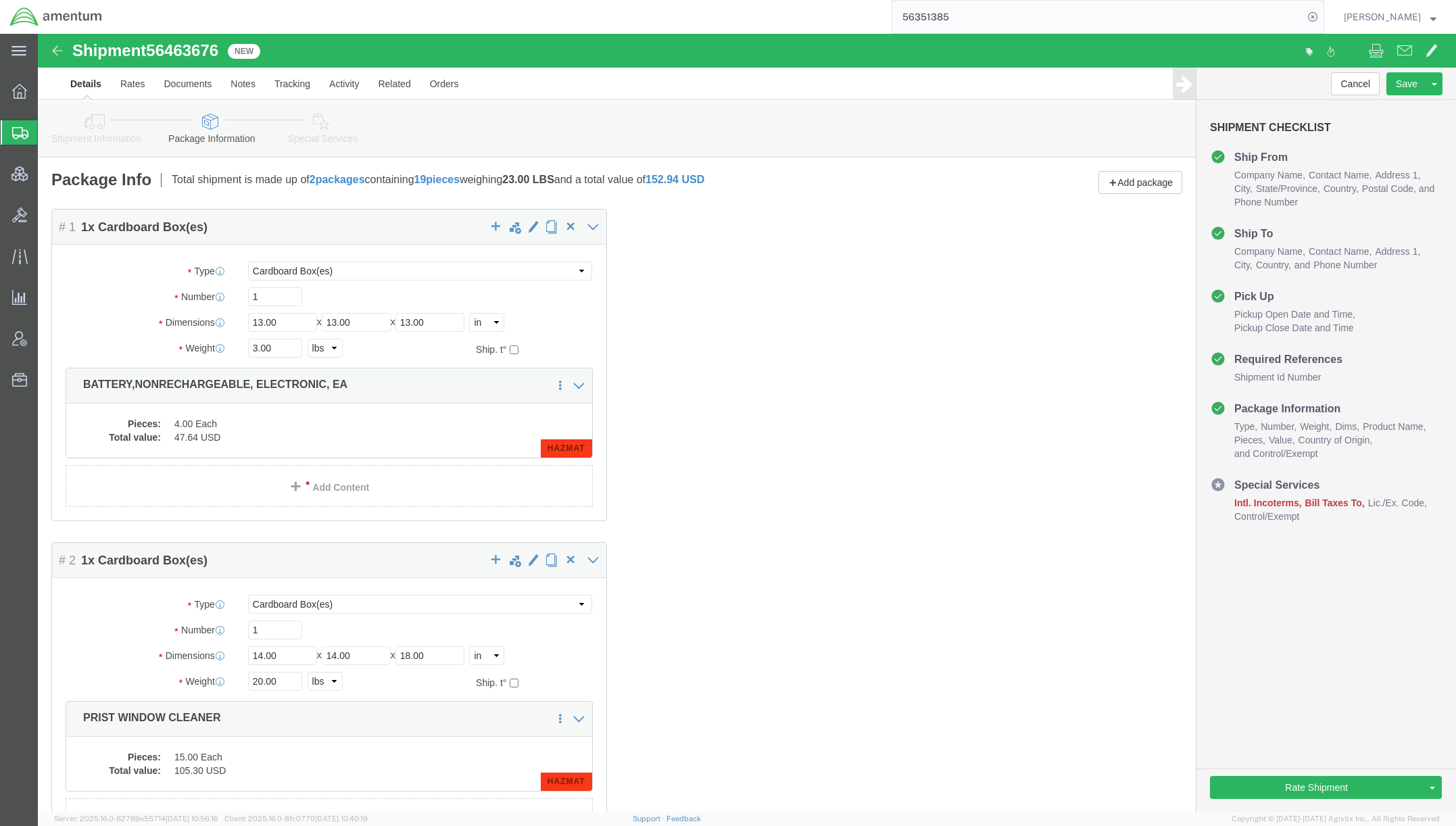
click icon
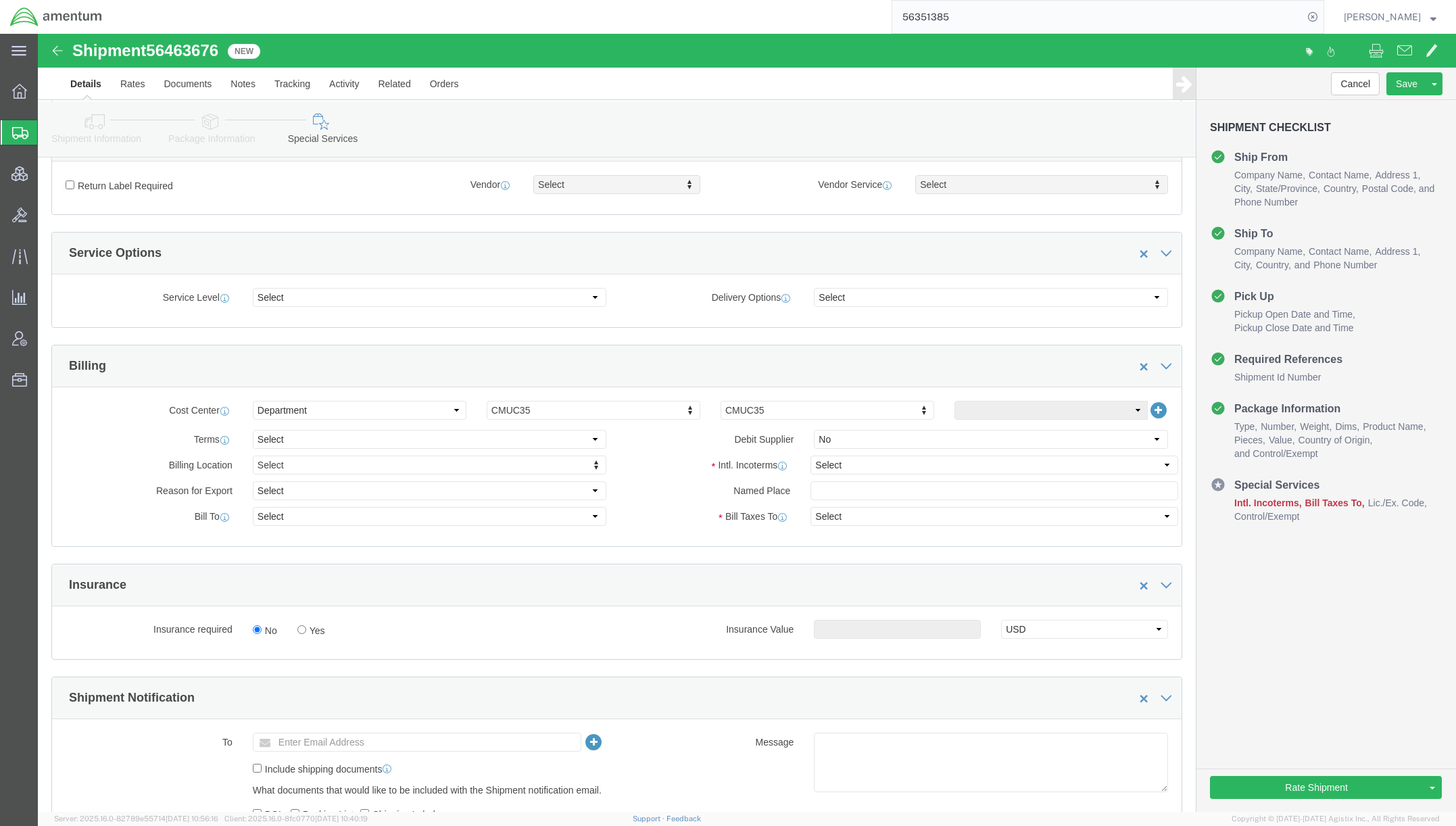
scroll to position [405, 0]
click select "Select Recipient Account Sender/Shipper Third Party Account"
select select "SHIP"
click select "Select Recipient Account Sender/Shipper Third Party Account"
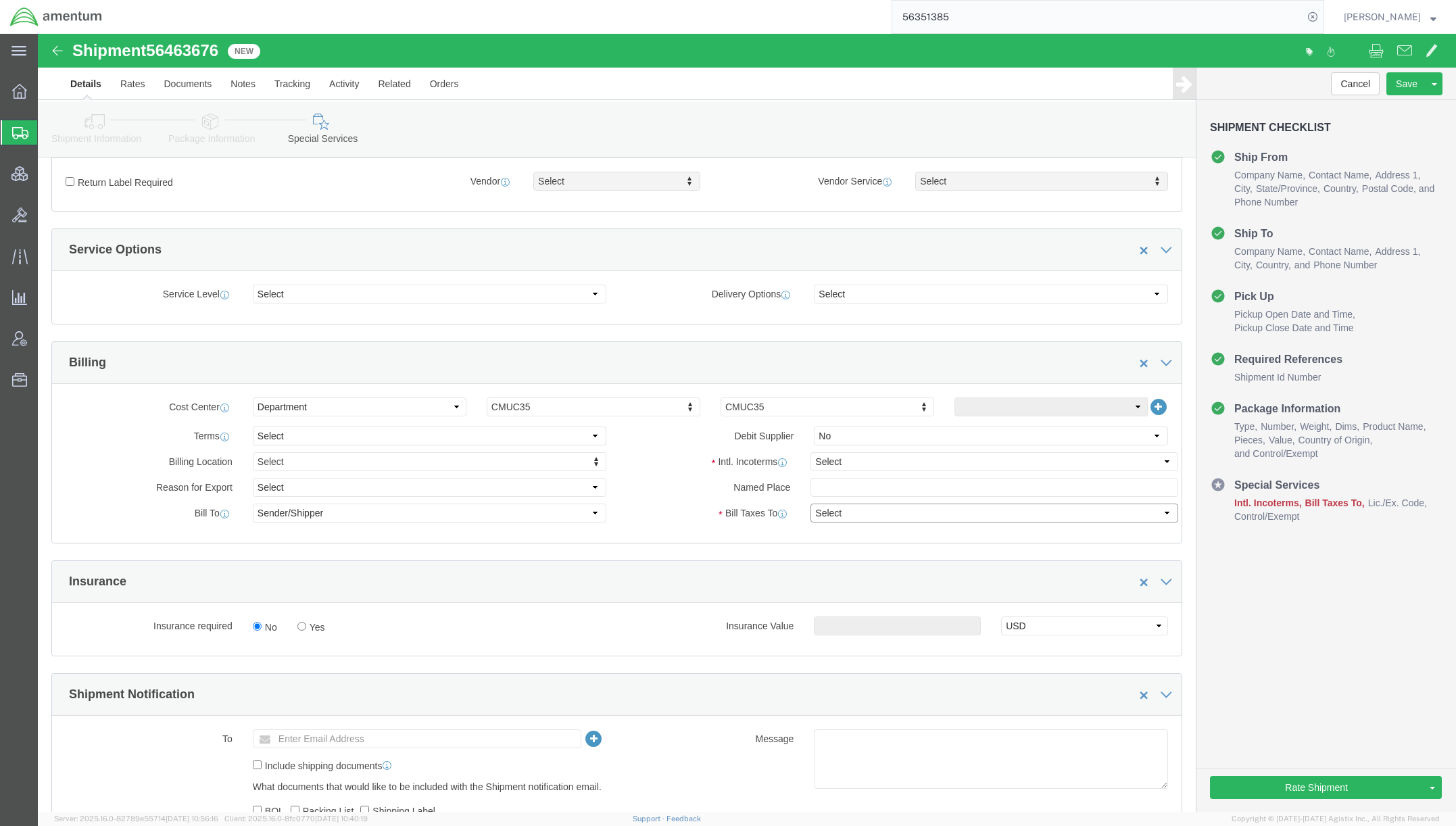
select select "SHIP"
click select "Select Recipient Account Sender/Shipper Third Party Account"
click select "Select Carriage Insurance Paid Carriage Paid To Cost and Freight Cost Insurance…"
click div "Select Carriage Insurance Paid Carriage Paid To Cost and Freight Cost Insurance…"
click select "Select Carriage Insurance Paid Carriage Paid To Cost and Freight Cost Insurance…"
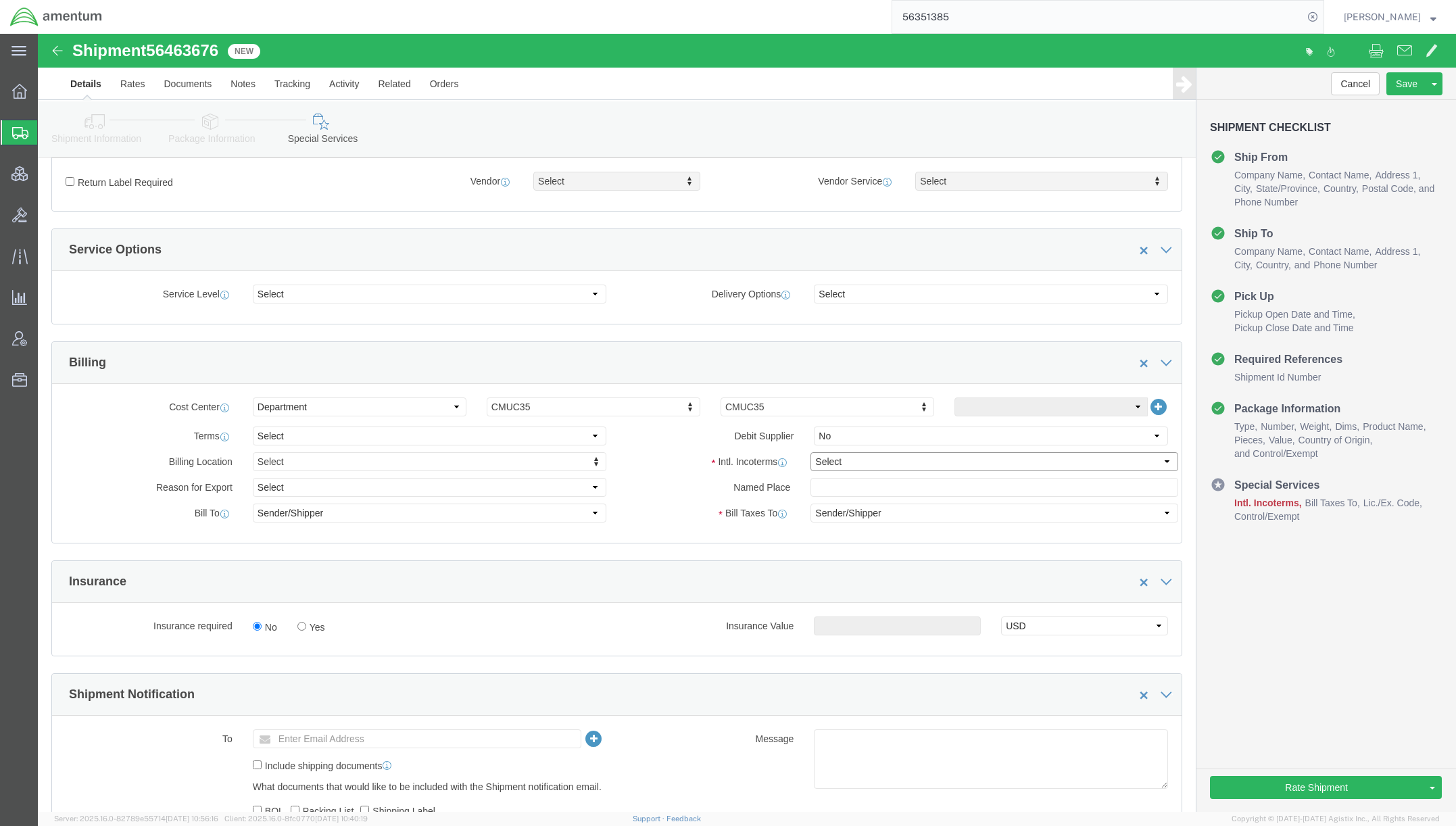
select select "DDP"
click select "Select Carriage Insurance Paid Carriage Paid To Cost and Freight Cost Insurance…"
click select "Select Gift Personal Effects Repair/Warranty Return Sample Sold Temporary/Not S…"
select select "TEMPORARY"
click select "Select Gift Personal Effects Repair/Warranty Return Sample Sold Temporary/Not S…"
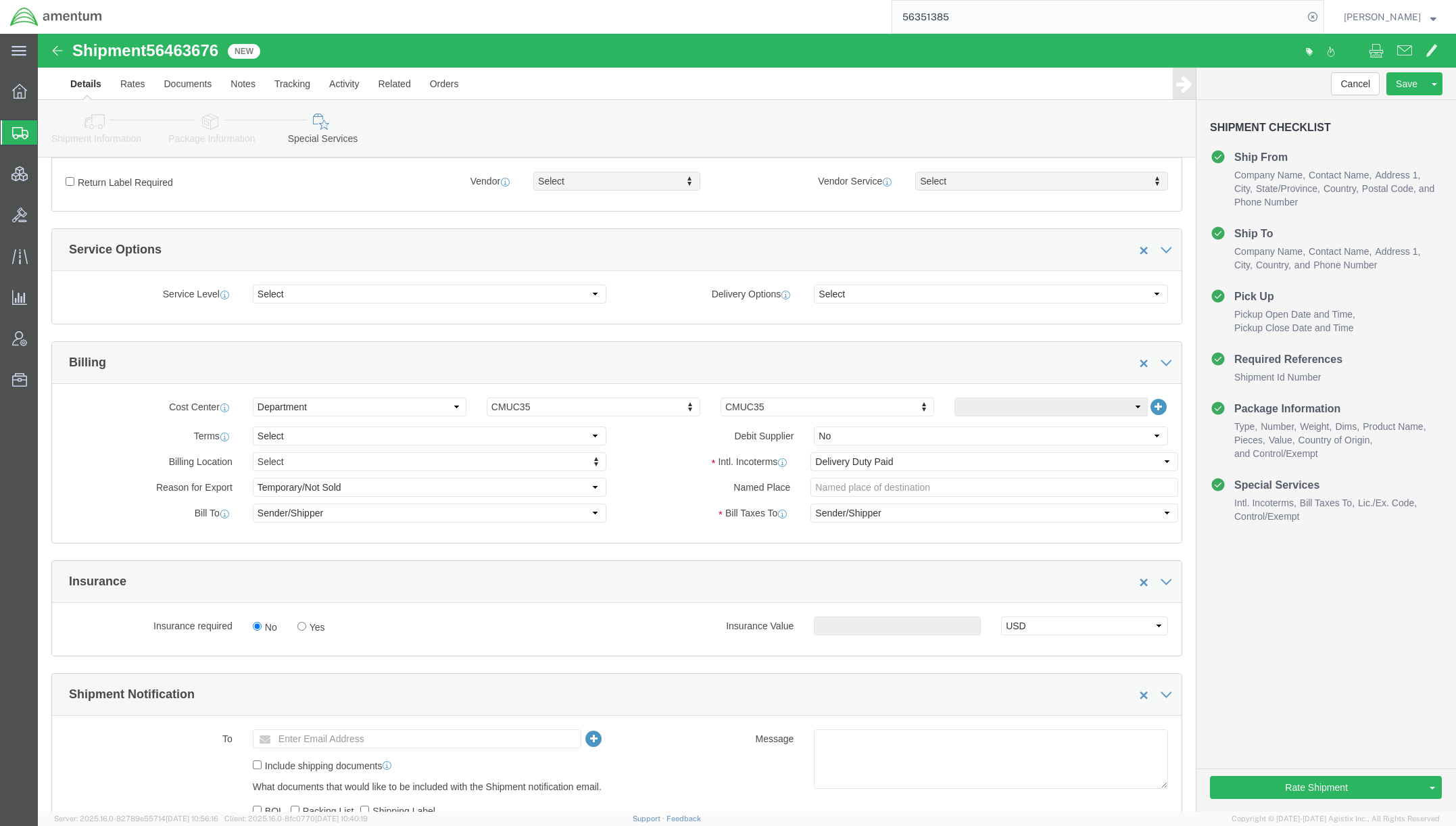
click label "Named Place"
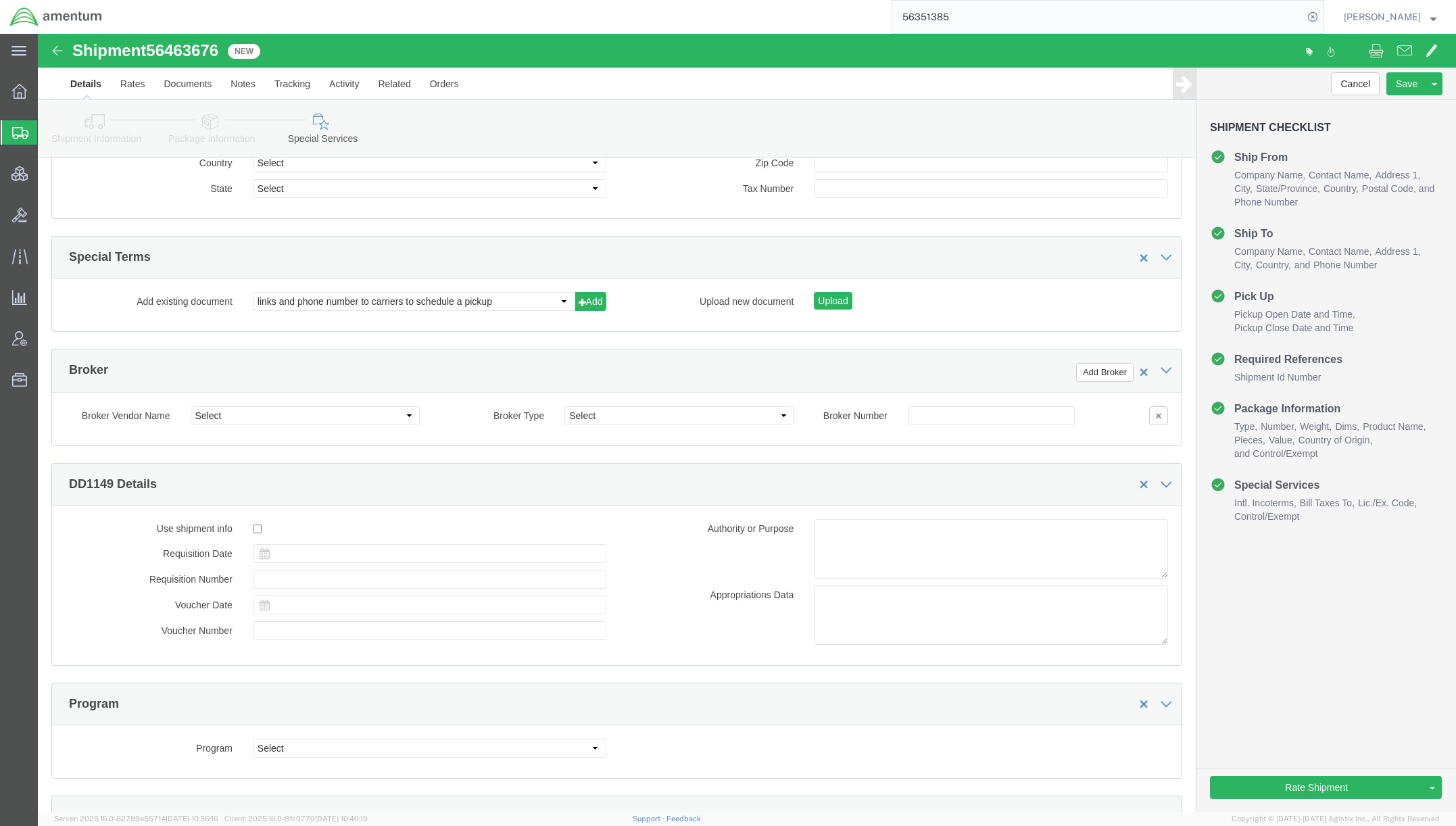
scroll to position [1893, 0]
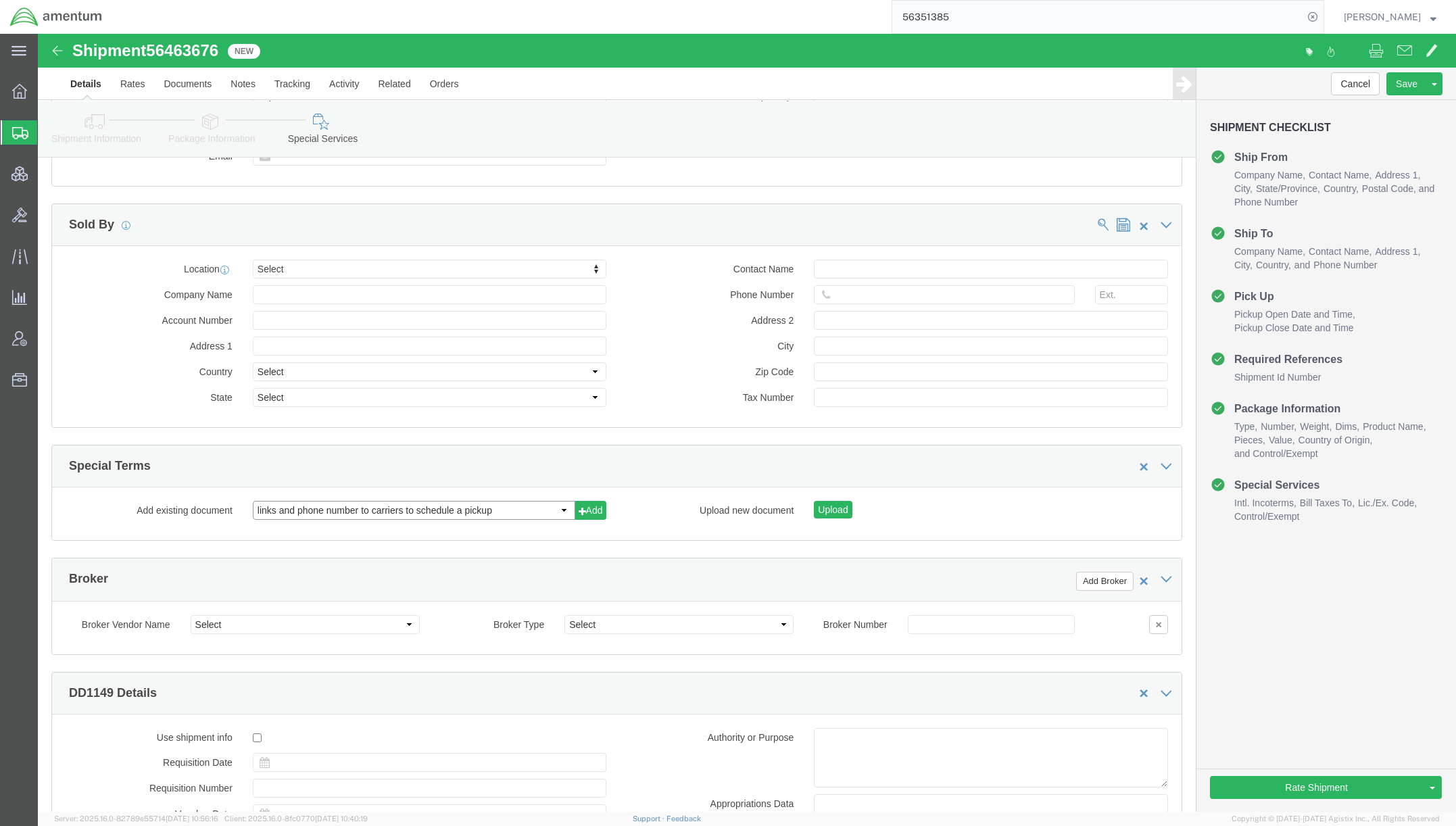
click select "links and phone number to carriers to schedule a pickup instructions for US imp…"
select select "109858248"
click select "links and phone number to carriers to schedule a pickup instructions for US imp…"
click button "Add"
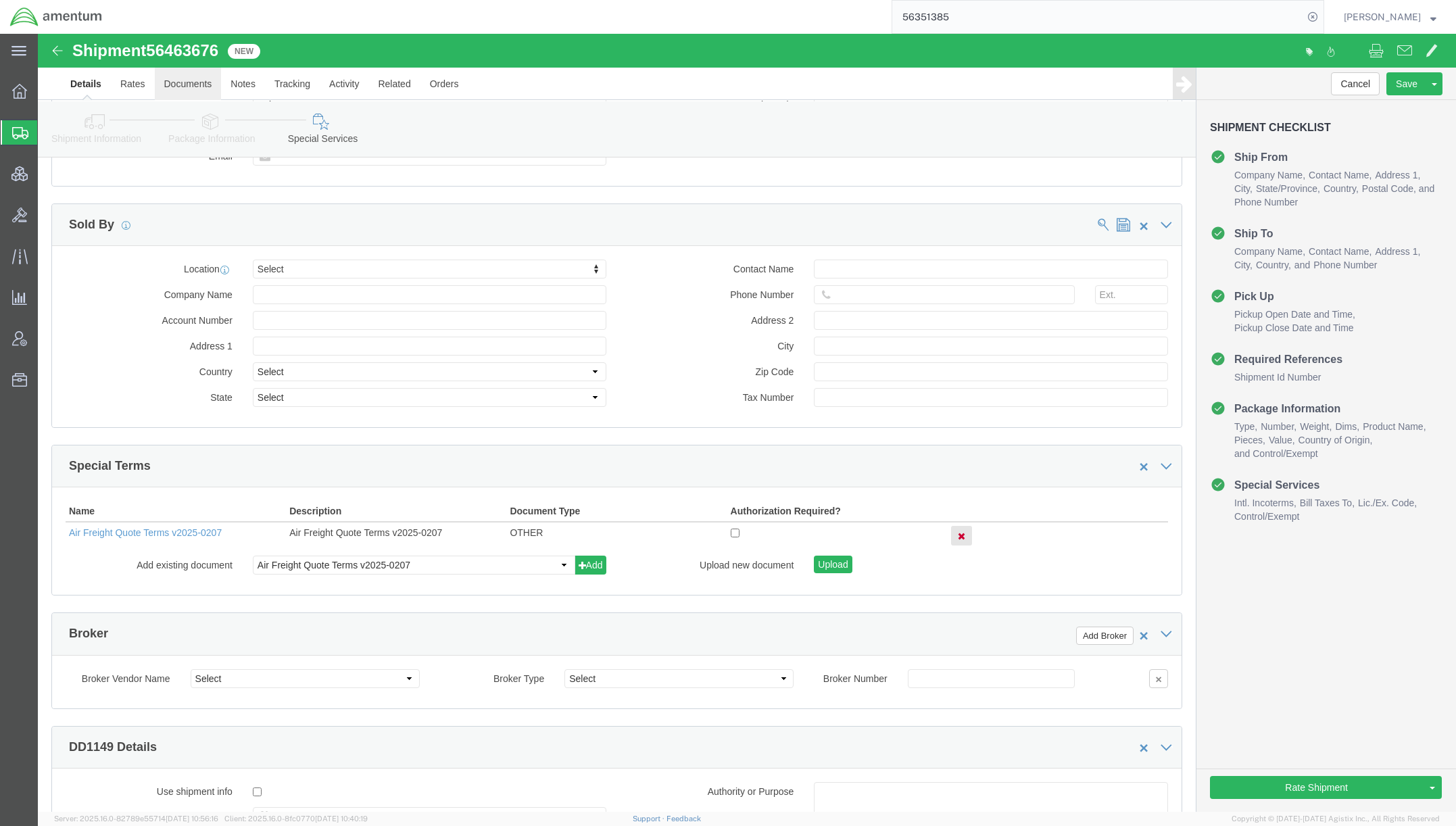
click link "Documents"
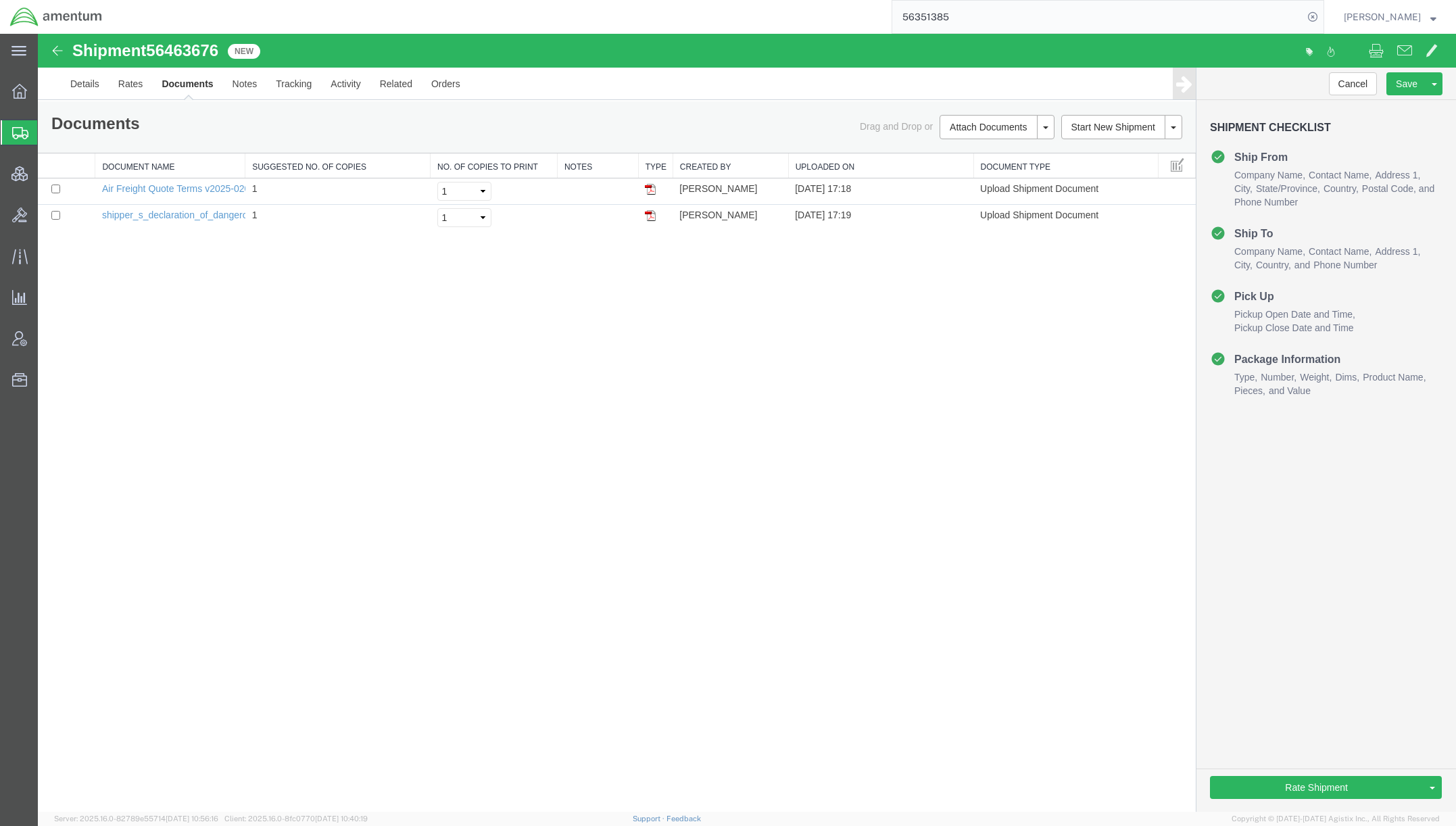
click at [38, 34] on link "Send To Bid" at bounding box center [38, 34] width 0 height 0
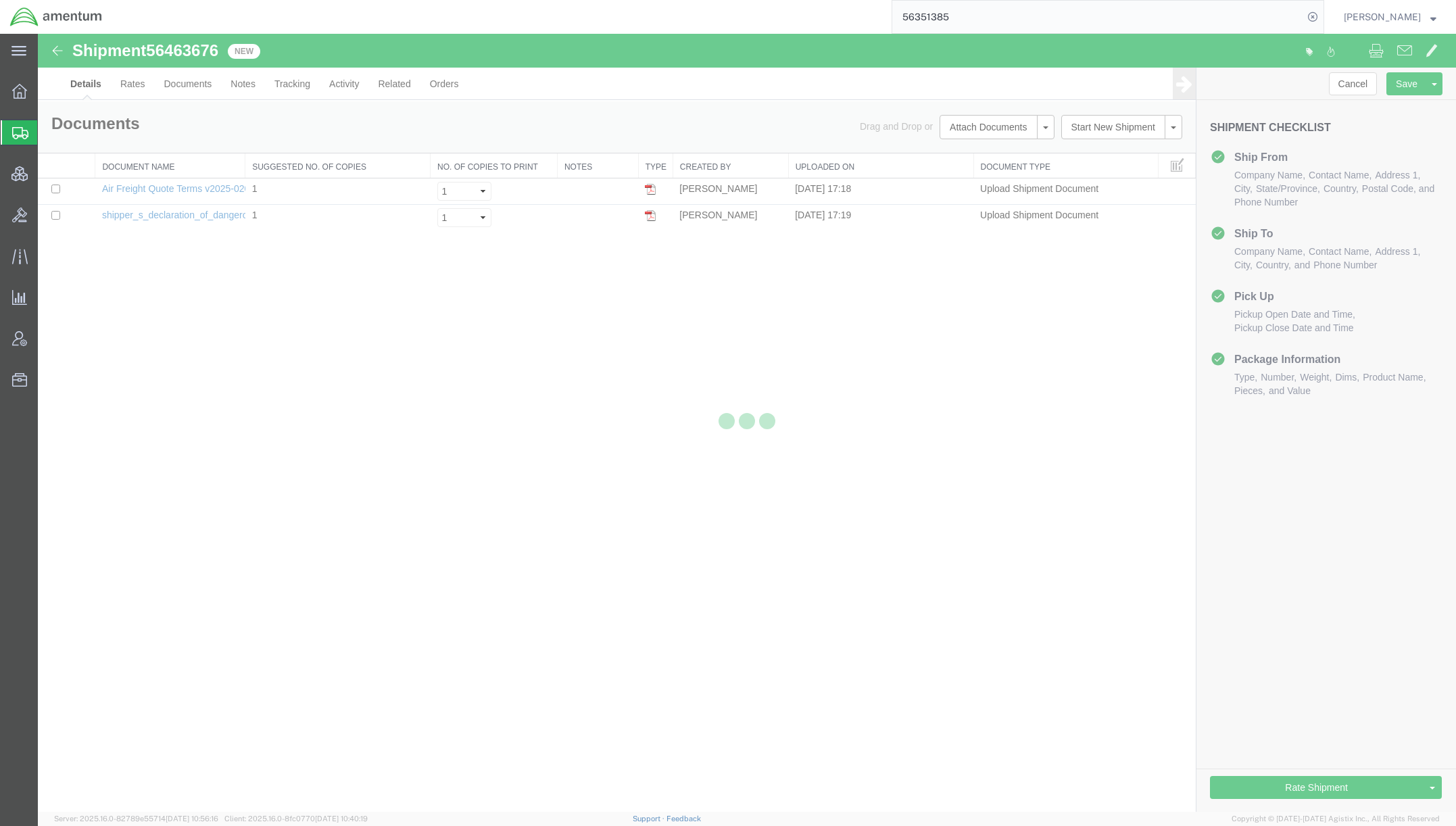
select select "42668"
select select "42657"
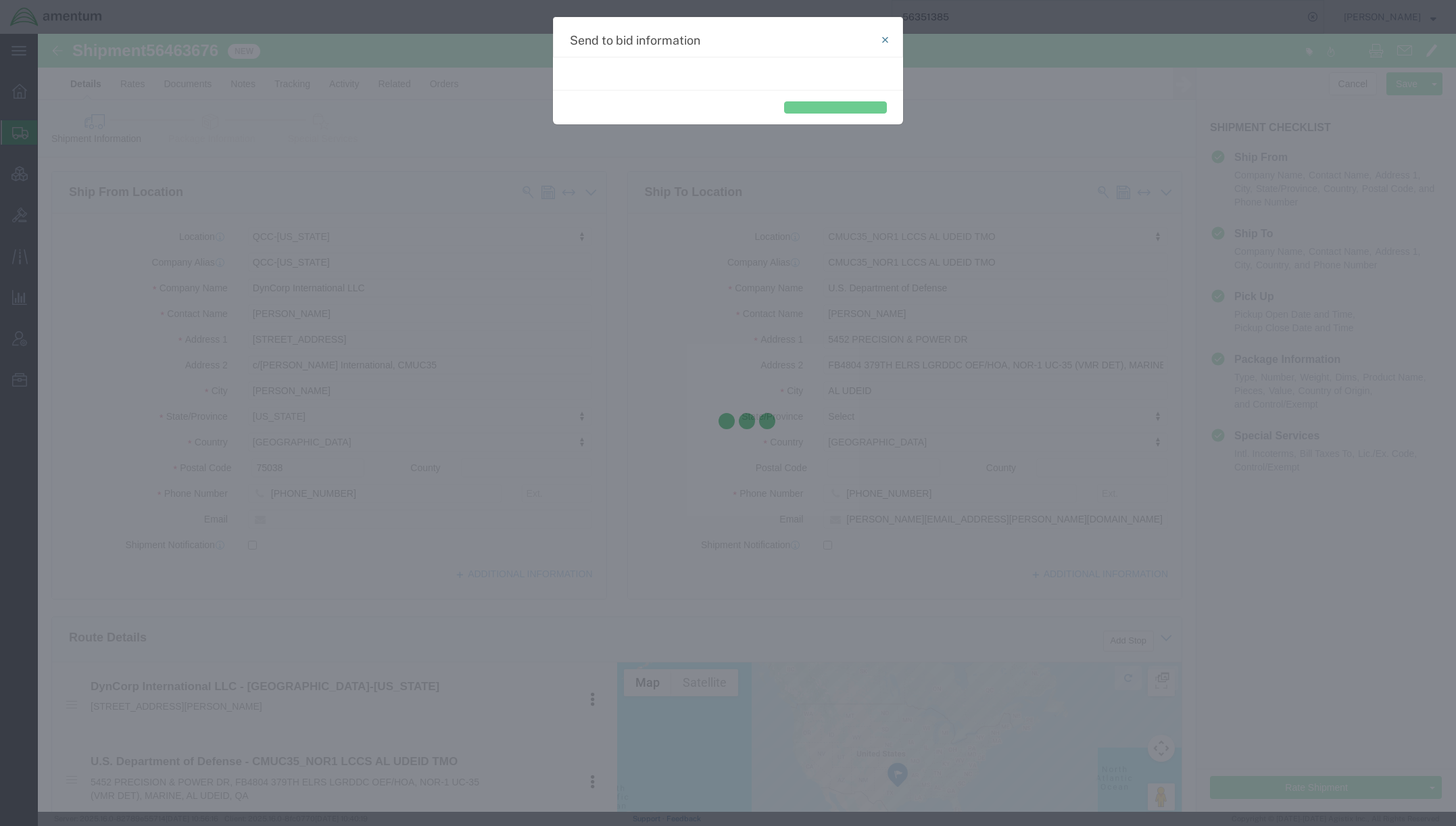
select select "AIR"
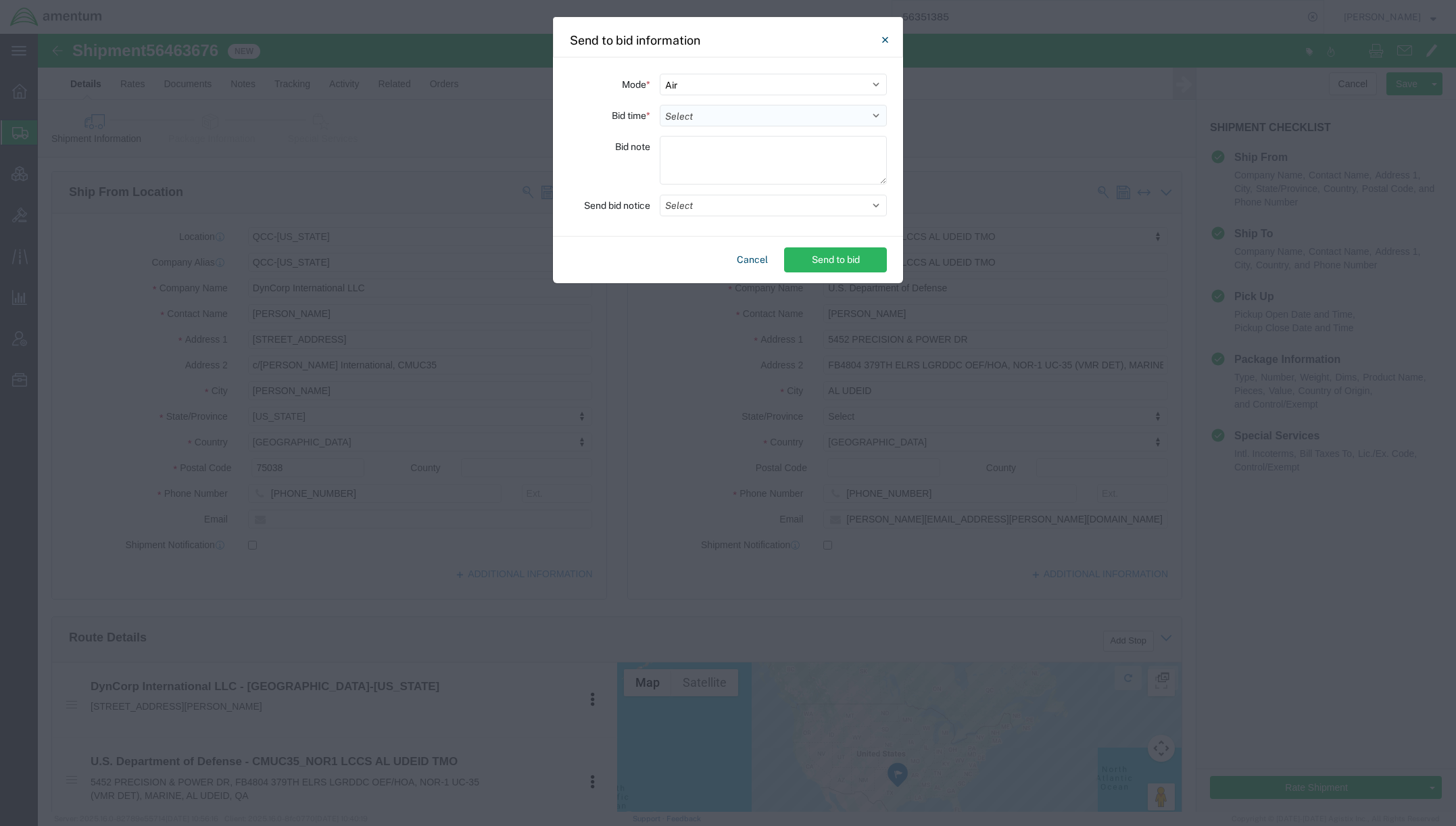
click at [709, 116] on select "Select 30 Min (Rush) 1 Hour (Rush) 2 Hours (Rush) 4 Hours (Rush) 8 Hours (Rush)…" at bounding box center [773, 116] width 227 height 21
select select "36"
click at [660, 105] on select "Select 30 Min (Rush) 1 Hour (Rush) 2 Hours (Rush) 4 Hours (Rush) 8 Hours (Rush)…" at bounding box center [773, 116] width 227 height 21
click at [730, 159] on textarea at bounding box center [773, 160] width 227 height 49
click at [723, 203] on button "Select" at bounding box center [773, 205] width 227 height 21
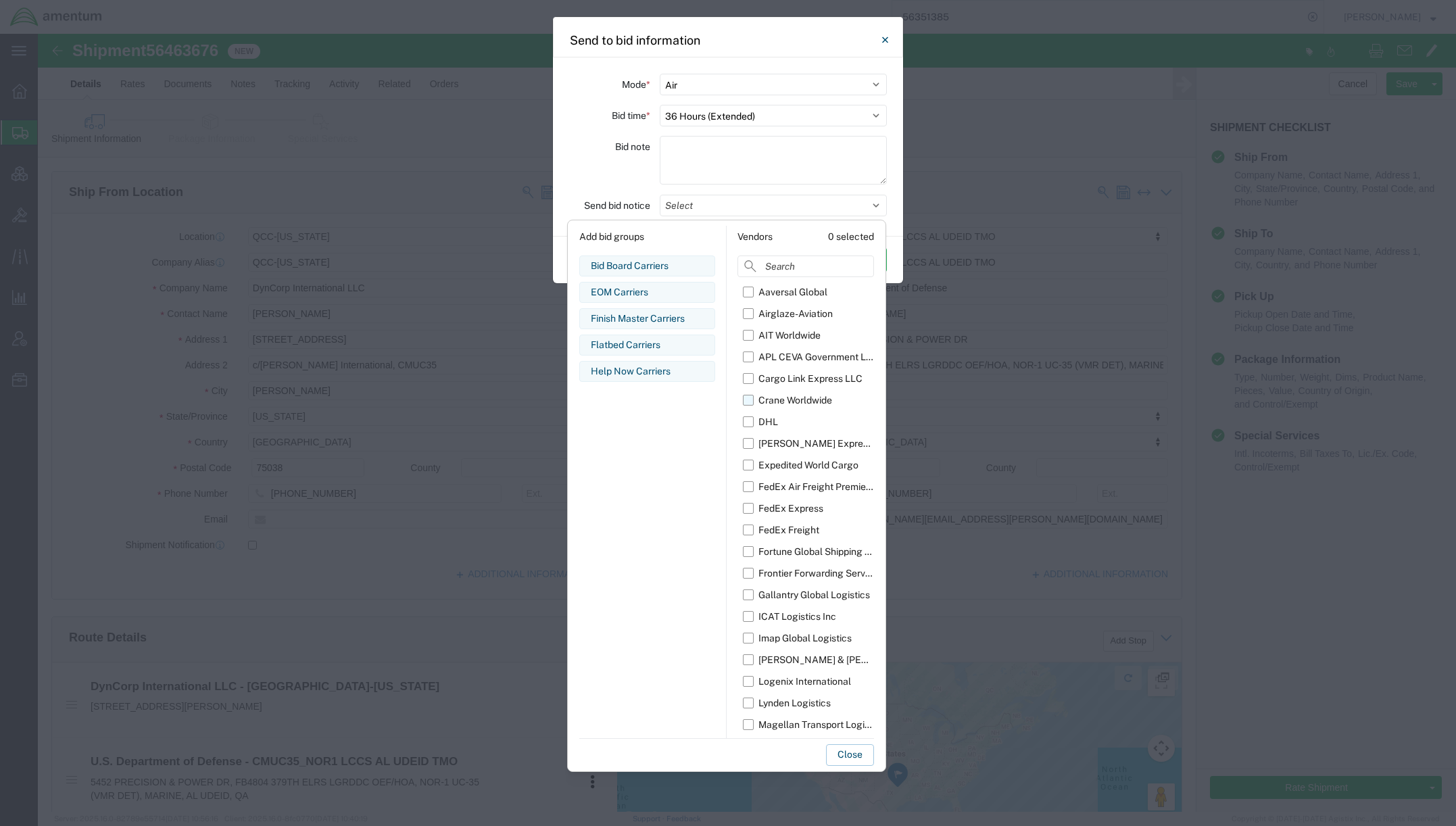
click at [744, 400] on label "Crane Worldwide" at bounding box center [809, 400] width 131 height 21
click at [0, 0] on input "Crane Worldwide" at bounding box center [0, 0] width 0 height 0
click at [748, 616] on label "ICAT Logistics Inc" at bounding box center [809, 616] width 131 height 21
click at [0, 0] on input "ICAT Logistics Inc" at bounding box center [0, 0] width 0 height 0
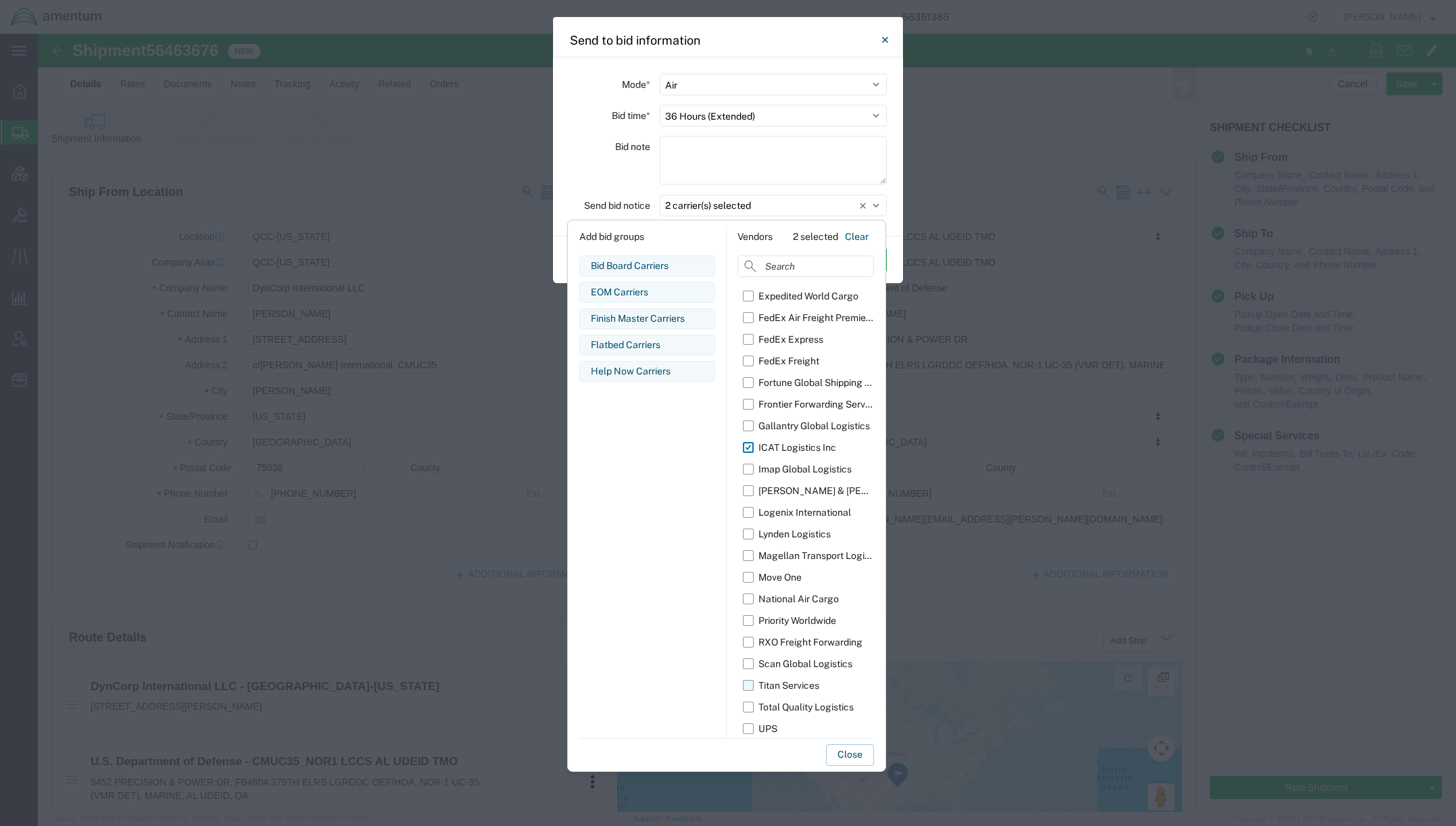
click at [786, 684] on div "Titan Services" at bounding box center [789, 685] width 61 height 14
click at [0, 0] on input "Titan Services" at bounding box center [0, 0] width 0 height 0
click at [797, 621] on div "Priority Worldwide" at bounding box center [797, 621] width 78 height 14
click at [0, 0] on input "Priority Worldwide" at bounding box center [0, 0] width 0 height 0
click at [800, 617] on div "Priority Worldwide" at bounding box center [797, 621] width 78 height 14
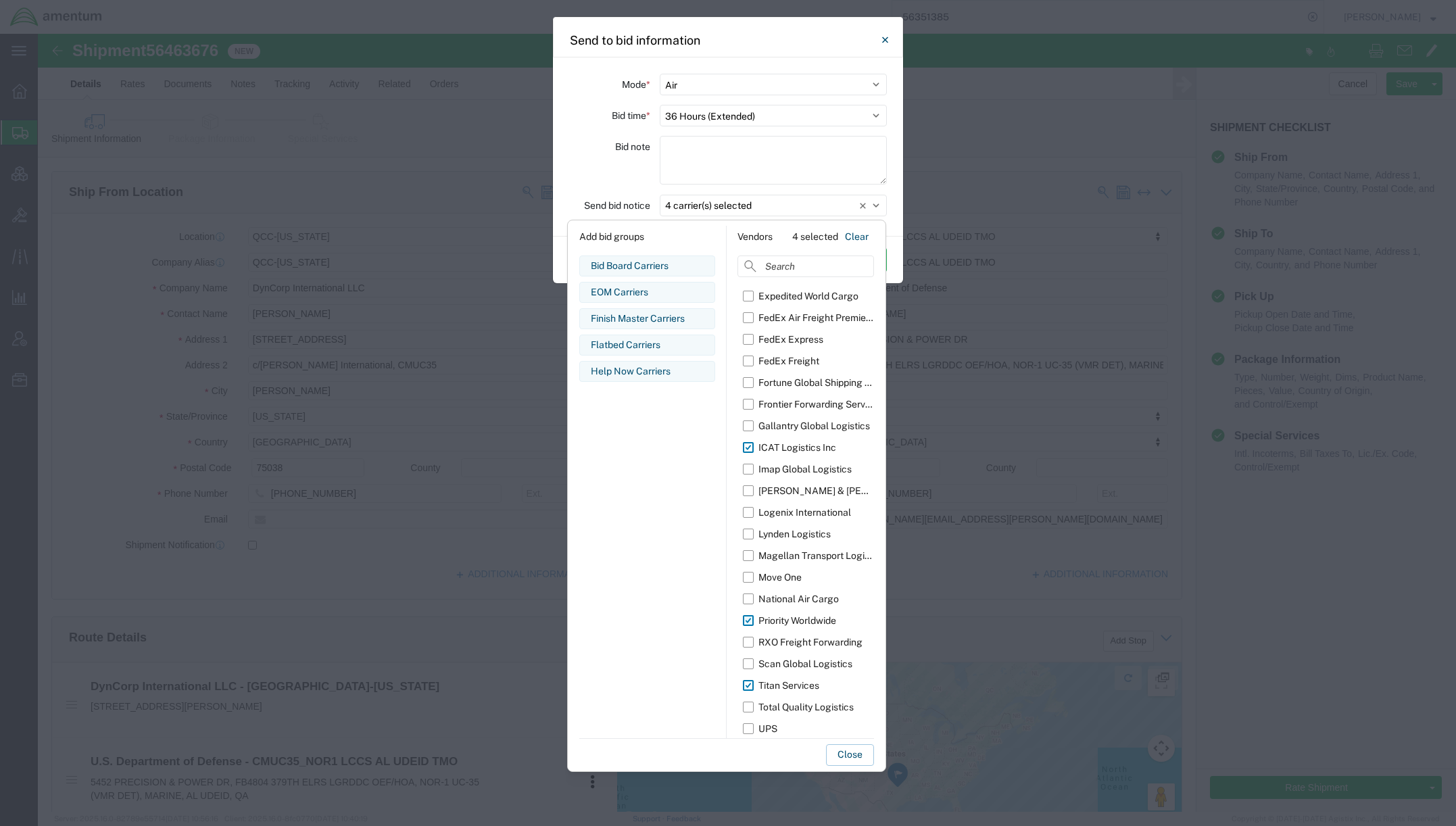
click at [0, 0] on input "Priority Worldwide" at bounding box center [0, 0] width 0 height 0
click at [800, 617] on div "Priority Worldwide" at bounding box center [797, 621] width 78 height 14
click at [0, 0] on input "Priority Worldwide" at bounding box center [0, 0] width 0 height 0
click at [803, 511] on div "Logenix International" at bounding box center [805, 512] width 92 height 14
click at [0, 0] on input "Logenix International" at bounding box center [0, 0] width 0 height 0
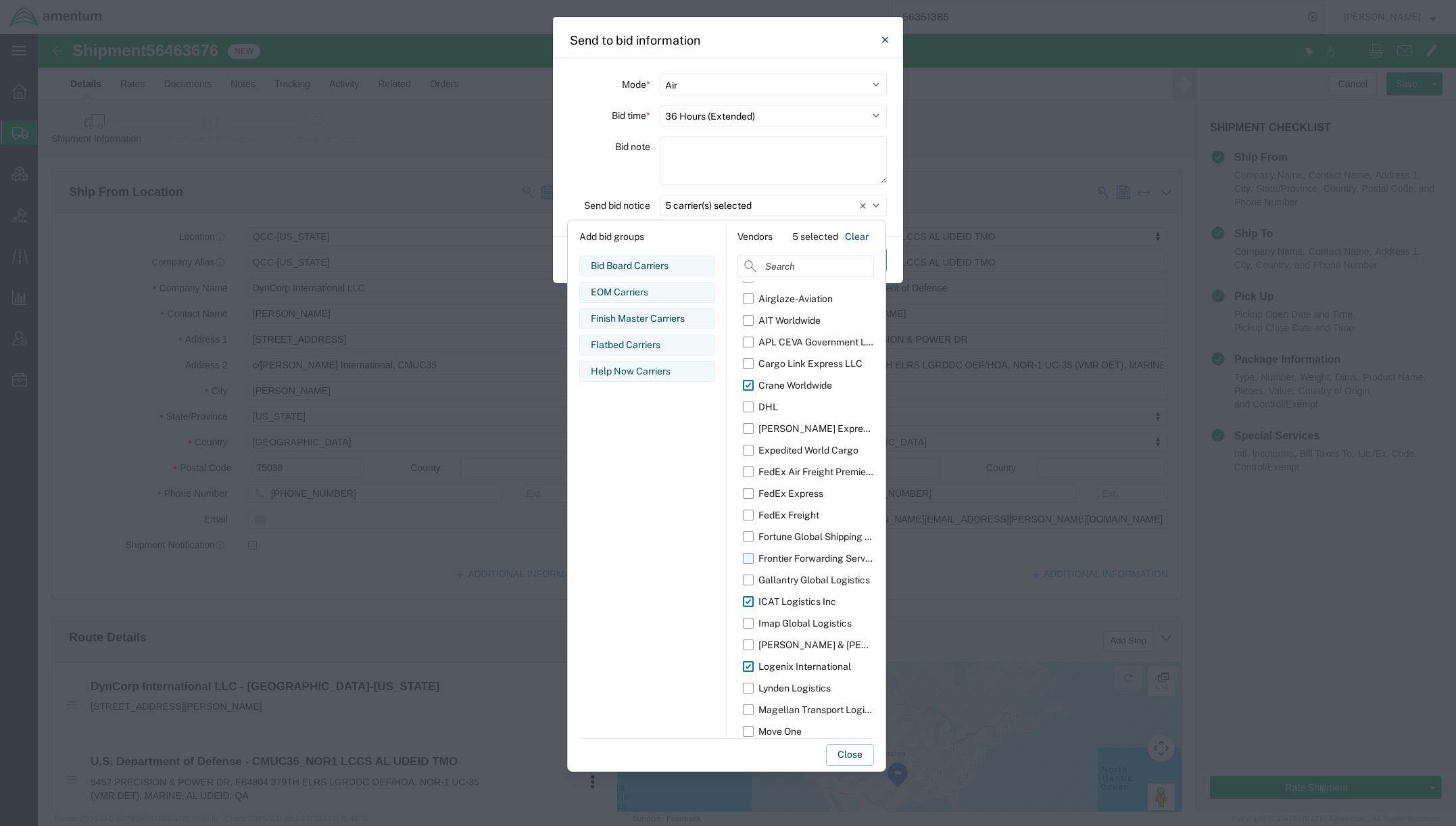
scroll to position [0, 0]
click at [782, 335] on div "AIT Worldwide" at bounding box center [790, 335] width 63 height 14
click at [0, 0] on input "AIT Worldwide" at bounding box center [0, 0] width 0 height 0
click at [800, 295] on div "Aaversal Global" at bounding box center [793, 292] width 69 height 14
click at [0, 0] on input "Aaversal Global" at bounding box center [0, 0] width 0 height 0
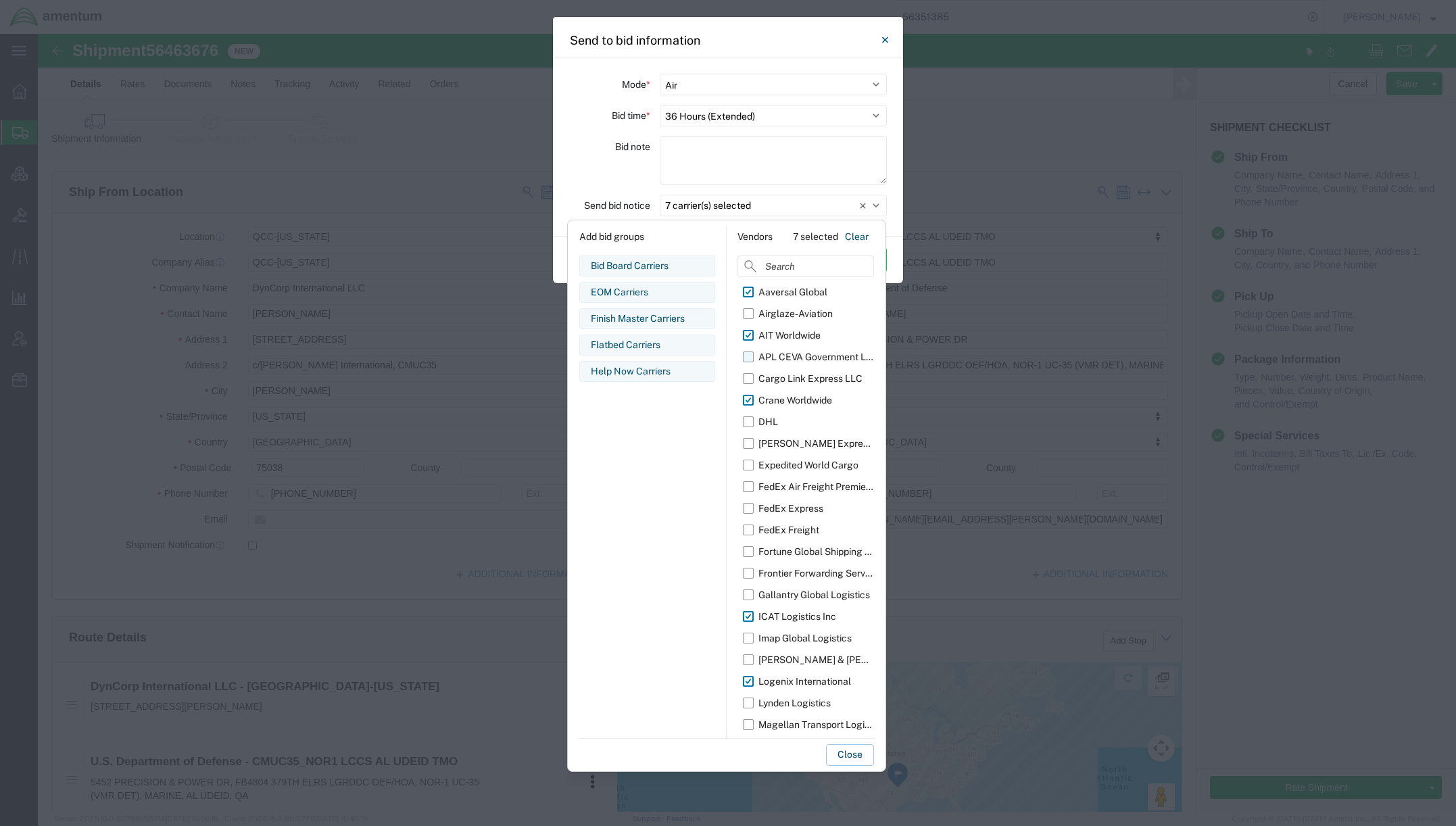
click at [807, 353] on div "APL CEVA Government Logistics" at bounding box center [817, 357] width 116 height 14
click at [0, 0] on input "APL CEVA Government Logistics" at bounding box center [0, 0] width 0 height 0
click at [799, 597] on div "Gallantry Global Logistics" at bounding box center [815, 595] width 112 height 14
click at [0, 0] on input "Gallantry Global Logistics" at bounding box center [0, 0] width 0 height 0
click at [793, 636] on div "Imap Global Logistics" at bounding box center [805, 638] width 93 height 14
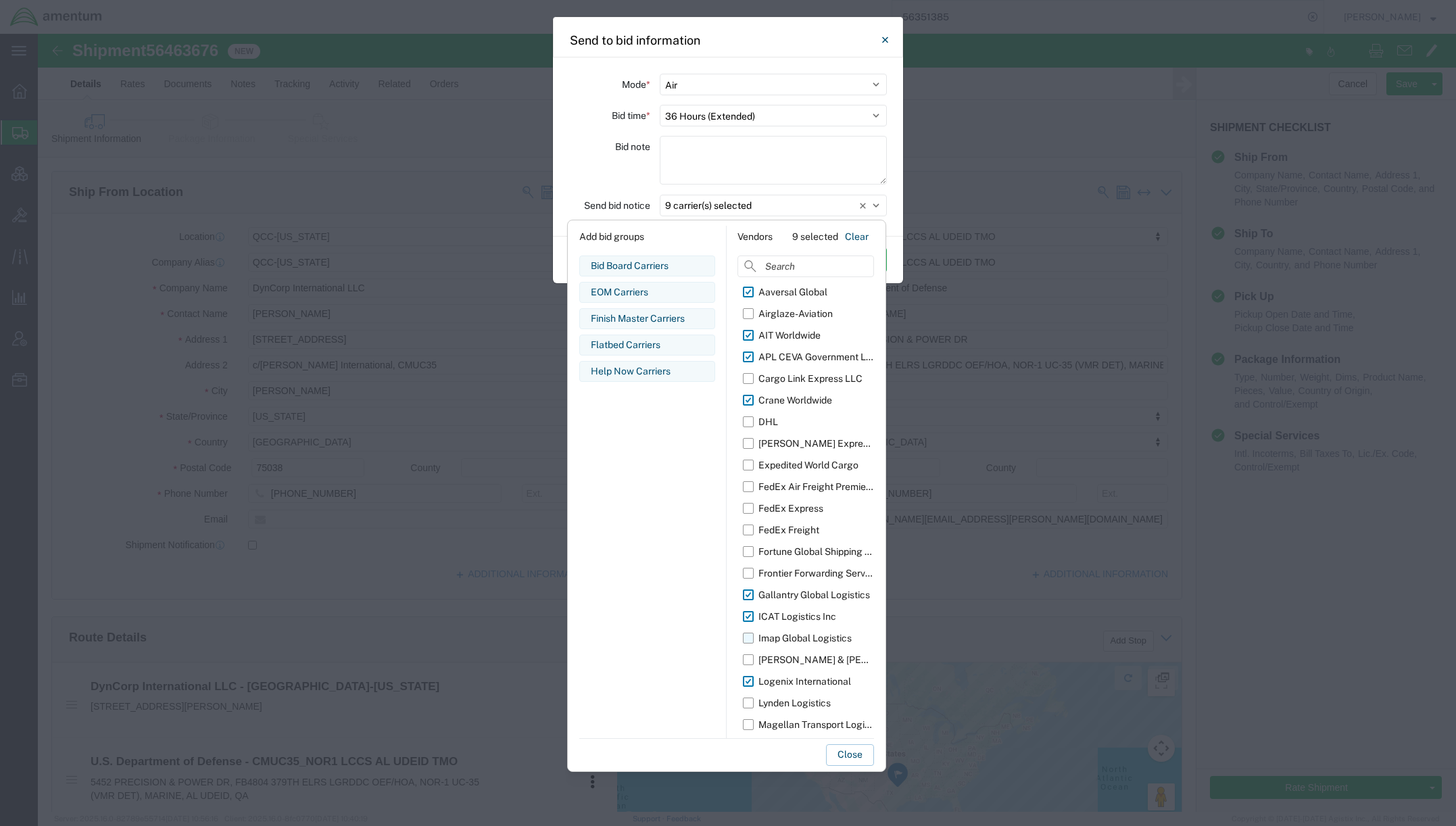
click at [0, 0] on input "Imap Global Logistics" at bounding box center [0, 0] width 0 height 0
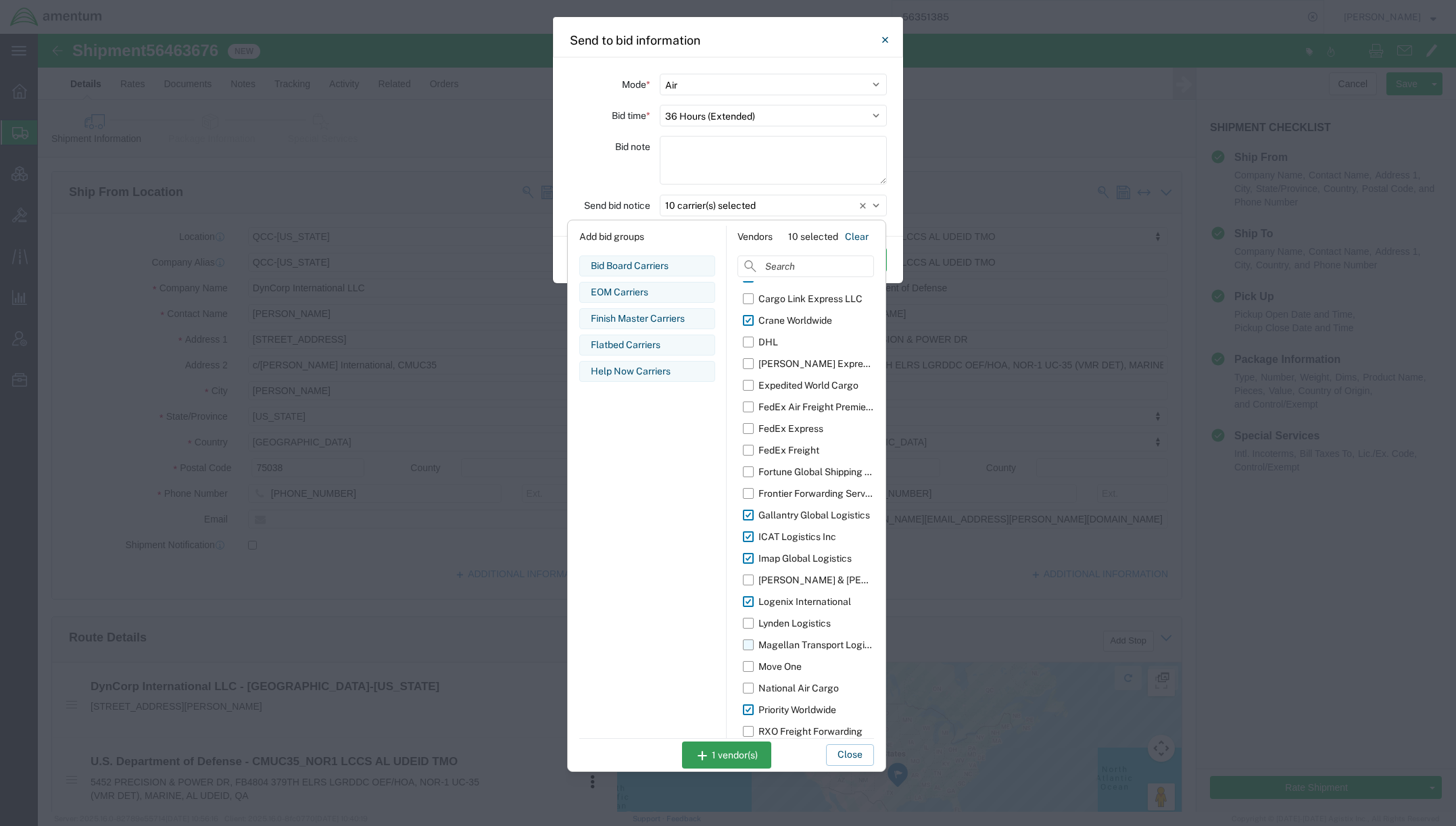
scroll to position [135, 0]
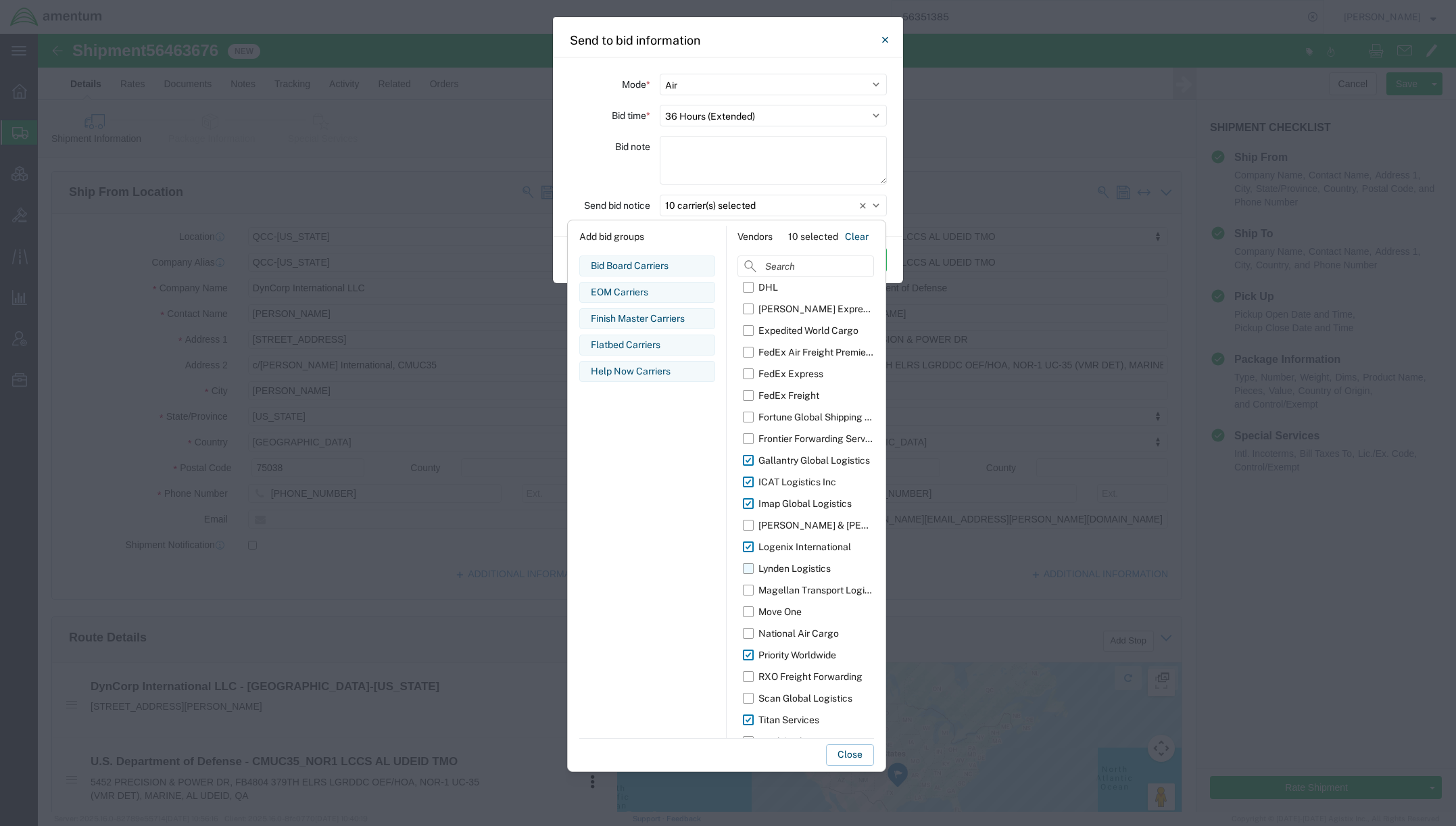
click at [825, 561] on div "Lynden Logistics" at bounding box center [794, 568] width 72 height 14
click at [773, 570] on div "Lynden Logistics" at bounding box center [794, 568] width 72 height 14
click at [0, 0] on input "Lynden Logistics" at bounding box center [0, 0] width 0 height 0
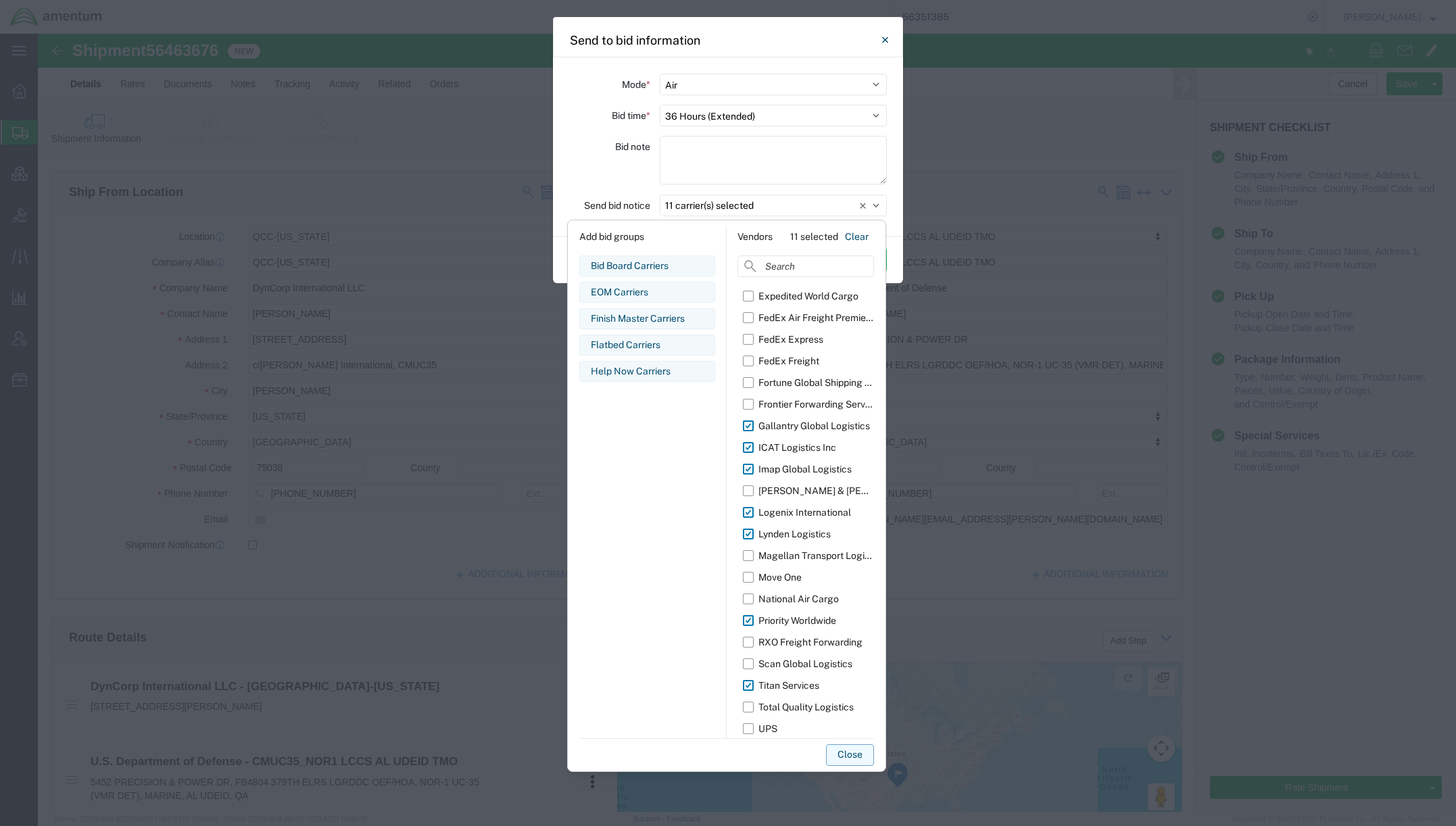
click at [854, 755] on button "Close" at bounding box center [850, 755] width 48 height 21
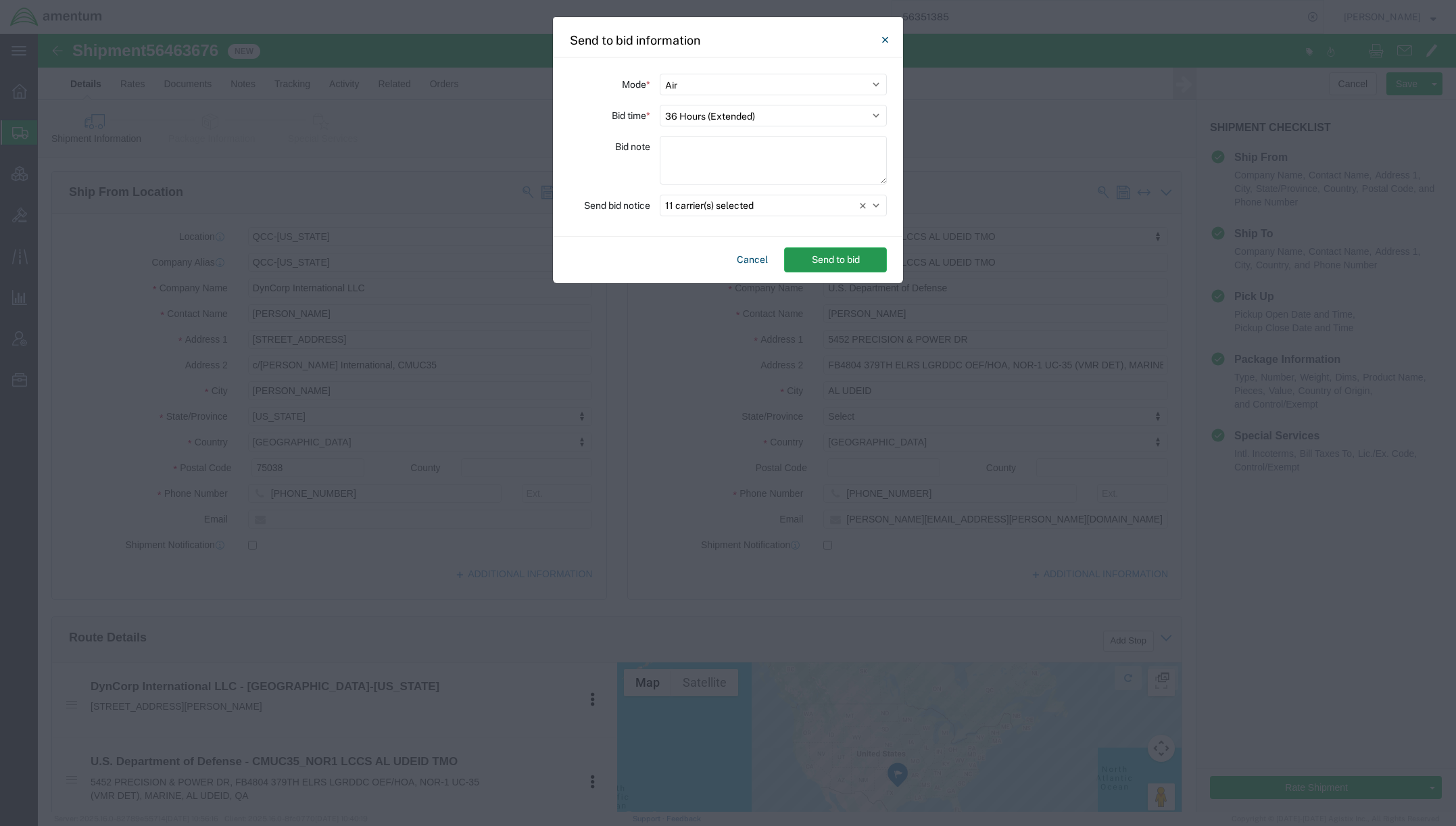
click at [830, 266] on button "Send to bid" at bounding box center [835, 260] width 103 height 25
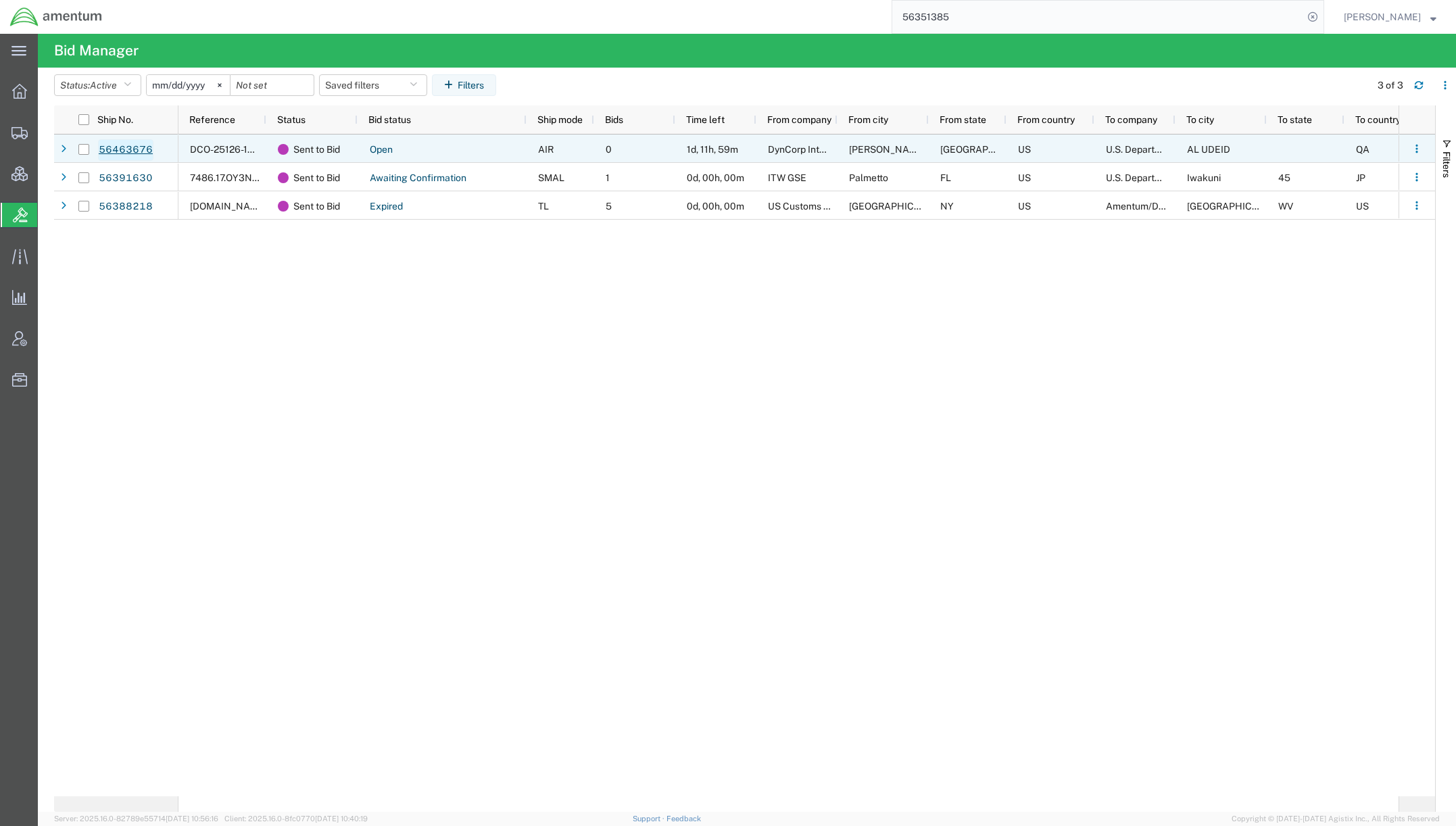
click at [102, 148] on link "56463676" at bounding box center [126, 150] width 56 height 21
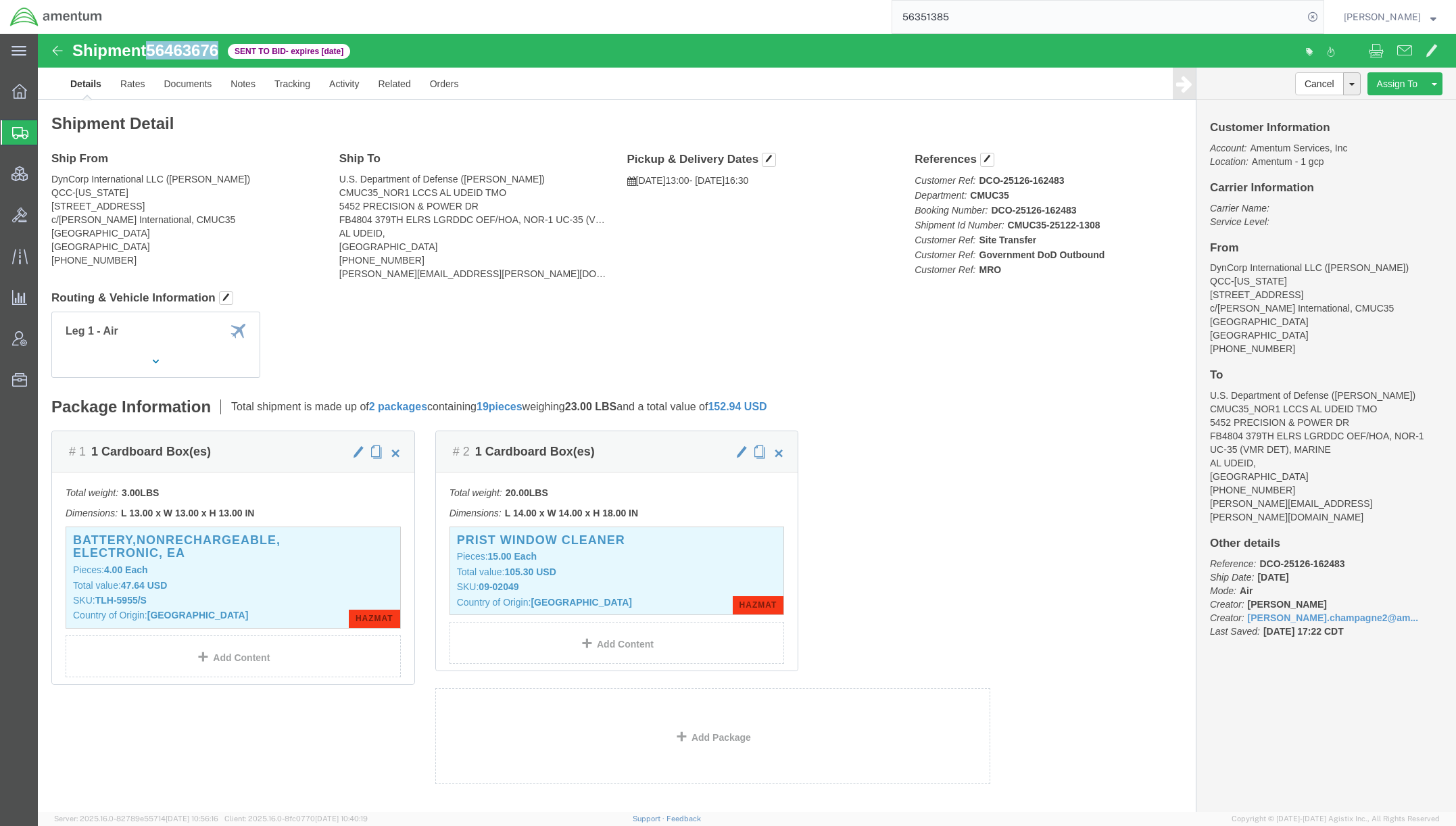
drag, startPoint x: 186, startPoint y: 19, endPoint x: 117, endPoint y: 21, distance: 69.0
click div "Shipment 56463676 Sent to Bid - expires in 2 days"
copy span "56463676"
click span
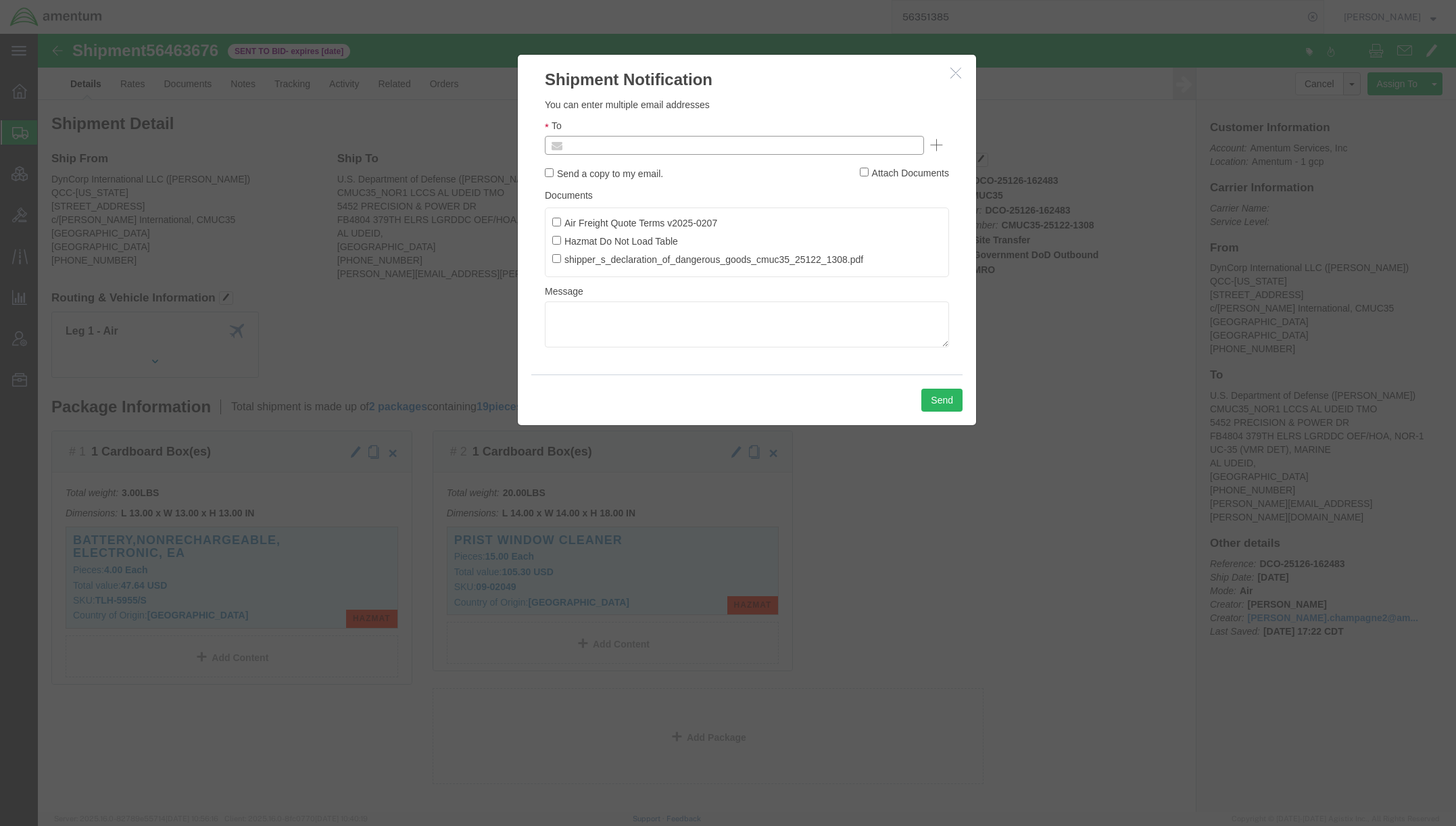
click input "text"
paste input "tmsupport@amentum.com"
type input "tmsupport@amentum.com"
click label "Air Freight Quote Terms v2025-0207"
click input "Air Freight Quote Terms v2025-0207"
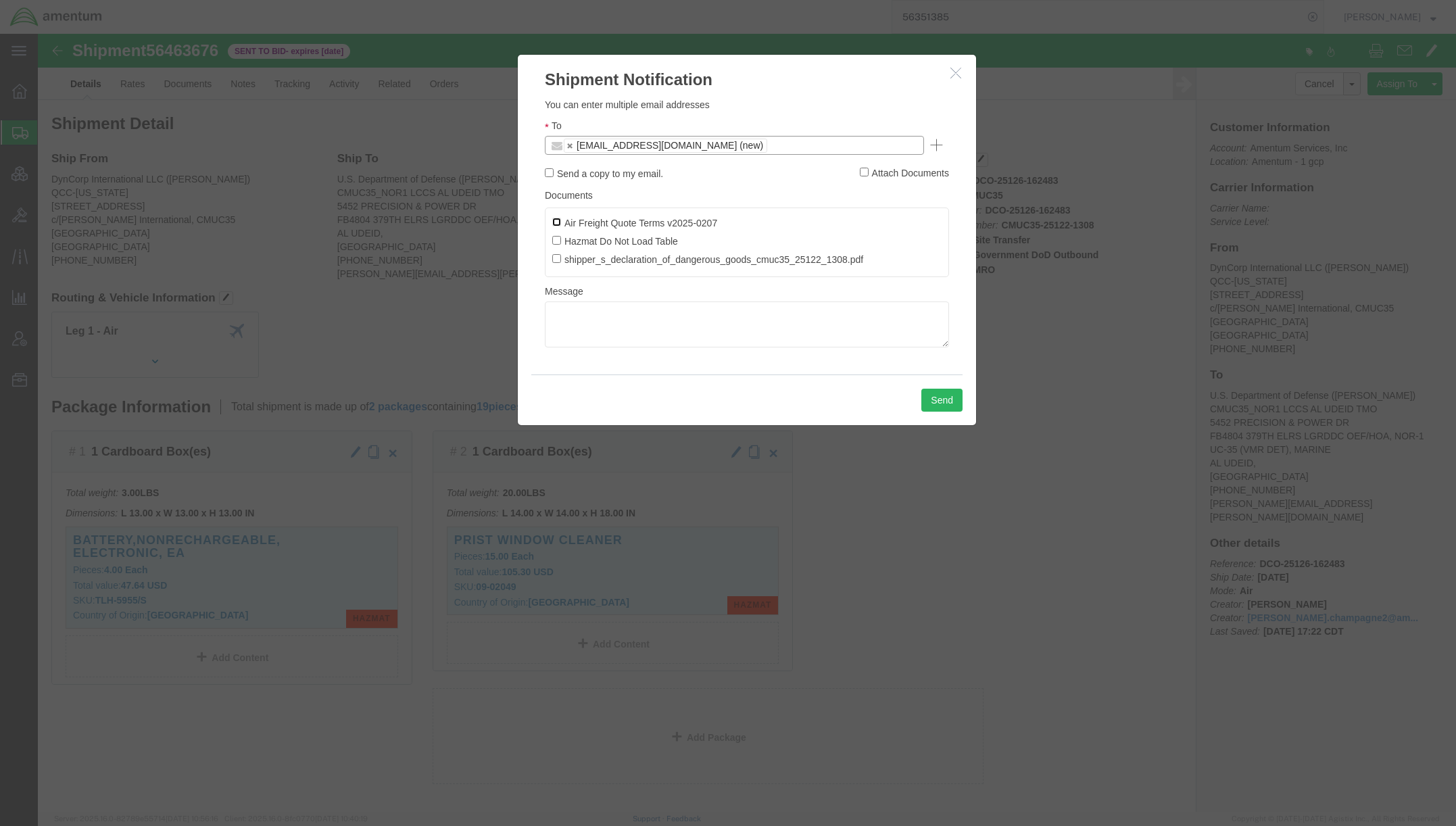
checkbox input "true"
click label "Hazmat Do Not Load Table"
click input "Hazmat Do Not Load Table"
checkbox input "true"
click label "shipper_s_declaration_of_dangerous_goods_cmuc35_25122_1308.pdf"
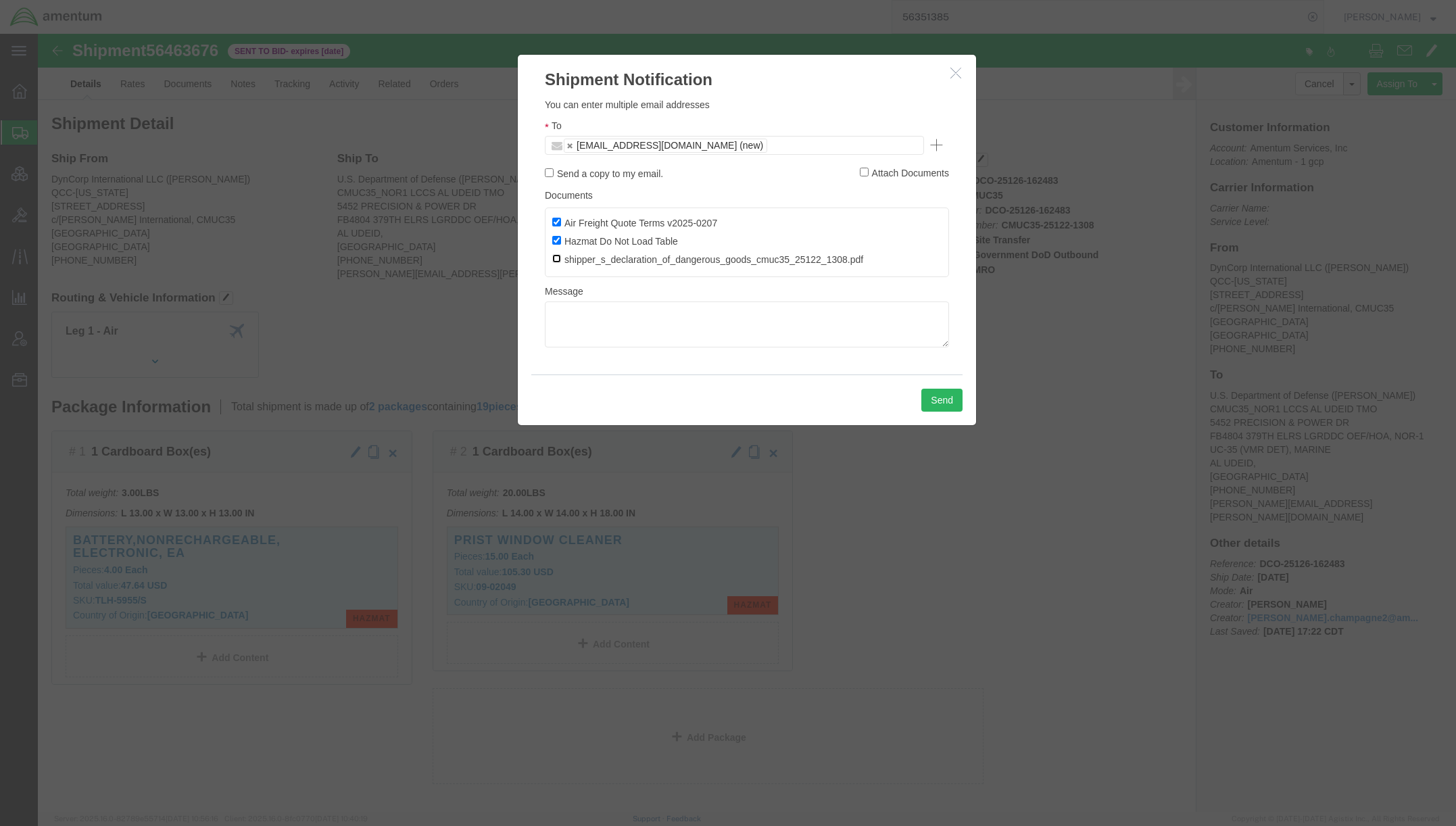
click input "shipper_s_declaration_of_dangerous_goods_cmuc35_25122_1308.pdf"
checkbox input "true"
click button "Send"
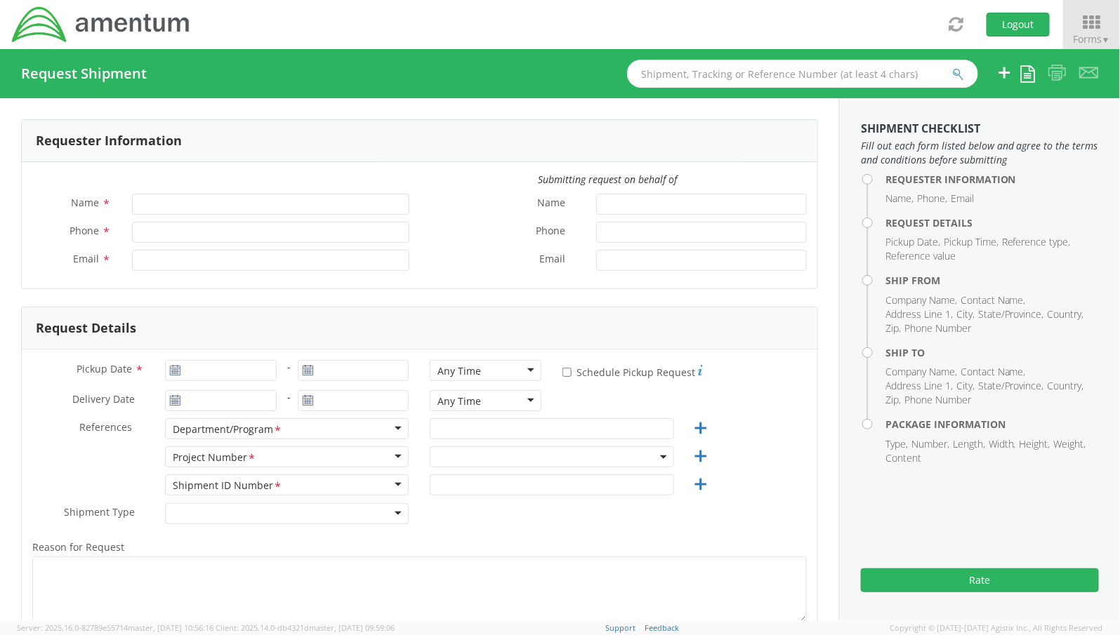
type input "[PERSON_NAME]"
type input "+1-817-224-7489"
type input "jason.champagne2@amentum.com"
click at [508, 458] on span at bounding box center [552, 457] width 244 height 21
select select "OVHD.600294.PURCH"
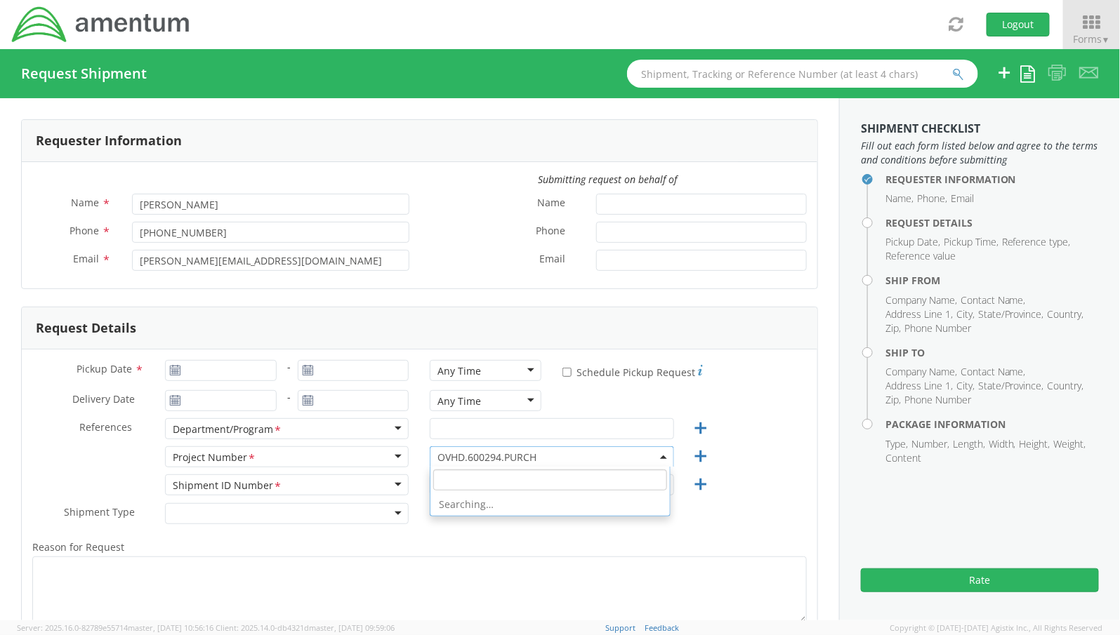
click at [500, 482] on input "search" at bounding box center [549, 480] width 233 height 21
paste input "2648.00.3.03AG.C1.92.00"
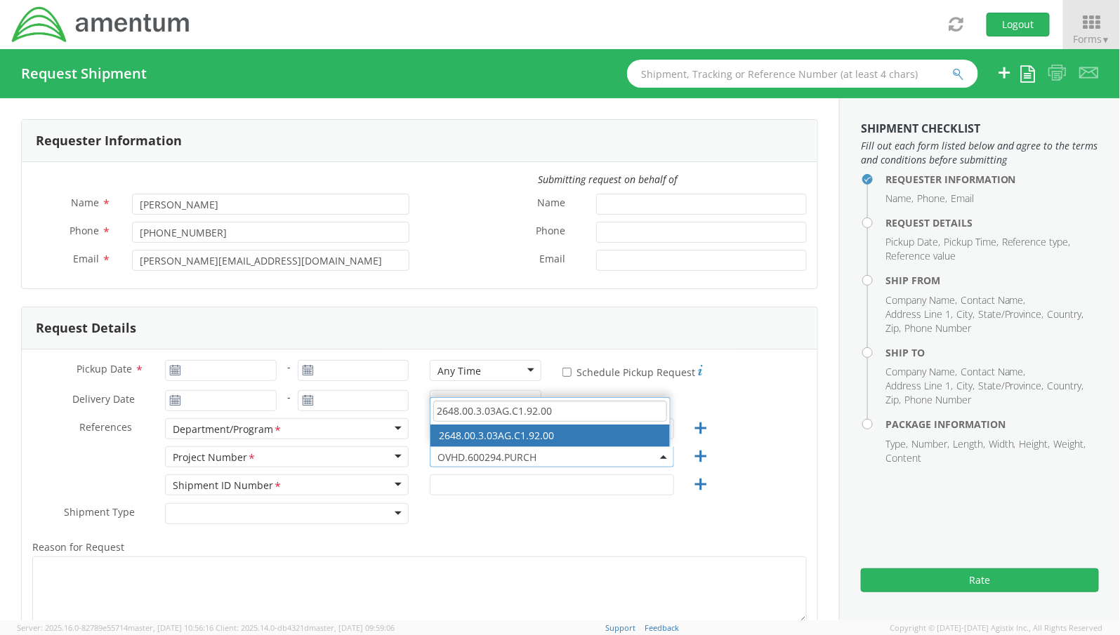
type input "2648.00.3.03AG.C1.92.00"
select select "2648.00.3.03AG.C1.92.00"
